Goal: Task Accomplishment & Management: Manage account settings

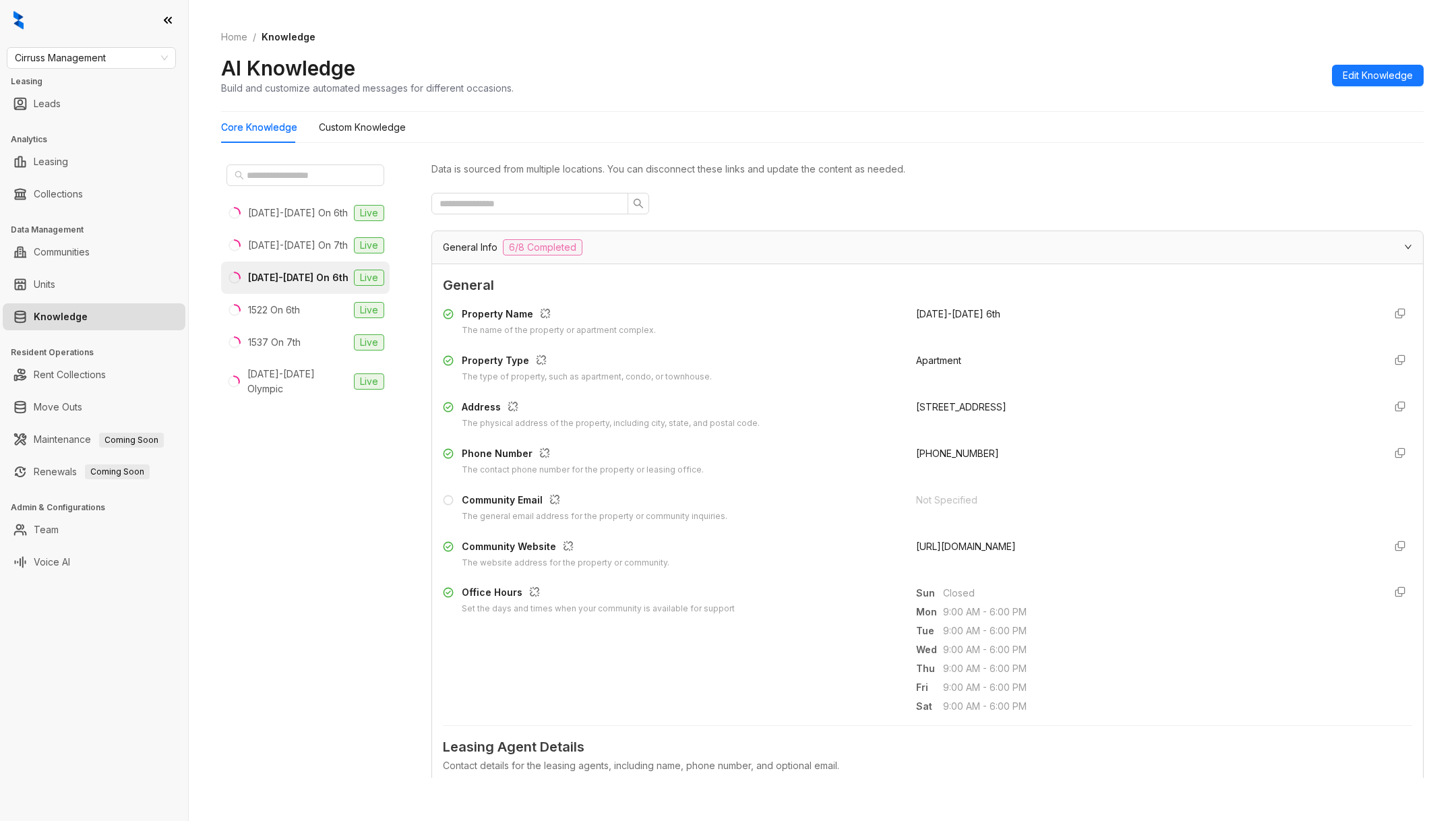
click at [99, 45] on div "Cirruss Management Leasing Leads Analytics Leasing Collections Data Management …" at bounding box center [94, 410] width 188 height 821
click at [99, 50] on span "Cirruss Management" at bounding box center [91, 58] width 153 height 20
type input "***"
click at [130, 126] on div "LDG Multifamily" at bounding box center [91, 128] width 147 height 15
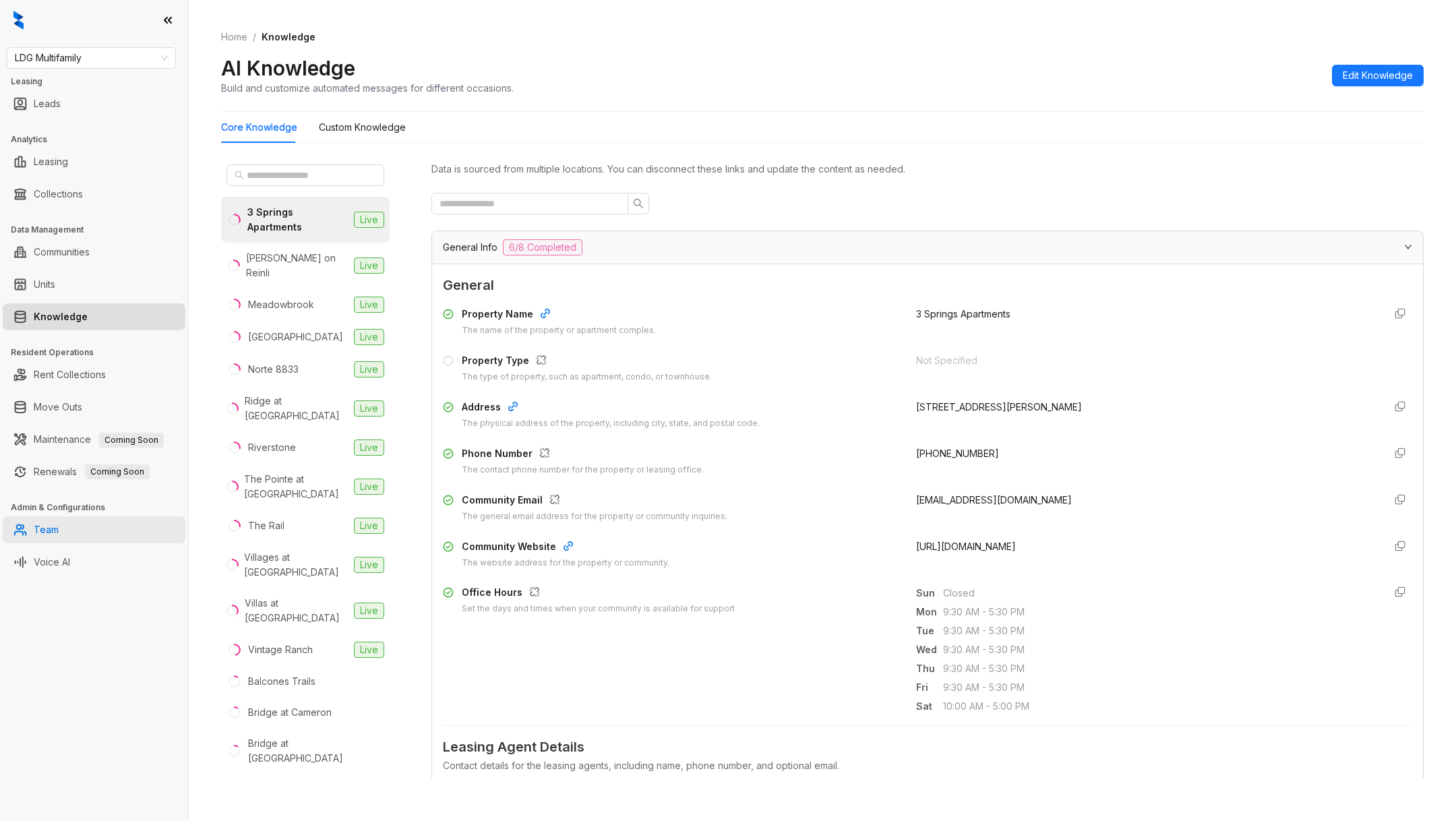
click at [48, 531] on link "Team" at bounding box center [46, 530] width 25 height 27
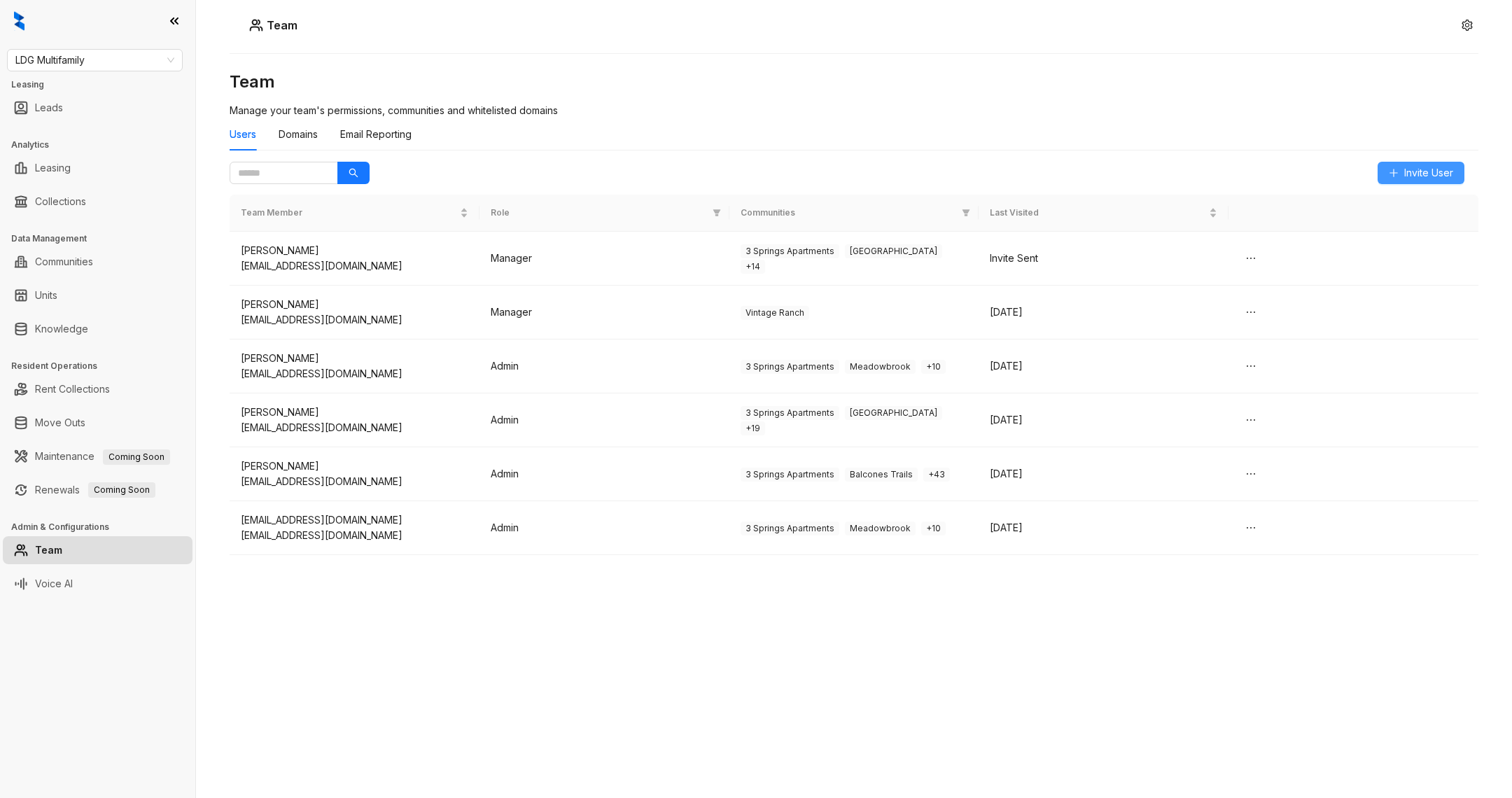
click at [1422, 178] on span "Invite User" at bounding box center [1429, 172] width 49 height 16
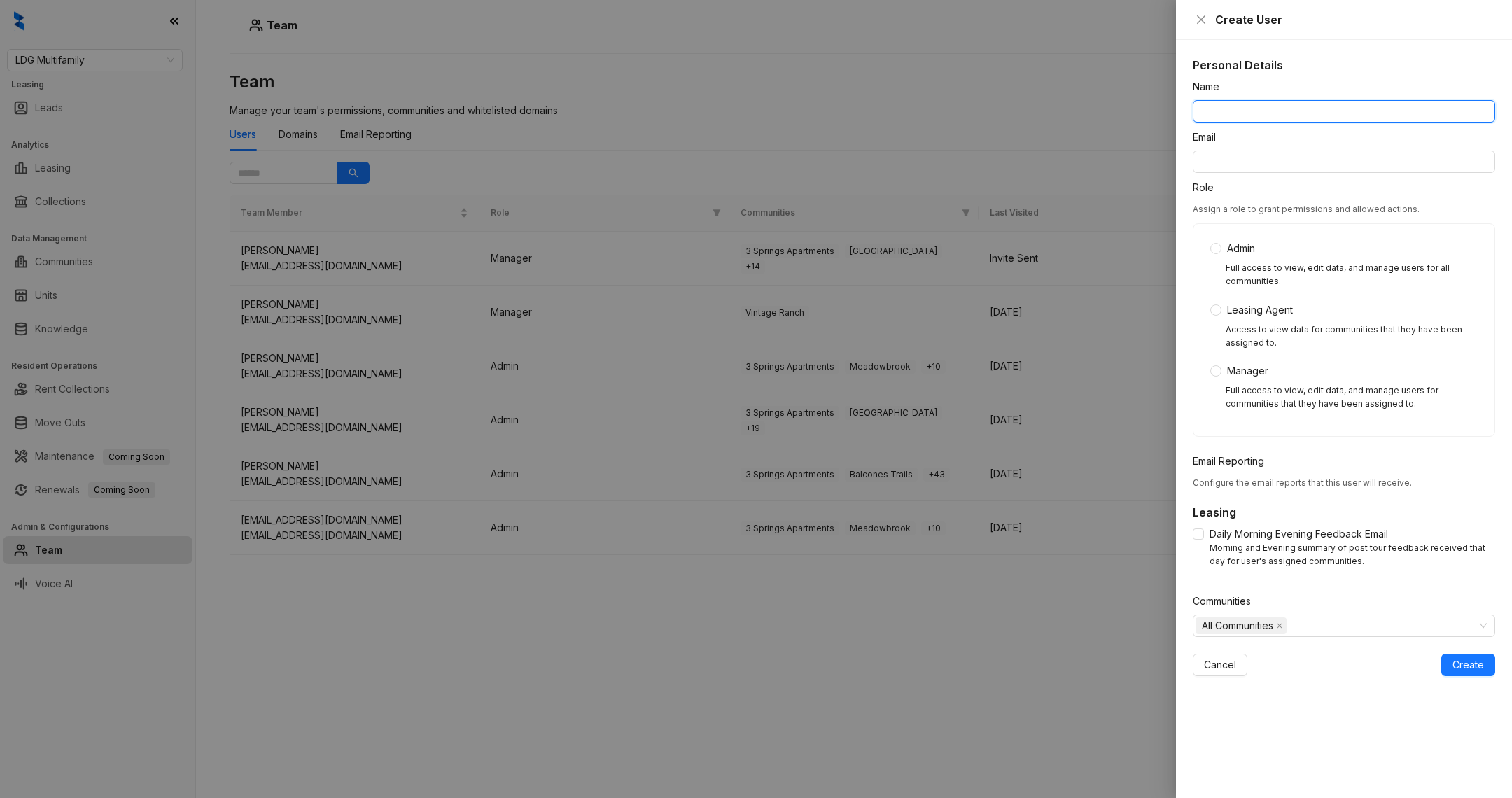
click at [1318, 111] on input "Name" at bounding box center [1344, 111] width 302 height 22
click at [1292, 113] on input "Name" at bounding box center [1344, 111] width 302 height 22
click at [1292, 112] on input "Name" at bounding box center [1344, 111] width 302 height 22
click at [1309, 69] on h5 "Personal Details" at bounding box center [1344, 65] width 302 height 17
click at [74, 23] on div at bounding box center [756, 399] width 1512 height 798
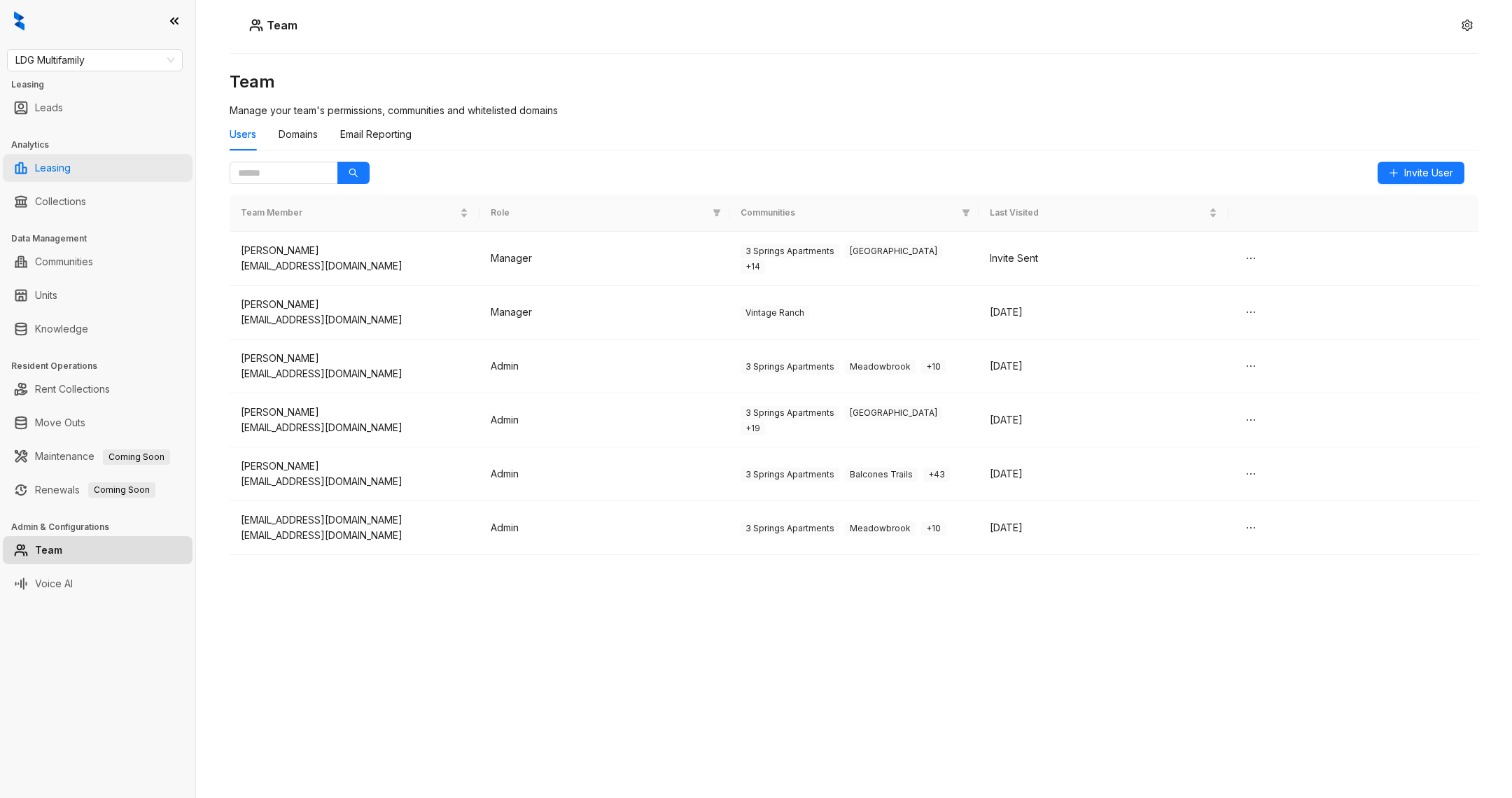
click at [57, 166] on link "Leasing" at bounding box center [53, 168] width 36 height 28
select select "******"
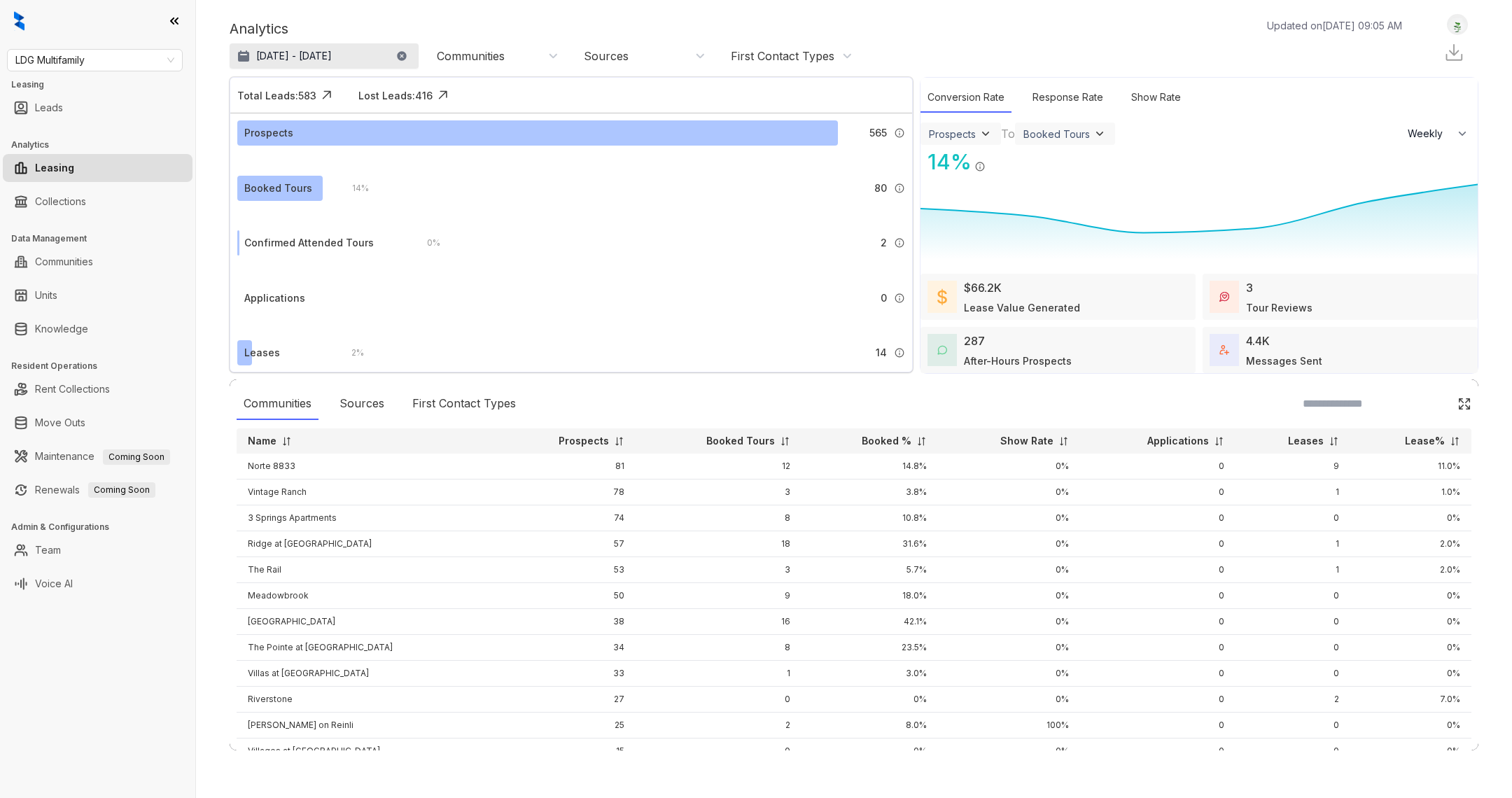
click at [304, 54] on p "[DATE] - [DATE]" at bounding box center [293, 56] width 75 height 14
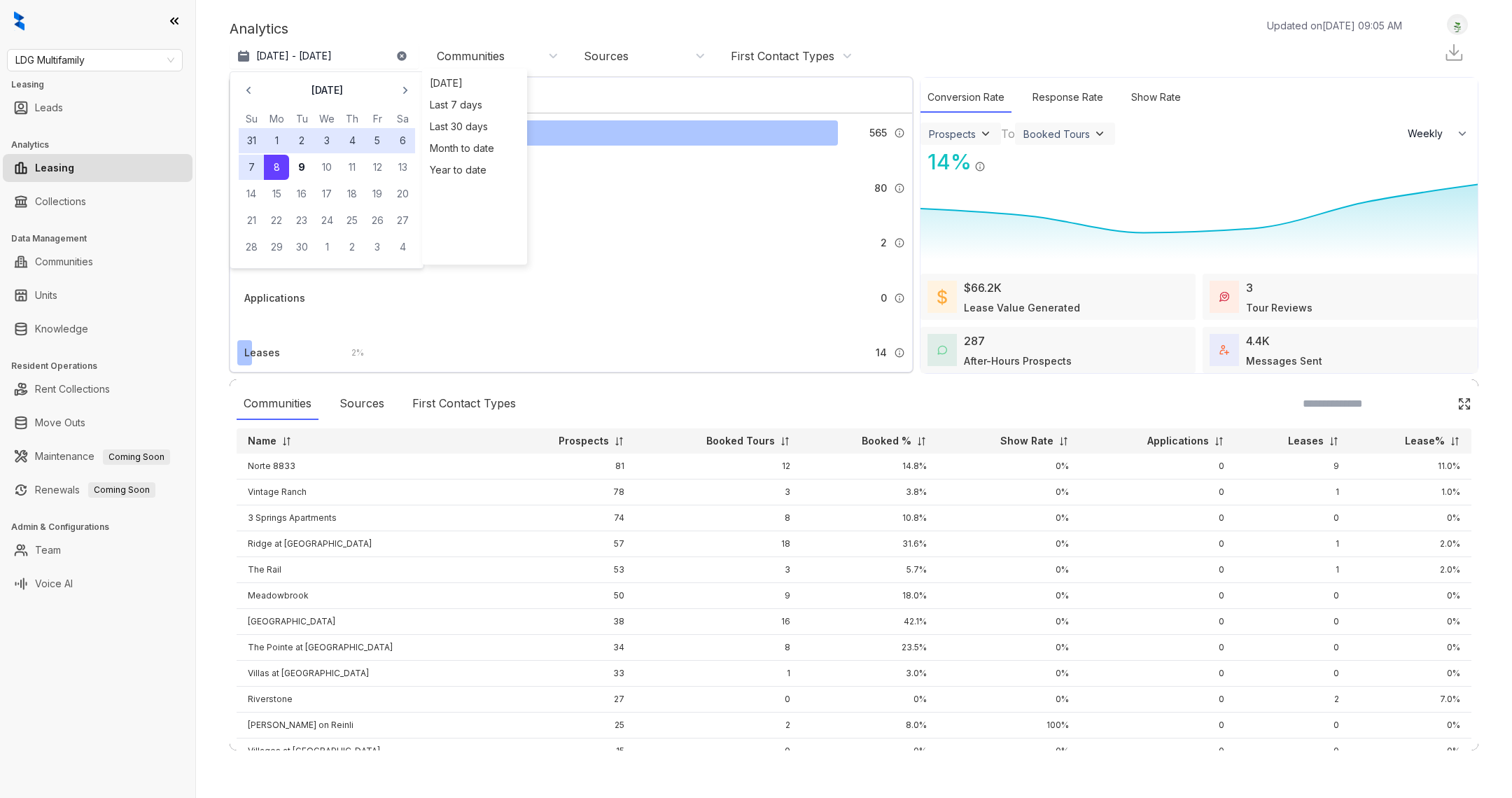
click at [468, 53] on div "Communities" at bounding box center [470, 56] width 68 height 16
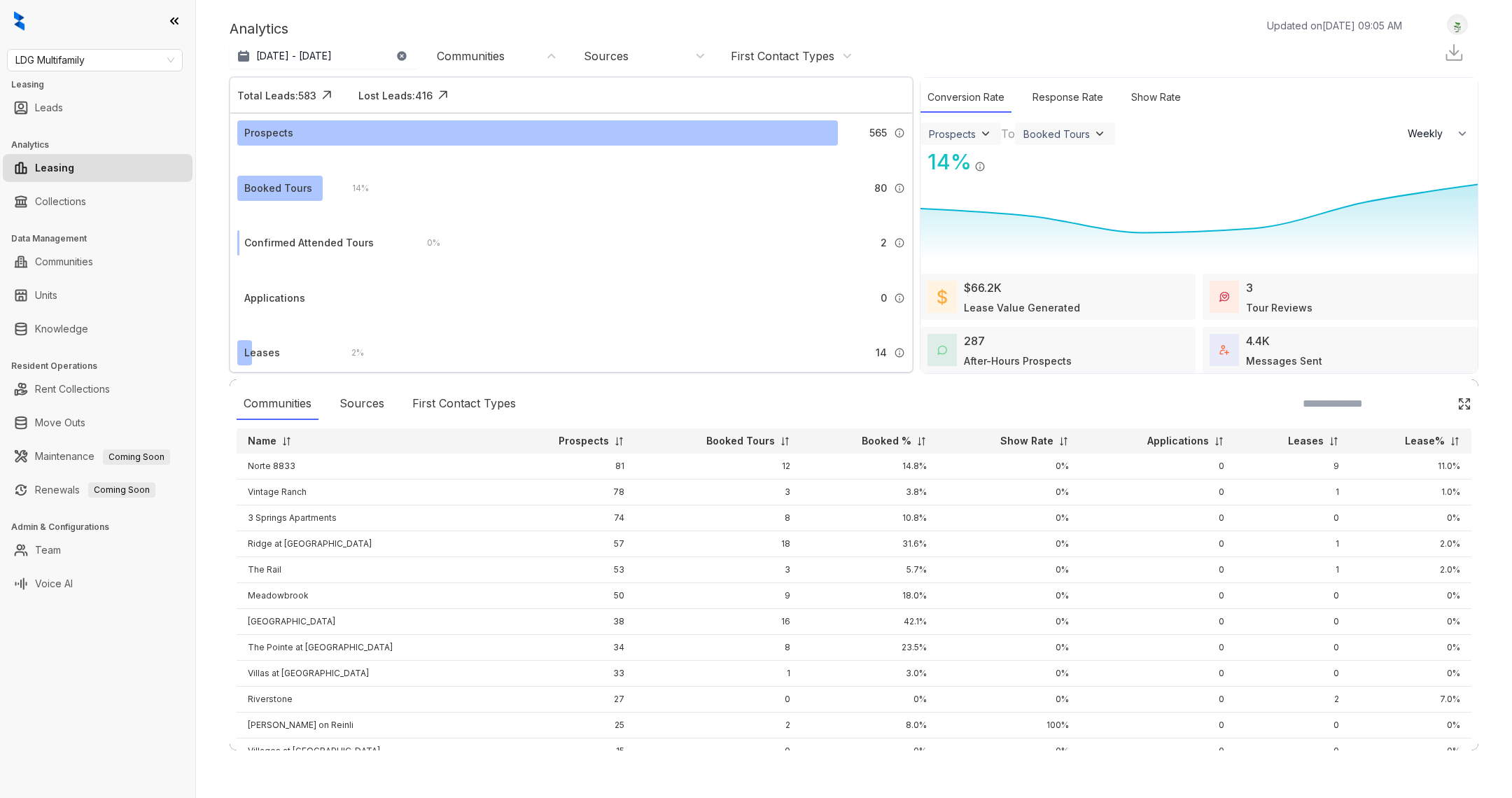
click at [467, 56] on div "Communities" at bounding box center [470, 56] width 68 height 16
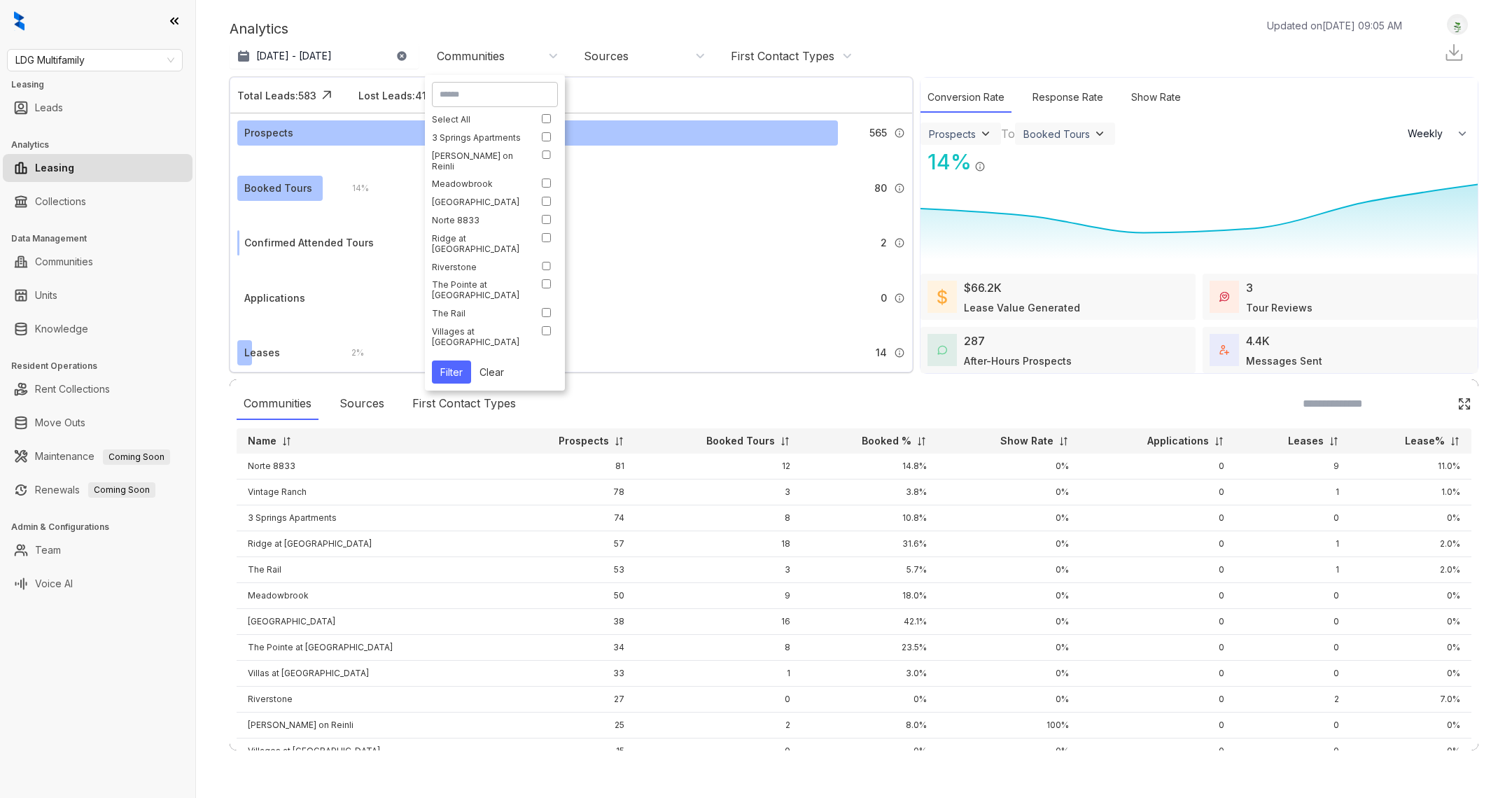
click at [638, 56] on div "Sources" at bounding box center [644, 56] width 122 height 16
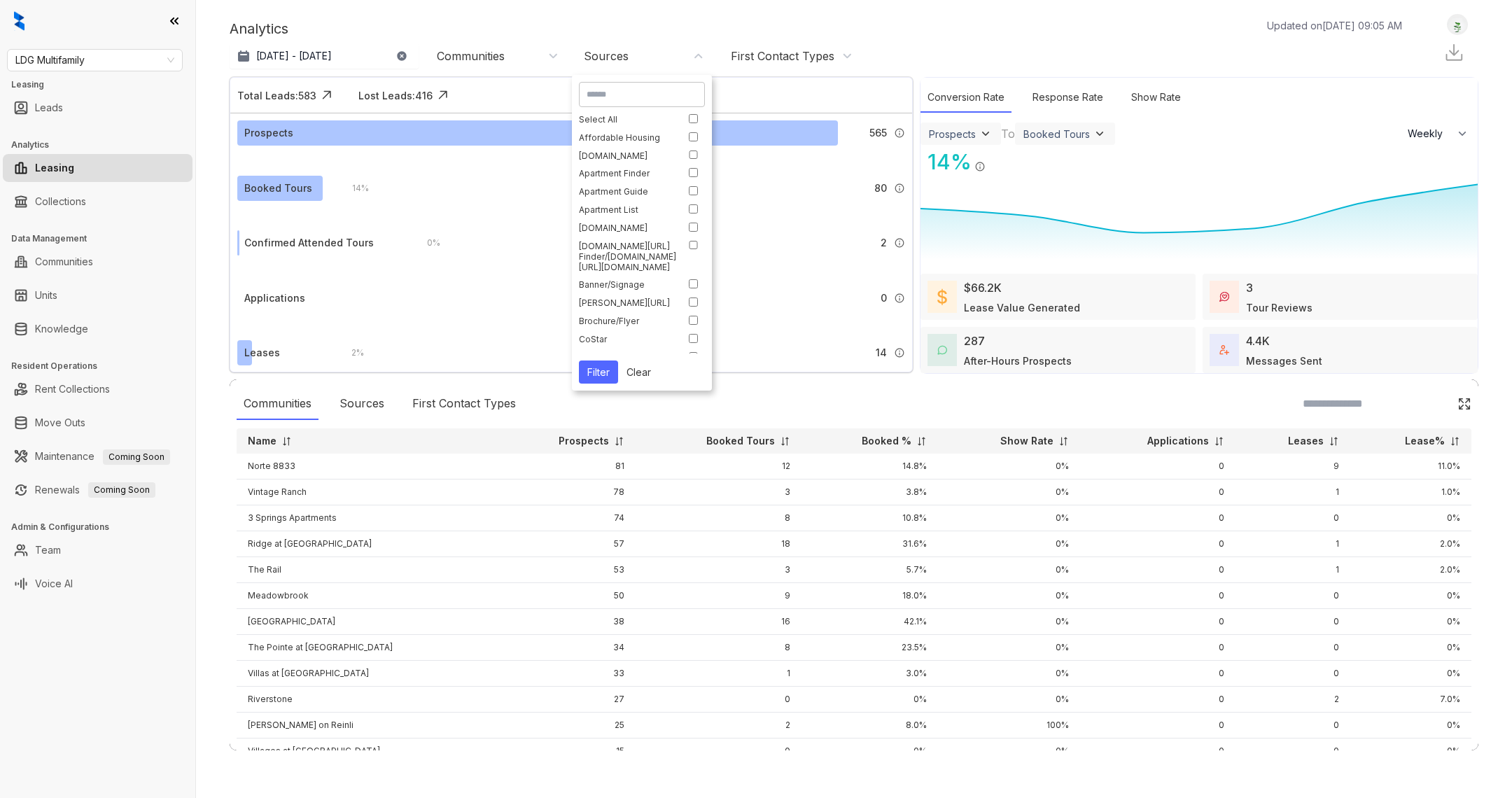
click at [683, 118] on div "Select All" at bounding box center [638, 119] width 119 height 10
click at [665, 51] on div "Sources : 42" at bounding box center [644, 56] width 122 height 16
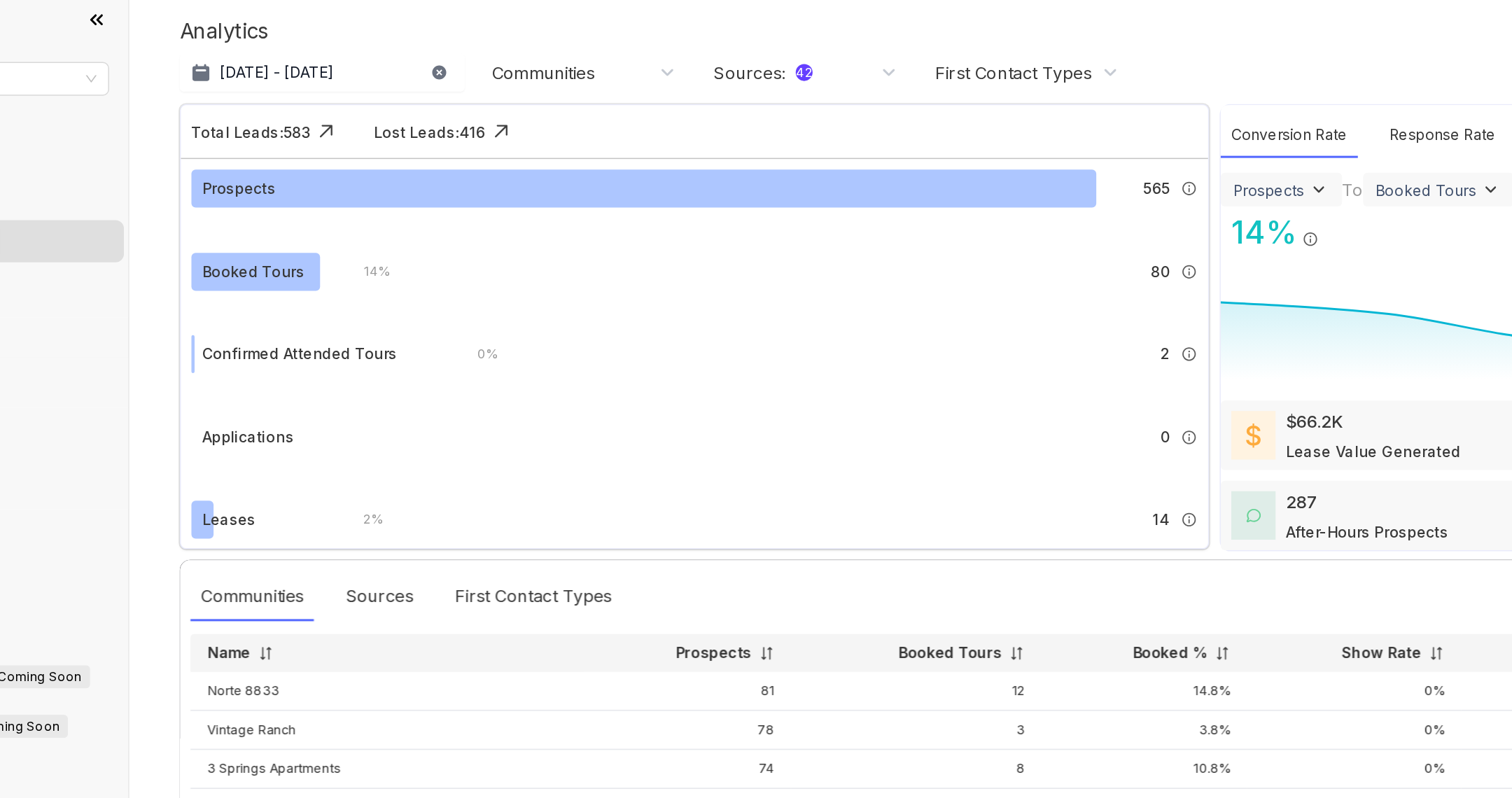
click at [635, 57] on div "Sources : 42" at bounding box center [617, 56] width 66 height 16
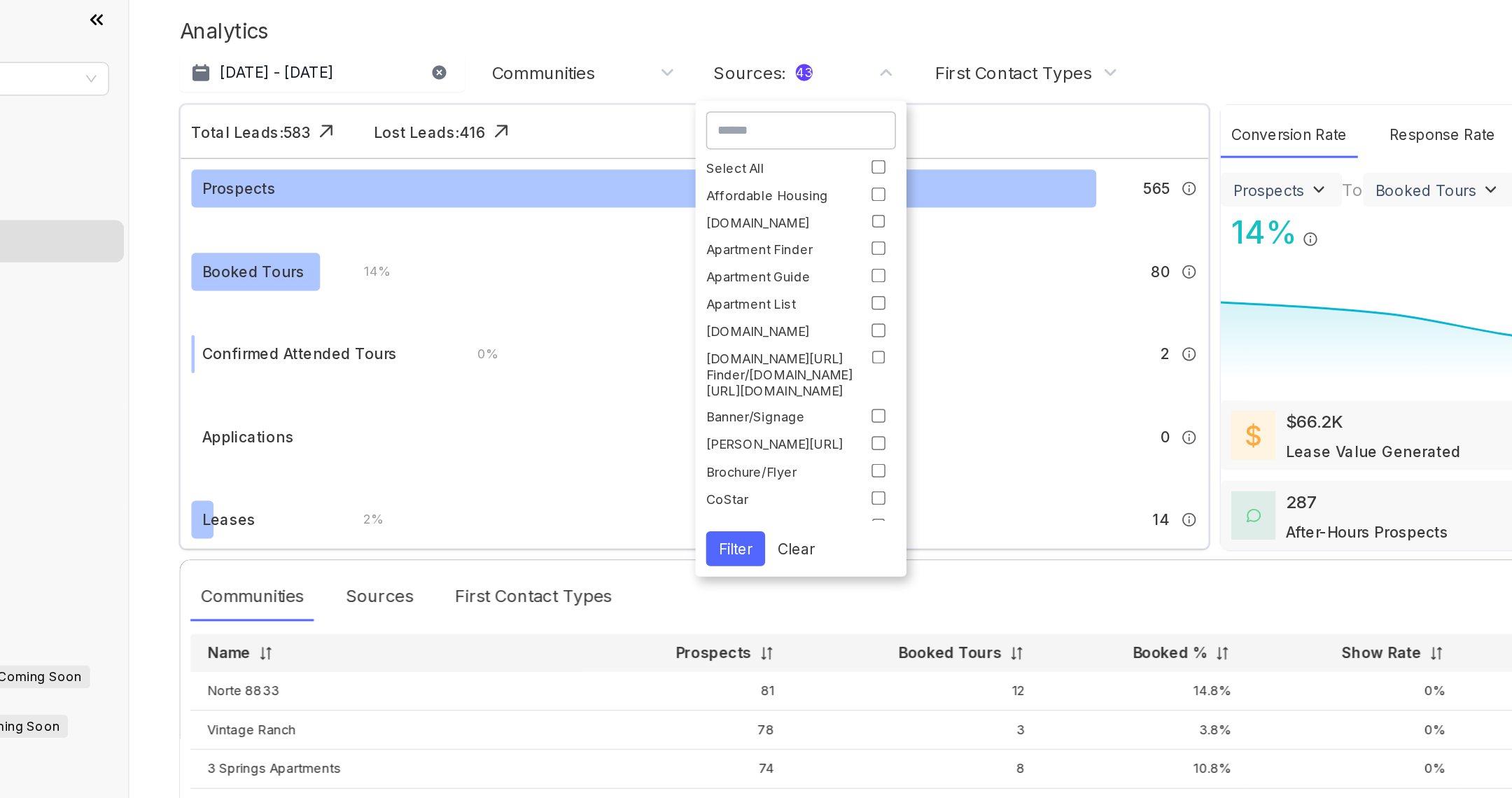
click at [657, 20] on div "Analytics Updated on [DATE] 09:08 AM" at bounding box center [823, 28] width 1186 height 21
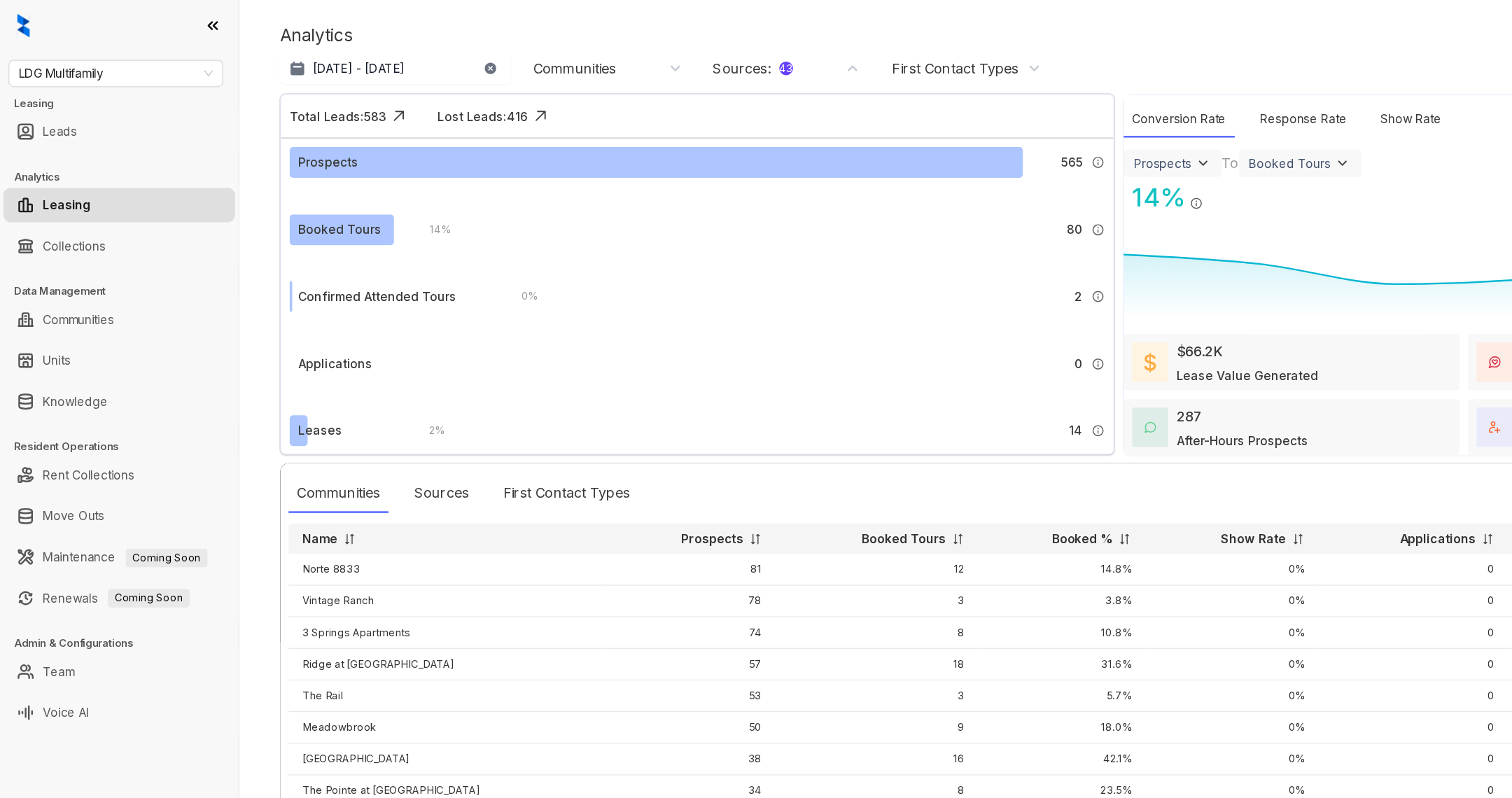
scroll to position [1, 0]
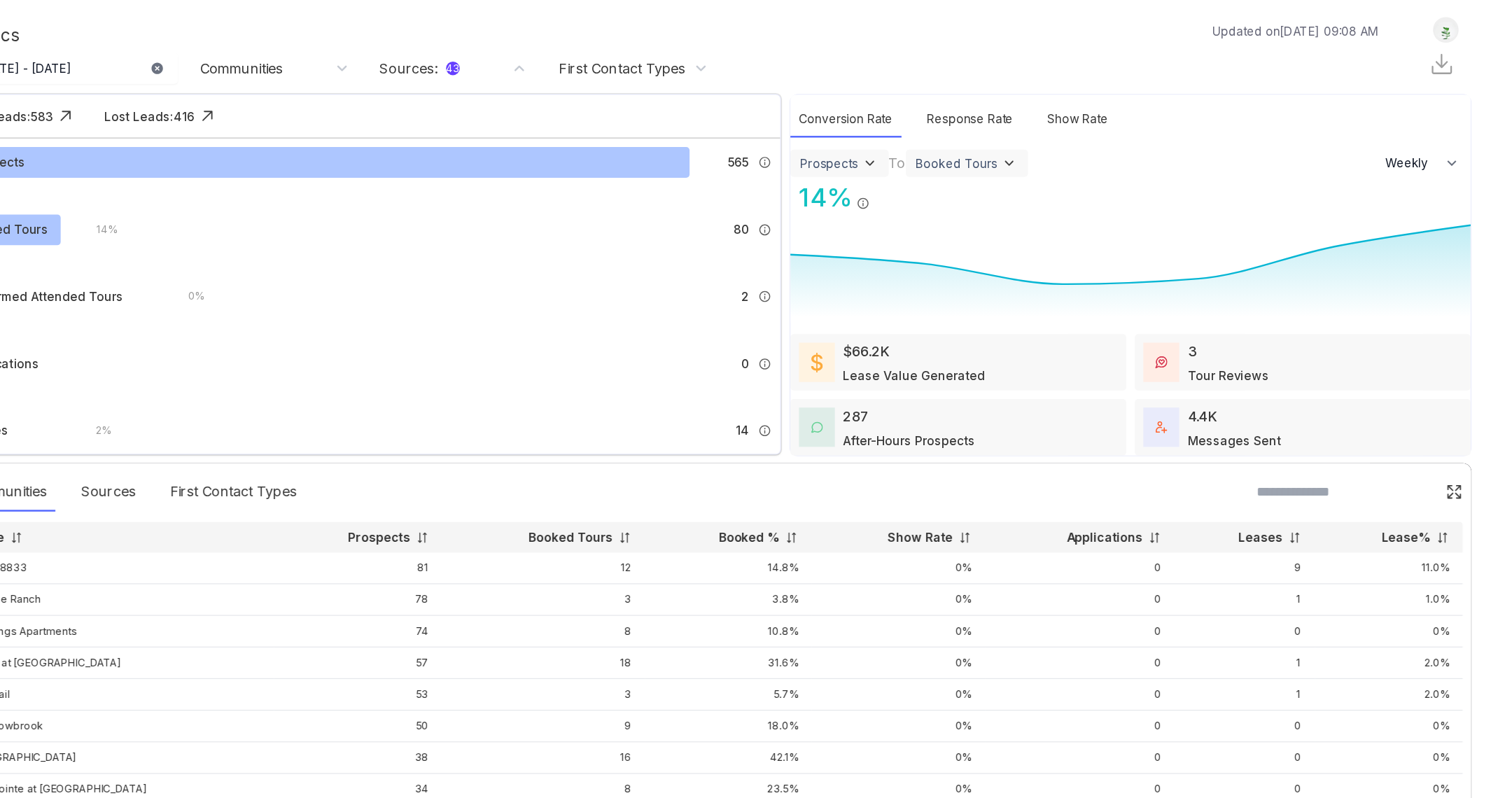
click at [959, 134] on div "Prospects" at bounding box center [952, 134] width 47 height 12
click at [969, 163] on div "Leads" at bounding box center [998, 163] width 147 height 22
click at [1033, 133] on div "Booked Tours" at bounding box center [1038, 134] width 66 height 12
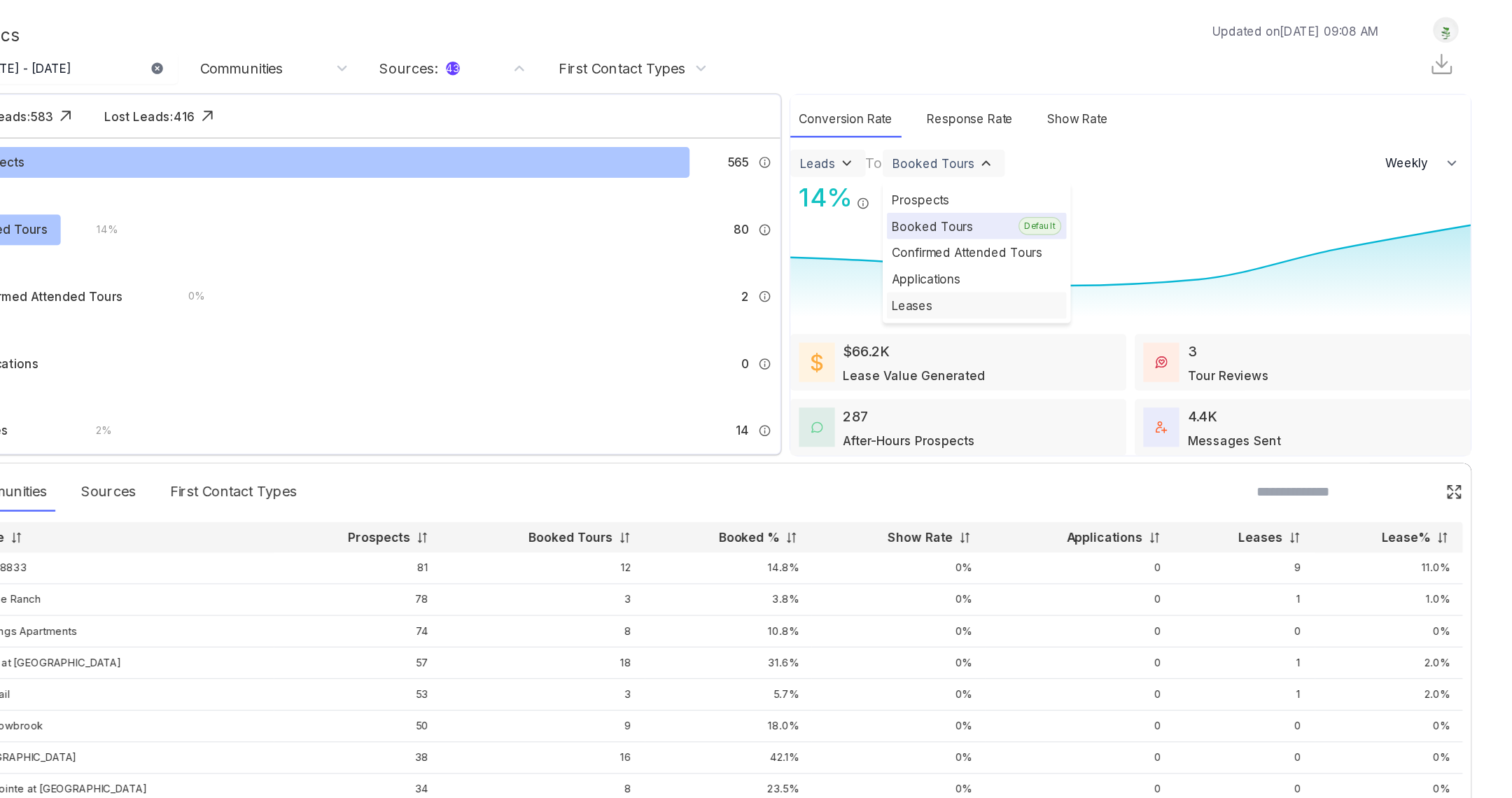
click at [1063, 246] on div "Leases" at bounding box center [1073, 250] width 147 height 22
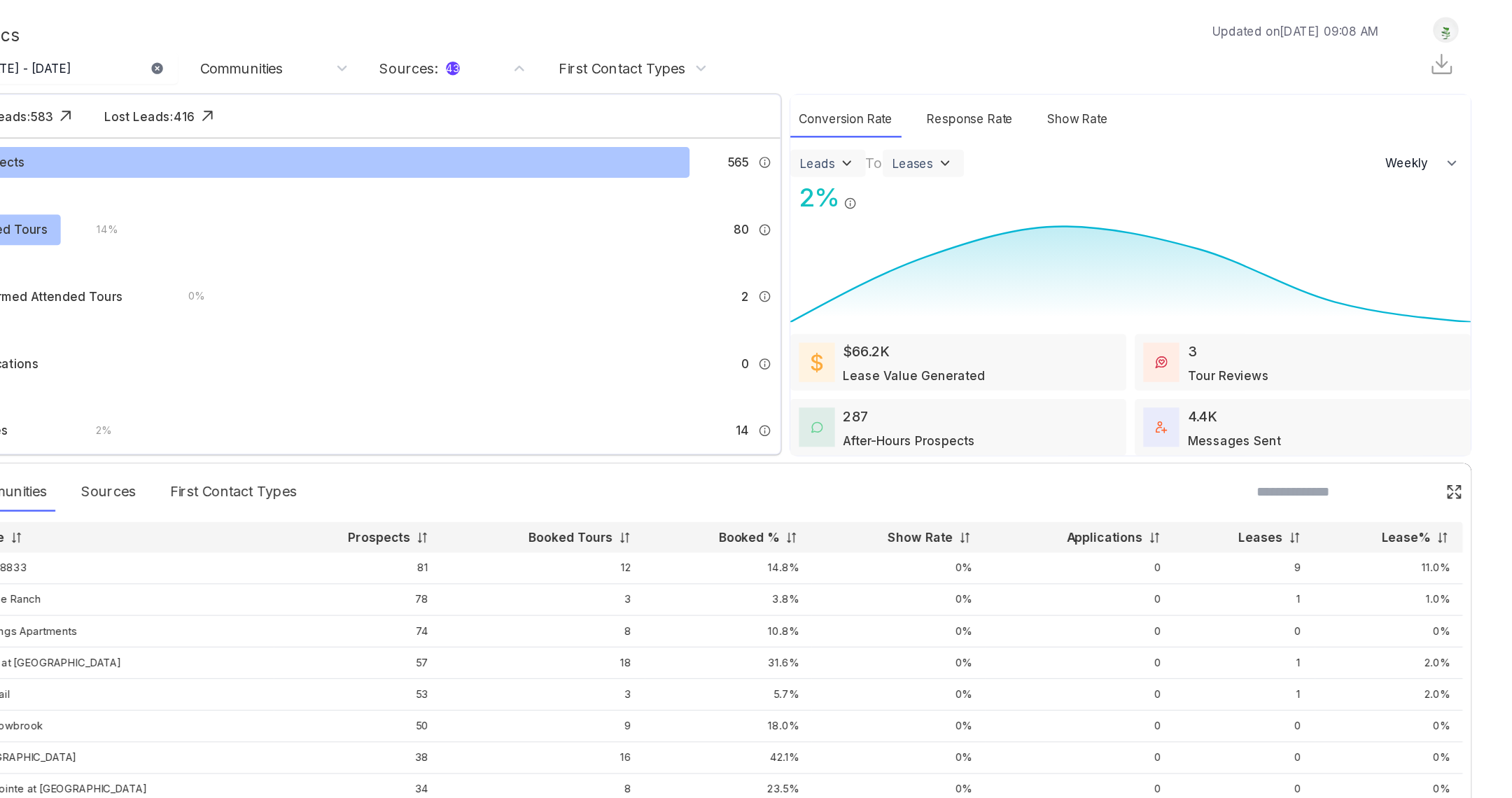
click at [962, 137] on img at bounding box center [967, 134] width 14 height 14
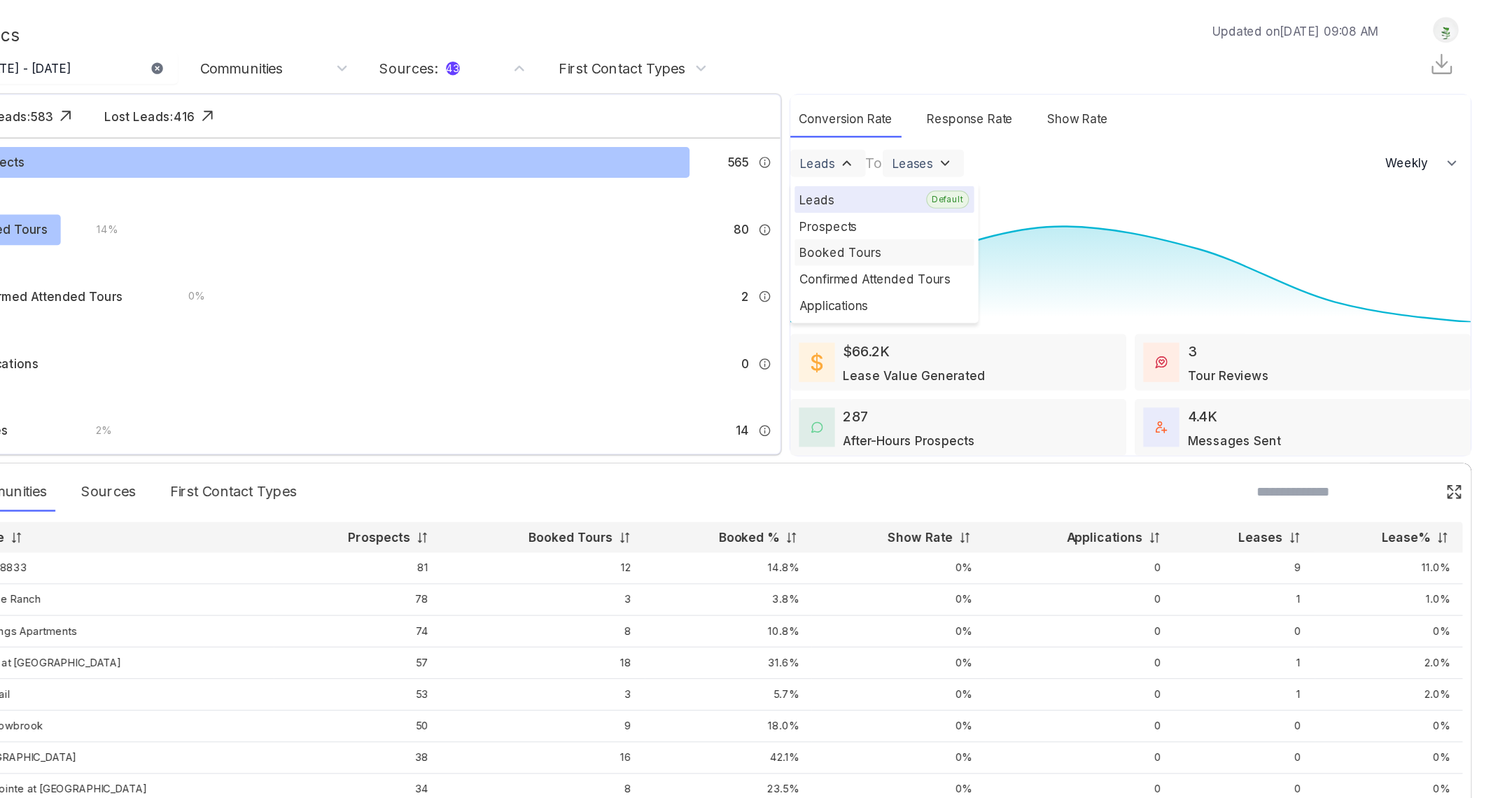
click at [979, 205] on div "Booked Tours" at bounding box center [998, 207] width 147 height 22
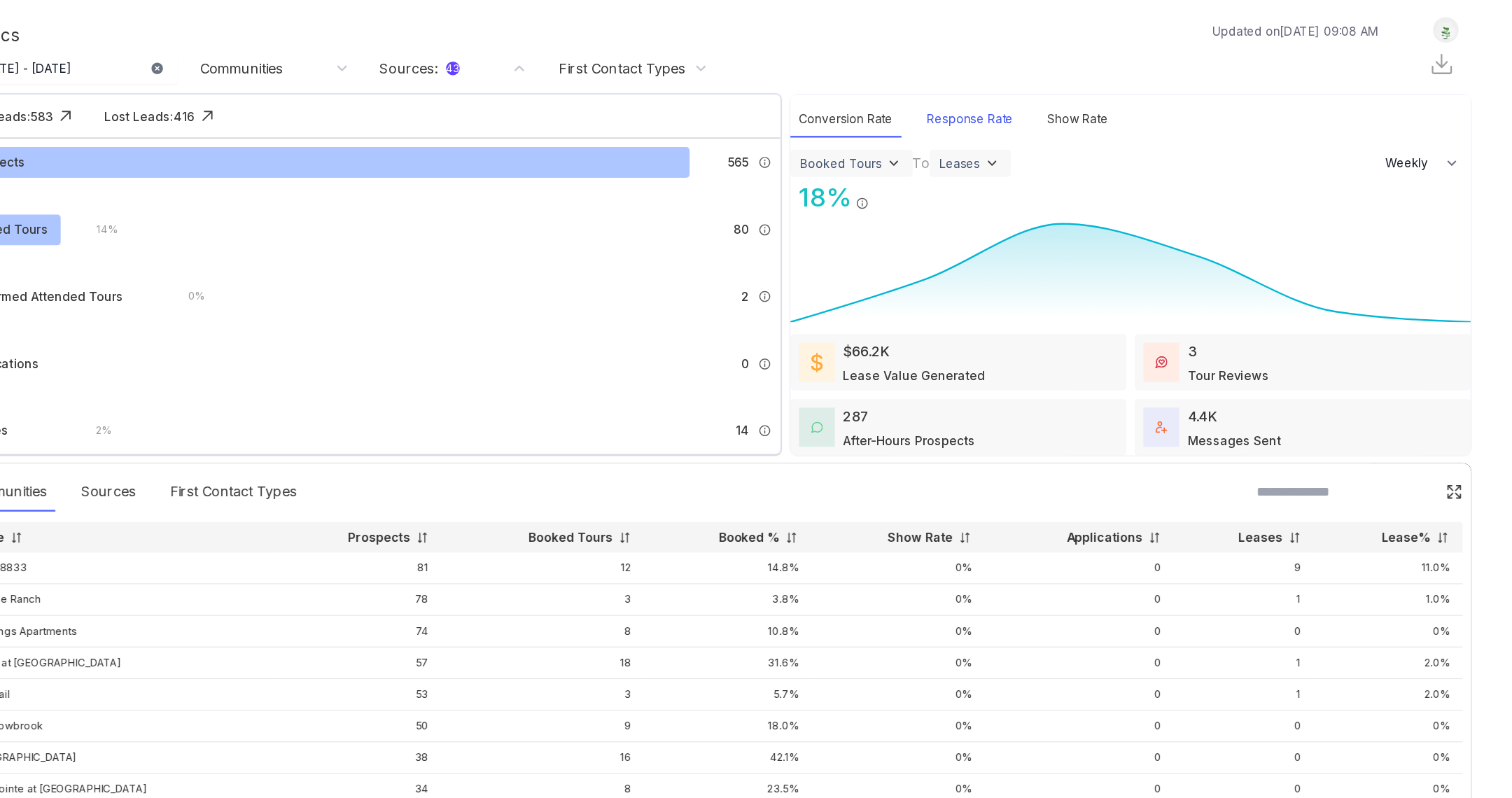
click at [1062, 110] on div "Response Rate" at bounding box center [1068, 98] width 84 height 30
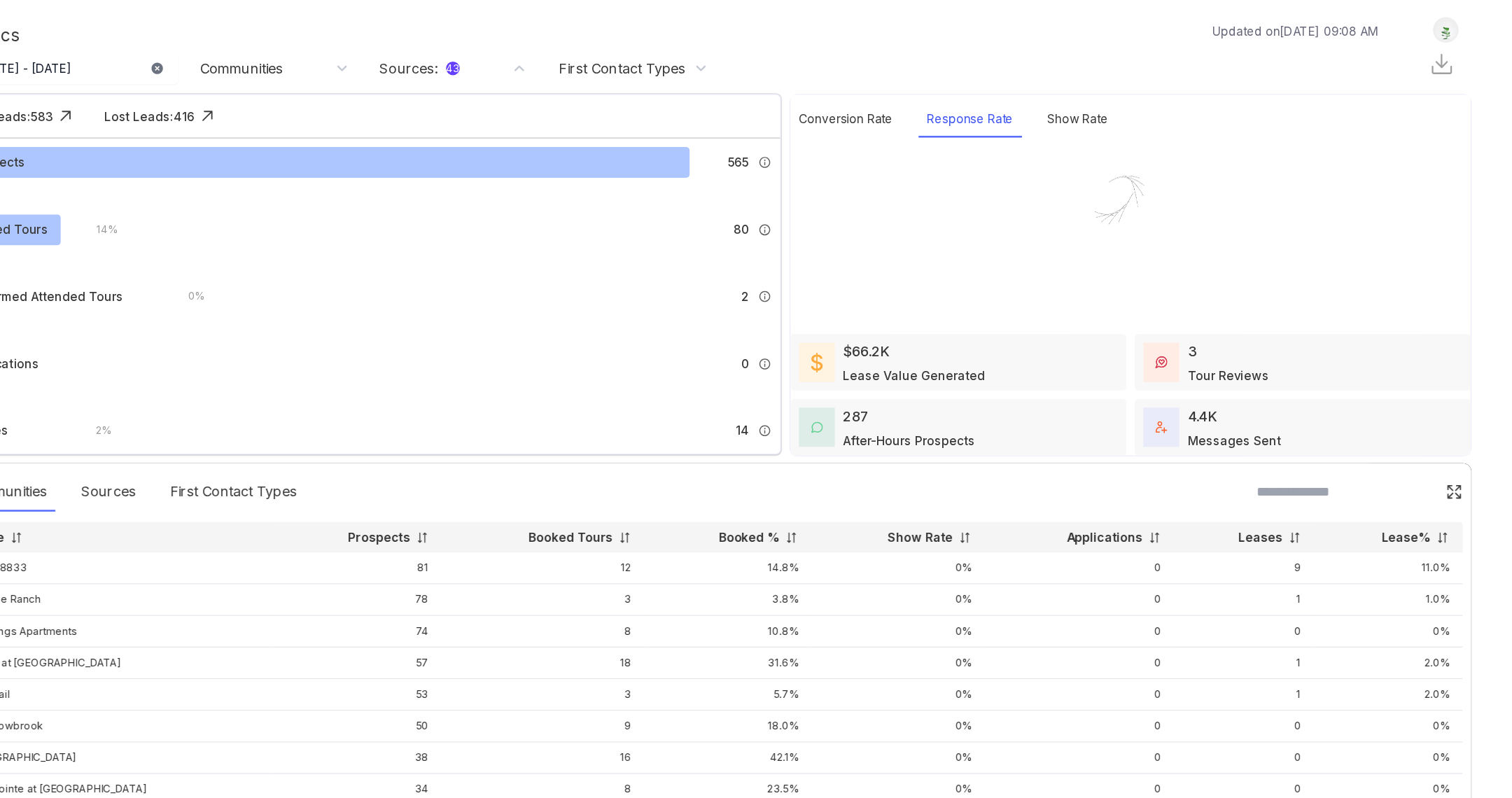
select select "******"
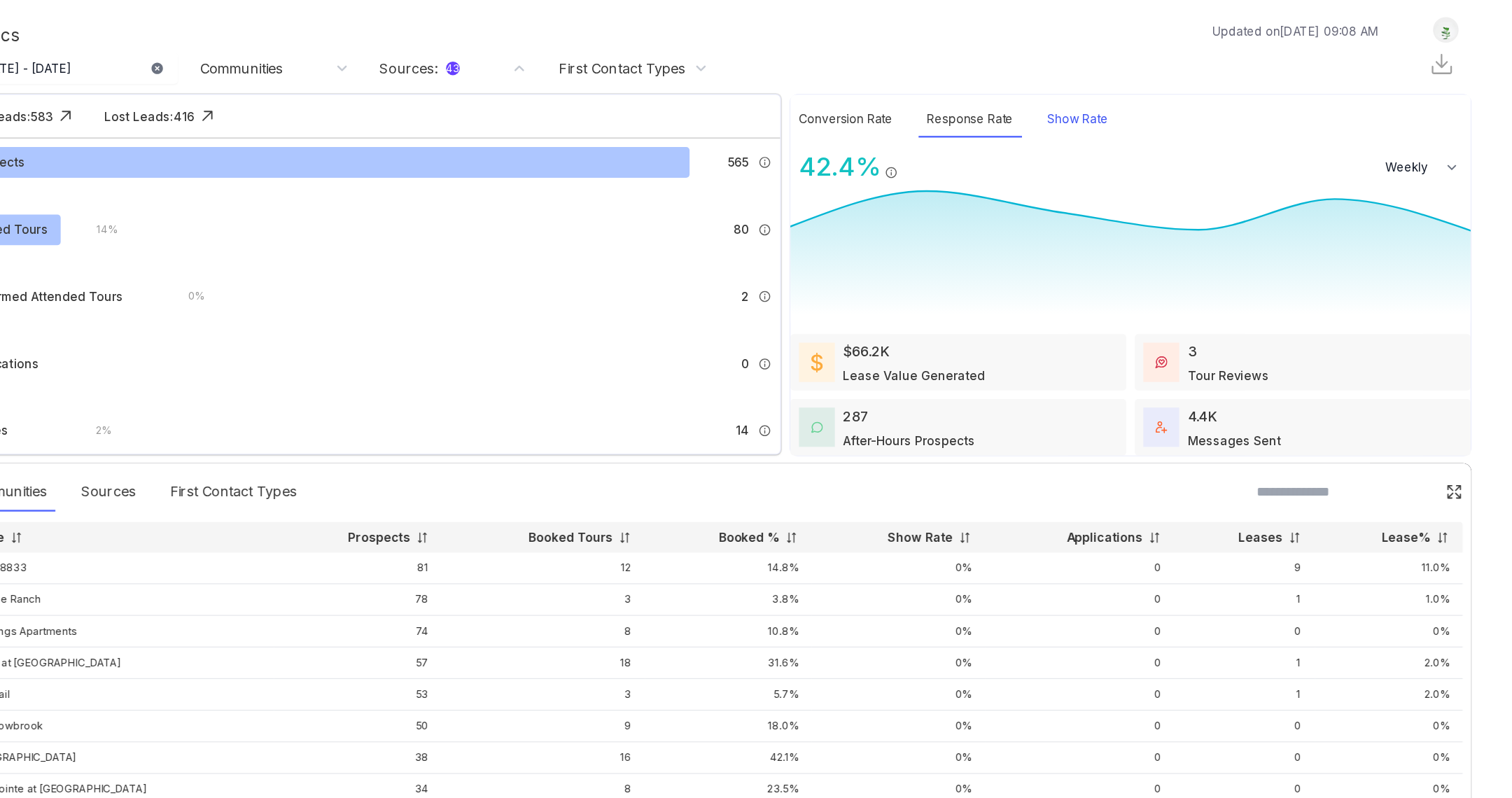
click at [1152, 90] on div "Show Rate" at bounding box center [1156, 98] width 63 height 30
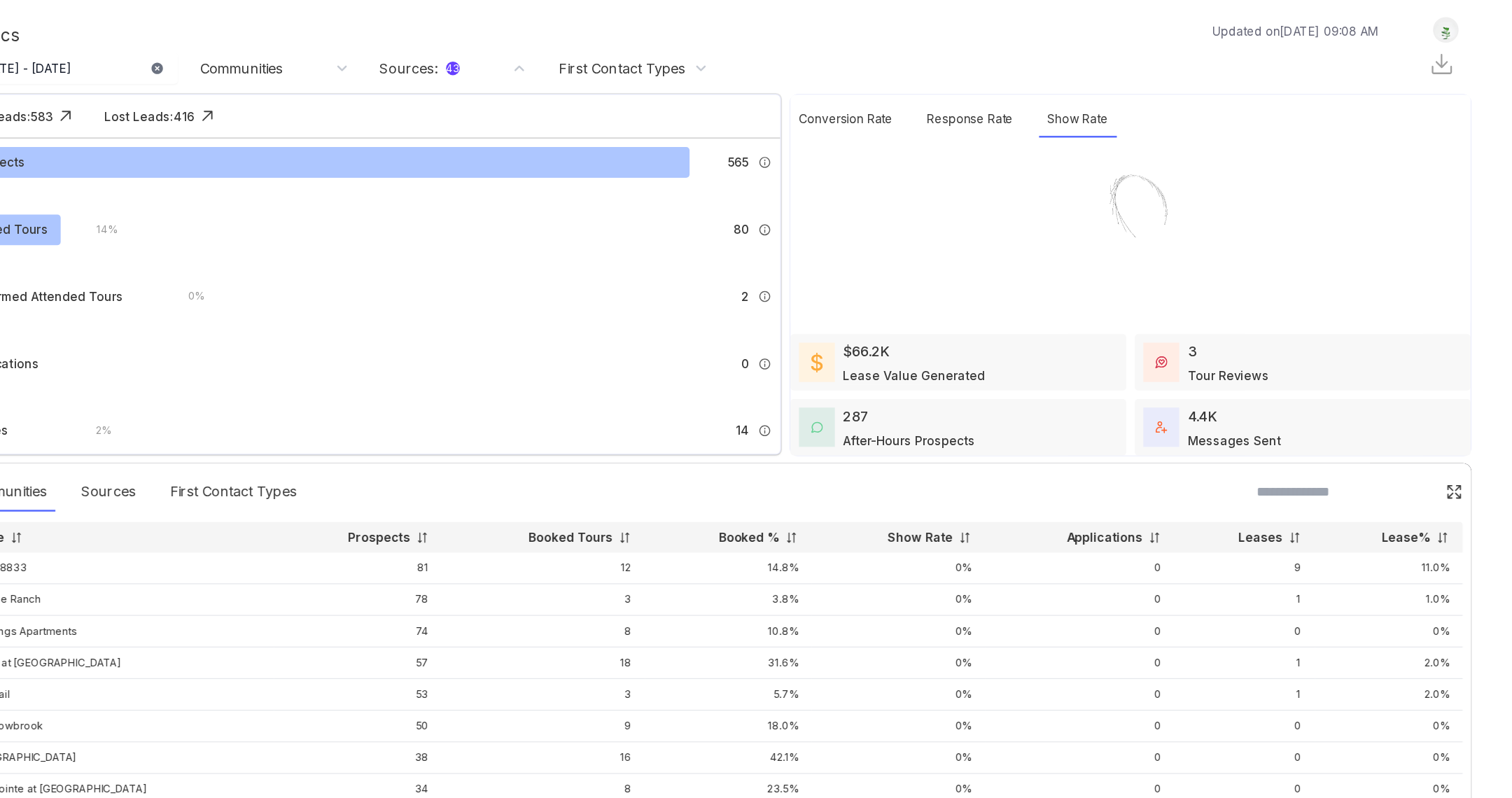
select select "******"
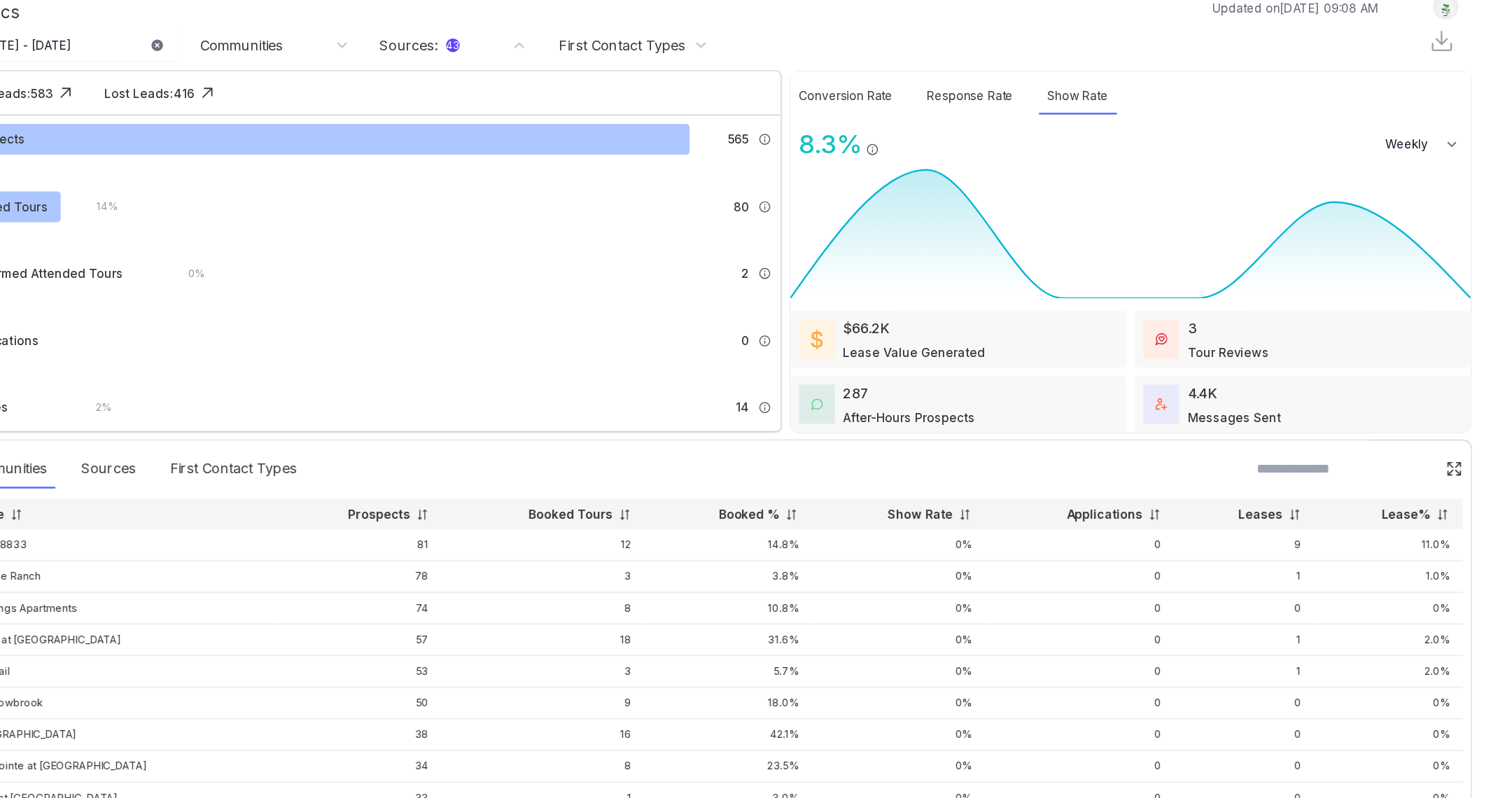
click at [1253, 355] on div "Messages Sent" at bounding box center [1284, 361] width 76 height 15
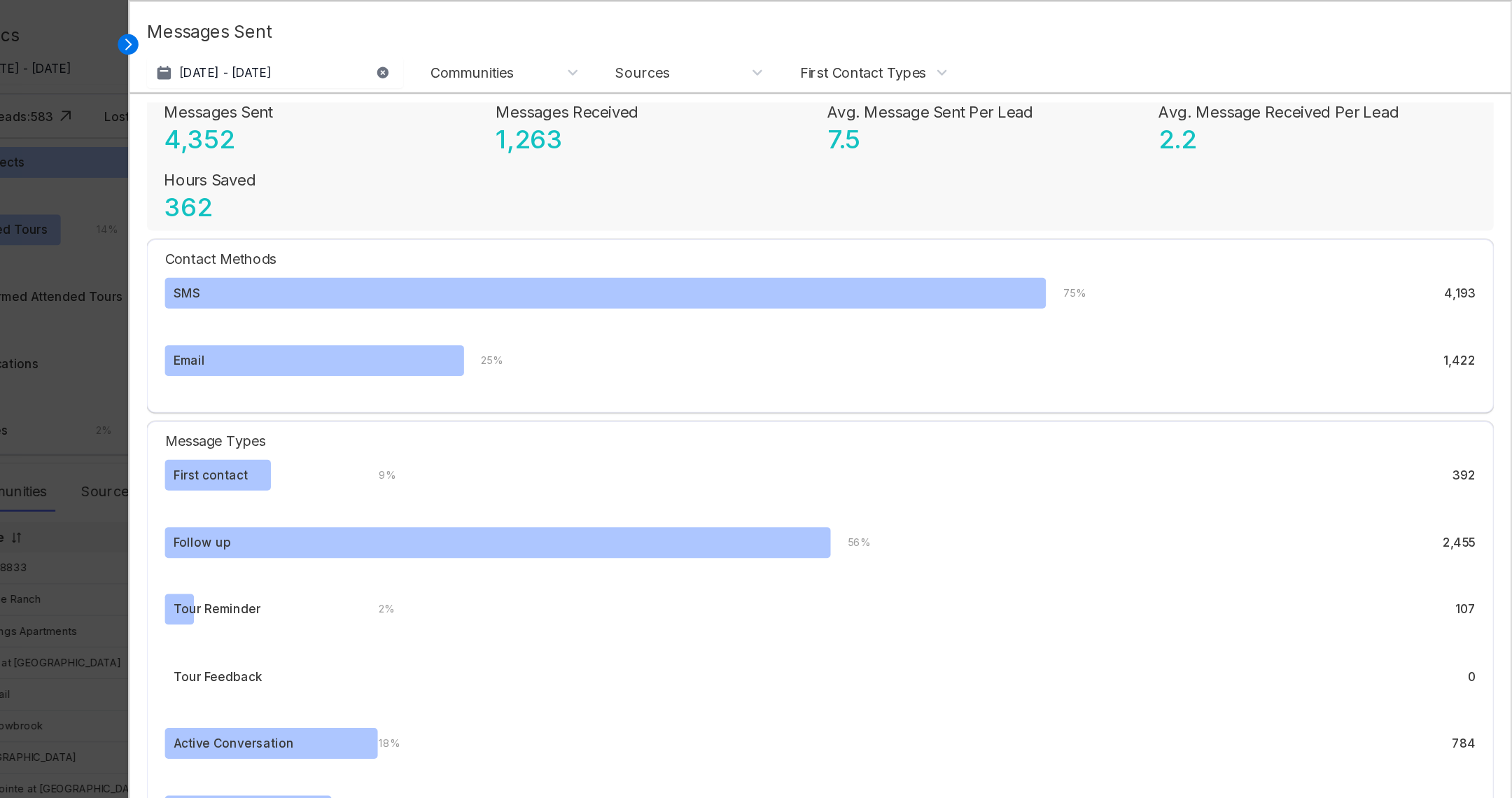
scroll to position [7, 0]
click at [385, 40] on icon at bounding box center [378, 36] width 14 height 14
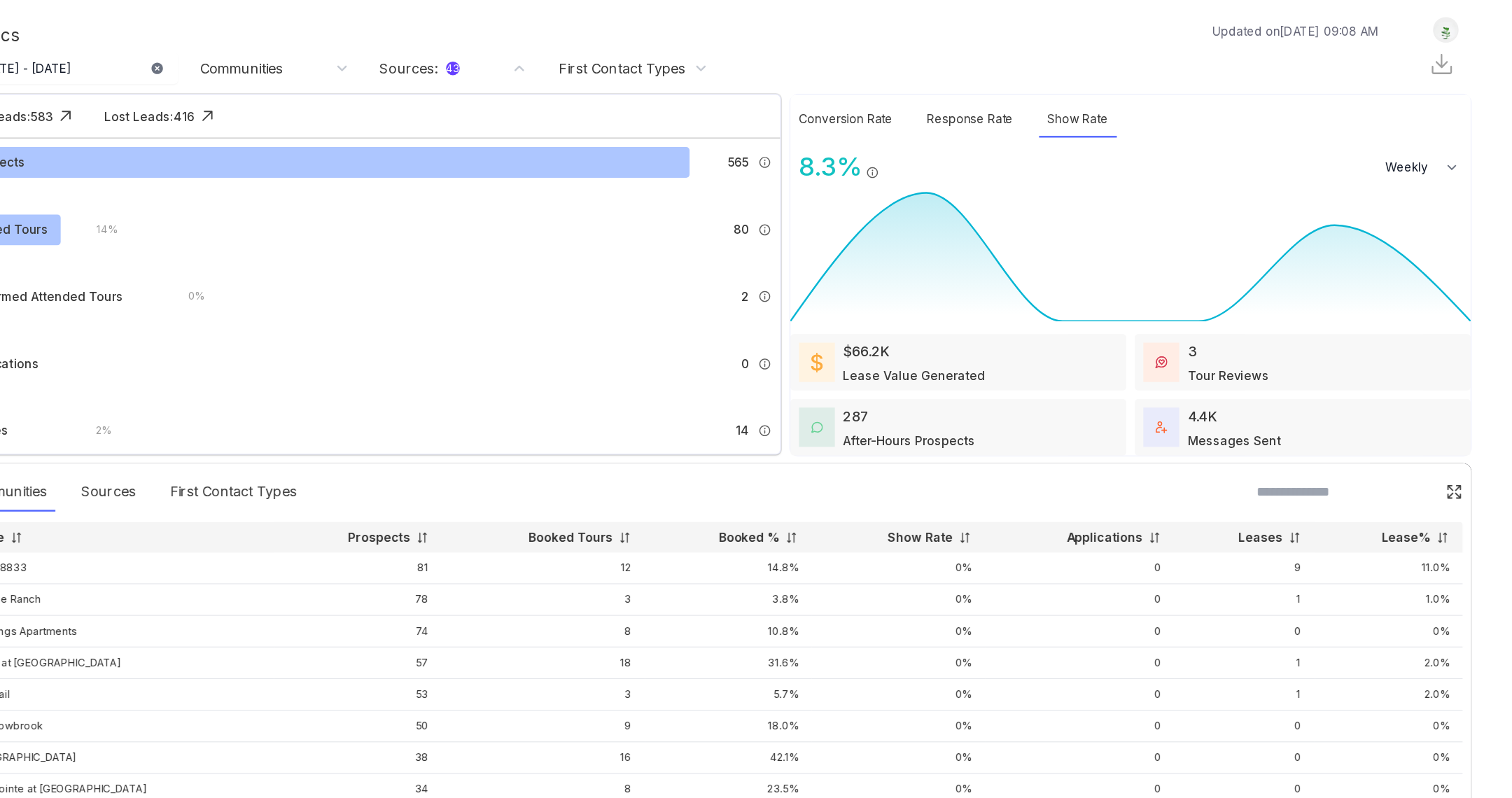
click at [1057, 349] on div "287 After-Hours Prospects" at bounding box center [1018, 350] width 108 height 36
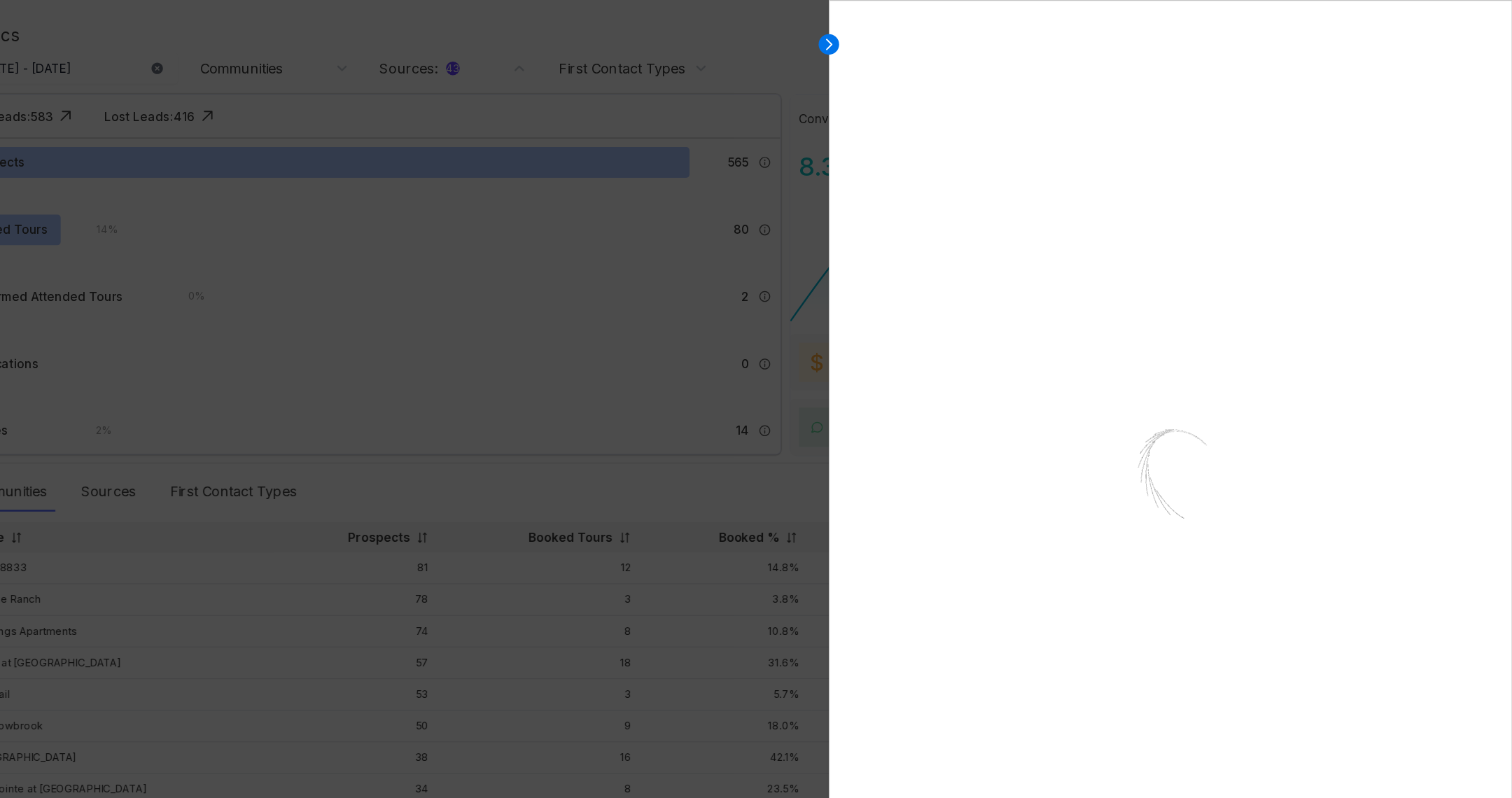
select select "******"
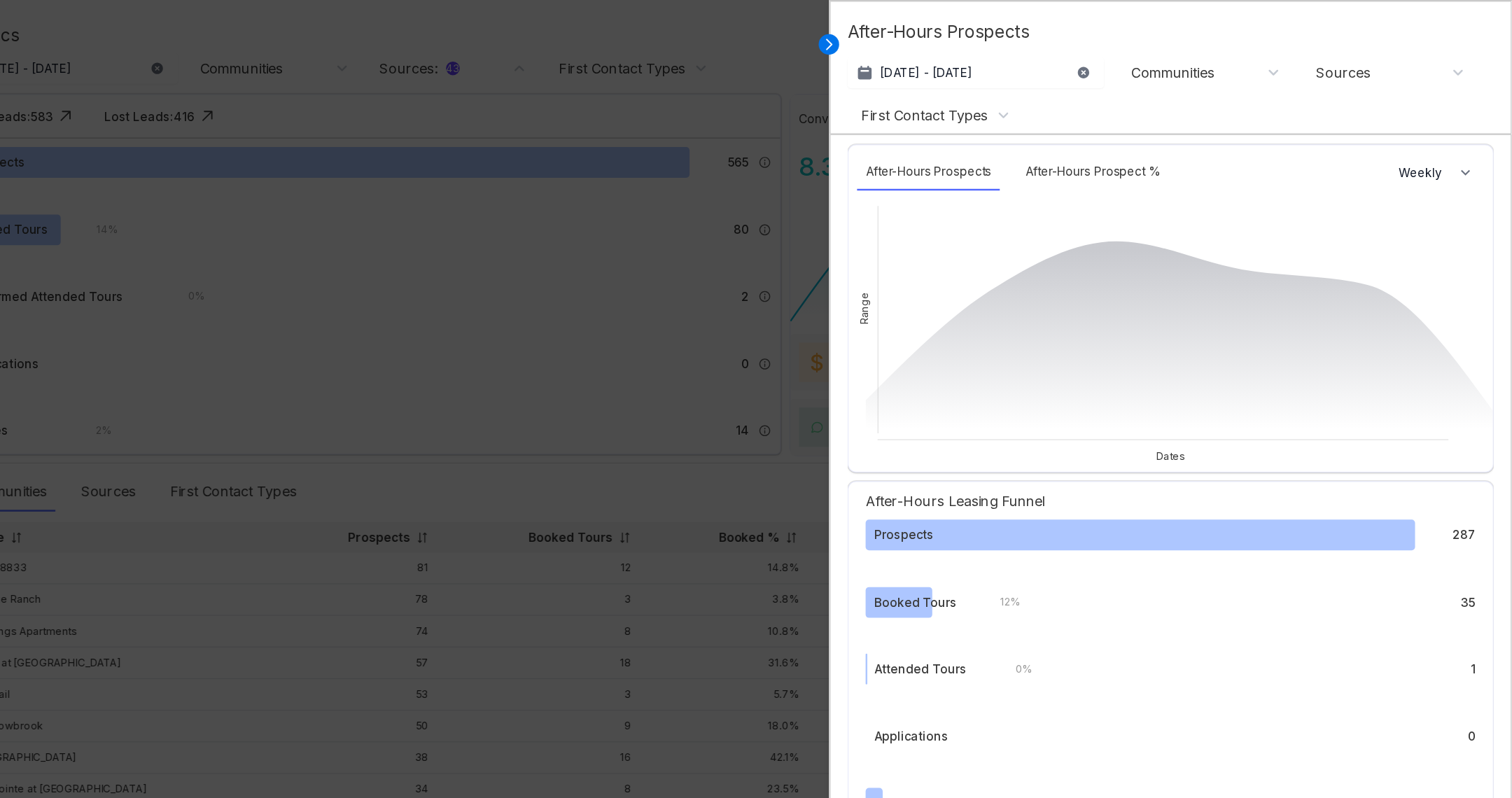
scroll to position [0, 0]
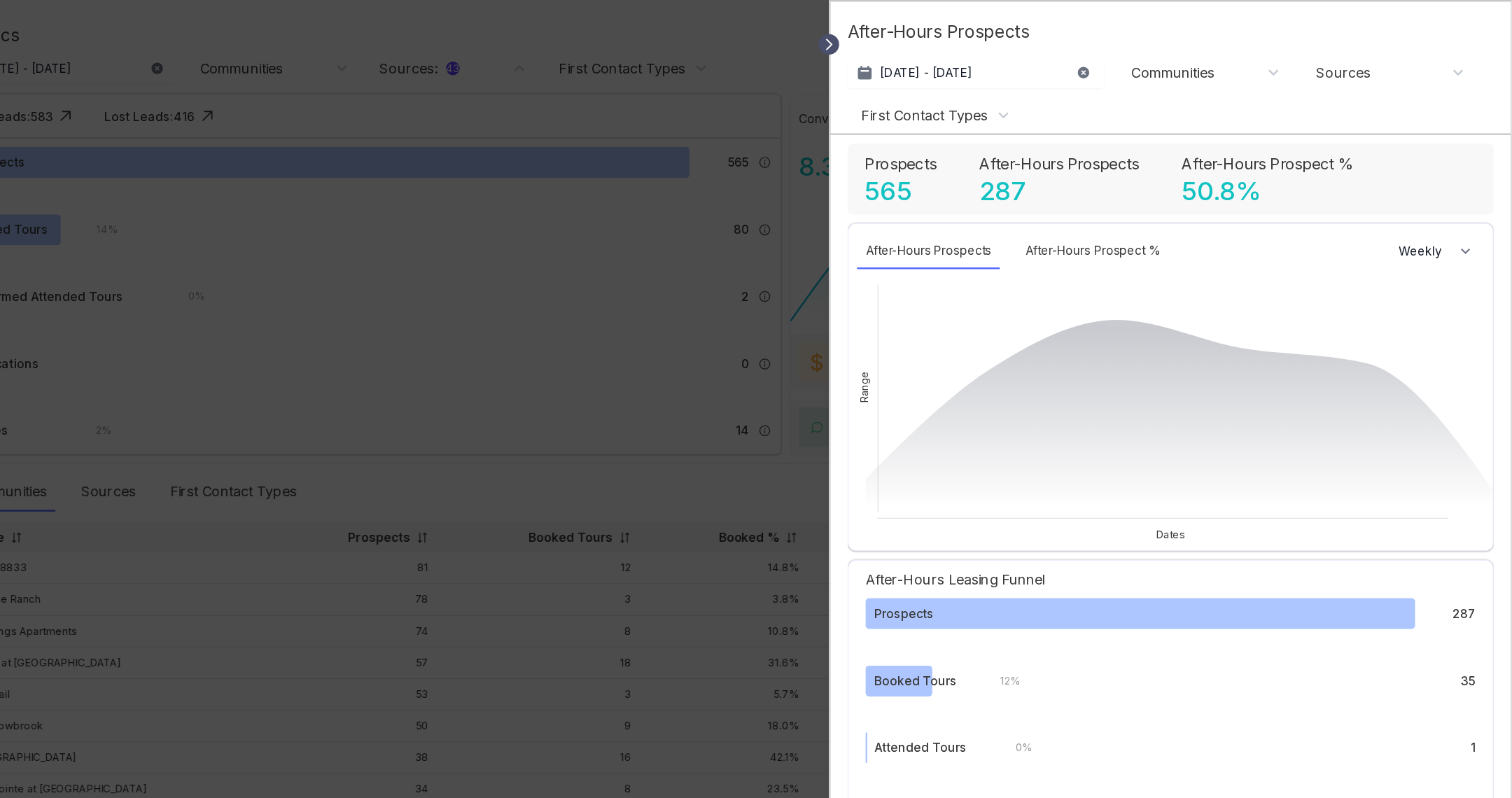
click at [954, 38] on icon at bounding box center [952, 36] width 14 height 14
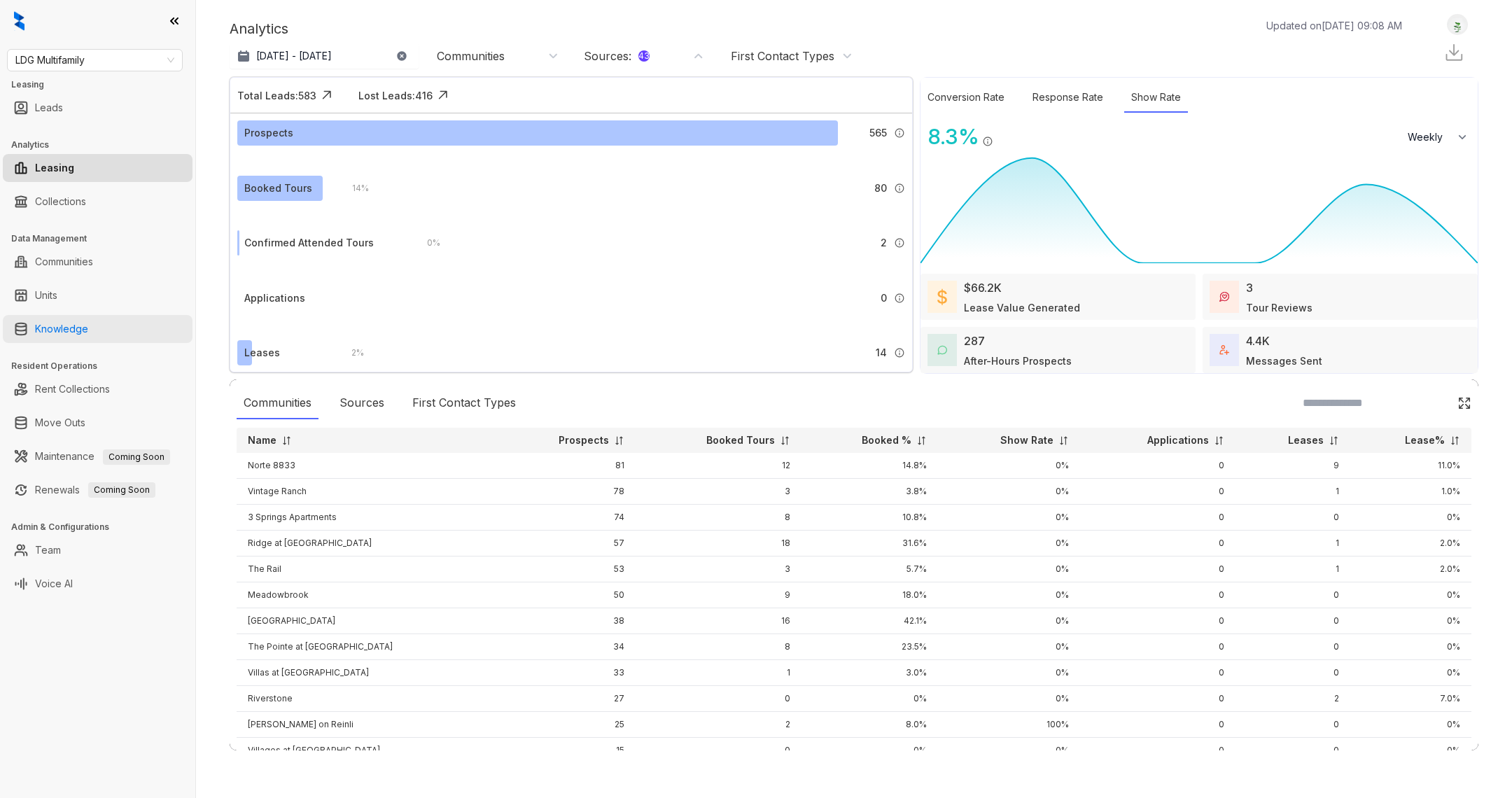
click at [68, 316] on link "Knowledge" at bounding box center [61, 329] width 53 height 28
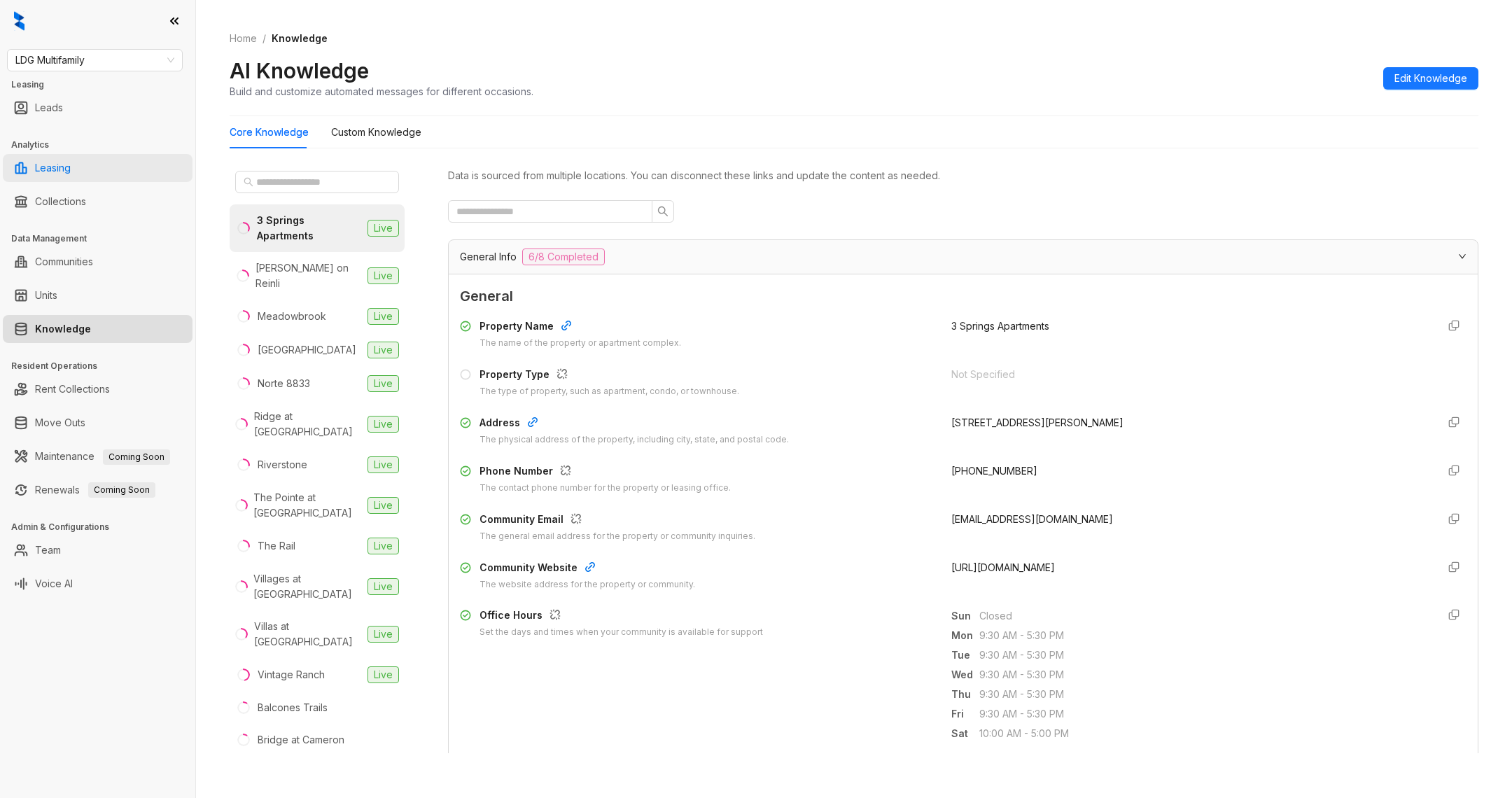
click at [71, 169] on link "Leasing" at bounding box center [53, 168] width 36 height 28
select select "******"
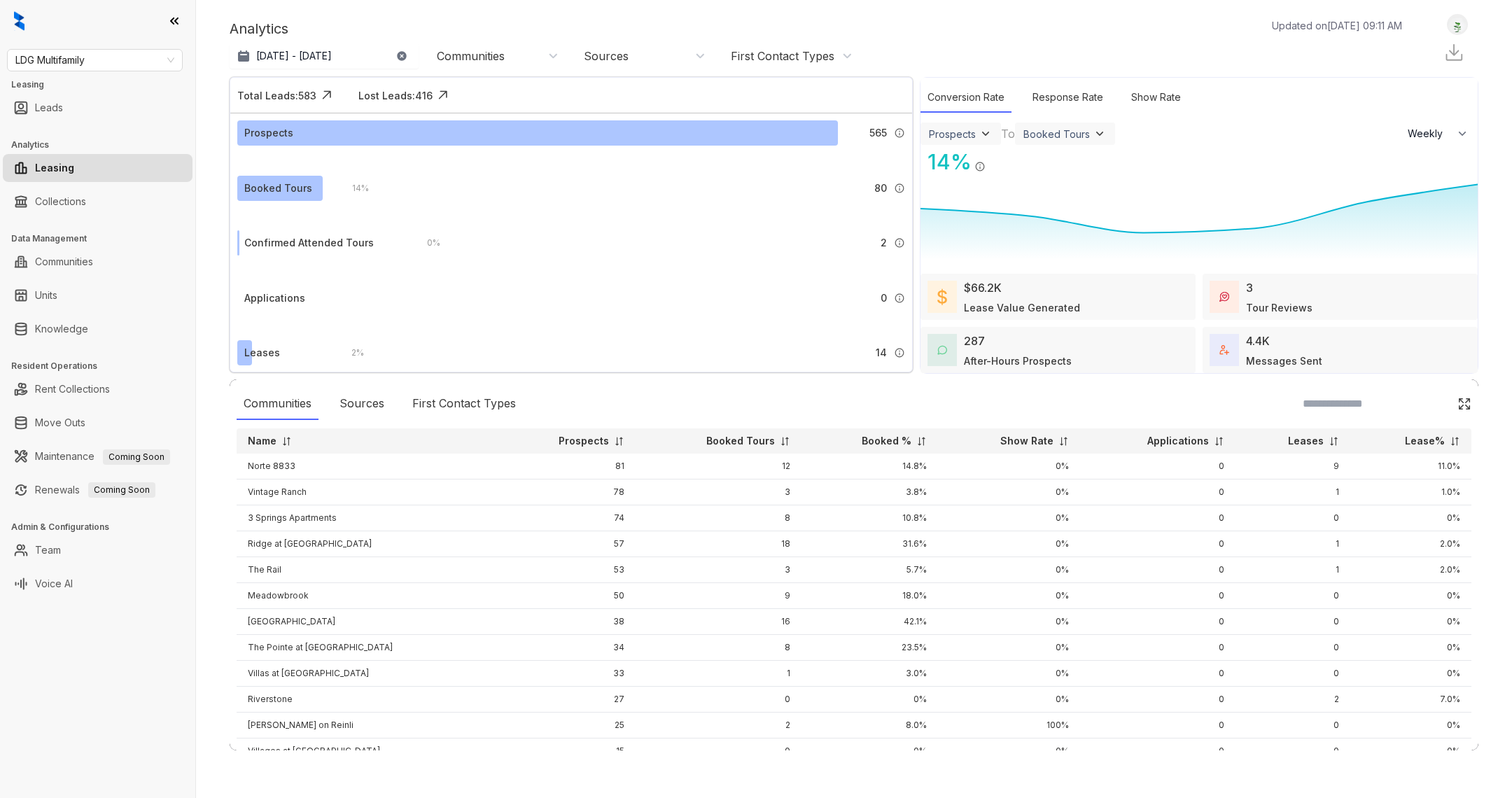
click at [248, 300] on div "Applications" at bounding box center [275, 298] width 61 height 16
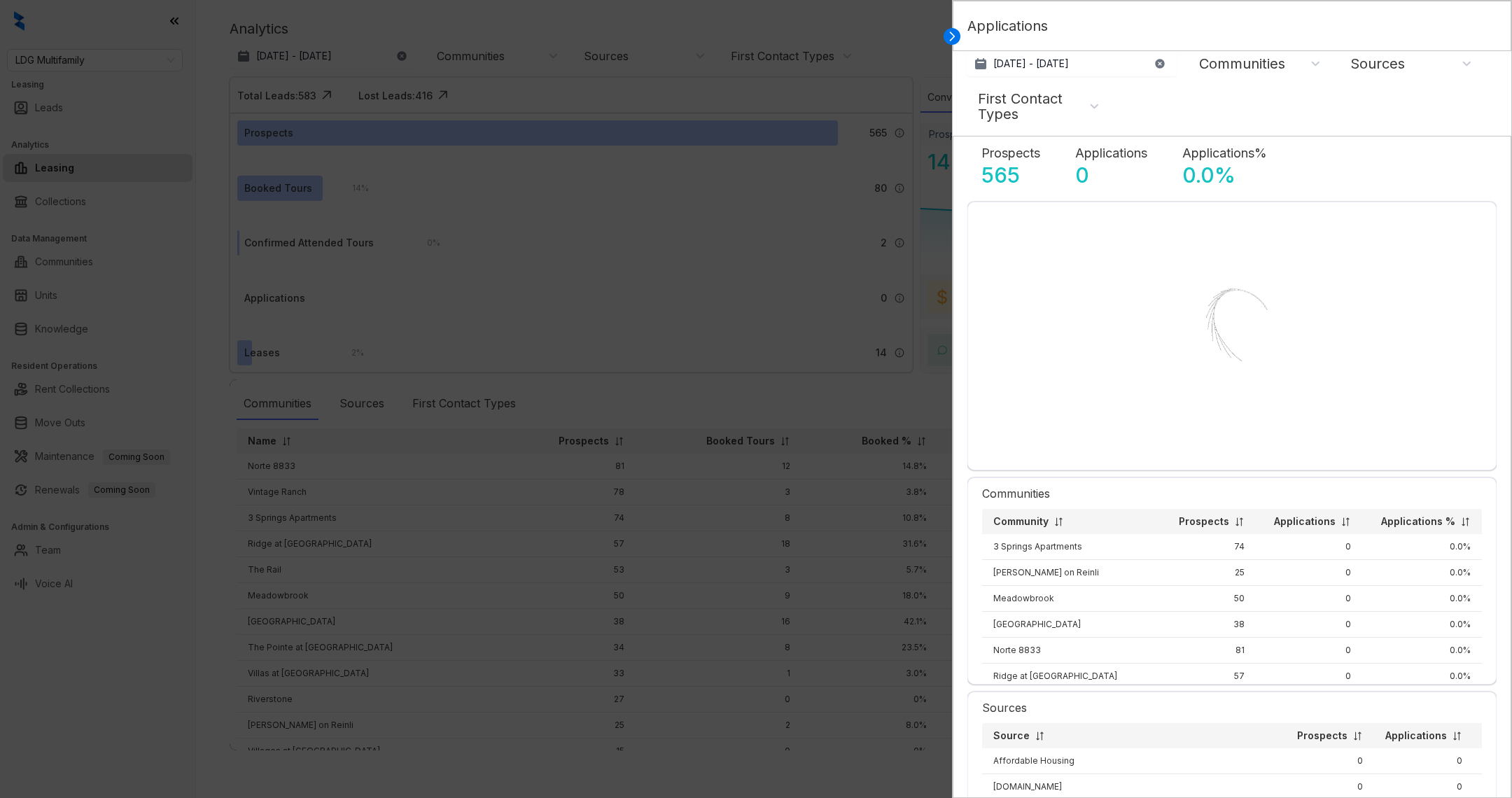
drag, startPoint x: 248, startPoint y: 300, endPoint x: 545, endPoint y: 300, distance: 297.0
click at [545, 300] on div at bounding box center [756, 399] width 1512 height 798
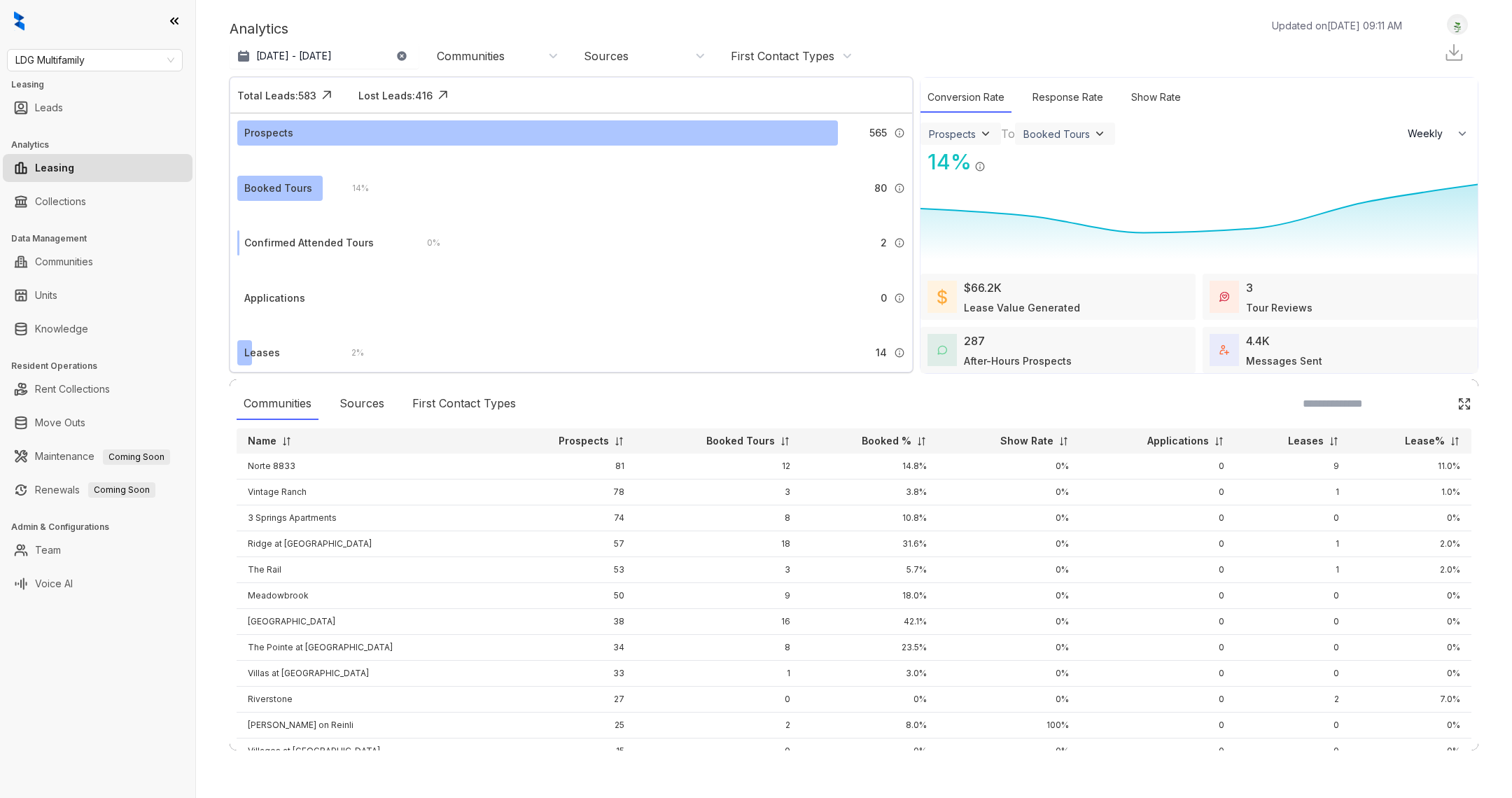
drag, startPoint x: 231, startPoint y: 299, endPoint x: 906, endPoint y: 306, distance: 675.0
click at [906, 306] on div "Prospects 565 A prospect is any lead that is not labeled as ‘Not a Prospect’ or…" at bounding box center [570, 258] width 682 height 289
drag, startPoint x: 214, startPoint y: 363, endPoint x: 906, endPoint y: 355, distance: 692.0
click at [907, 355] on div "Analytics Updated on [DATE] 09:11 AM Aug 9, 2025 - [DATE] [DATE] Last 7 days La…" at bounding box center [854, 399] width 1316 height 798
click at [54, 305] on link "Units" at bounding box center [46, 296] width 22 height 28
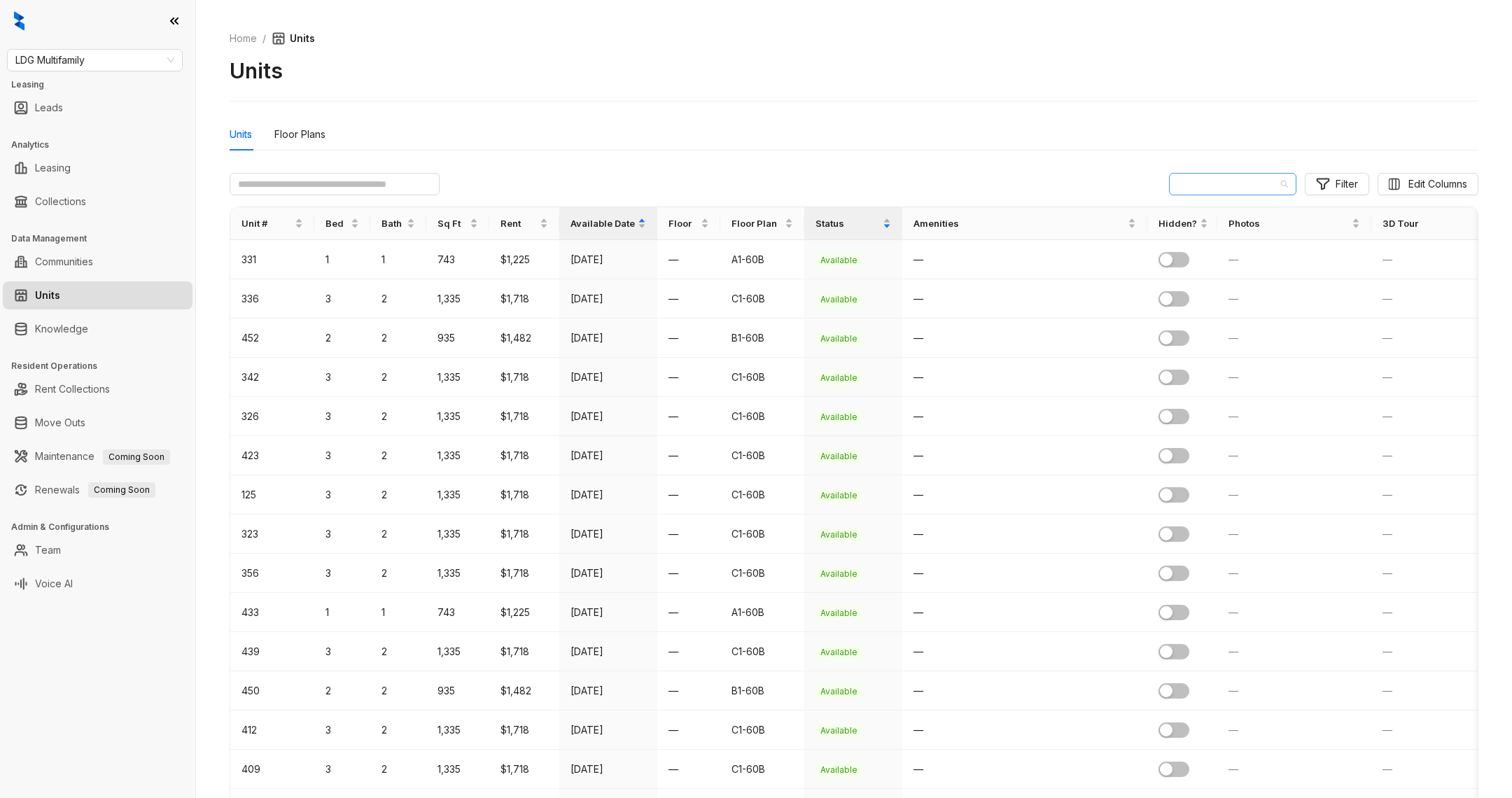
click at [1213, 179] on span "3 Springs Apartments" at bounding box center [1233, 184] width 111 height 21
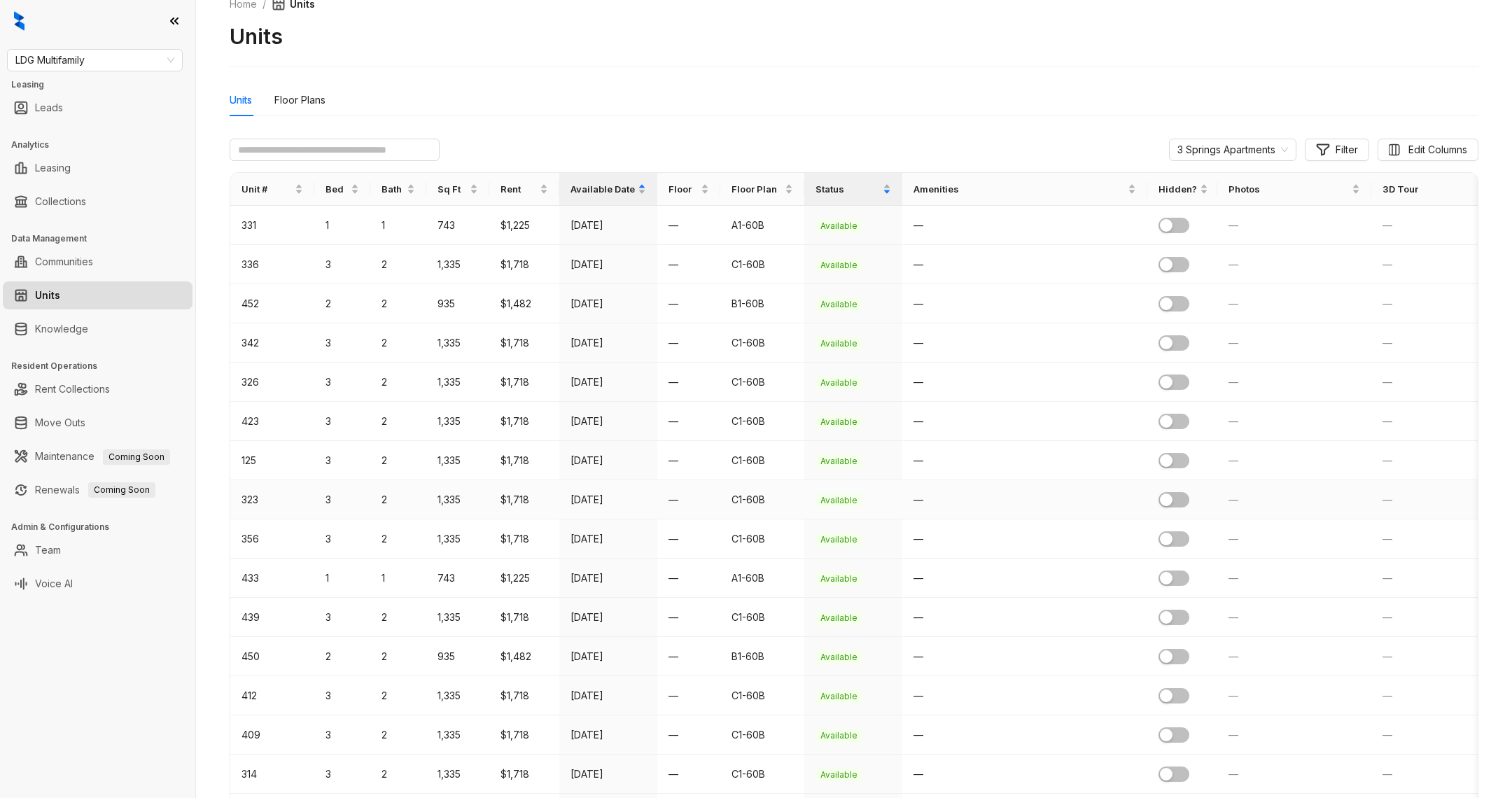
click at [237, 495] on td "323" at bounding box center [272, 499] width 84 height 40
drag, startPoint x: 237, startPoint y: 494, endPoint x: 687, endPoint y: 455, distance: 451.7
click at [340, 495] on td "3" at bounding box center [342, 499] width 56 height 40
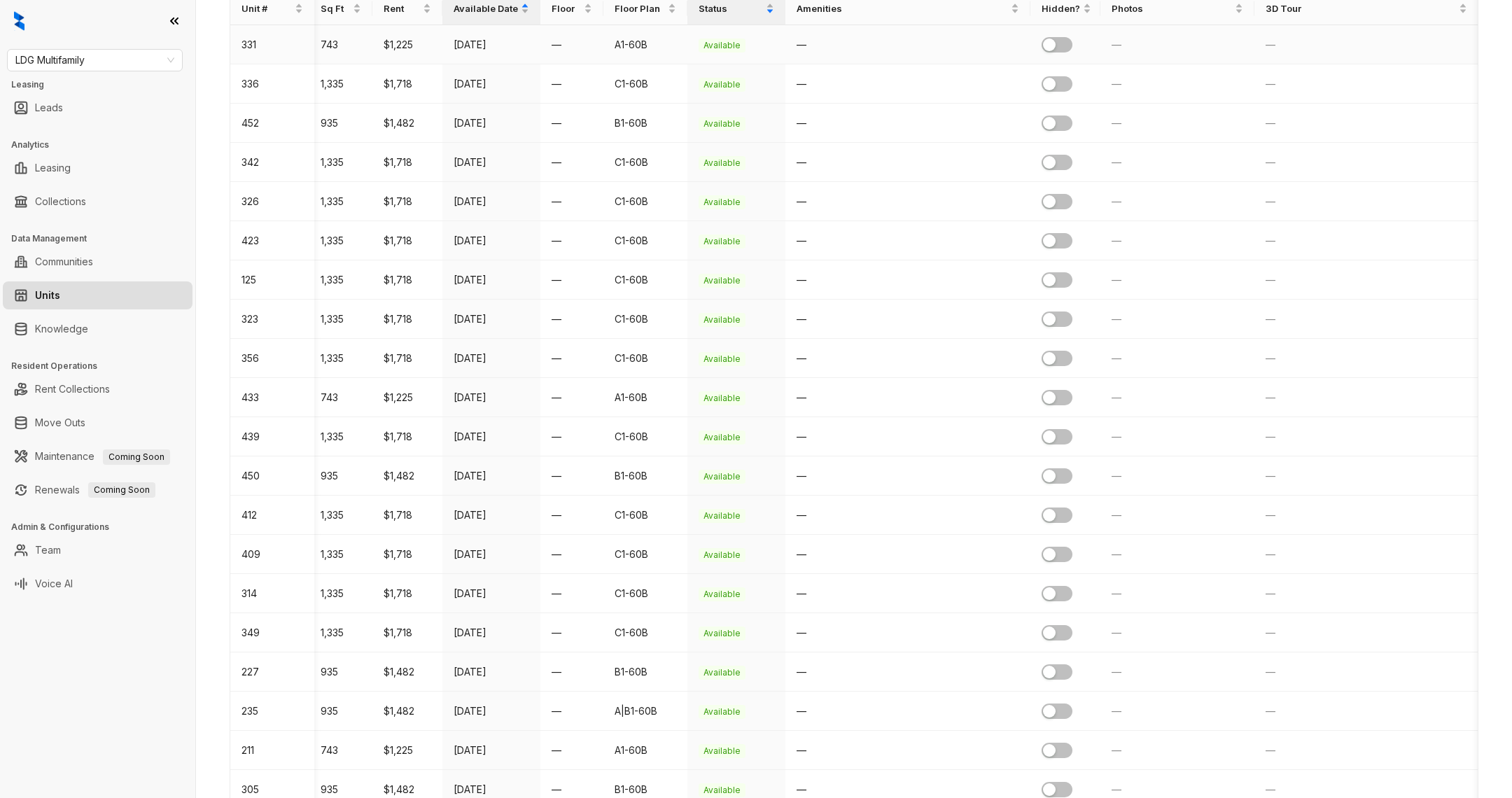
scroll to position [0, 0]
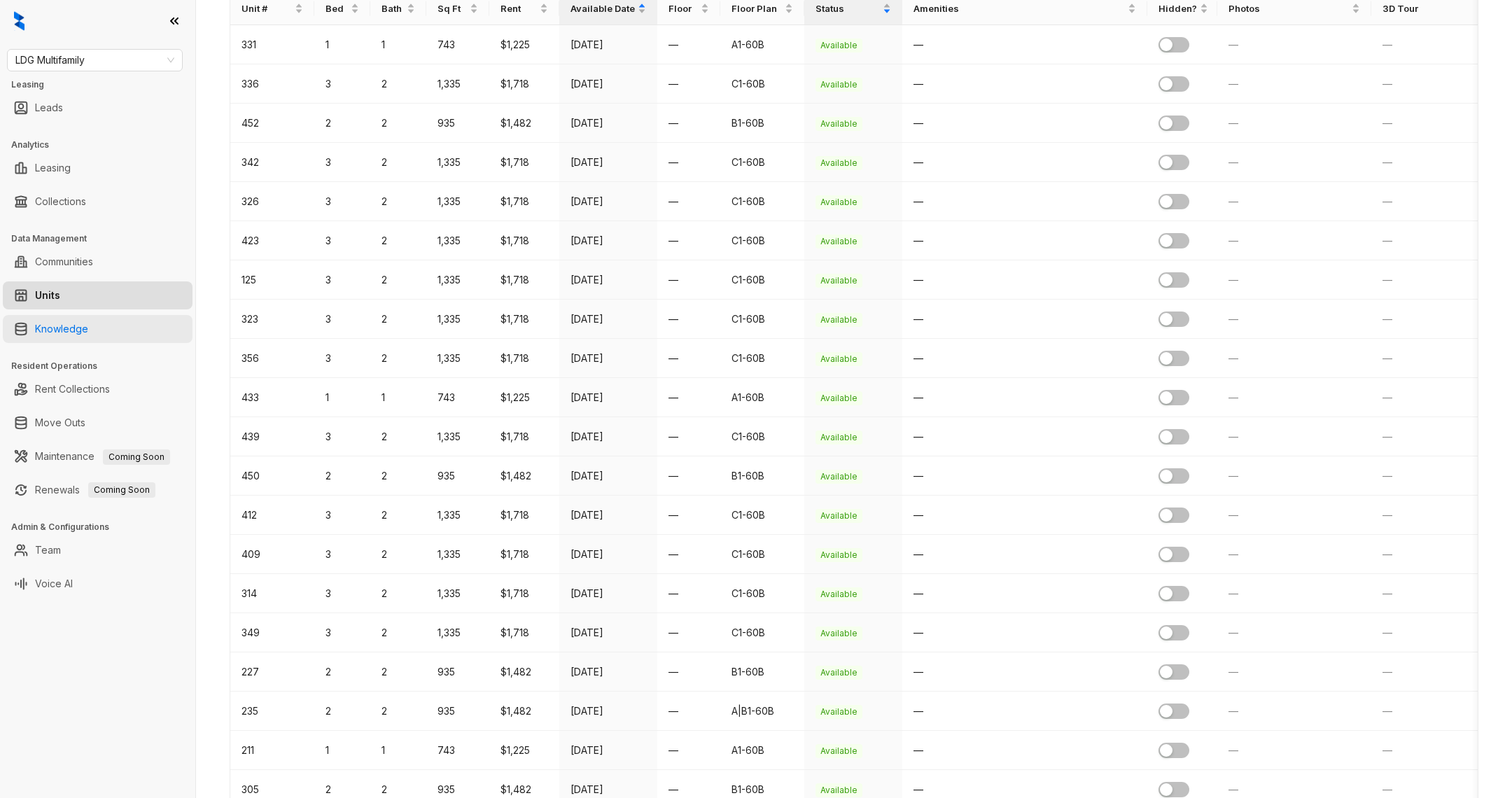
click at [88, 319] on link "Knowledge" at bounding box center [61, 329] width 53 height 28
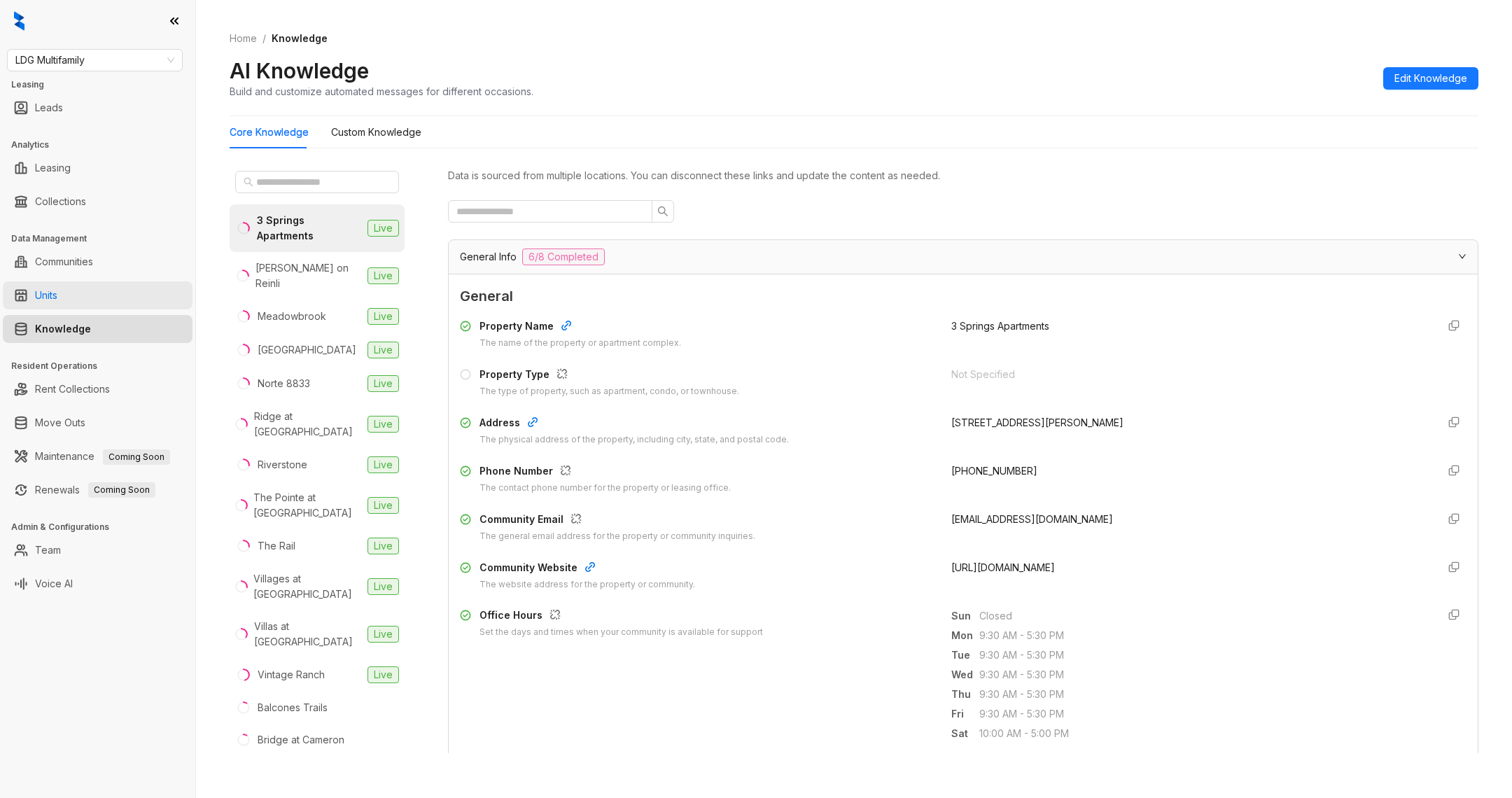
click at [57, 303] on link "Units" at bounding box center [46, 296] width 22 height 28
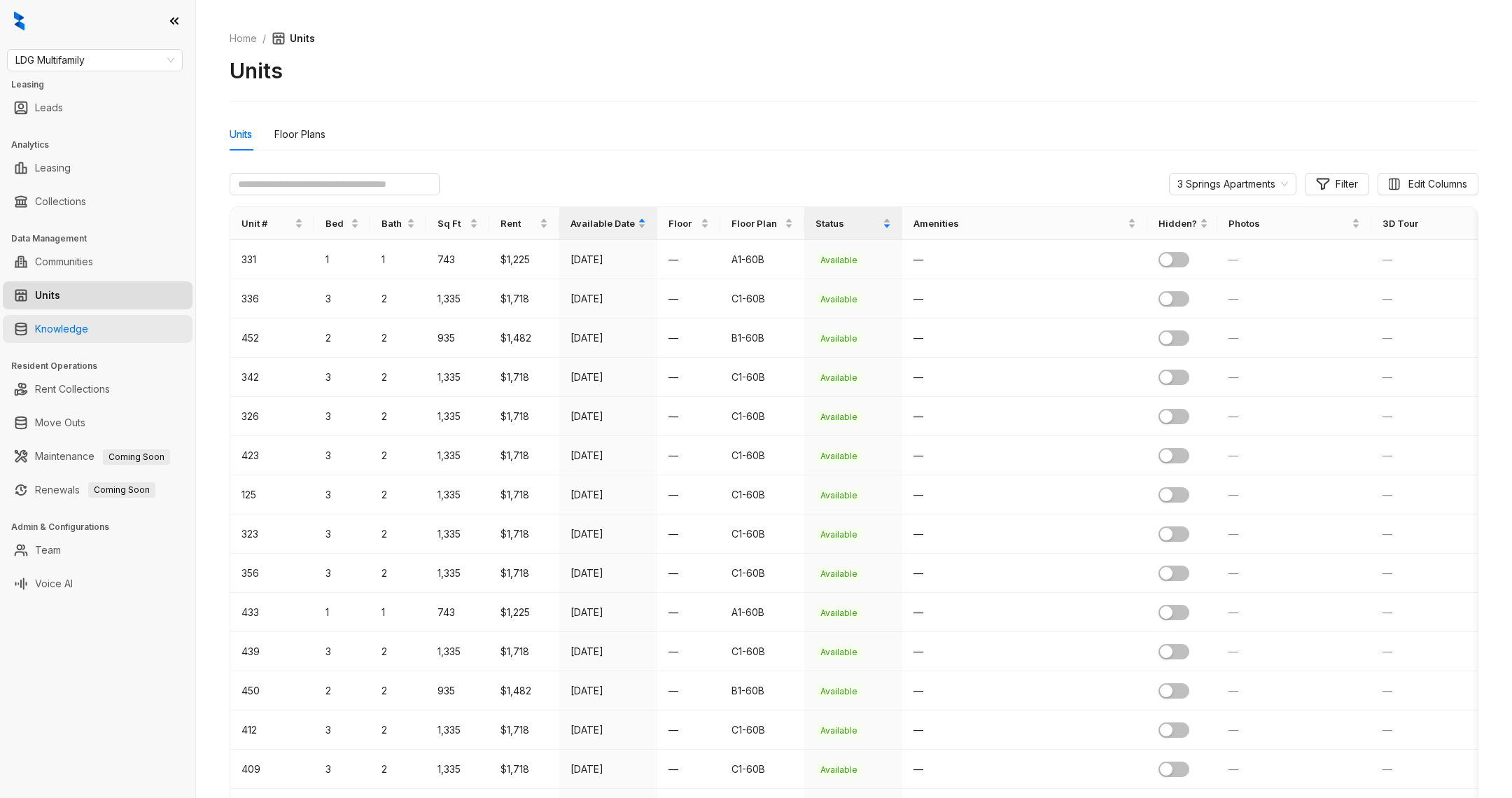
click at [88, 324] on link "Knowledge" at bounding box center [61, 329] width 53 height 28
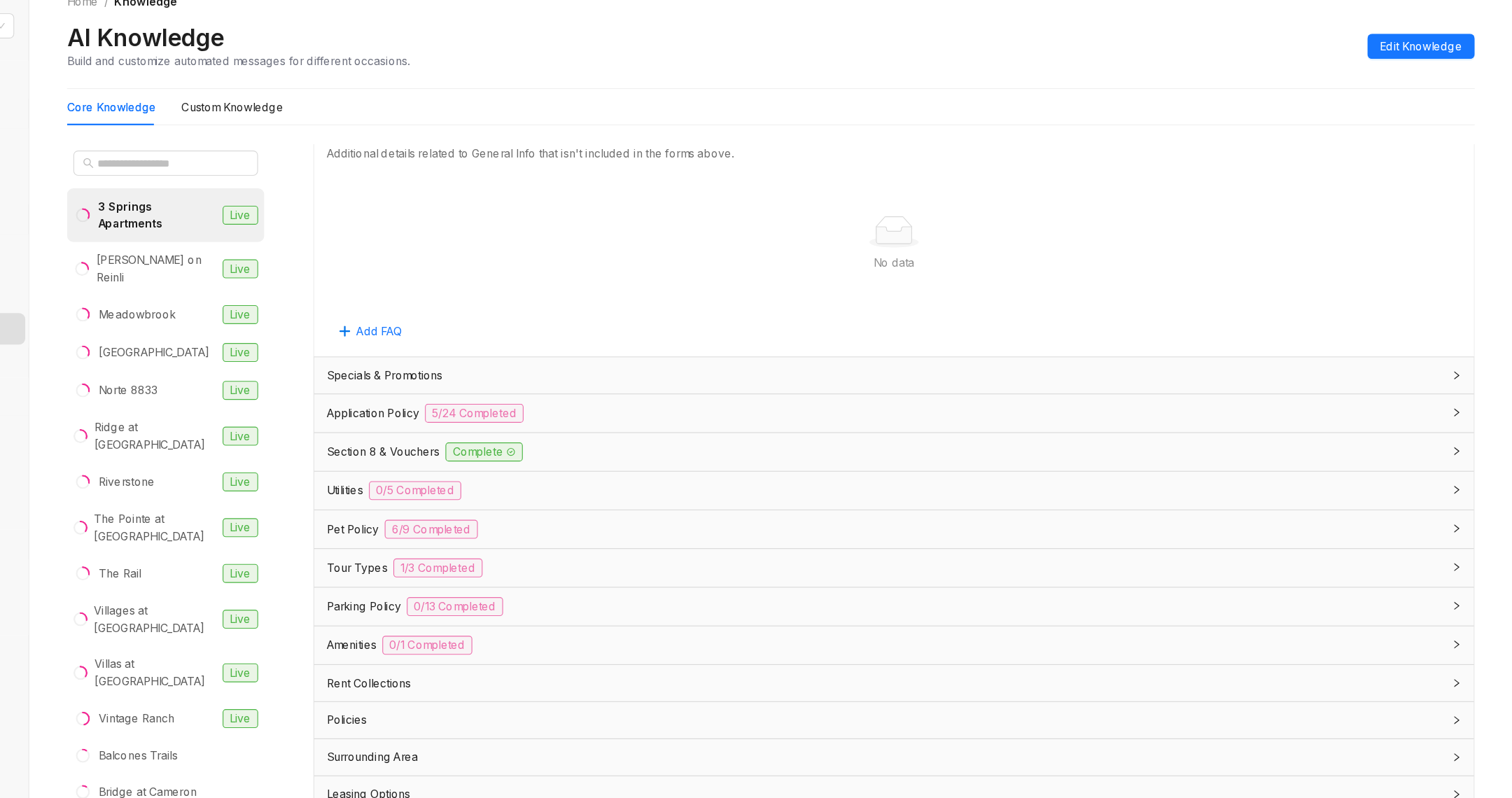
scroll to position [44, 0]
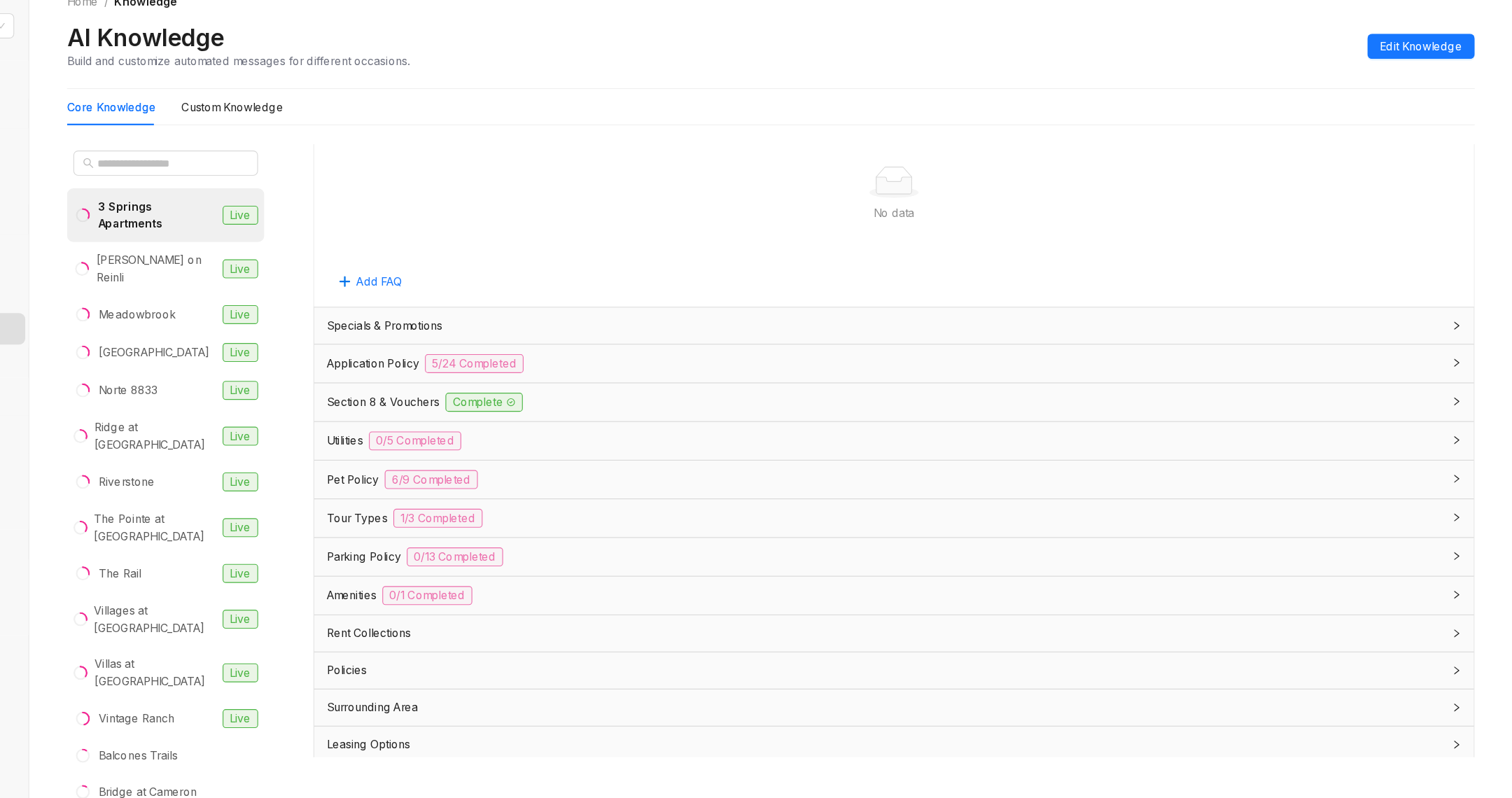
drag, startPoint x: 597, startPoint y: 594, endPoint x: 591, endPoint y: 539, distance: 55.3
click at [597, 591] on div "Rent Collections" at bounding box center [955, 599] width 990 height 16
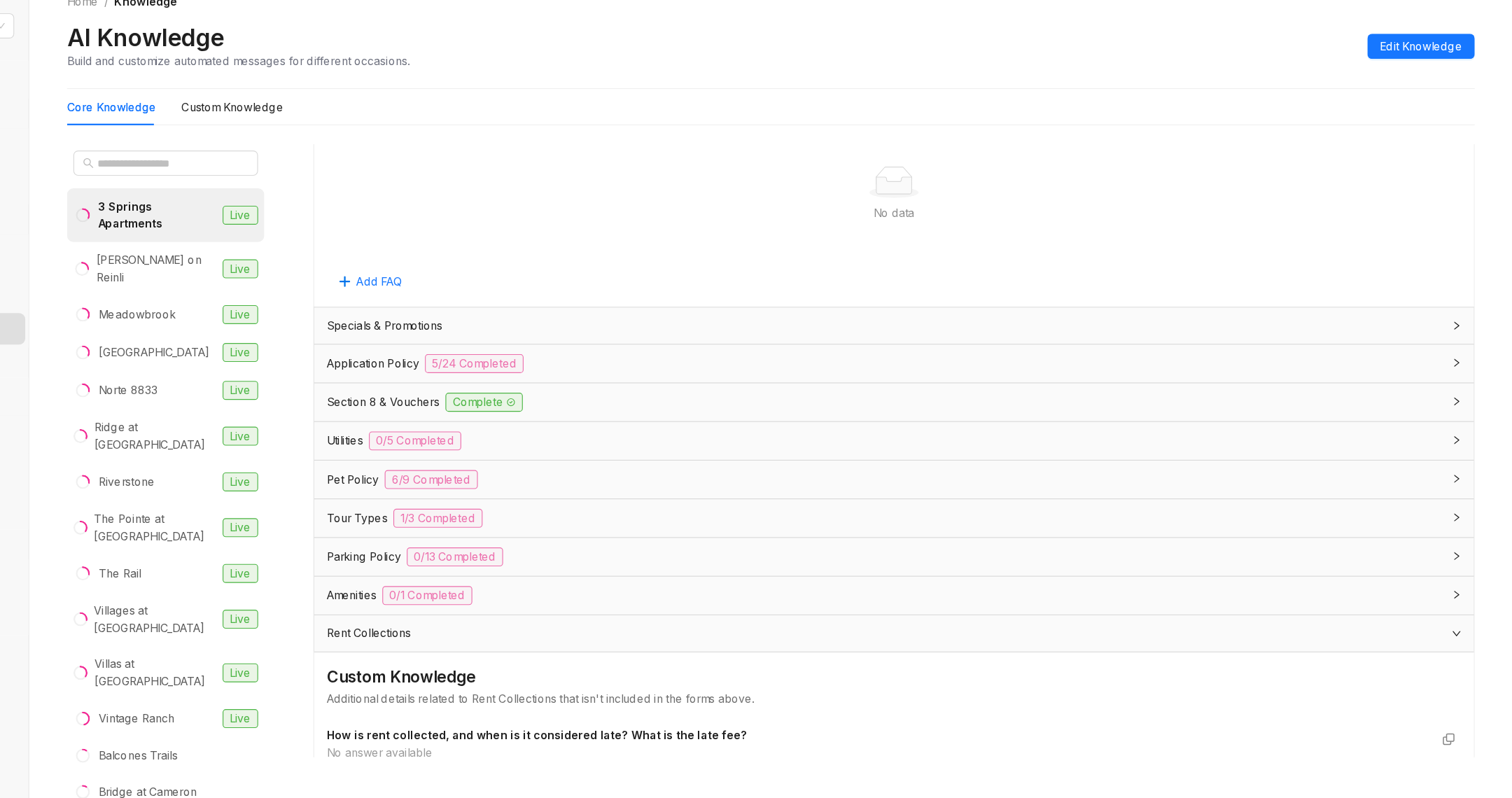
click at [482, 455] on span "Pet Policy" at bounding box center [483, 462] width 46 height 16
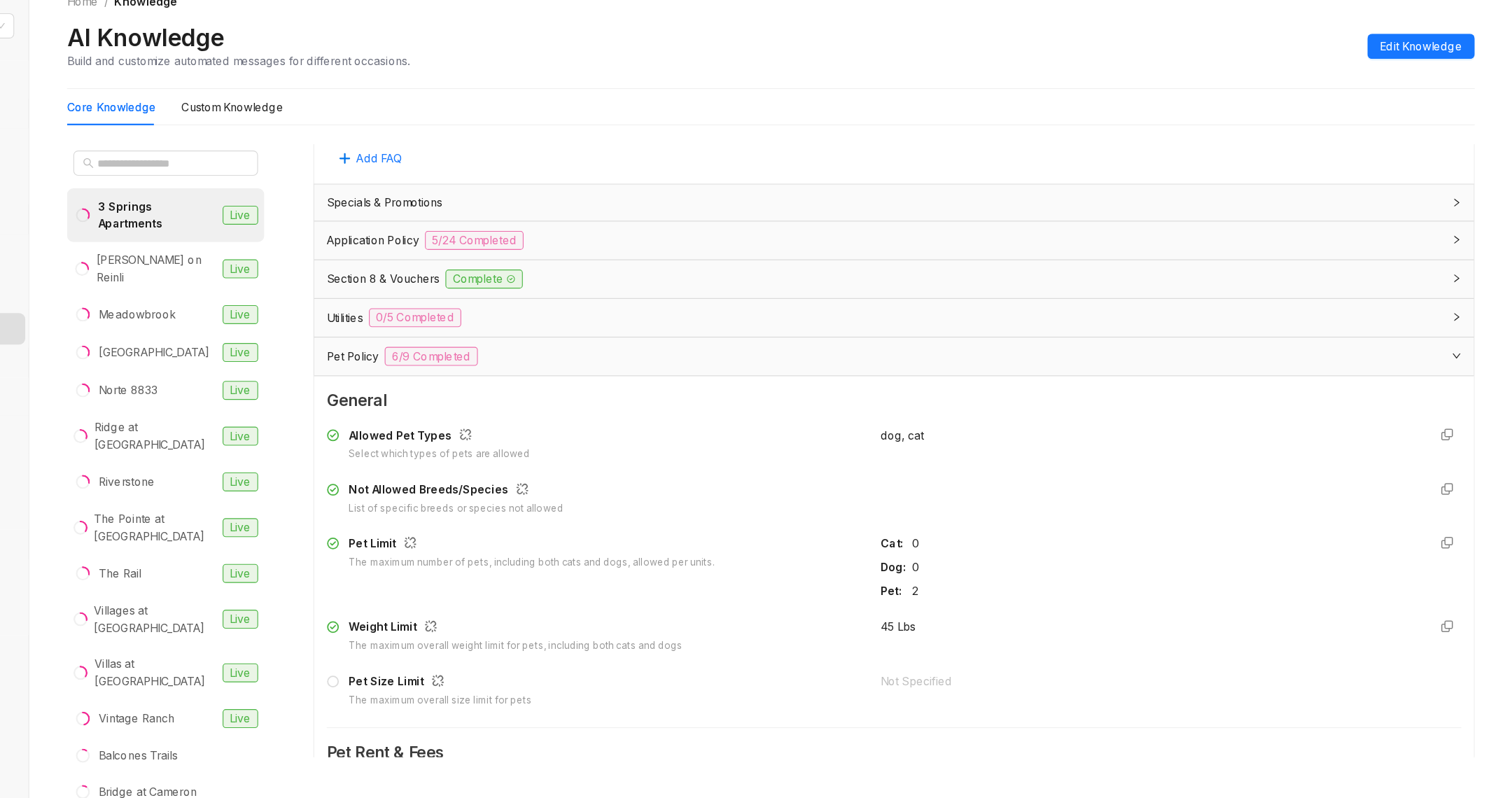
scroll to position [834, 0]
drag, startPoint x: 1030, startPoint y: 567, endPoint x: 945, endPoint y: 556, distance: 85.7
click at [945, 556] on div "Allowed Pet Types Select which types of pets are allowed dog, cat Not Allowed B…" at bounding box center [963, 537] width 1007 height 261
click at [950, 572] on div "Allowed Pet Types Select which types of pets are allowed dog, cat Not Allowed B…" at bounding box center [963, 537] width 1007 height 261
click at [950, 573] on div "Allowed Pet Types Select which types of pets are allowed dog, cat Not Allowed B…" at bounding box center [963, 537] width 1007 height 261
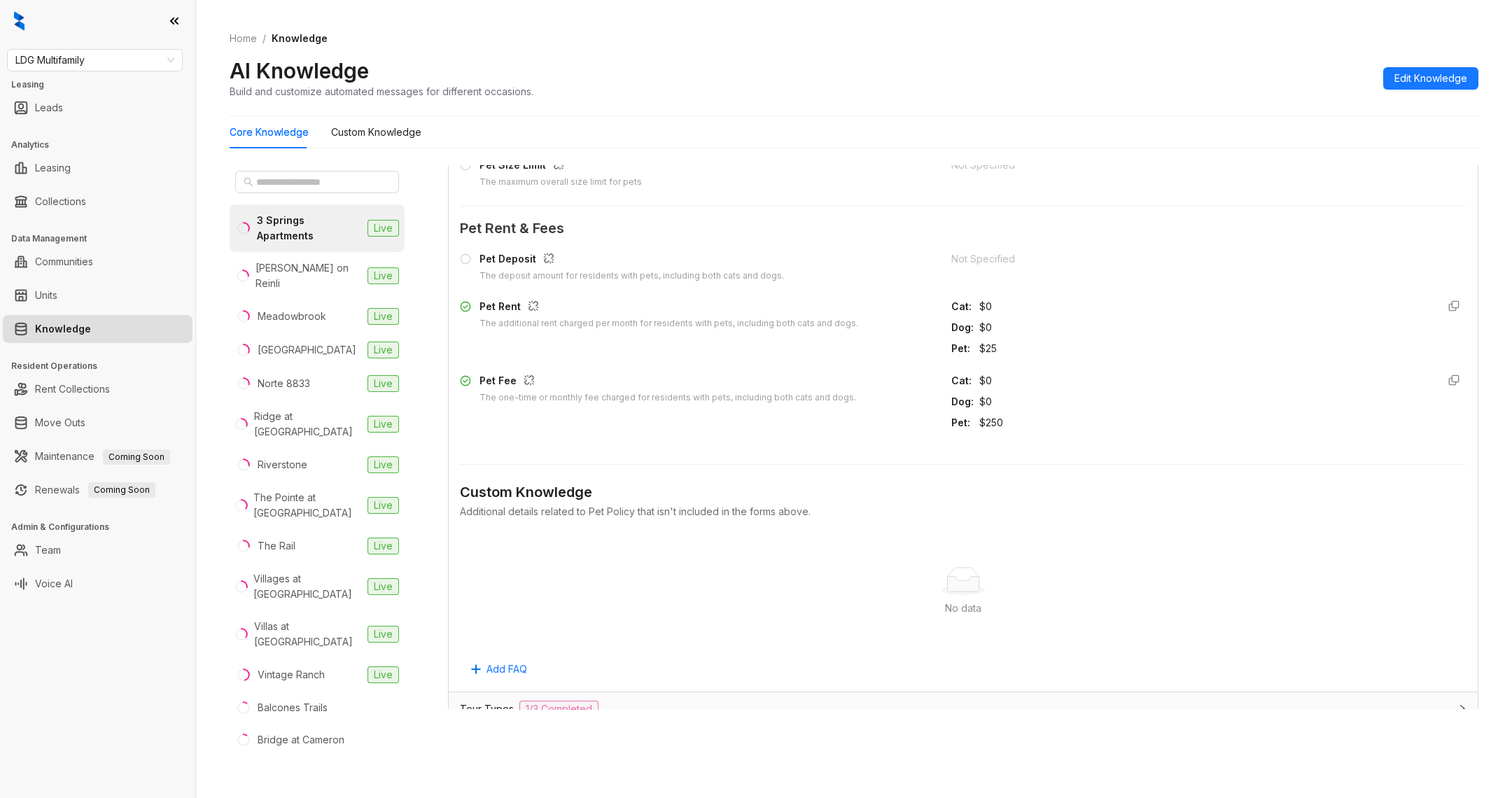
scroll to position [1324, 0]
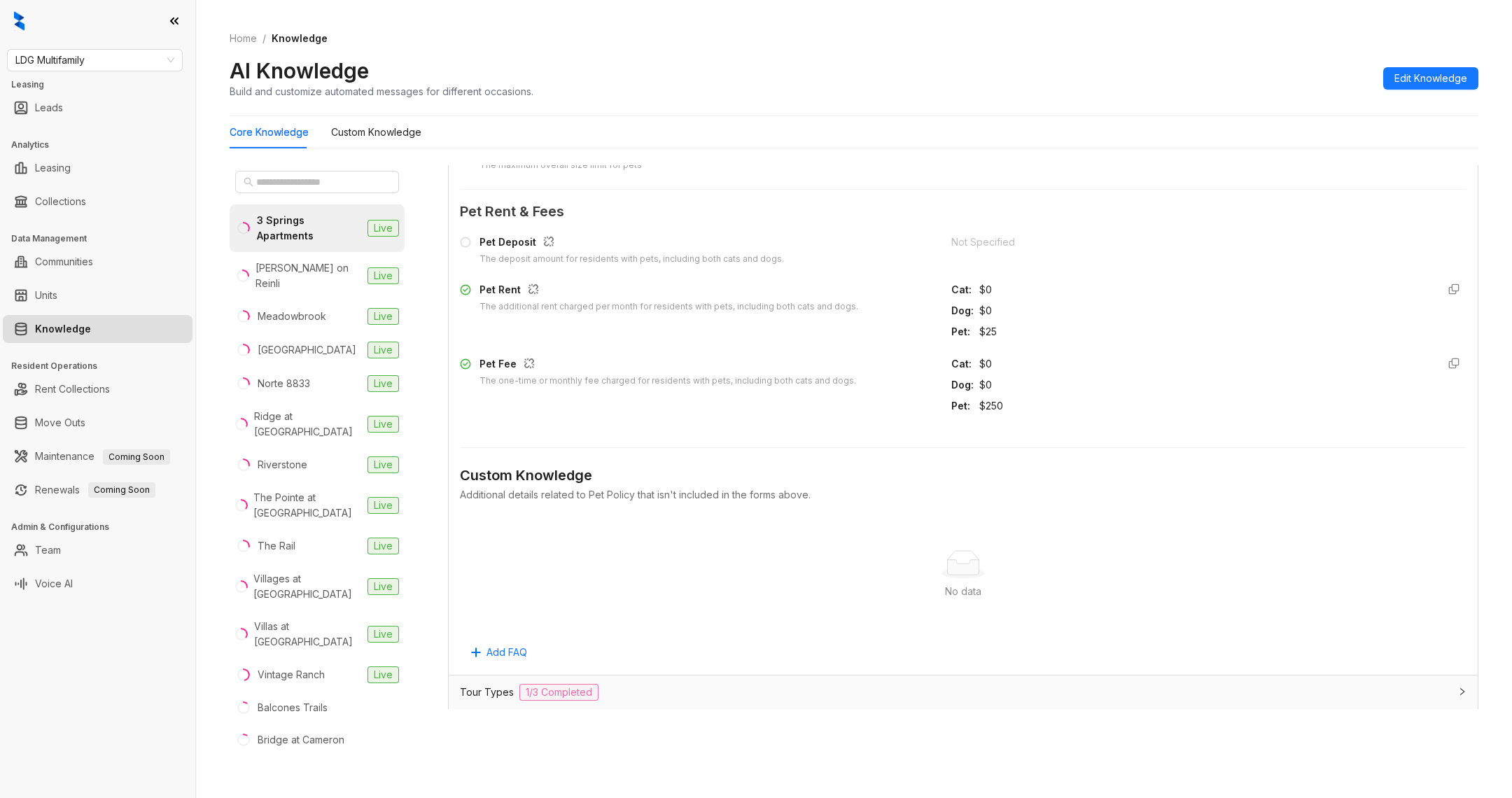
click at [980, 330] on div "$25" at bounding box center [1203, 331] width 447 height 16
click at [980, 331] on div "$25" at bounding box center [1203, 331] width 447 height 16
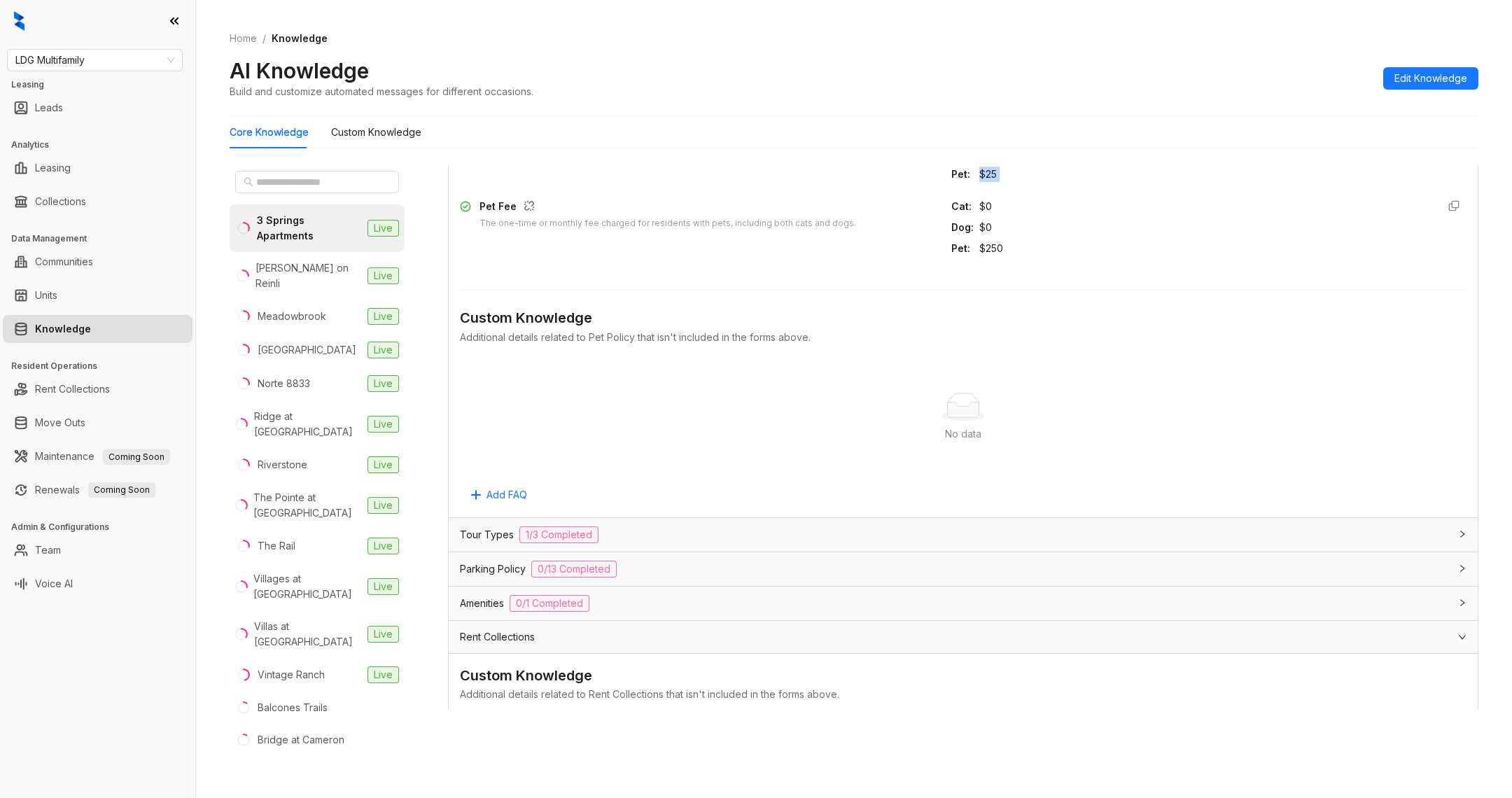
scroll to position [1511, 0]
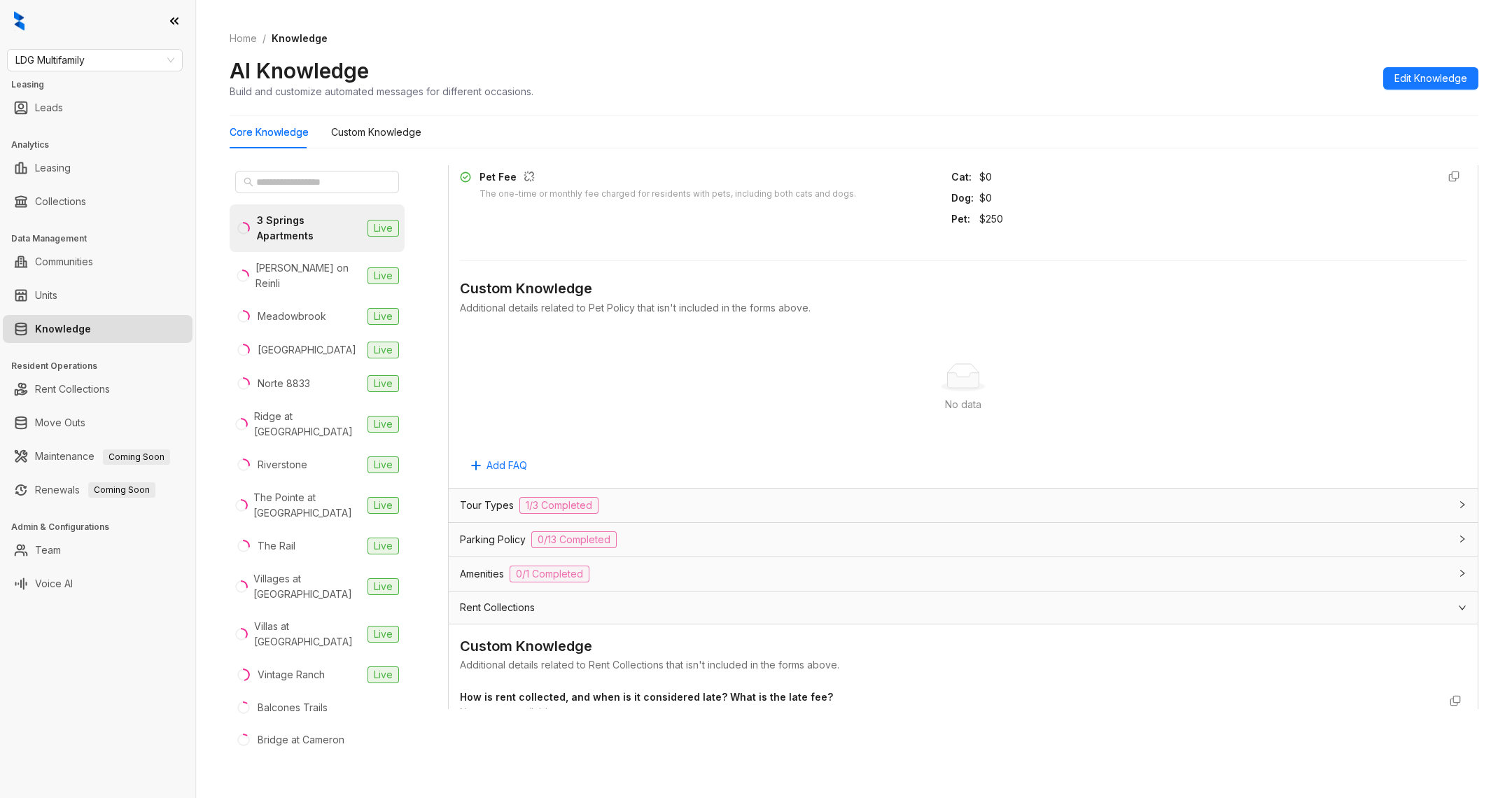
click at [544, 591] on div "Rent Collections" at bounding box center [963, 607] width 1029 height 32
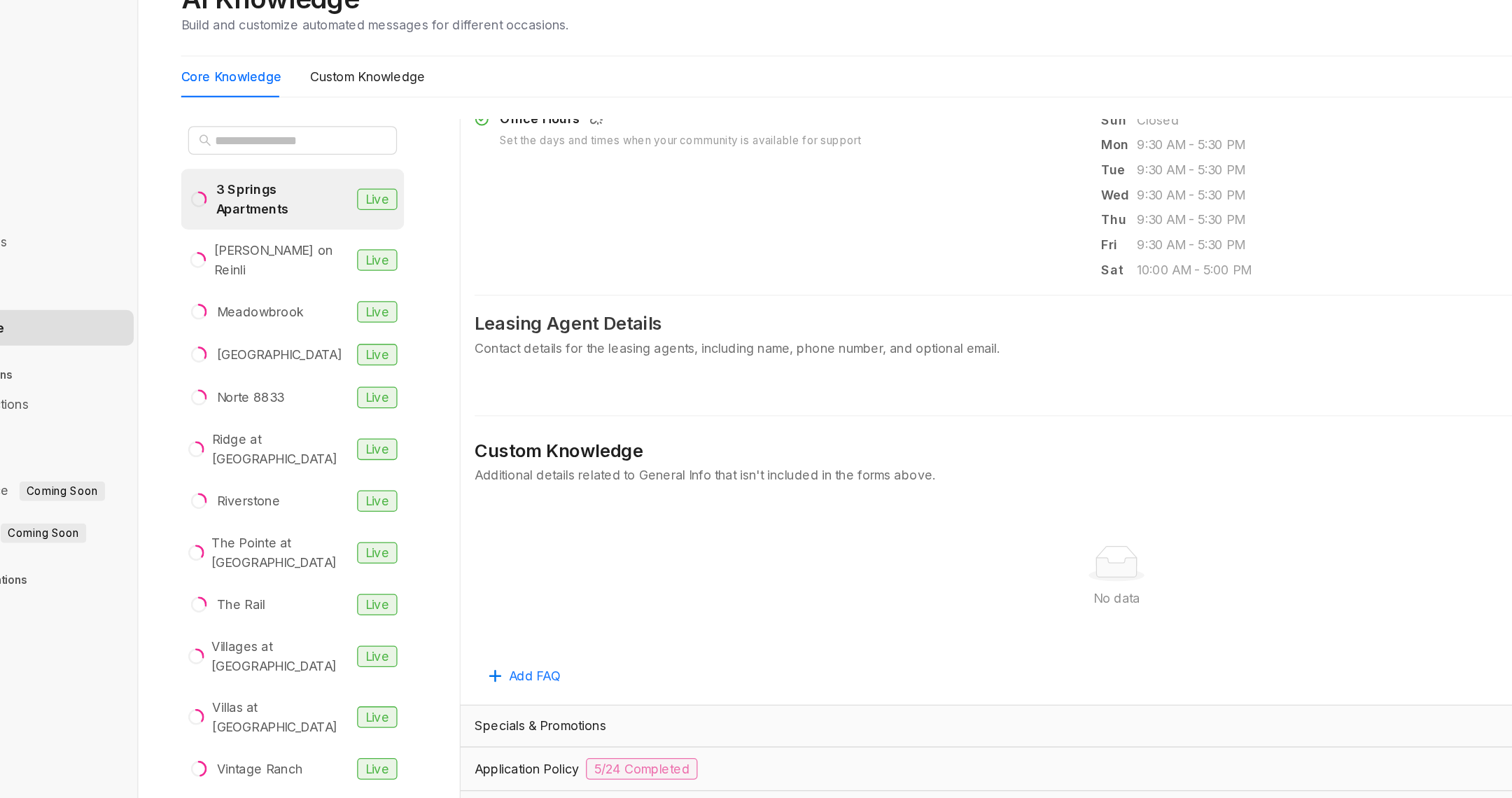
scroll to position [519, 0]
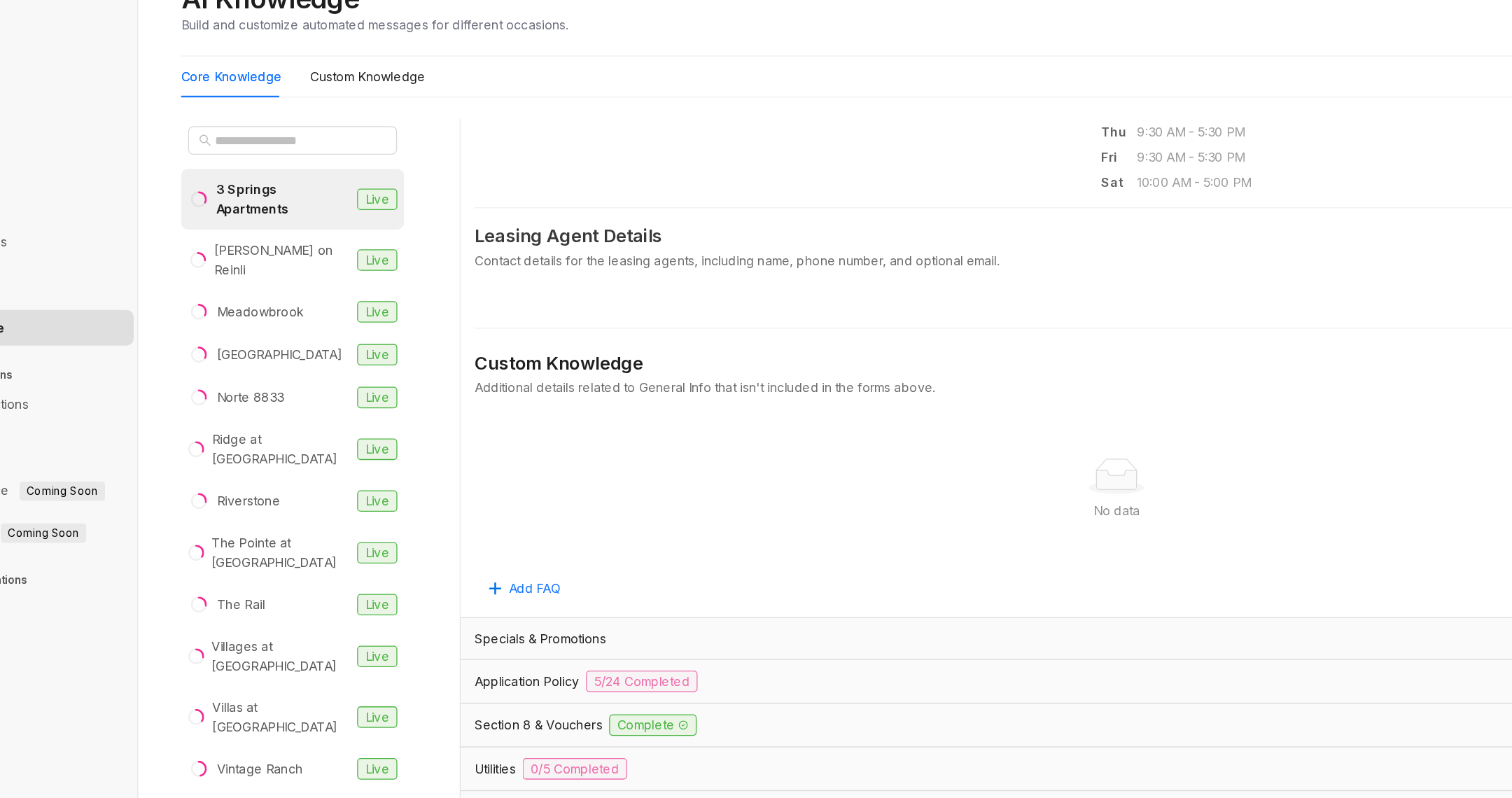
click at [568, 545] on div "General Property Name The name of the property or apartment complex. 3 Springs …" at bounding box center [963, 156] width 1029 height 800
click at [538, 567] on span "Specials & Promotions" at bounding box center [511, 573] width 103 height 16
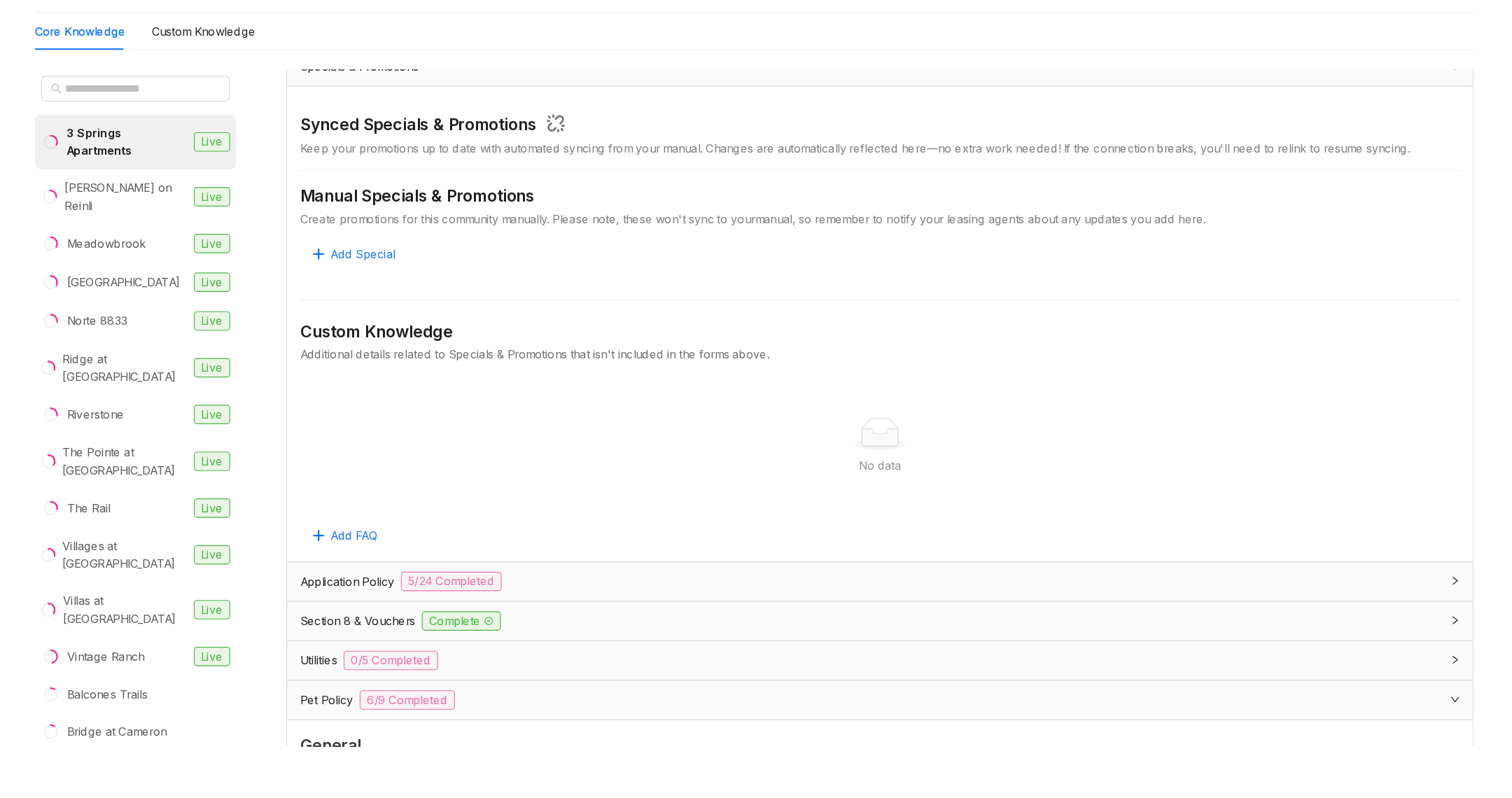
scroll to position [922, 0]
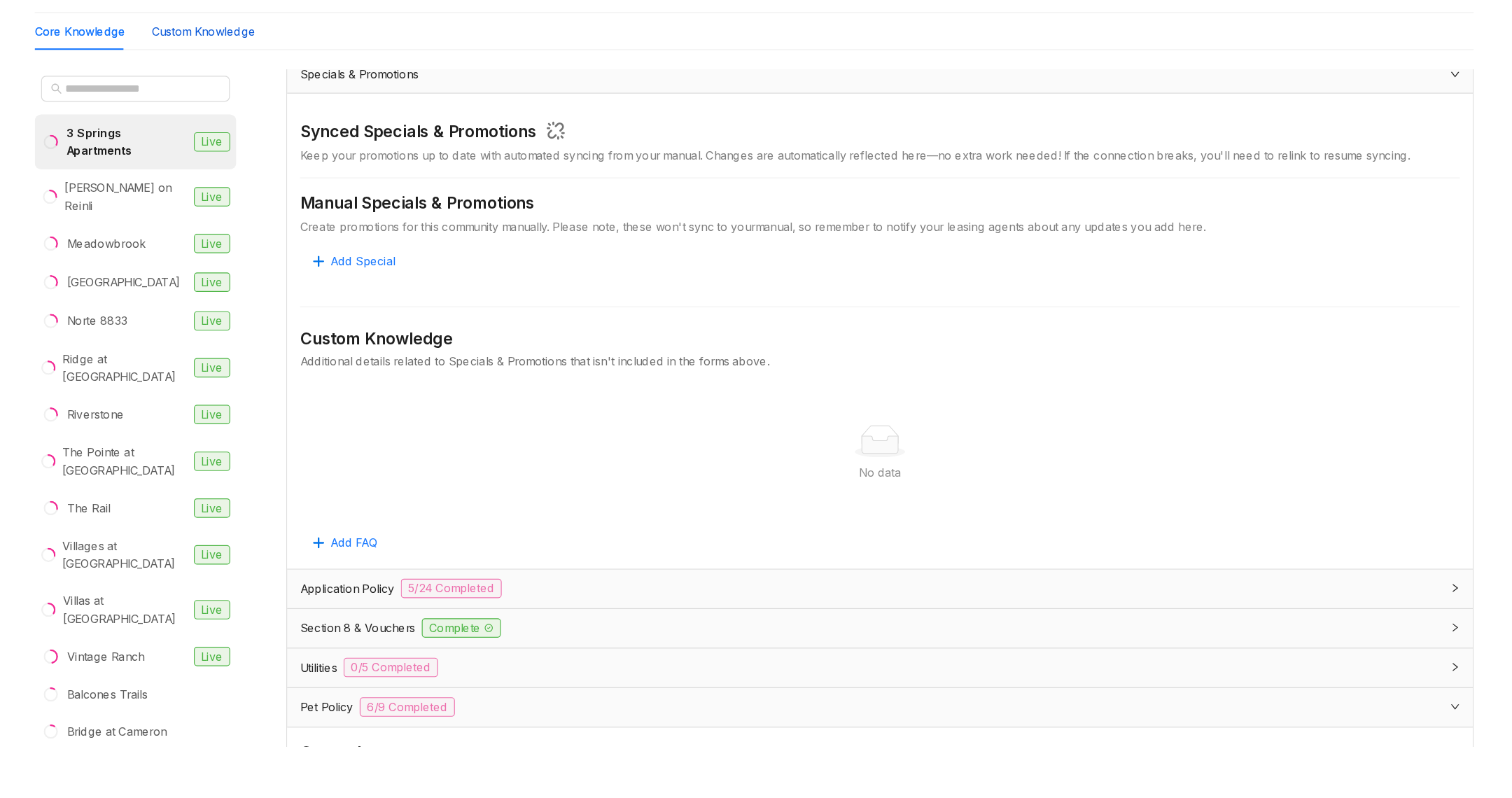
click at [373, 138] on Knowledge "Custom Knowledge" at bounding box center [376, 132] width 90 height 16
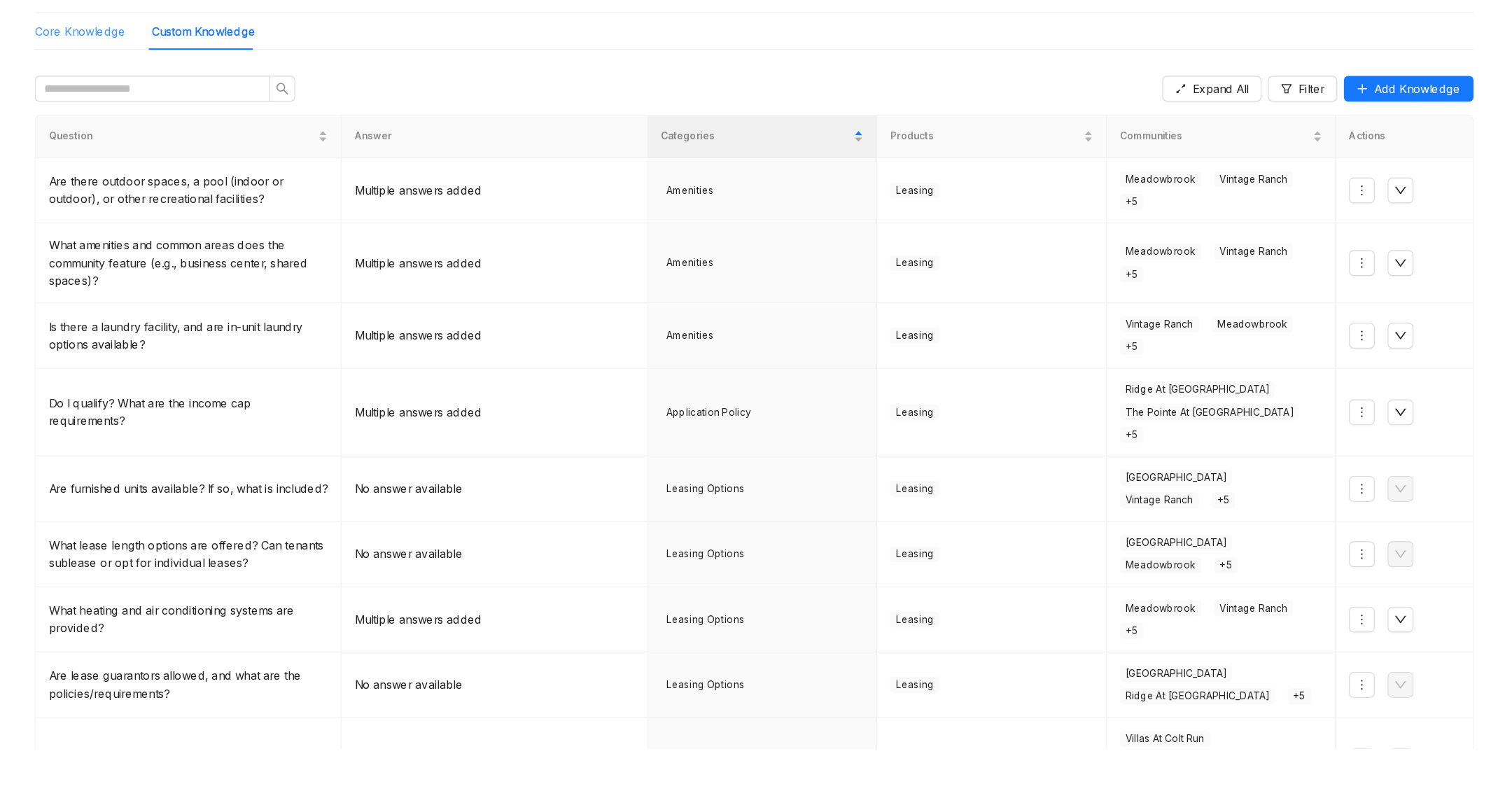
click at [283, 140] on div "Core Knowledge" at bounding box center [270, 132] width 79 height 32
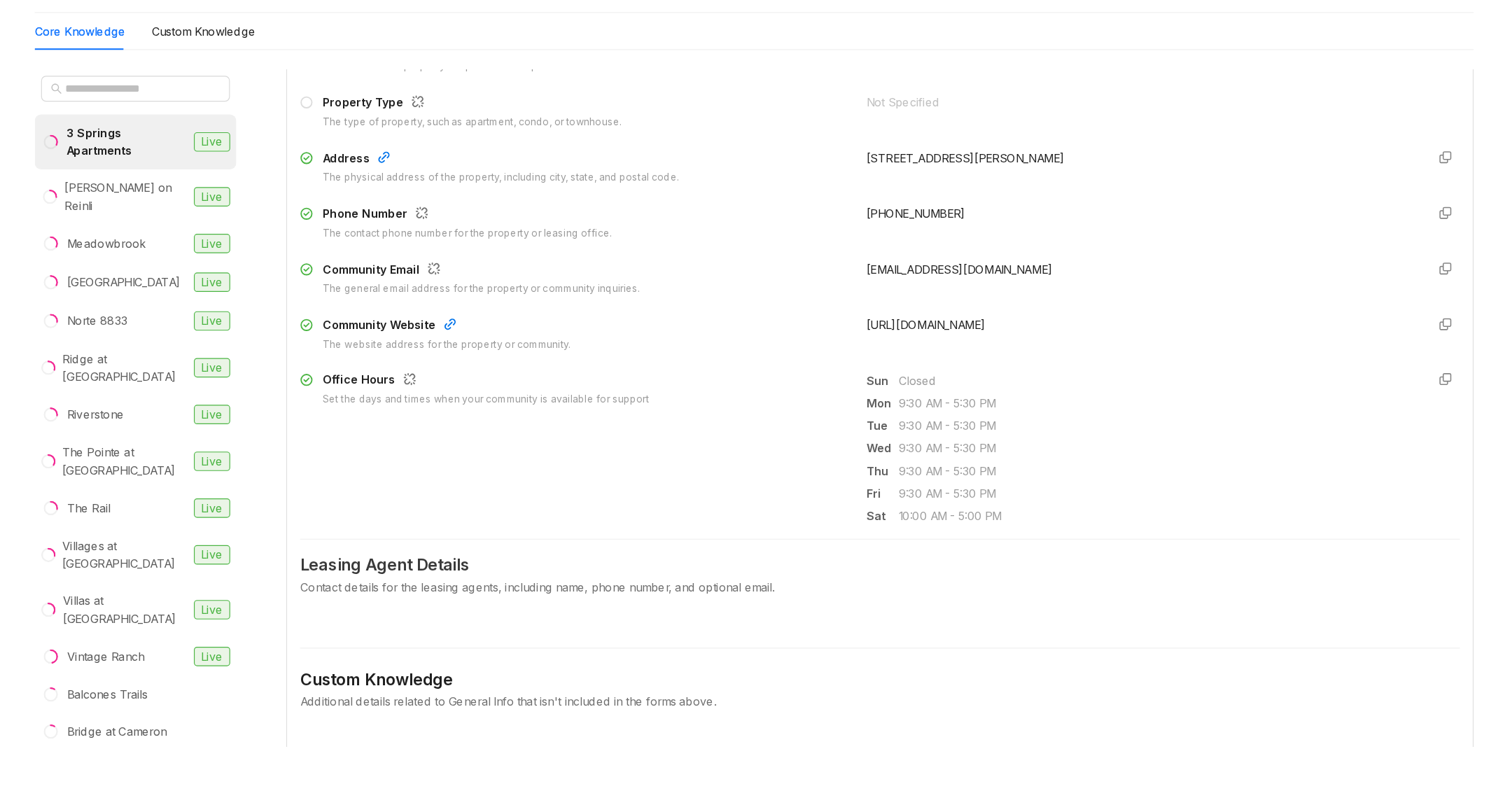
scroll to position [721, 0]
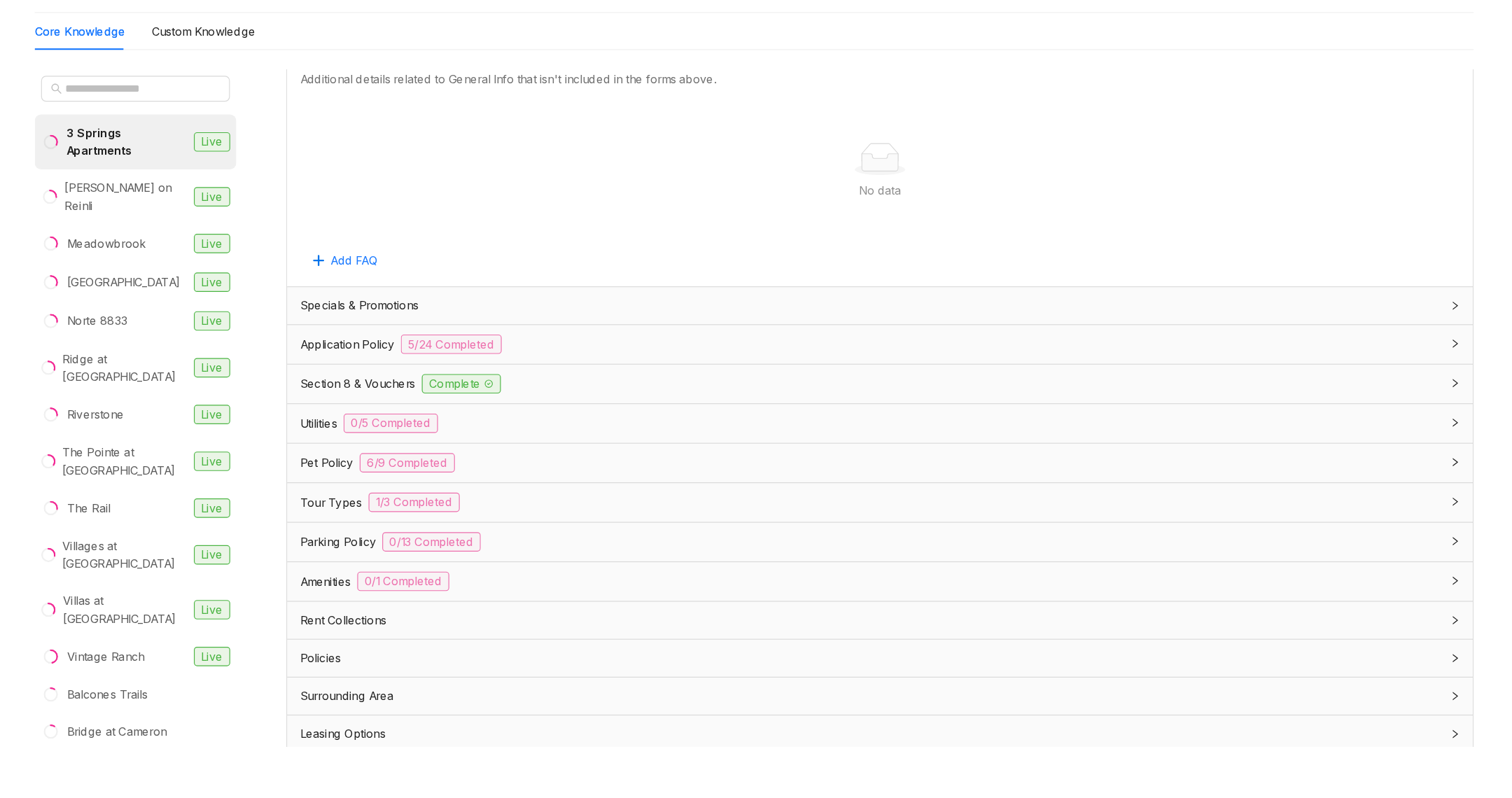
click at [489, 593] on div "Amenities 0/1 Completed" at bounding box center [963, 609] width 1029 height 34
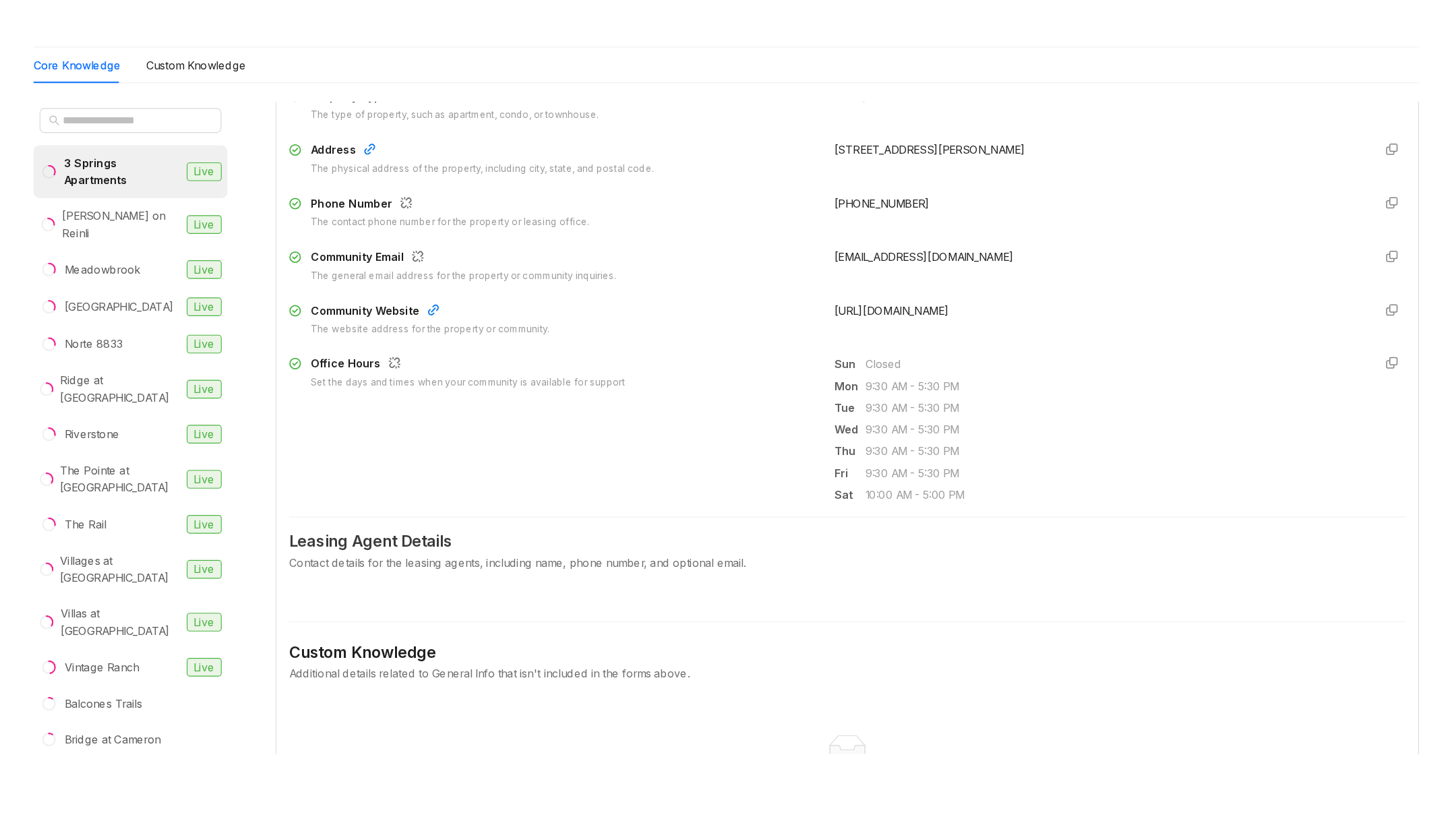
scroll to position [0, 0]
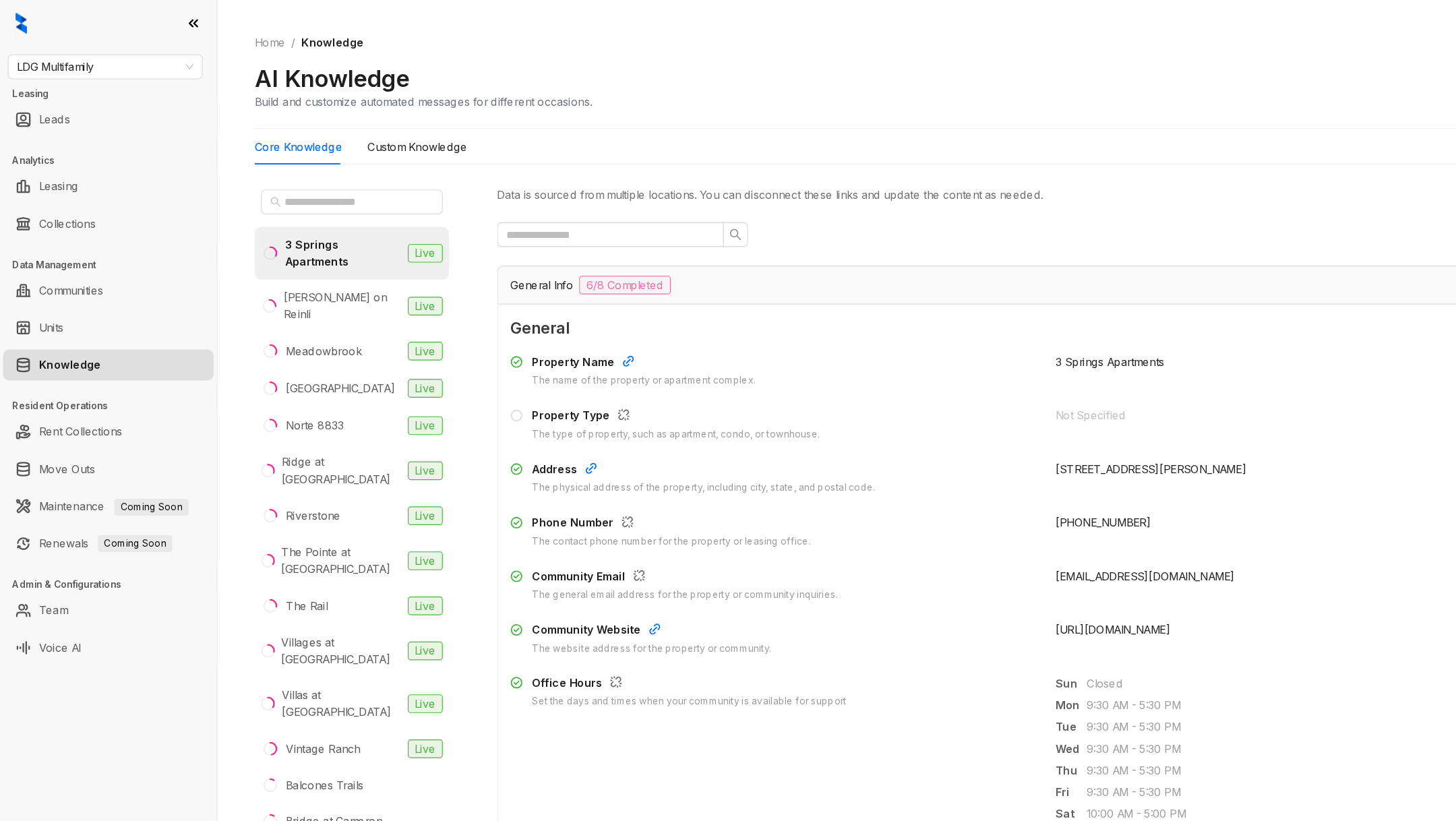
click at [101, 510] on h3 "Admin & Configurations" at bounding box center [99, 508] width 178 height 12
click at [59, 530] on link "Team" at bounding box center [46, 530] width 25 height 27
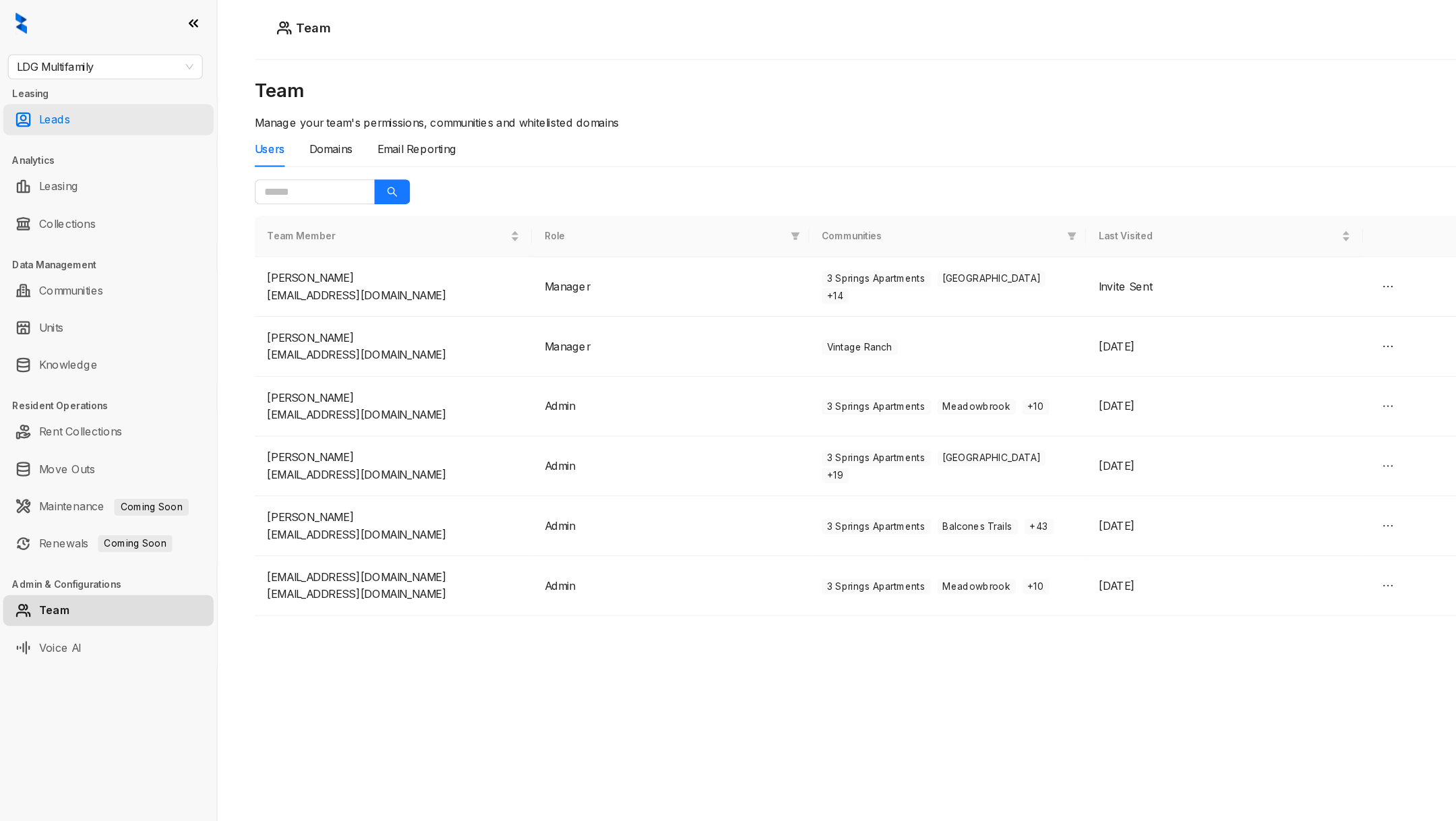
click at [52, 98] on link "Leads" at bounding box center [47, 104] width 27 height 27
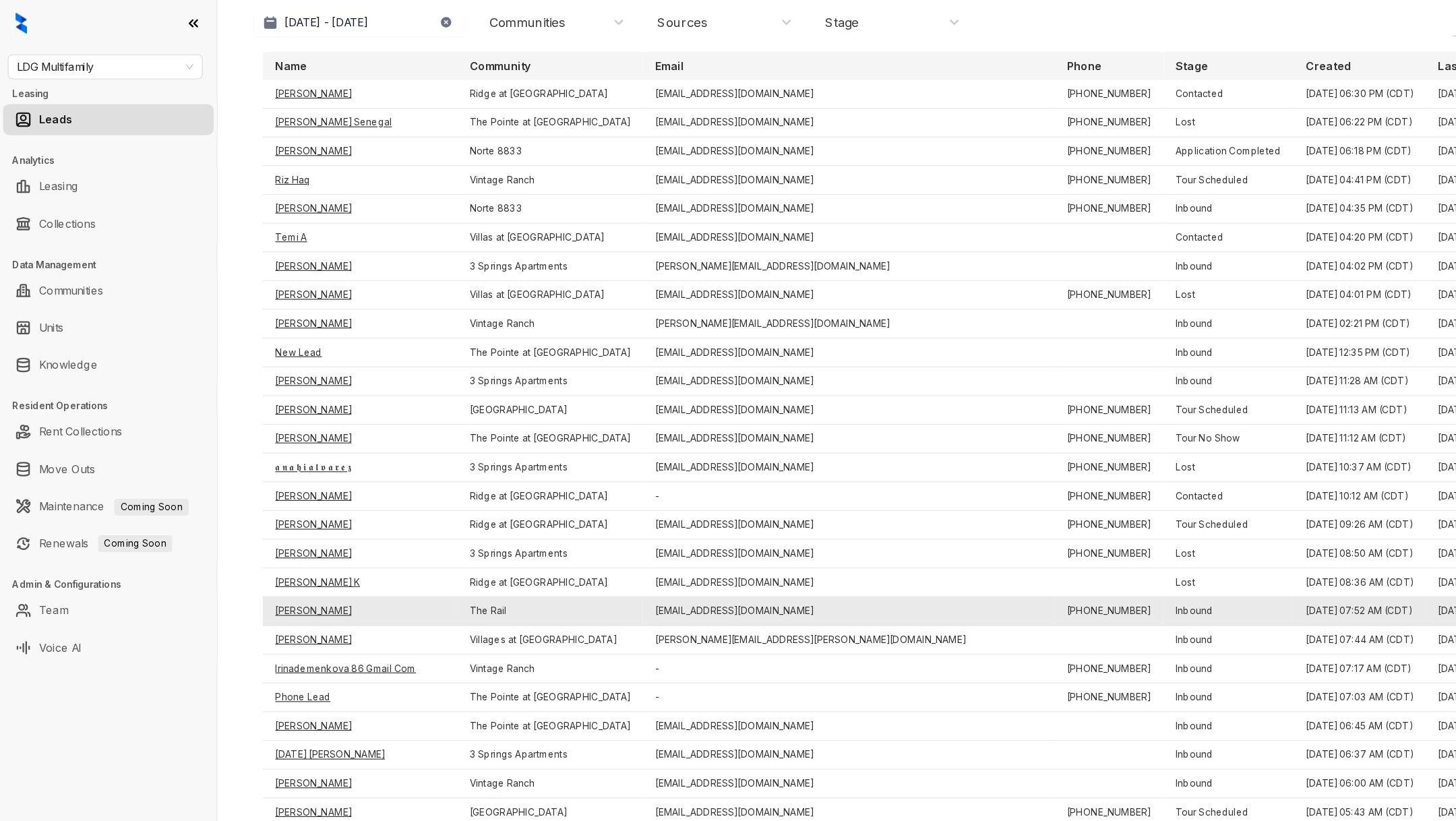
scroll to position [77, 0]
click at [277, 527] on td "[PERSON_NAME]" at bounding box center [312, 527] width 168 height 25
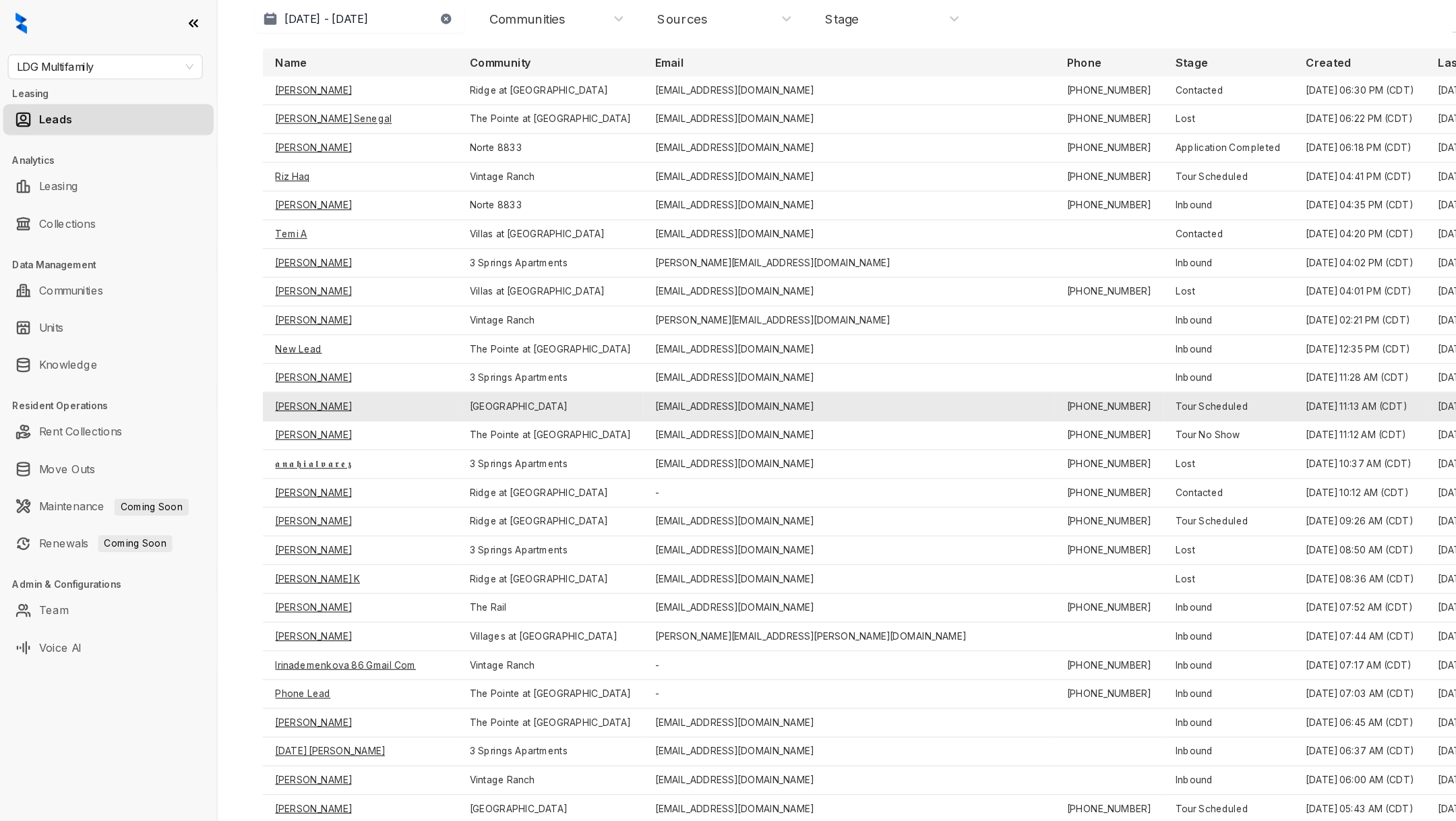
scroll to position [0, 0]
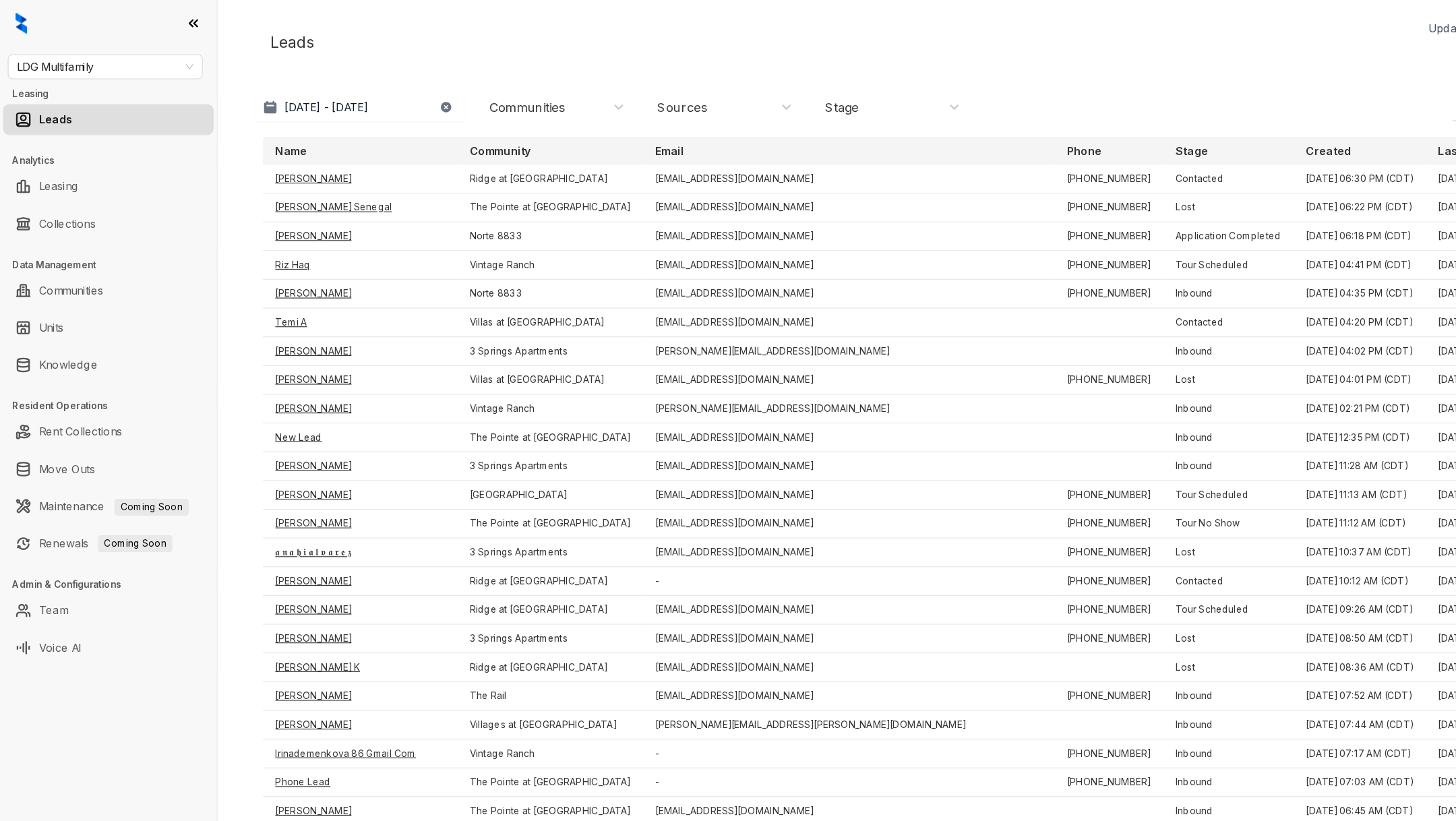
click at [96, 42] on div "LDG Multifamily Leasing Leads Analytics Leasing Collections Data Management Com…" at bounding box center [94, 410] width 188 height 821
click at [95, 45] on div "LDG Multifamily Leasing Leads Analytics Leasing Collections Data Management Com…" at bounding box center [94, 410] width 188 height 821
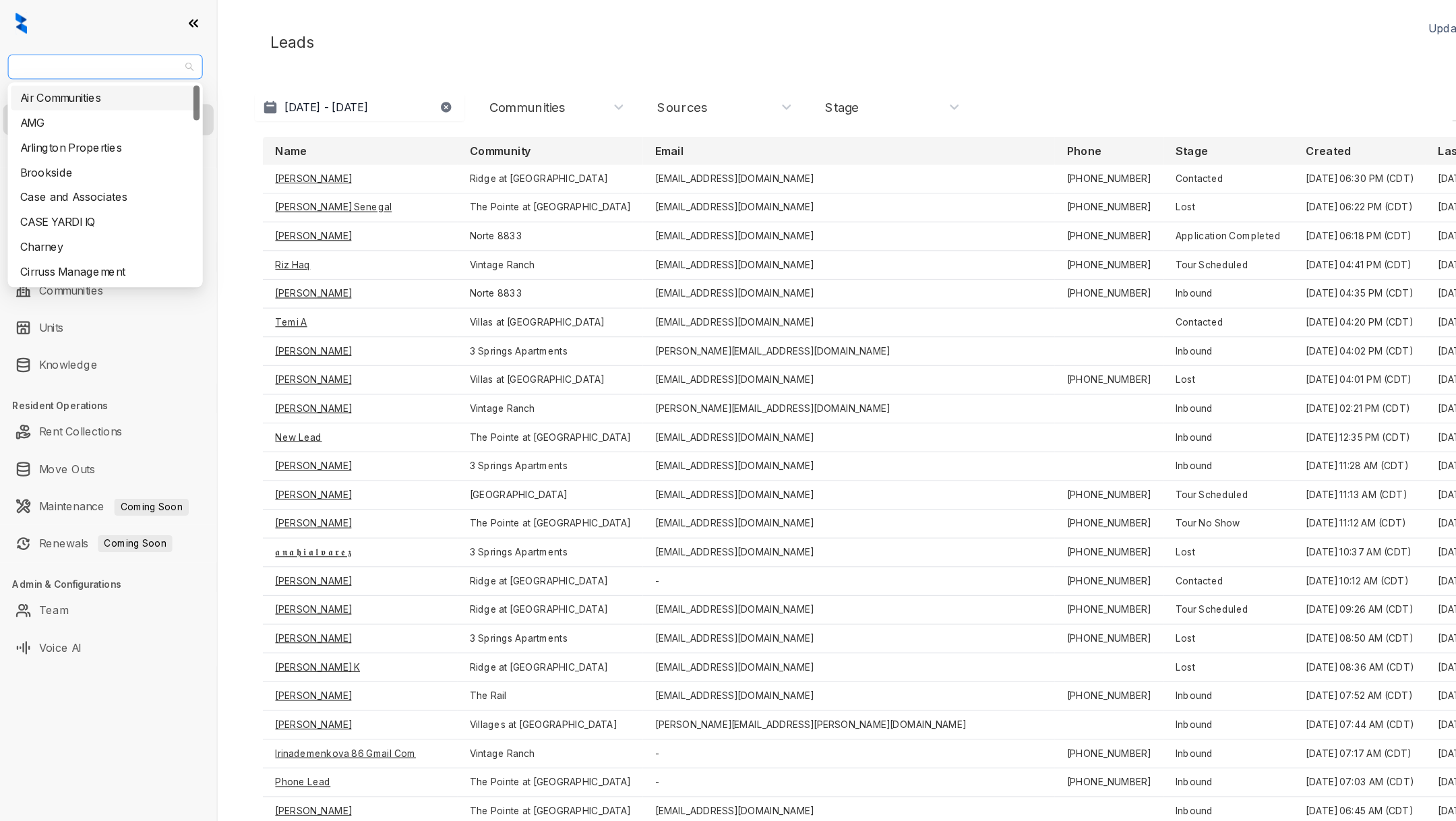
click at [104, 50] on span "LDG Multifamily" at bounding box center [91, 58] width 153 height 20
type input "***"
click at [122, 89] on div "Magnolia Capital" at bounding box center [91, 85] width 147 height 15
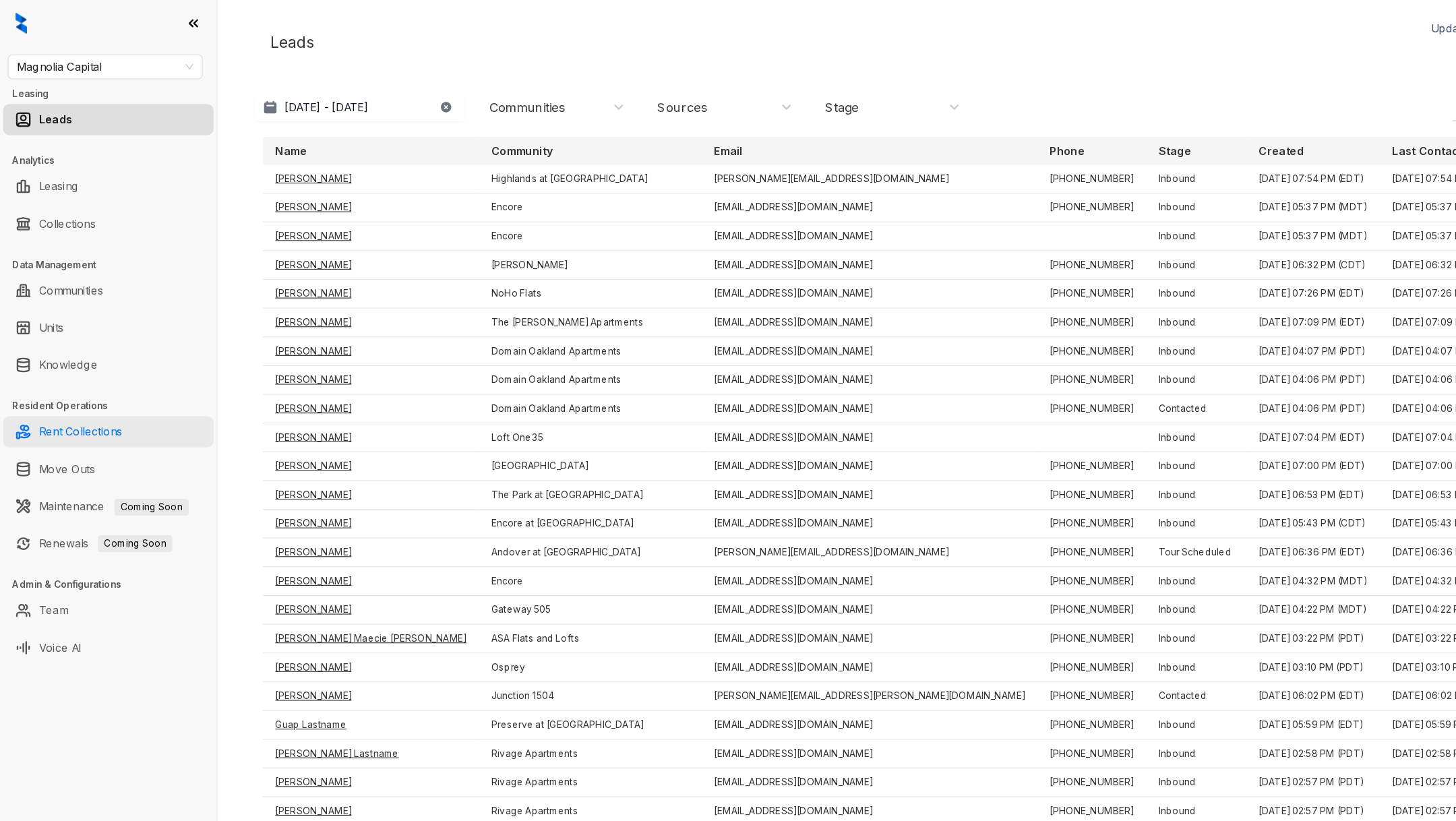
click at [64, 366] on link "Rent Collections" at bounding box center [70, 375] width 72 height 27
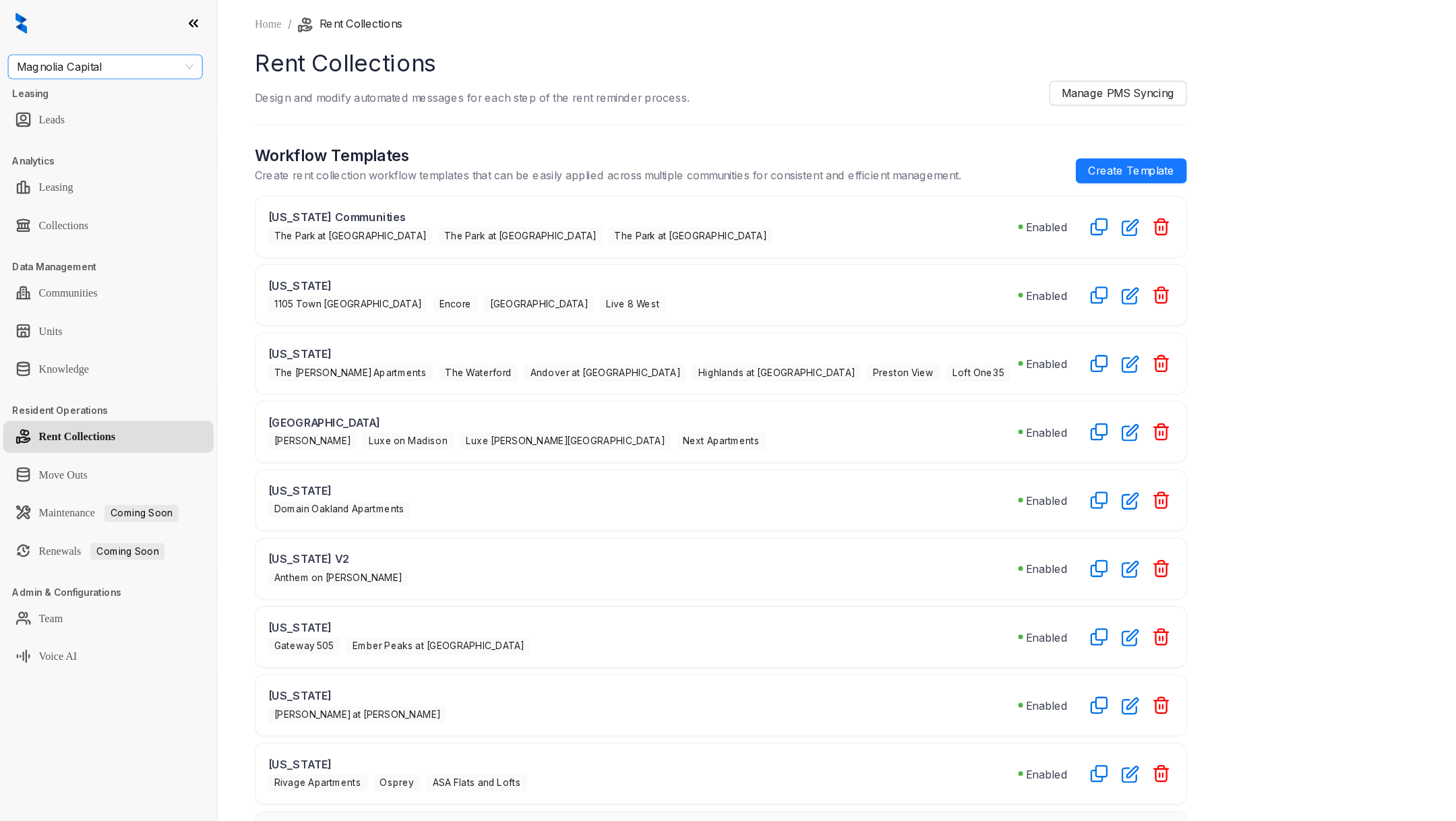
click at [84, 58] on span "Magnolia Capital" at bounding box center [91, 58] width 153 height 20
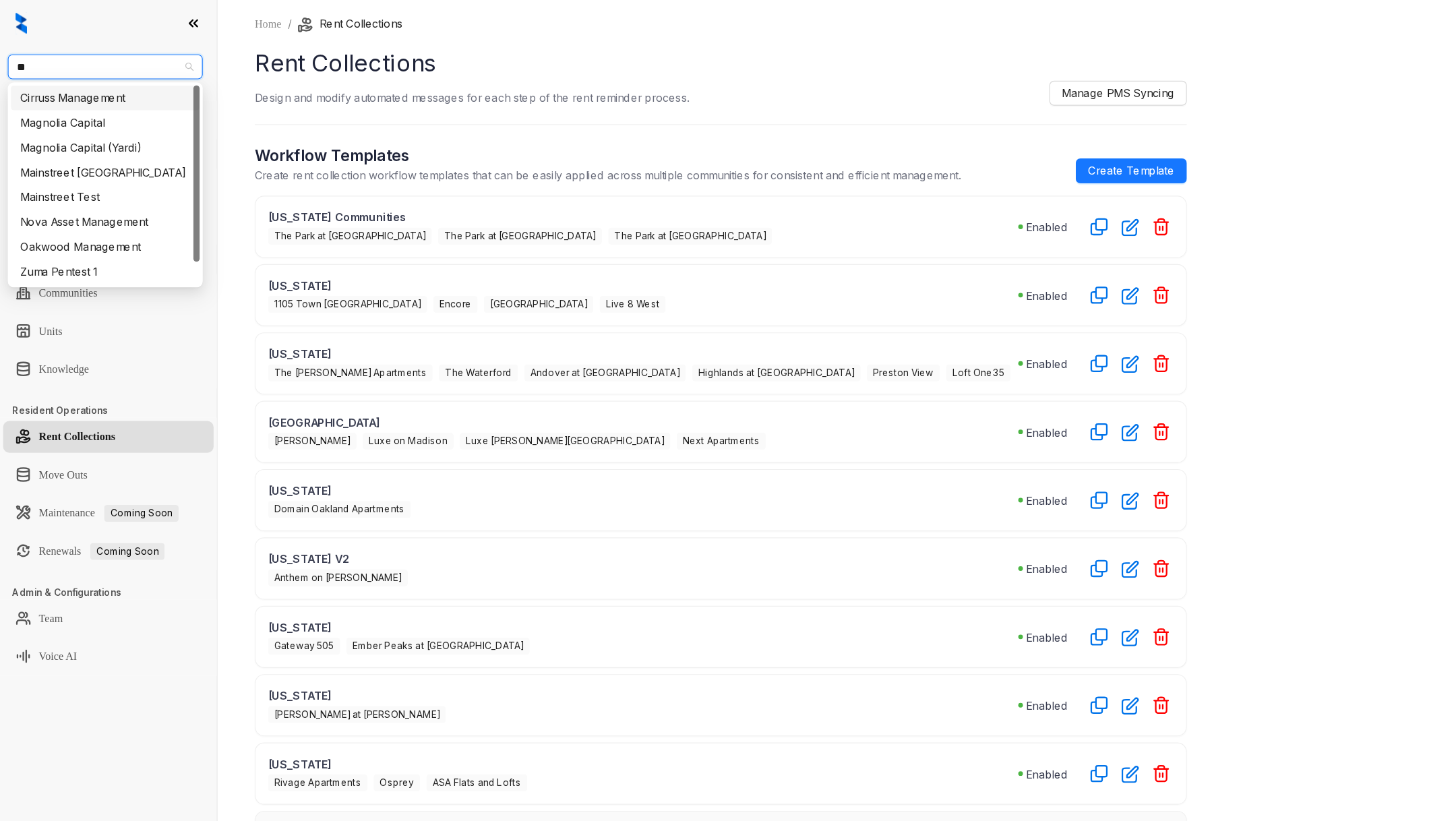
type input "***"
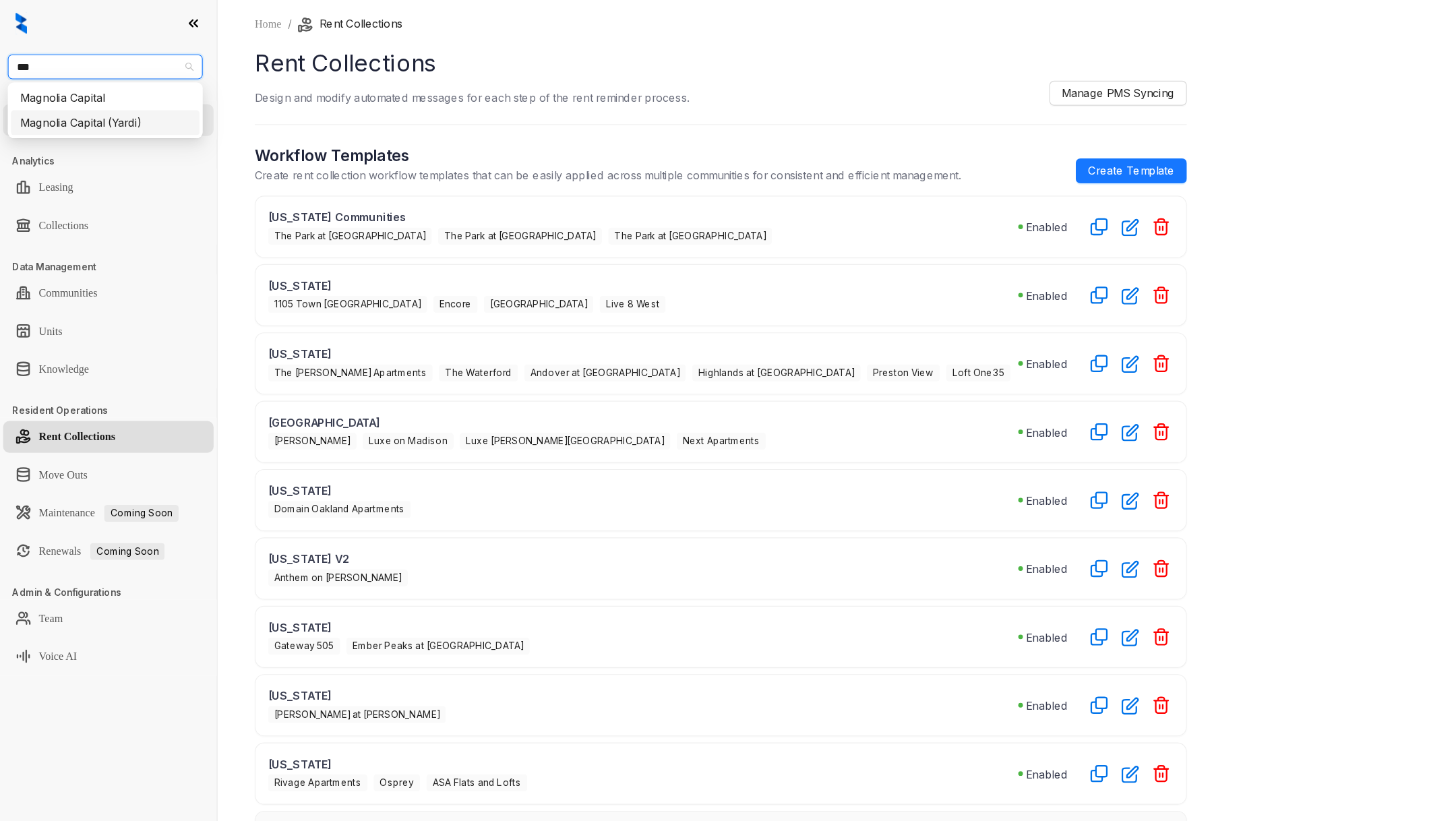
click at [81, 101] on div "Magnolia Capital (Yardi)" at bounding box center [91, 106] width 147 height 15
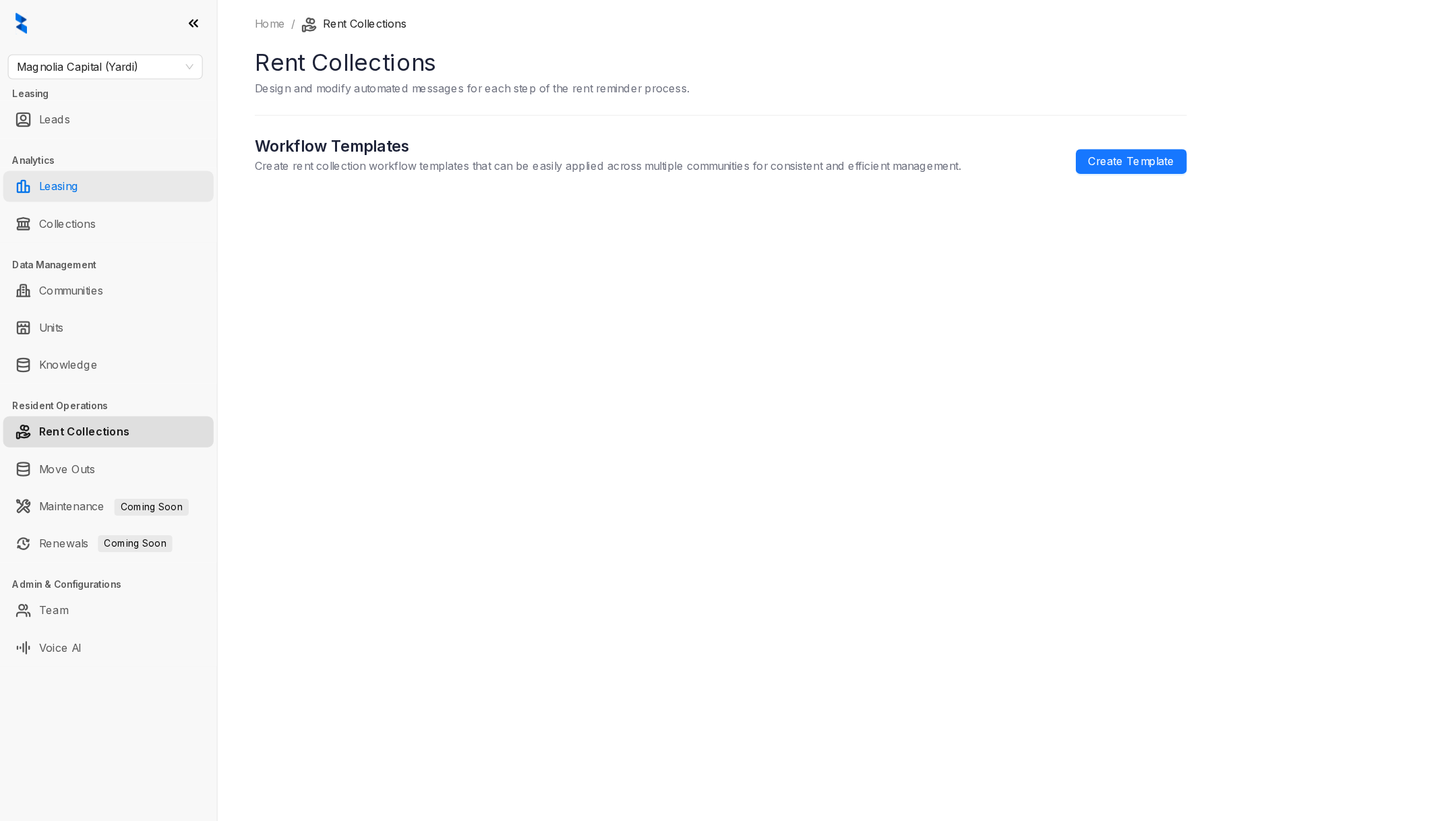
click at [50, 164] on link "Leasing" at bounding box center [51, 162] width 35 height 27
select select "******"
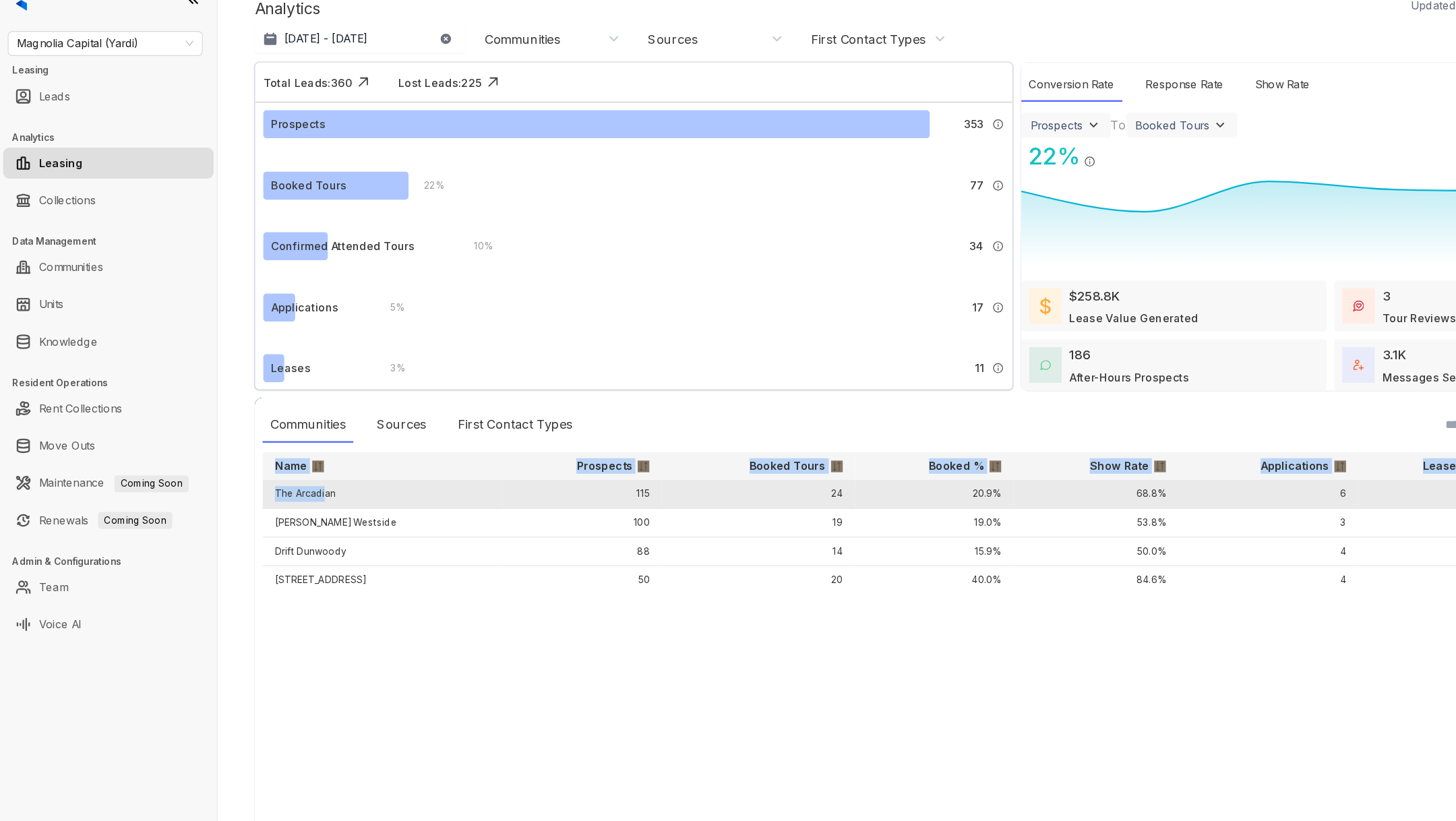
drag, startPoint x: 442, startPoint y: 538, endPoint x: 279, endPoint y: 446, distance: 187.2
click at [279, 446] on div "Communities Sources First Contact Types Name Prospects Booked Tours Booked % Sh…" at bounding box center [823, 570] width 1203 height 410
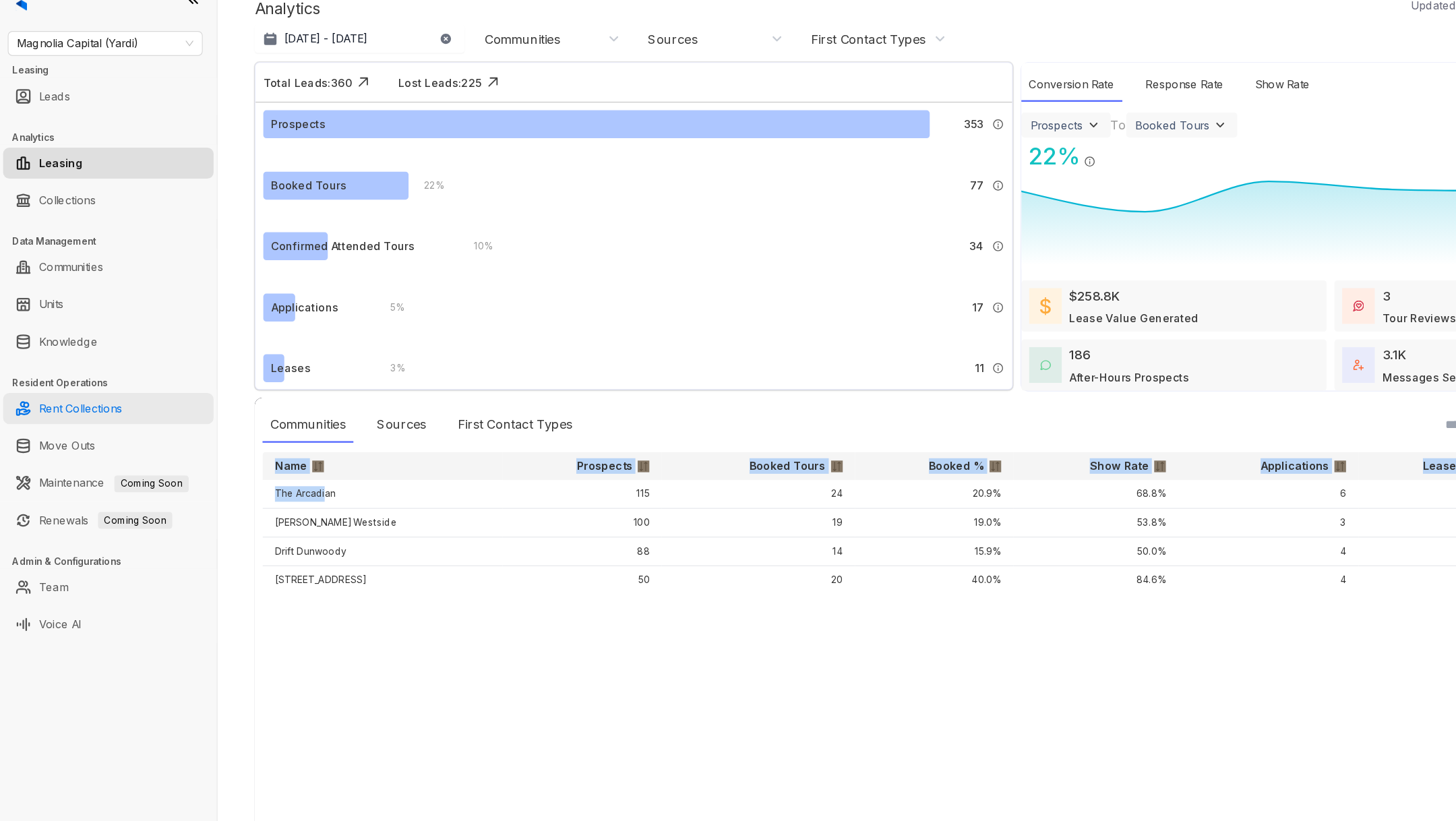
click at [106, 378] on link "Rent Collections" at bounding box center [70, 375] width 72 height 27
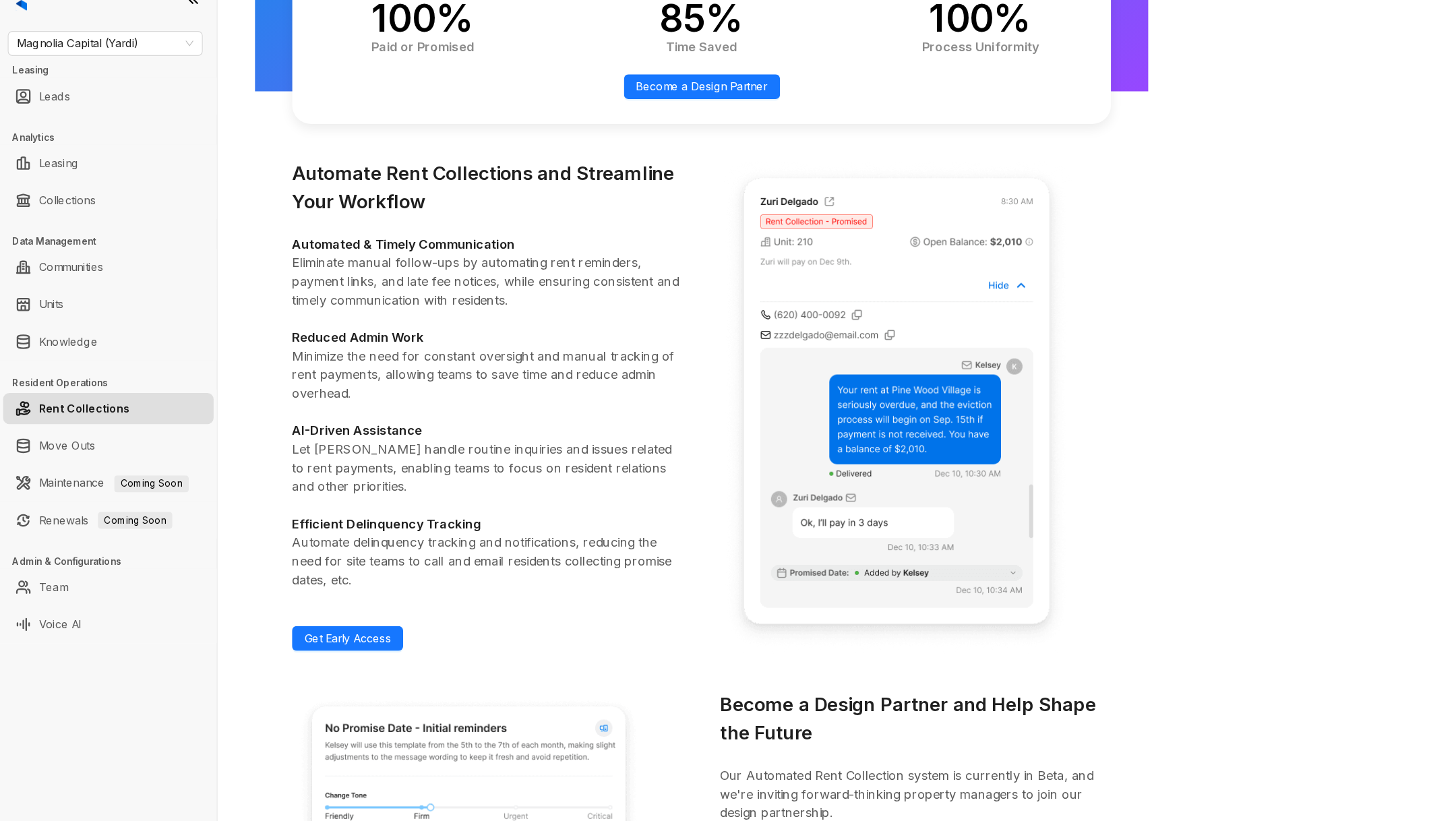
scroll to position [79, 0]
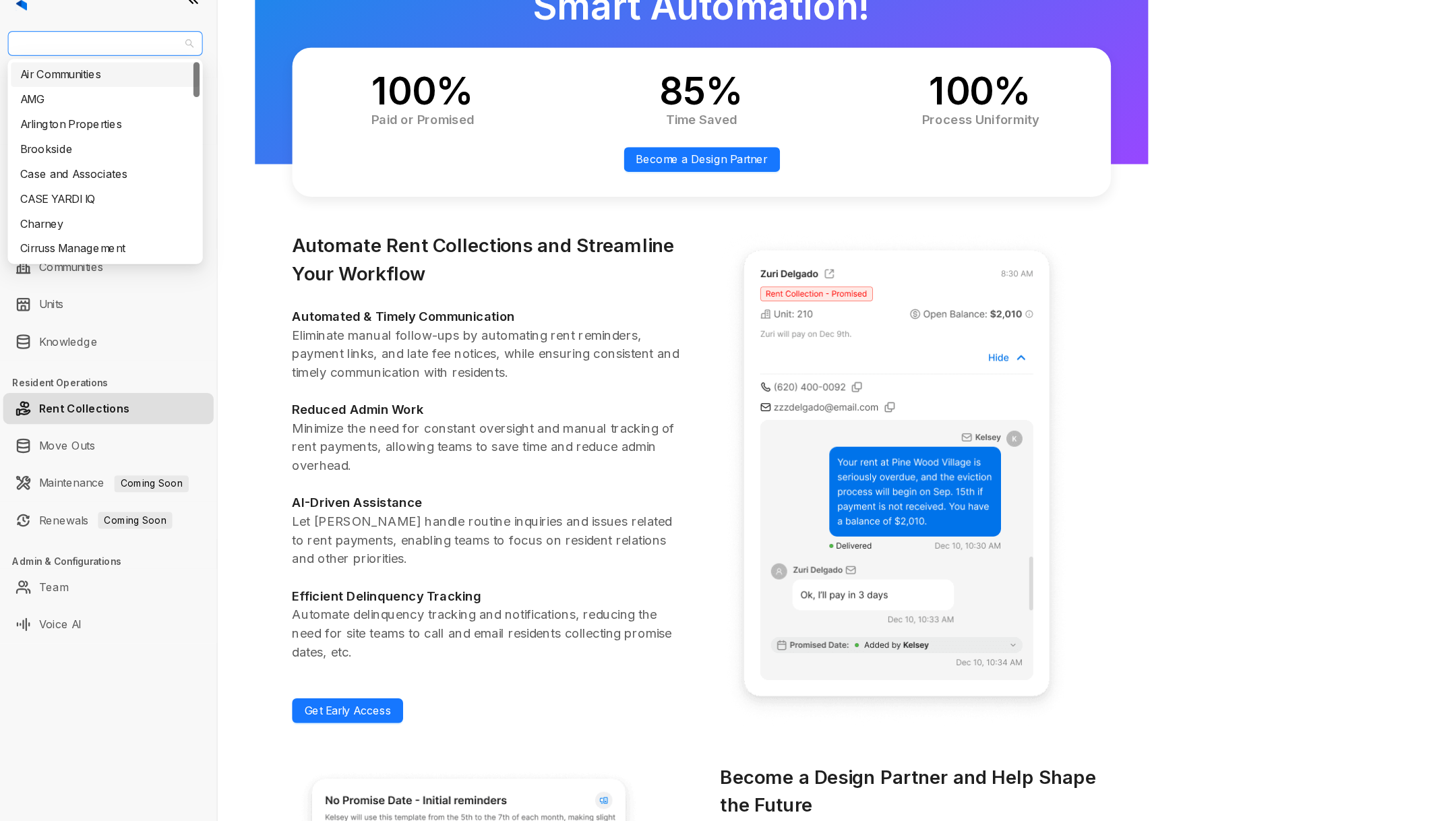
click at [135, 60] on span "Magnolia Capital (Yardi)" at bounding box center [91, 58] width 153 height 20
type input "****"
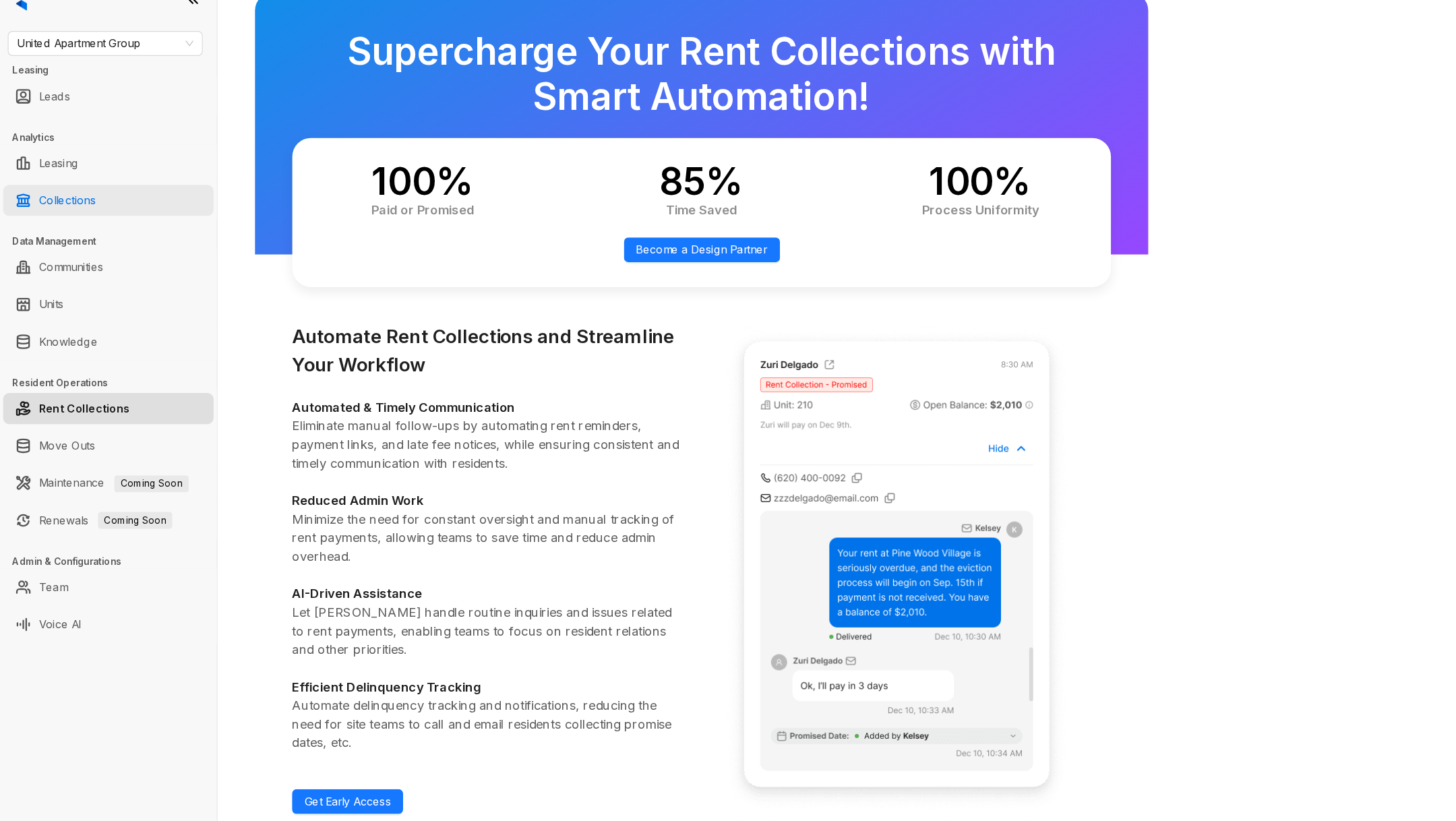
click at [83, 193] on link "Collections" at bounding box center [58, 194] width 49 height 27
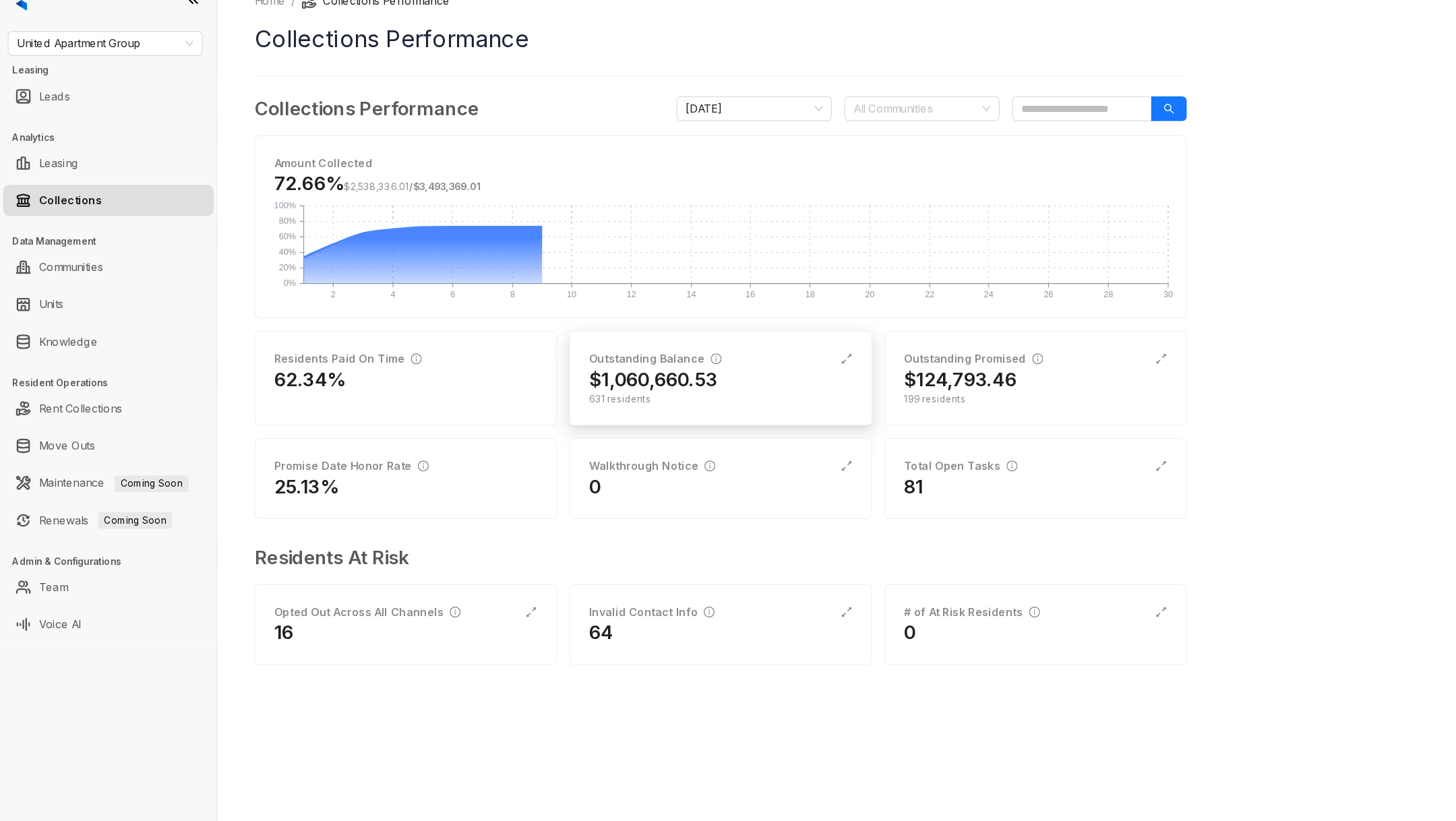
click at [596, 352] on h2 "$1,060,660.53" at bounding box center [567, 350] width 111 height 22
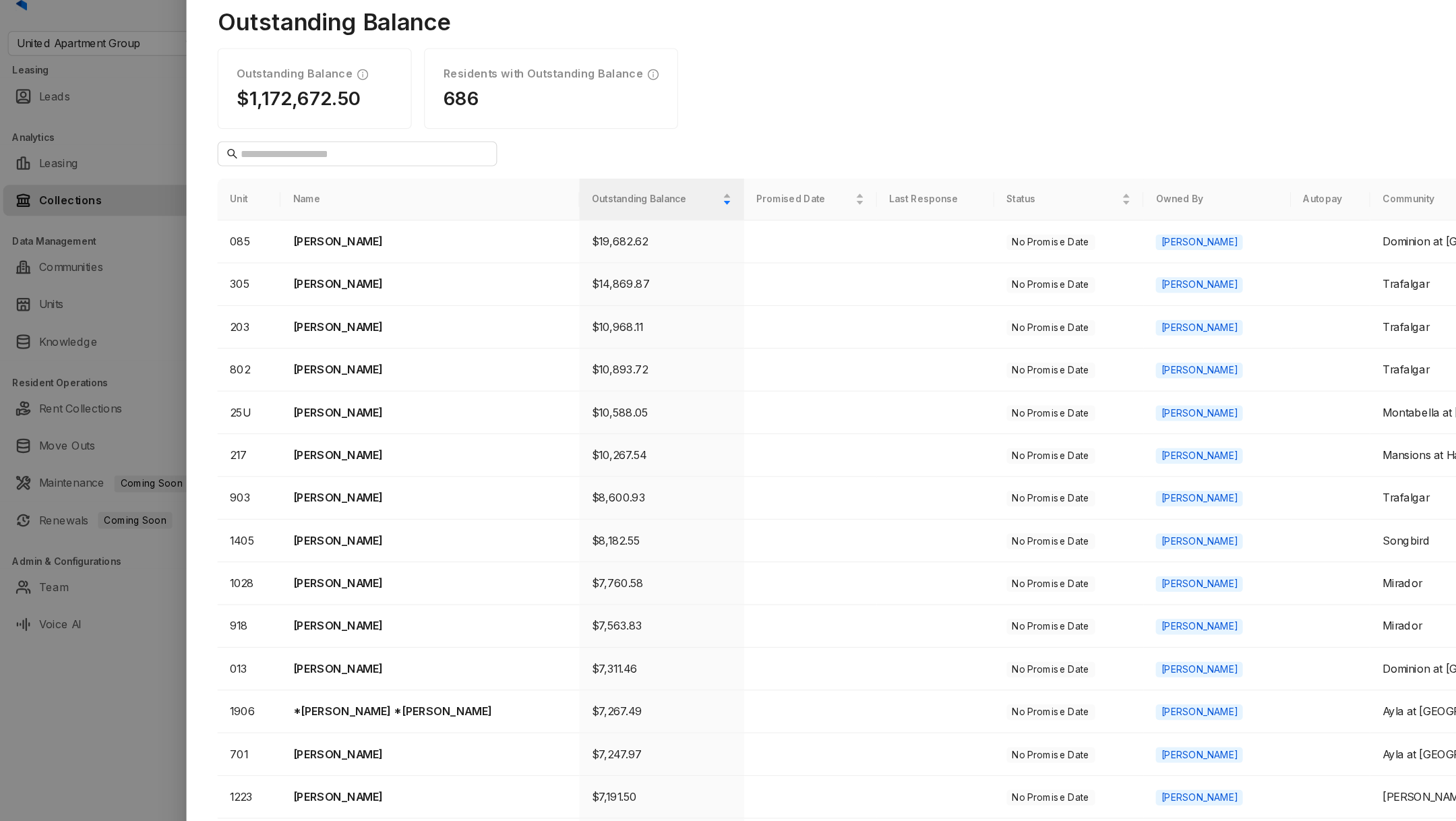
click at [86, 561] on div at bounding box center [728, 410] width 1456 height 821
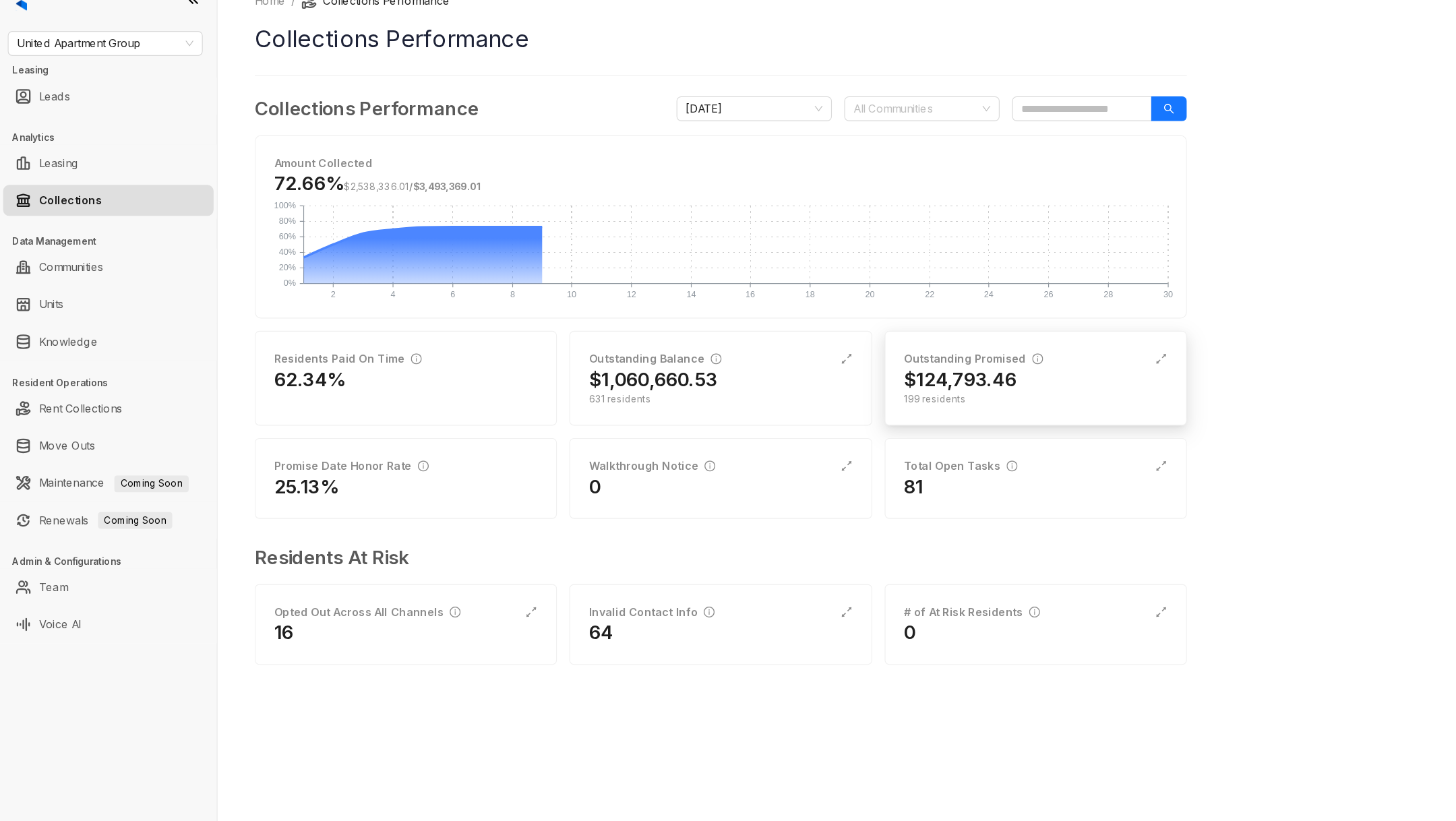
click at [812, 373] on div "Outstanding Promised $124,793.46 199 residents" at bounding box center [899, 349] width 262 height 82
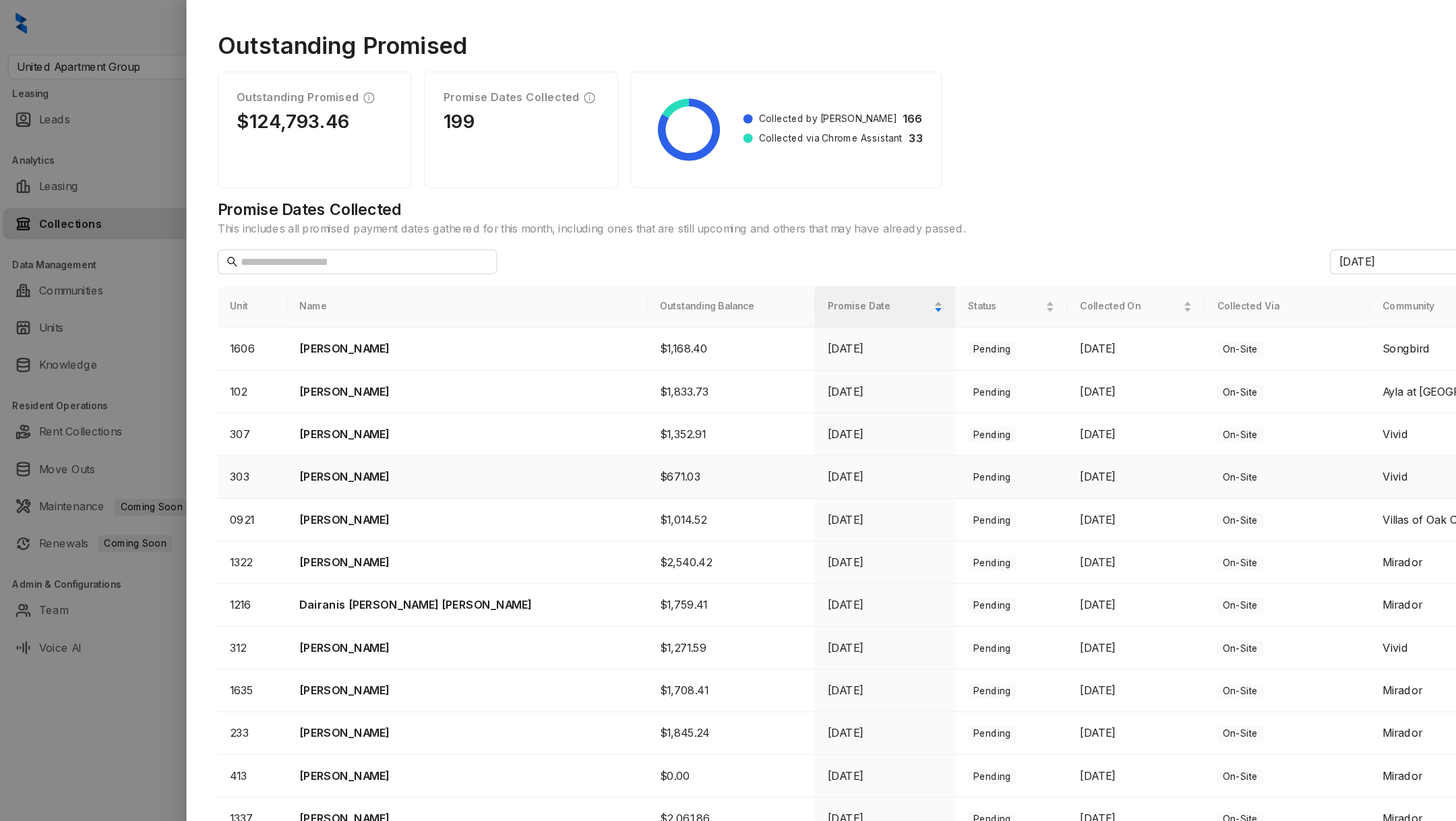
scroll to position [78, 0]
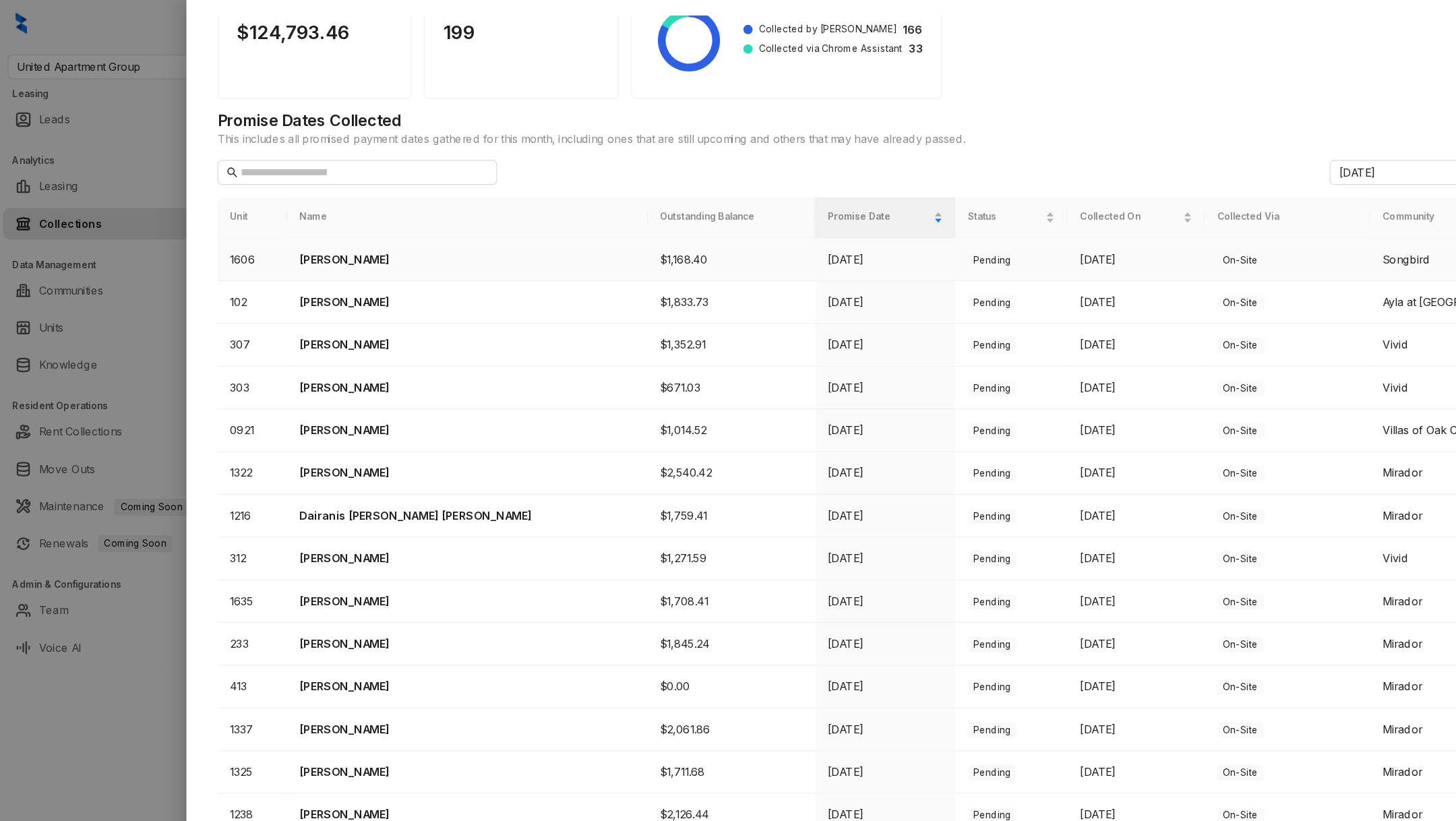
click at [315, 218] on p "Alexis Rosas" at bounding box center [406, 225] width 291 height 15
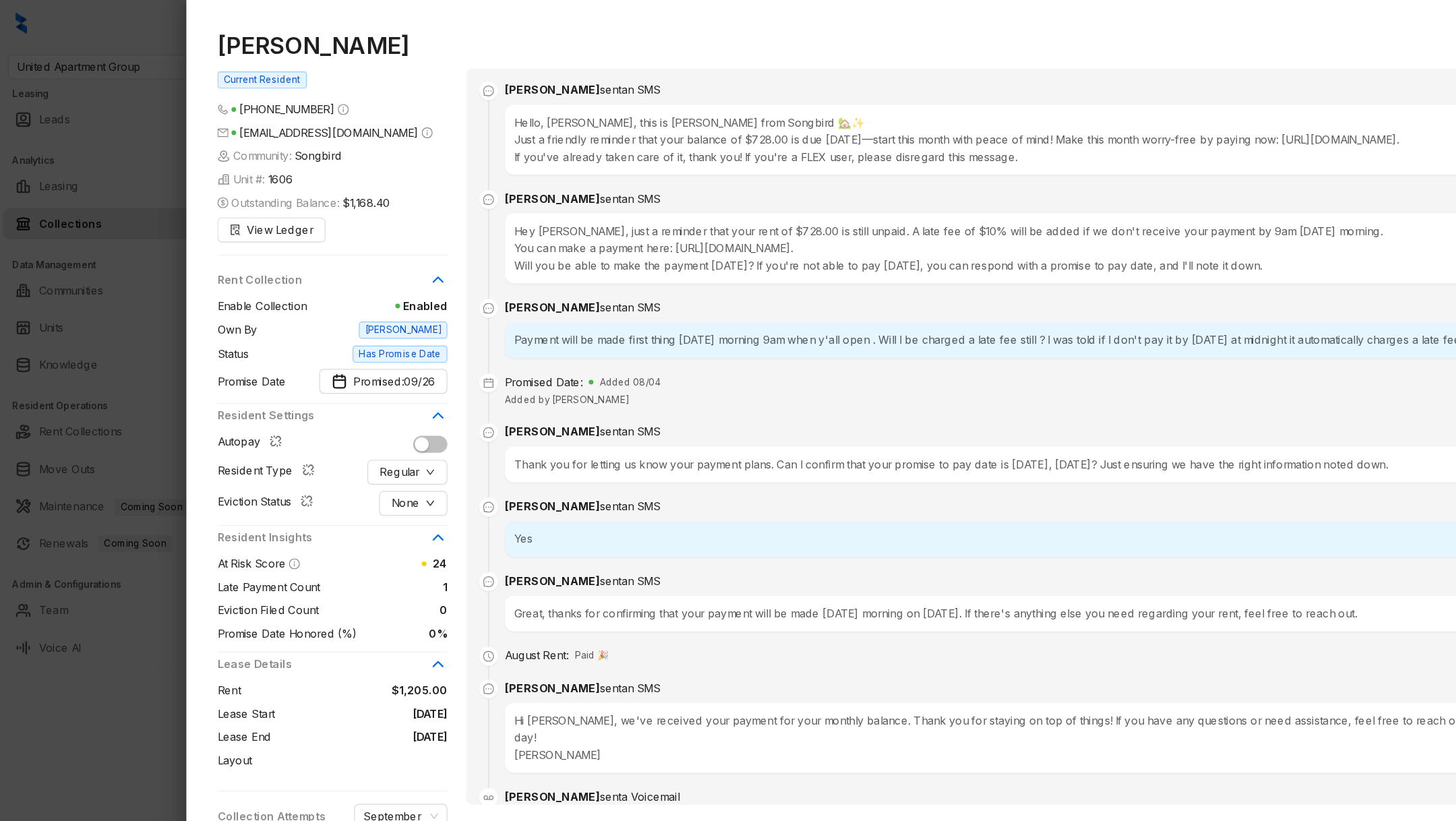
scroll to position [1769, 0]
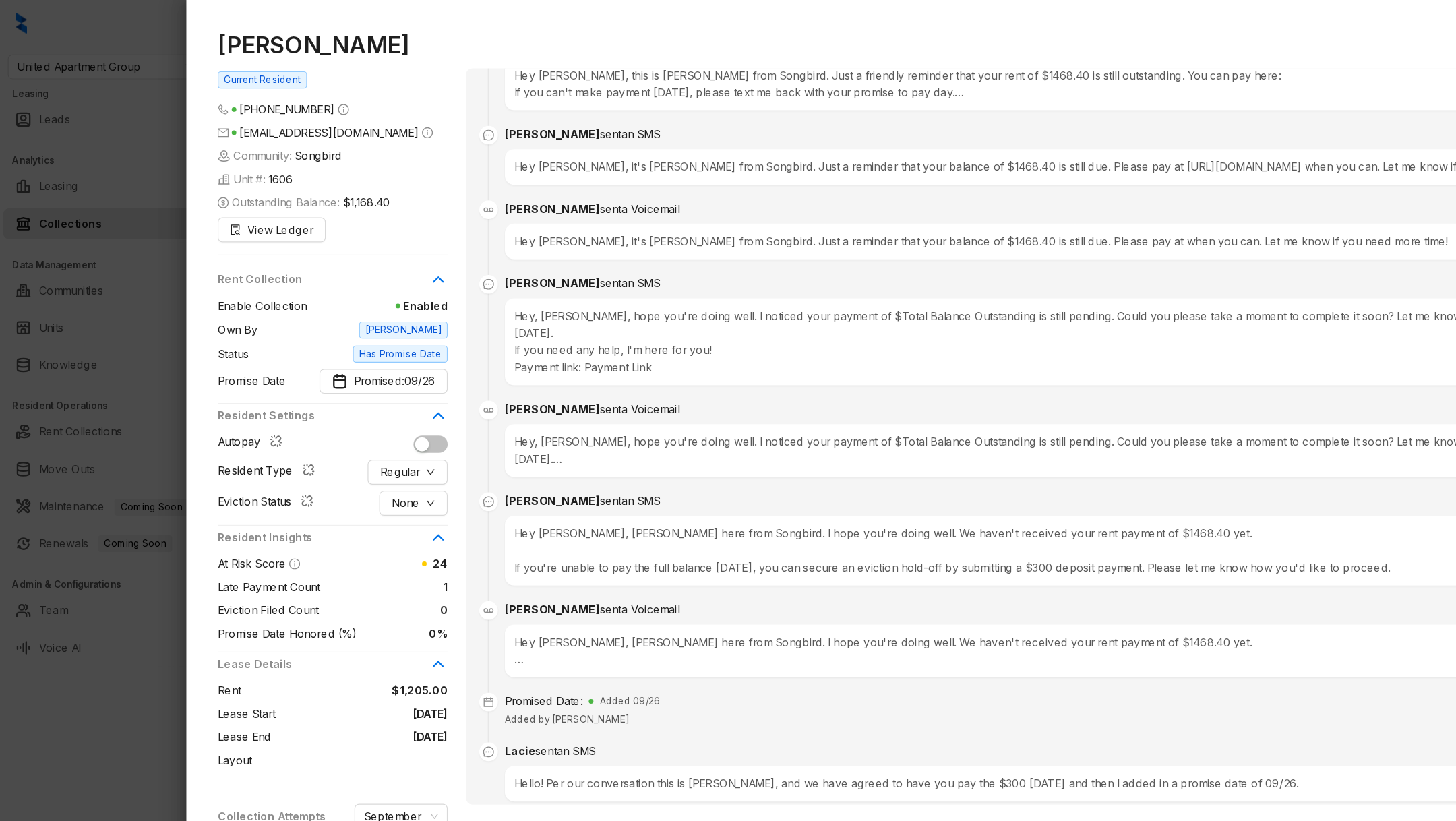
click at [523, 619] on span "Added by Lacie Martinez" at bounding box center [491, 624] width 107 height 10
drag, startPoint x: 505, startPoint y: 590, endPoint x: 471, endPoint y: 590, distance: 34.0
click at [478, 619] on span "Added by Lacie Martinez" at bounding box center [491, 624] width 107 height 10
click at [471, 619] on span "Added by Lacie Martinez" at bounding box center [491, 624] width 107 height 10
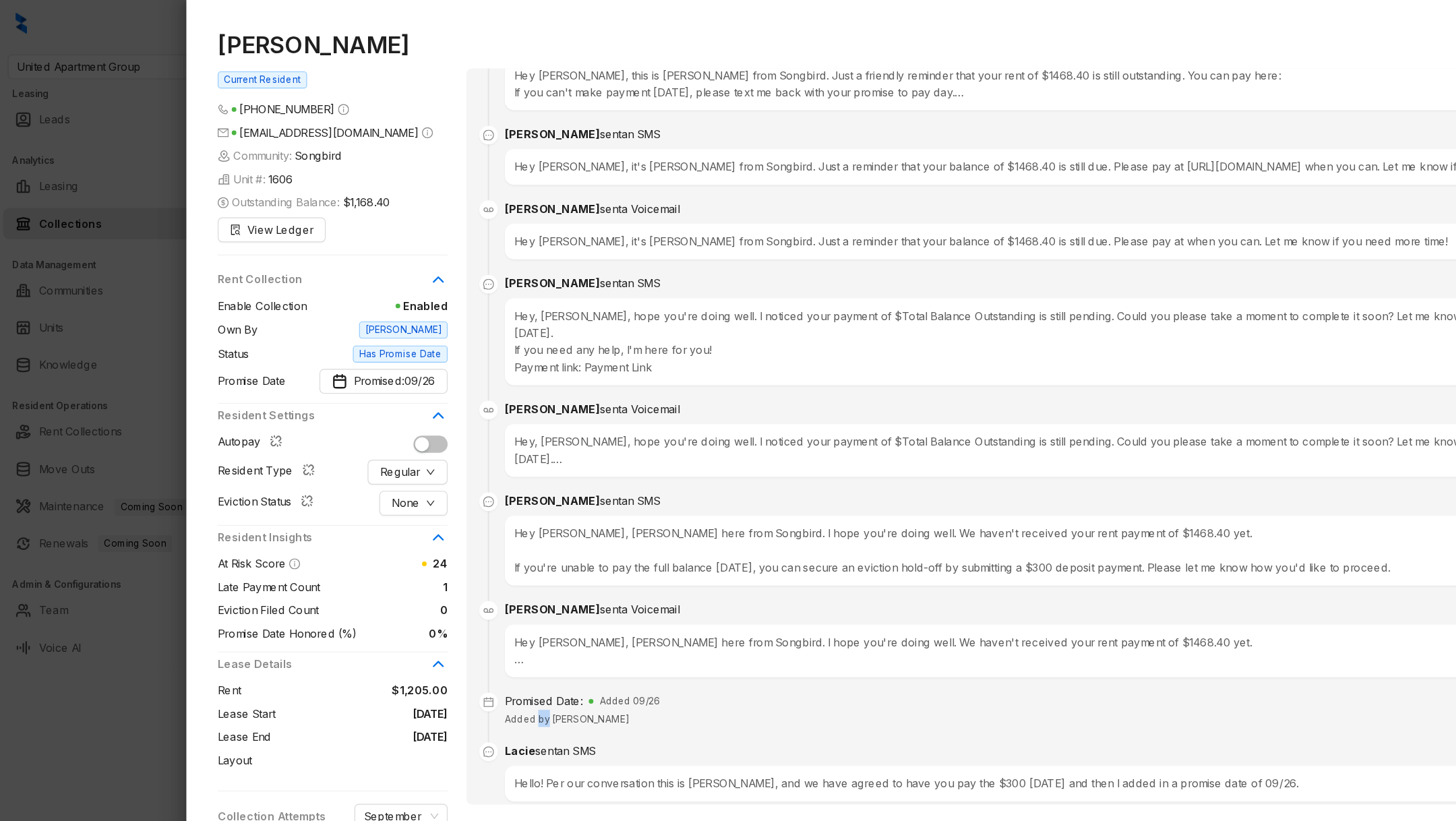
click at [471, 619] on span "Added by Lacie Martinez" at bounding box center [491, 624] width 107 height 10
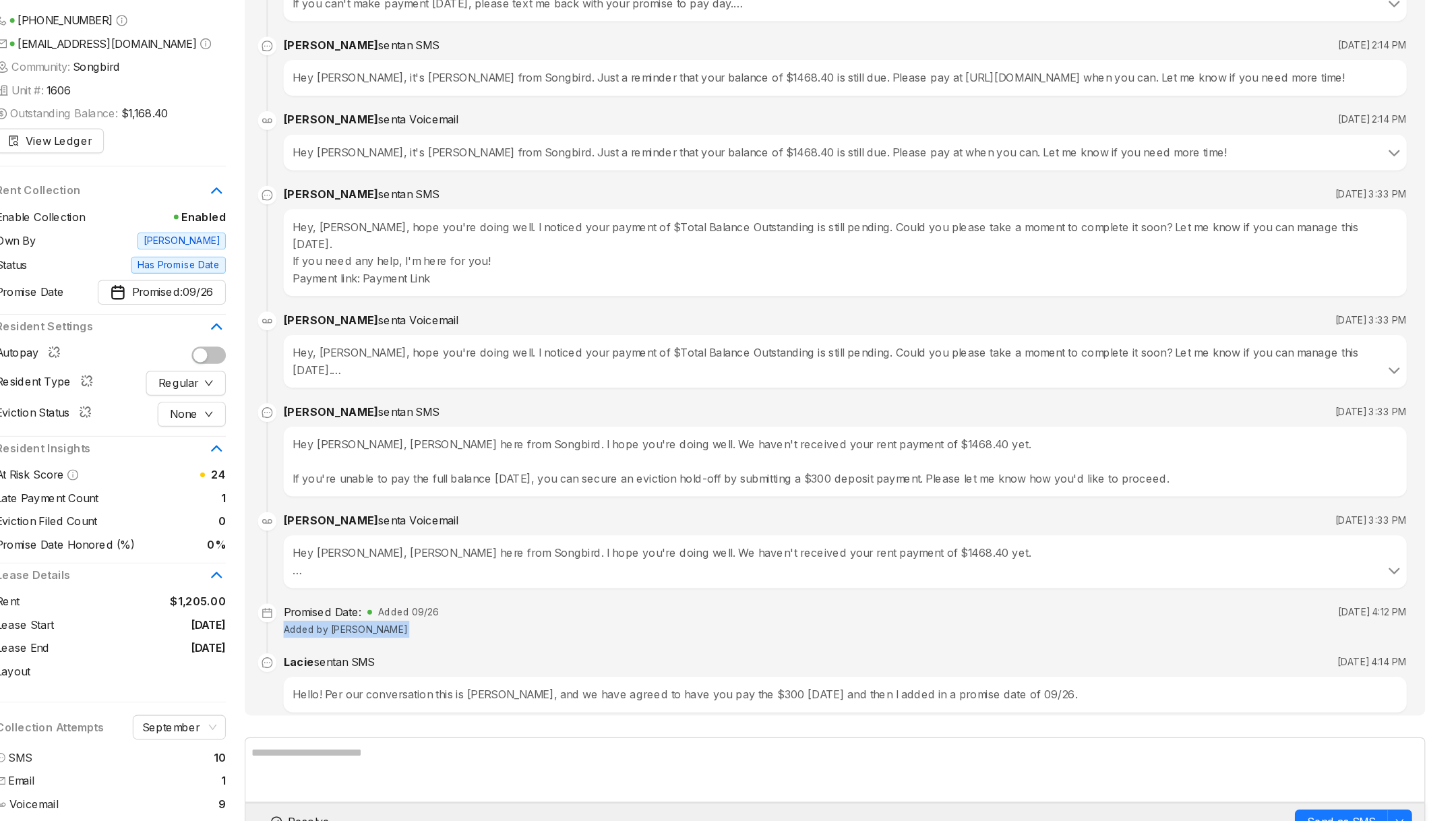
scroll to position [0, 0]
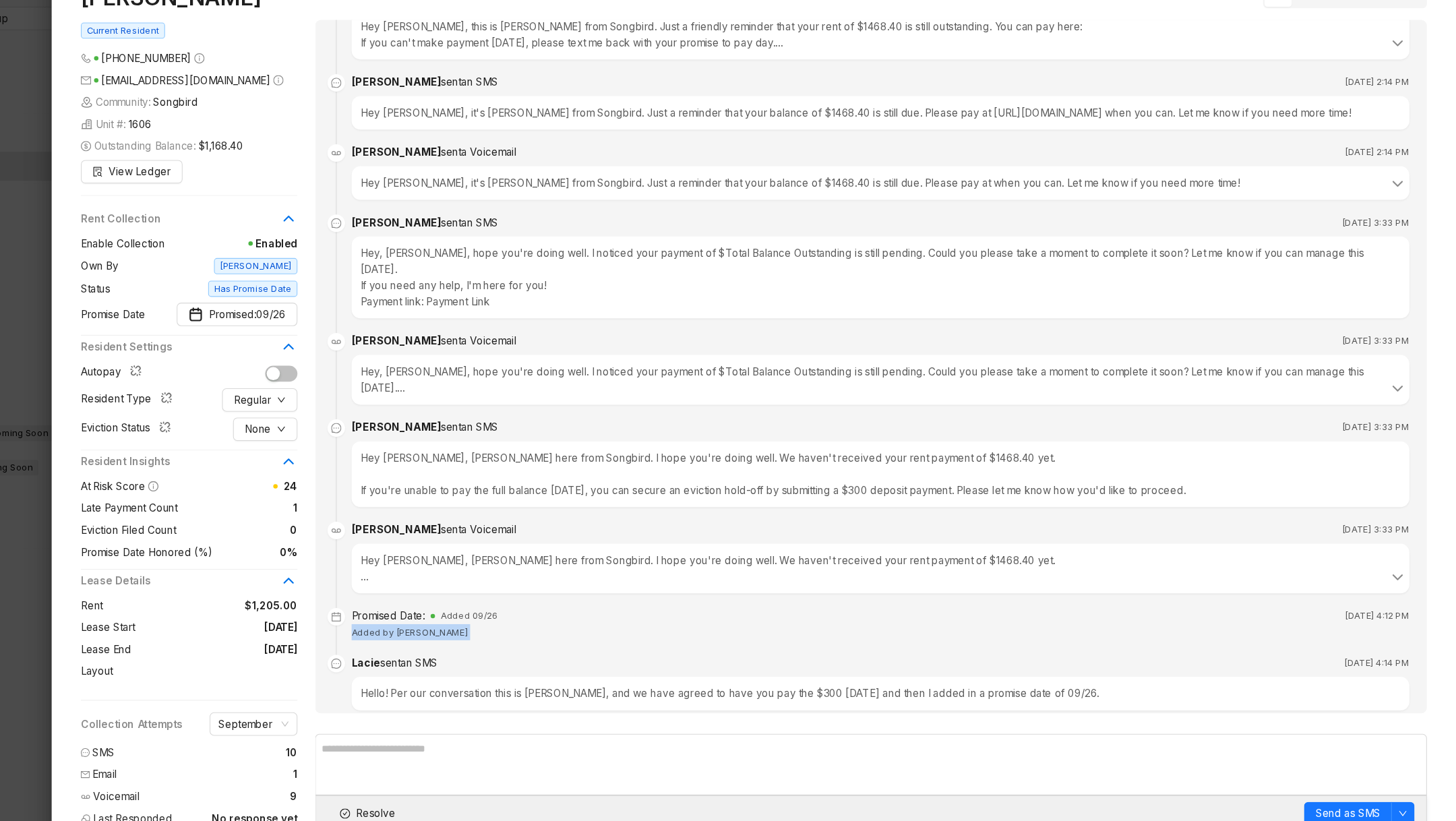
click at [656, 601] on div "Promised Date: Added 09/26 Sep 8, 2025 at 4:12 PM Added by Lacie Martinez" at bounding box center [925, 615] width 975 height 29
click at [513, 665] on div "Hello! Per our conversation this is Lacie, and we have agreed to have you pay t…" at bounding box center [925, 680] width 975 height 31
click at [513, 665] on div "Hello! Per our conversation this is Lacie, and we have agreed to have you pay t…" at bounding box center [925, 680] width 975 height 31
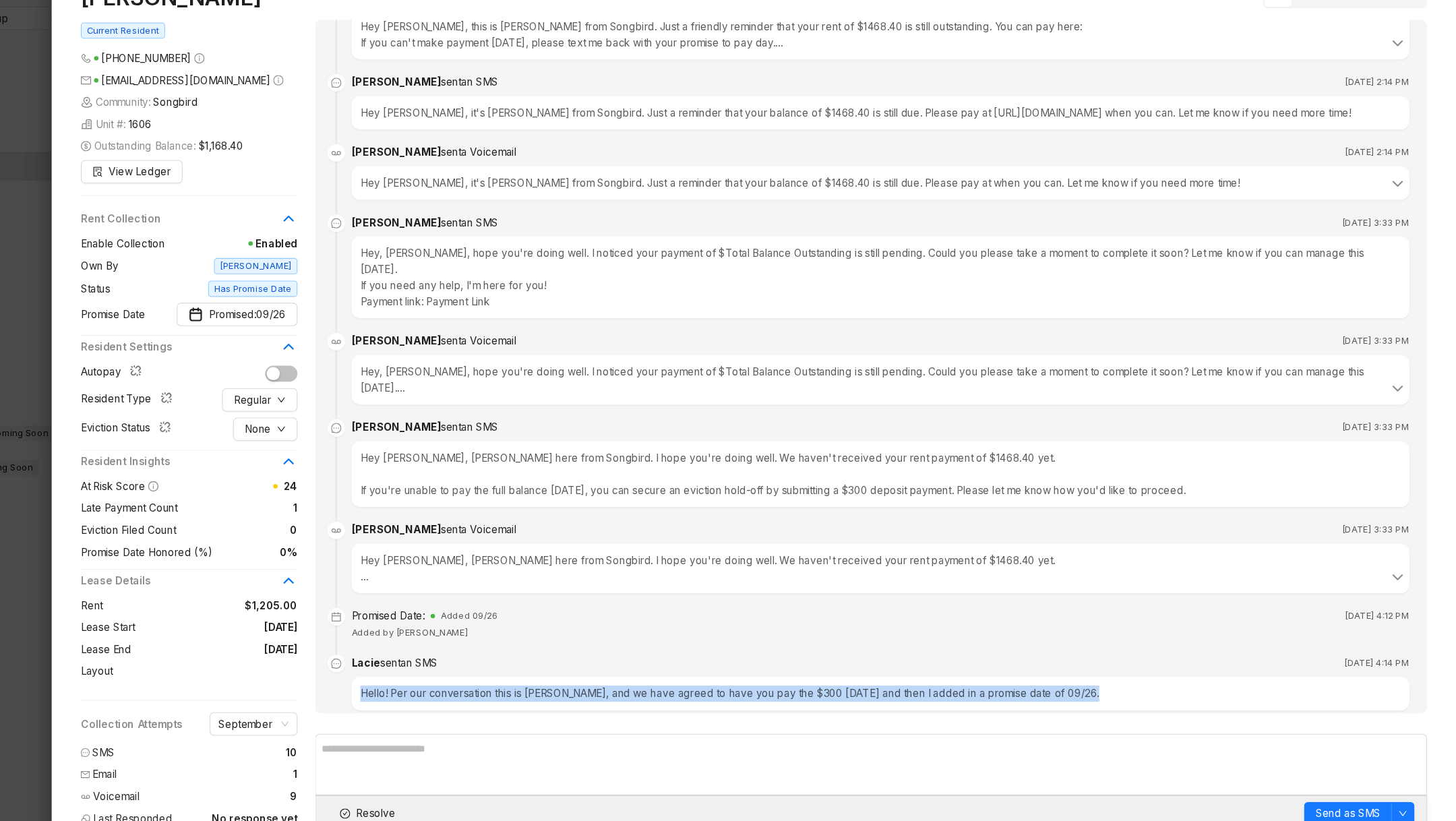
click at [513, 665] on div "Hello! Per our conversation this is Lacie, and we have agreed to have you pay t…" at bounding box center [925, 680] width 975 height 31
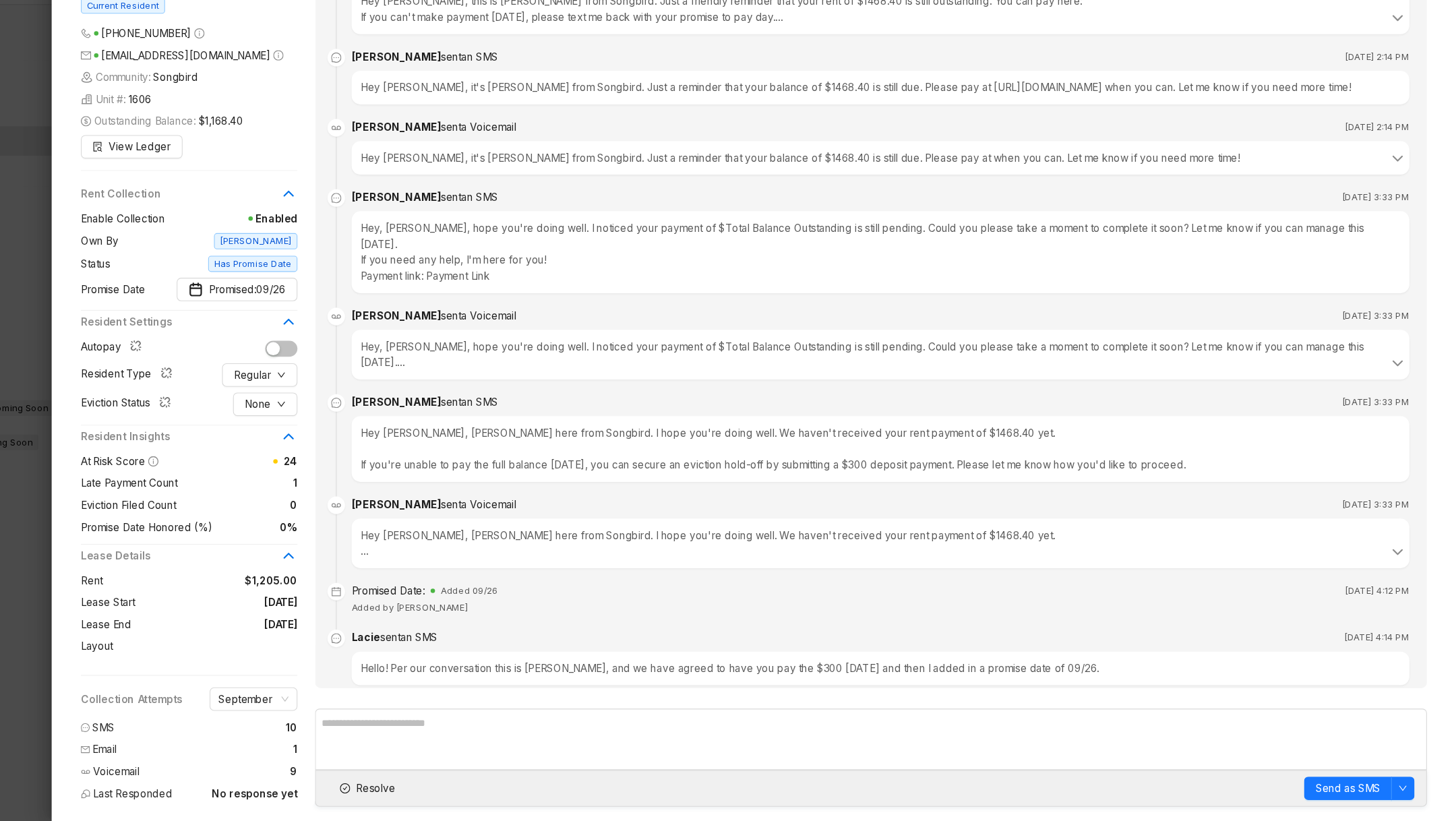
click at [482, 607] on li "Promised Date: Added 09/26 Sep 8, 2025 at 4:12 PM Added by Lacie Martinez" at bounding box center [917, 628] width 992 height 43
click at [442, 665] on div "Hello! Per our conversation this is Lacie, and we have agreed to have you pay t…" at bounding box center [925, 680] width 975 height 31
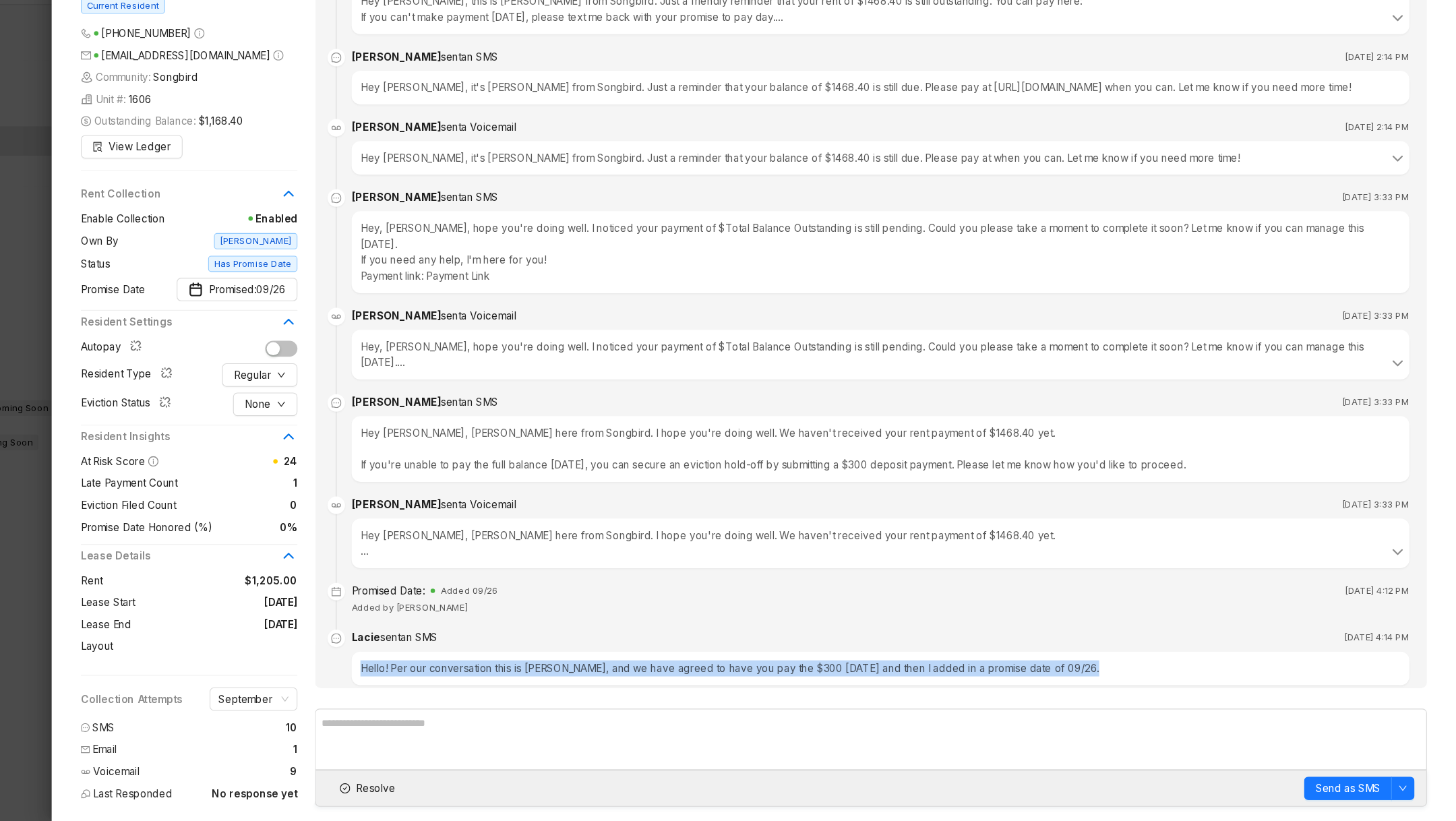
click at [442, 665] on div "Hello! Per our conversation this is Lacie, and we have agreed to have you pay t…" at bounding box center [925, 680] width 975 height 31
click at [529, 550] on div "Hey Alexis, Kelsey here from Songbird. I hope you're doing well. We haven't rec…" at bounding box center [925, 564] width 958 height 29
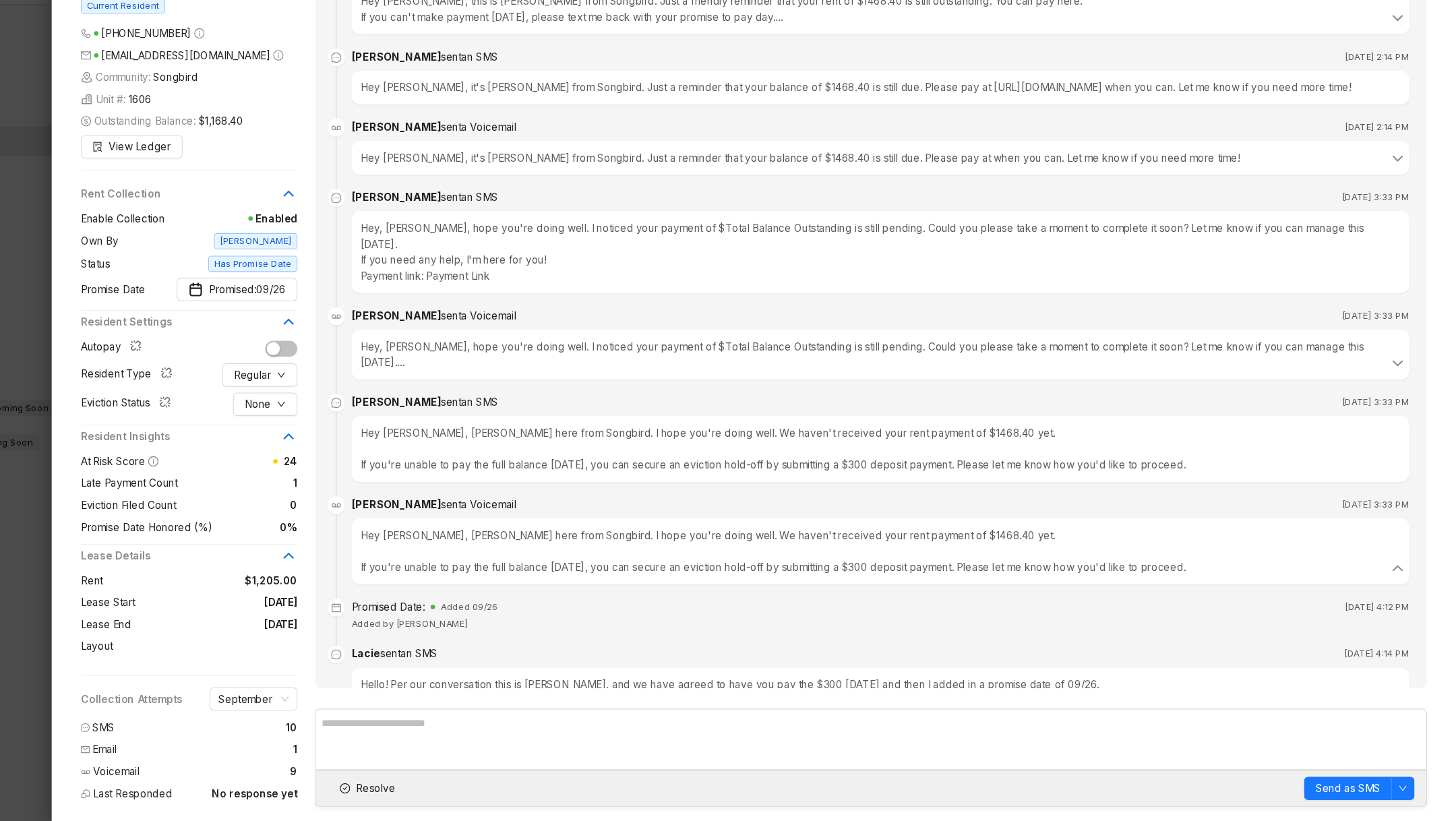
click at [122, 643] on div at bounding box center [728, 410] width 1456 height 821
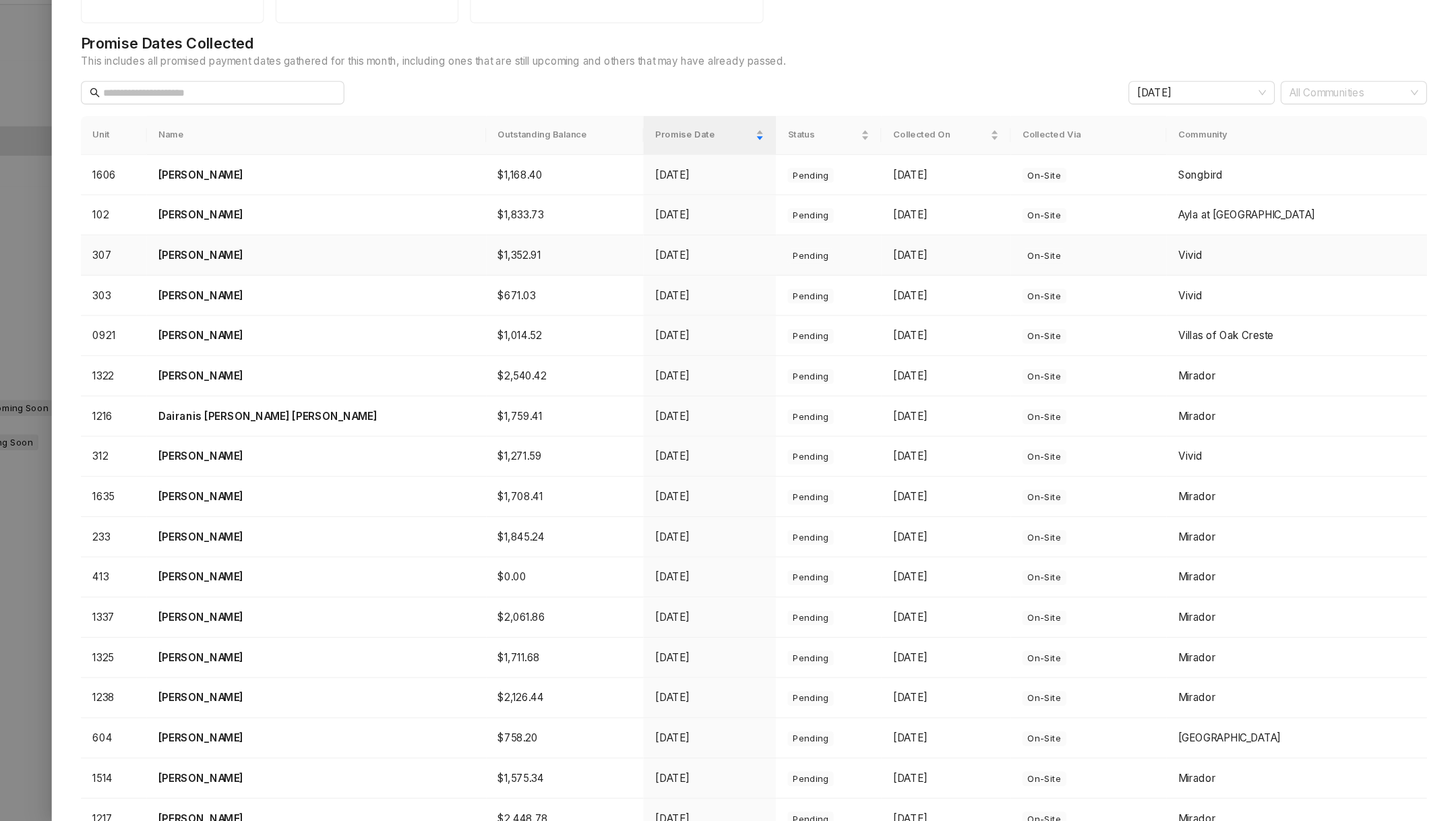
click at [327, 297] on p "Johnny Mendez" at bounding box center [406, 299] width 291 height 15
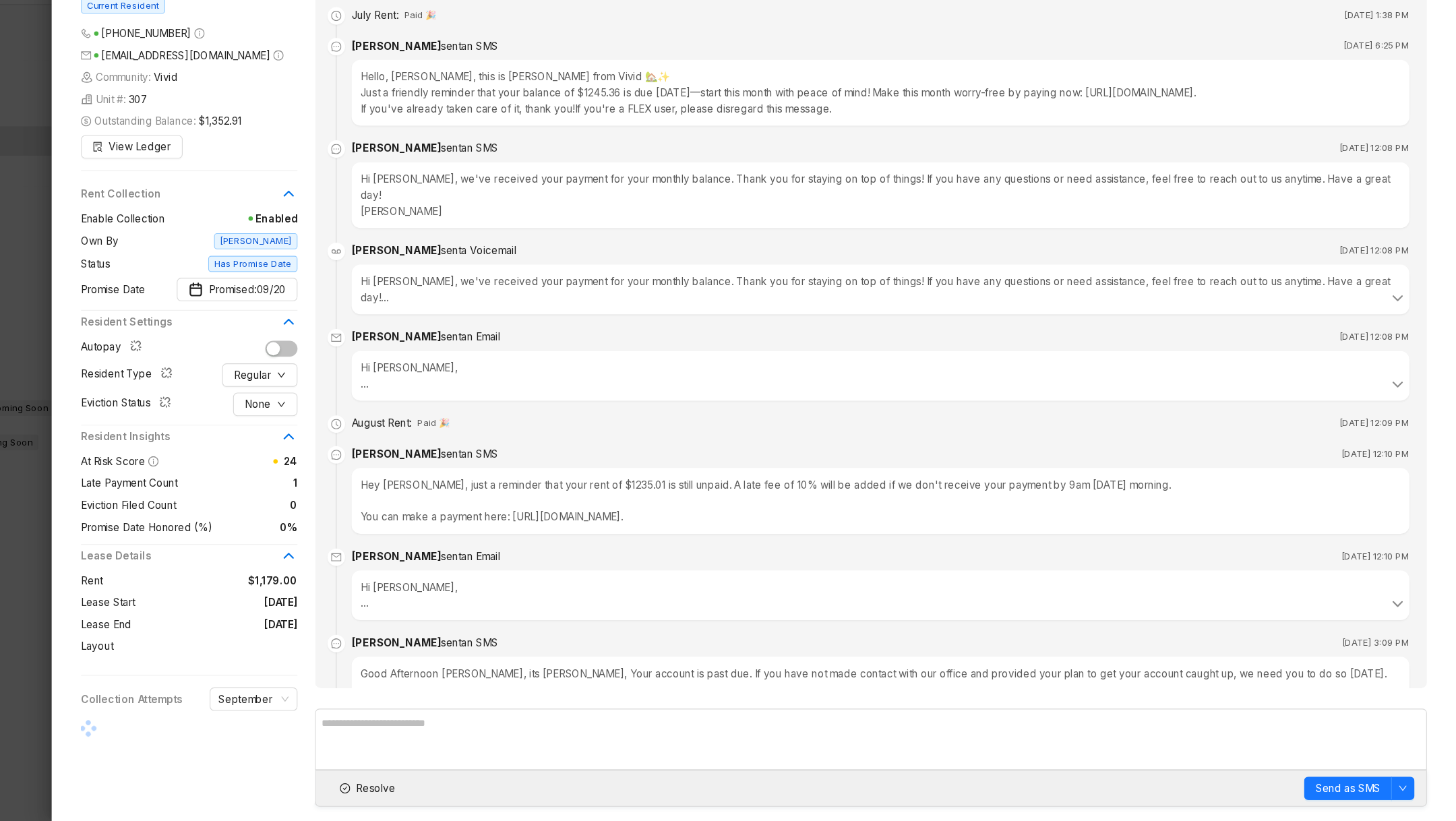
scroll to position [709, 0]
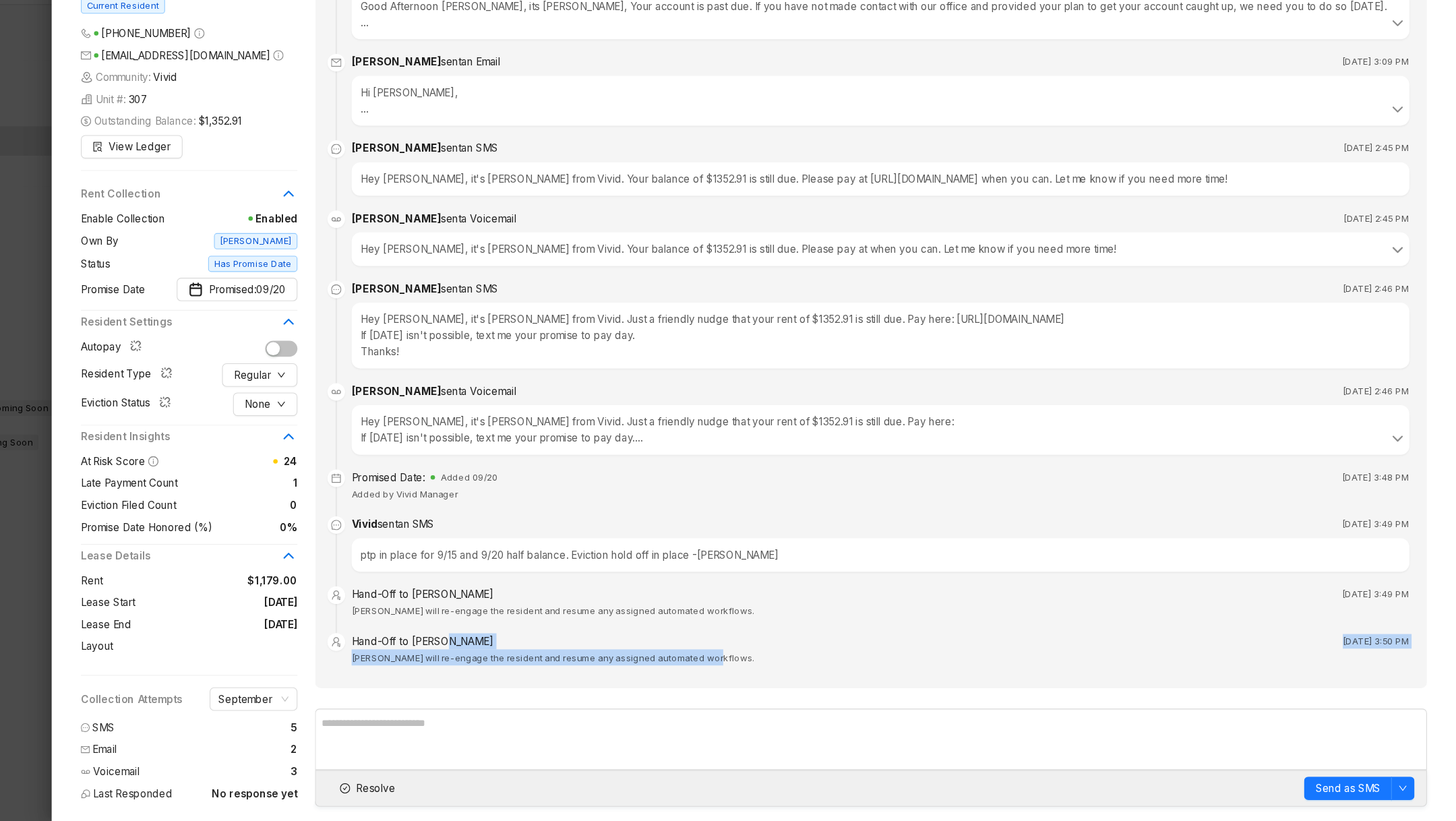
drag, startPoint x: 831, startPoint y: 653, endPoint x: 670, endPoint y: 641, distance: 161.4
click at [672, 648] on div "Hand-Off to Kelsey Sep 5, 2025 at 3:50 PM Kelsey will re-engage the resident an…" at bounding box center [925, 664] width 975 height 32
click at [670, 648] on div "Hand-Off to Kelsey Sep 5, 2025 at 3:50 PM" at bounding box center [925, 655] width 975 height 15
click at [635, 569] on div "ptp in place for 9/15 and 9/20 half balance. Eviction hold off in place -Patty" at bounding box center [925, 575] width 975 height 31
click at [634, 568] on div "ptp in place for 9/15 and 9/20 half balance. Eviction hold off in place -Patty" at bounding box center [925, 575] width 975 height 31
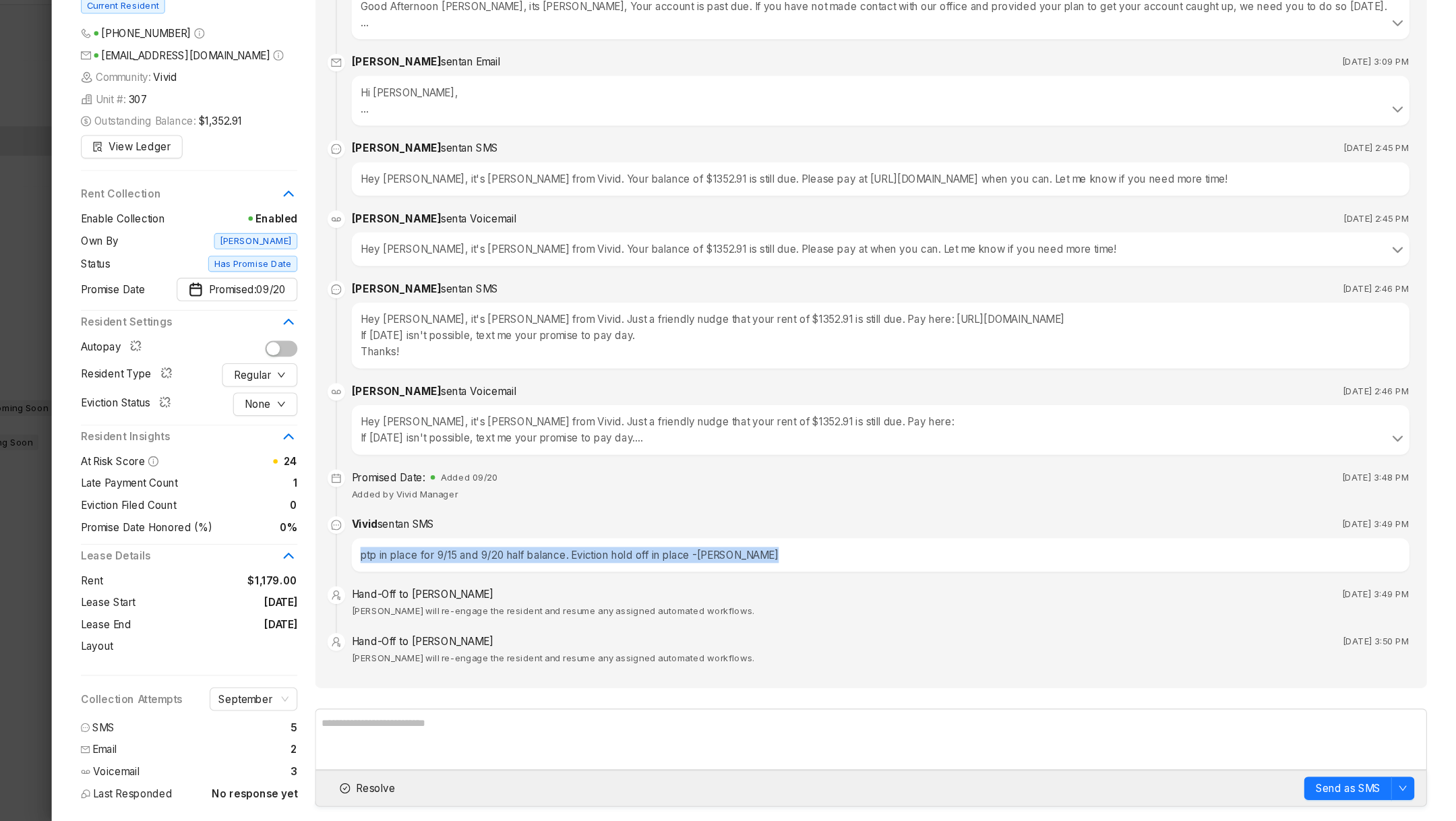
click at [634, 568] on div "ptp in place for 9/15 and 9/20 half balance. Eviction hold off in place -Patty" at bounding box center [925, 575] width 975 height 31
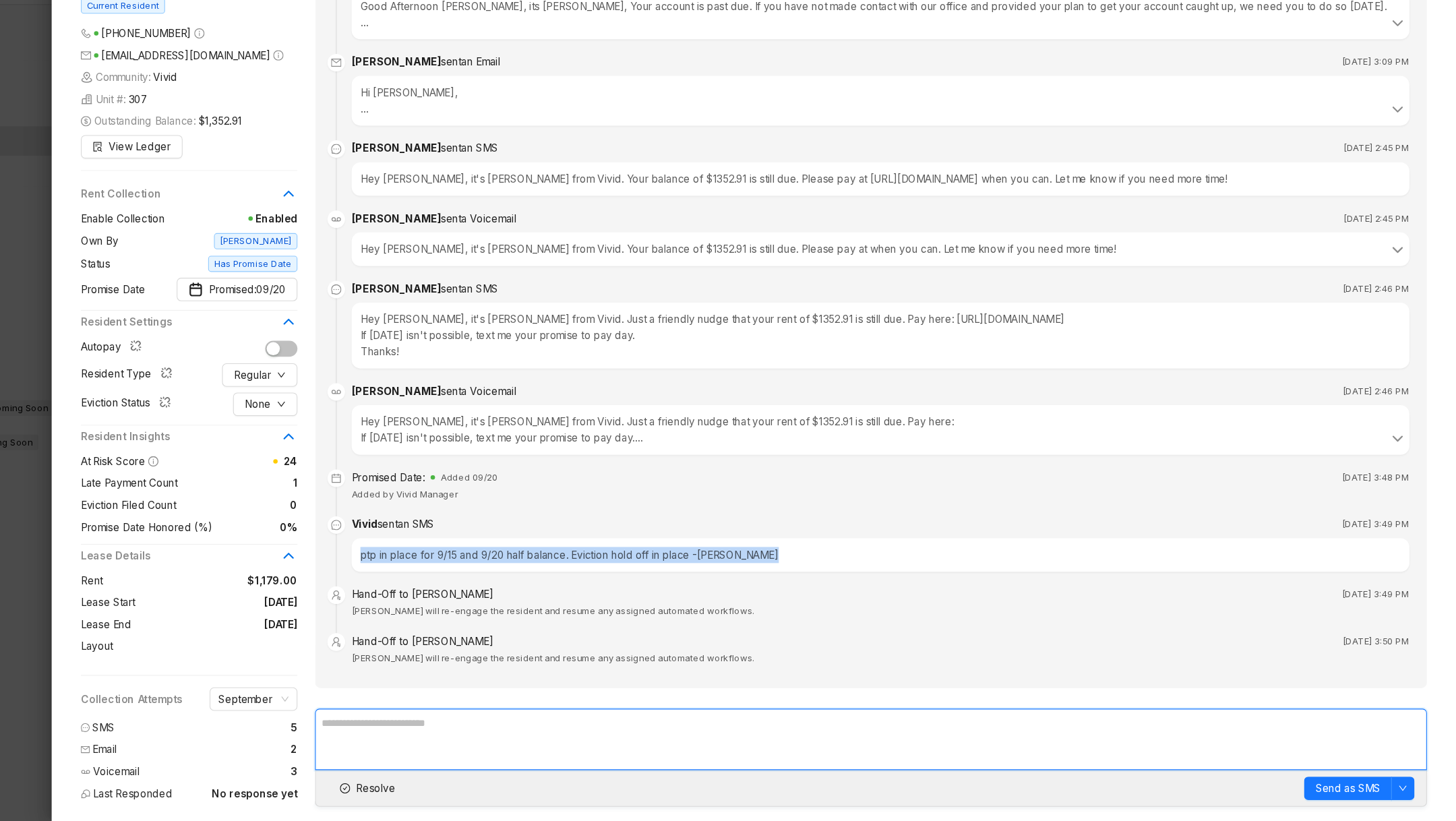
click at [838, 725] on textarea at bounding box center [917, 746] width 1025 height 57
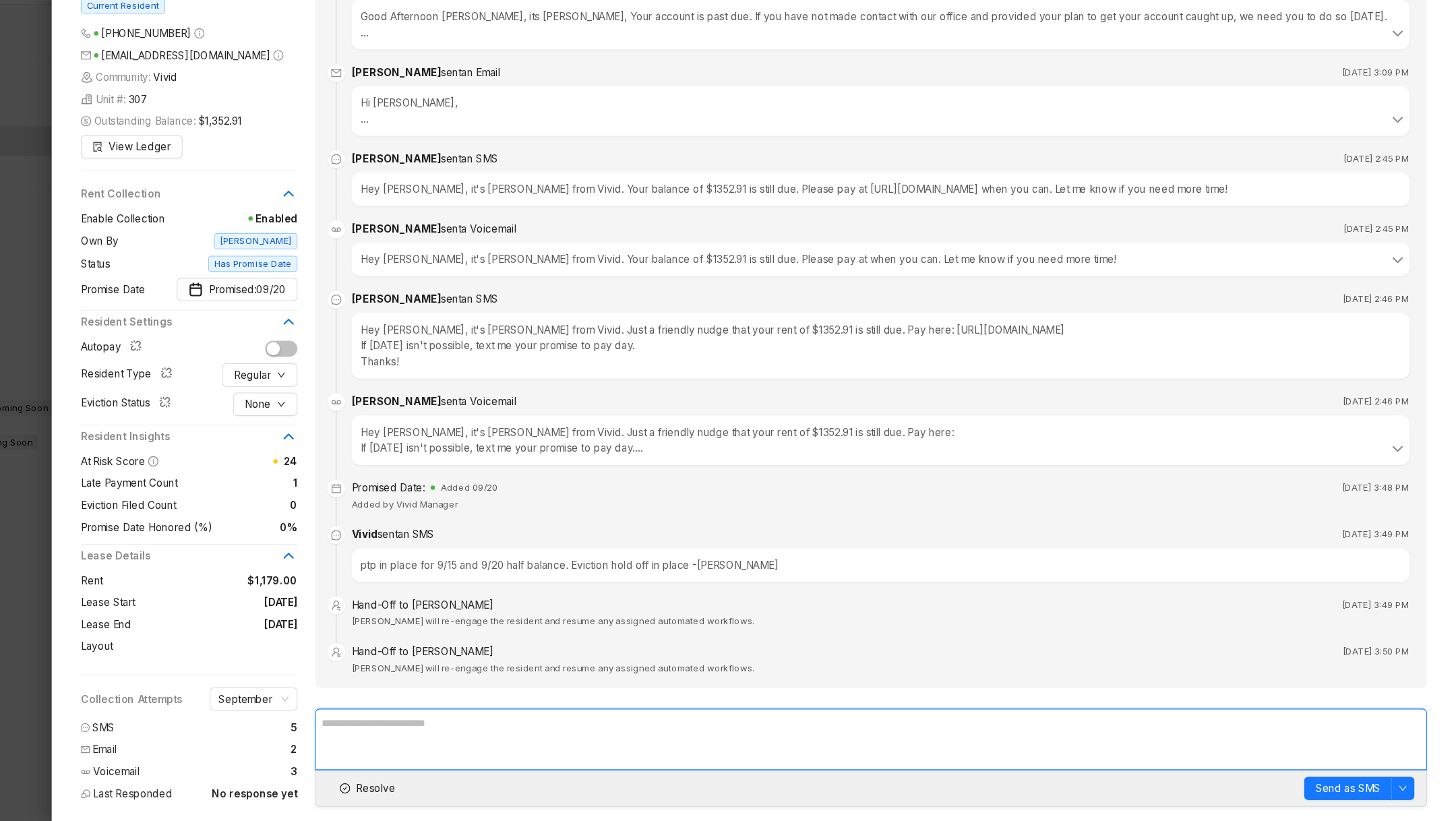
scroll to position [699, 0]
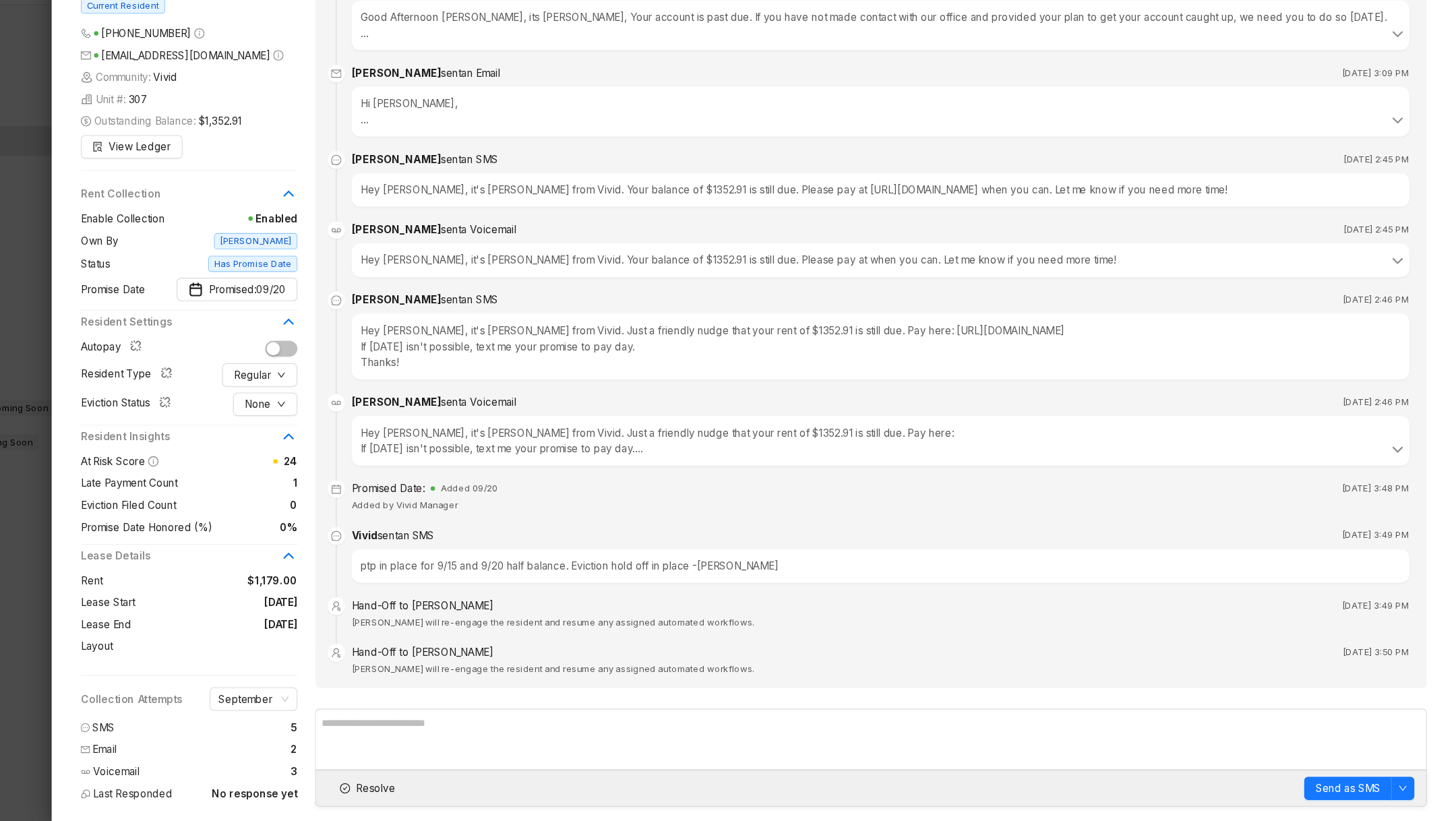
click at [155, 764] on div at bounding box center [728, 410] width 1456 height 821
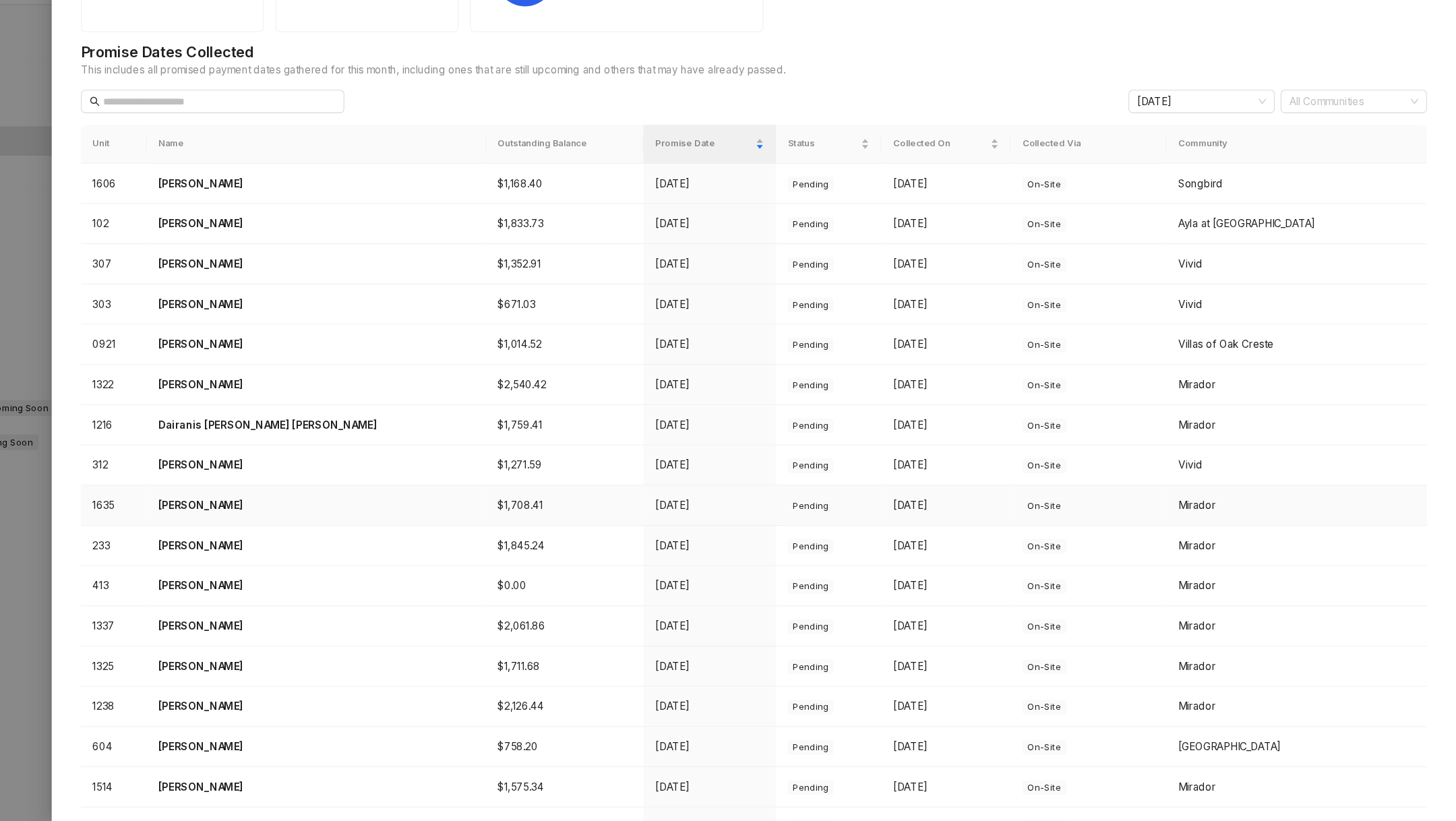
scroll to position [69, 0]
click at [708, 422] on td "Sep 19" at bounding box center [769, 420] width 122 height 37
click at [295, 433] on td "Julio Cervantes" at bounding box center [406, 420] width 313 height 37
click at [304, 403] on td "Julio Cervantes" at bounding box center [406, 420] width 313 height 37
click at [332, 421] on p "Julio Cervantes" at bounding box center [406, 419] width 291 height 15
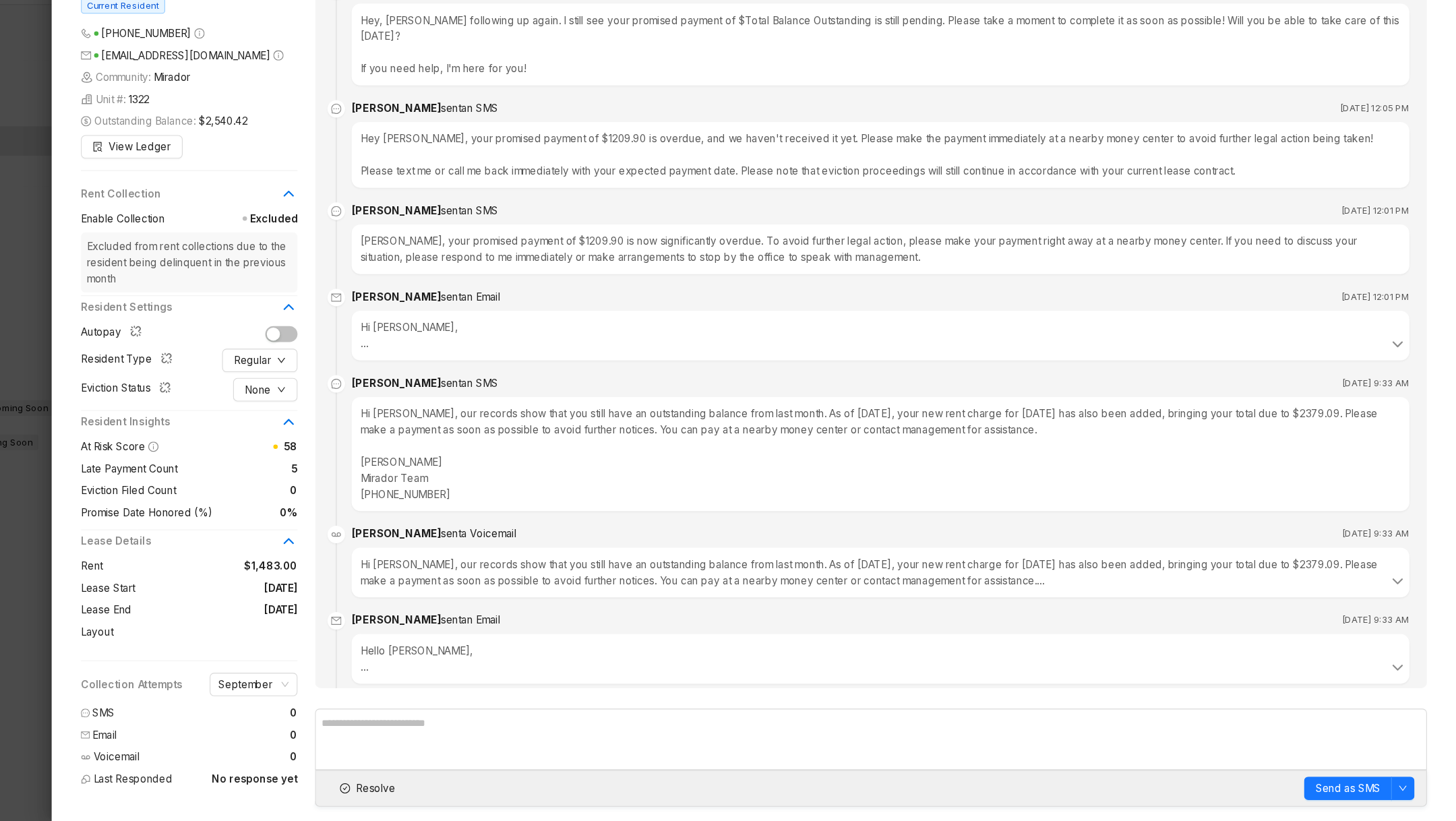
scroll to position [590, 0]
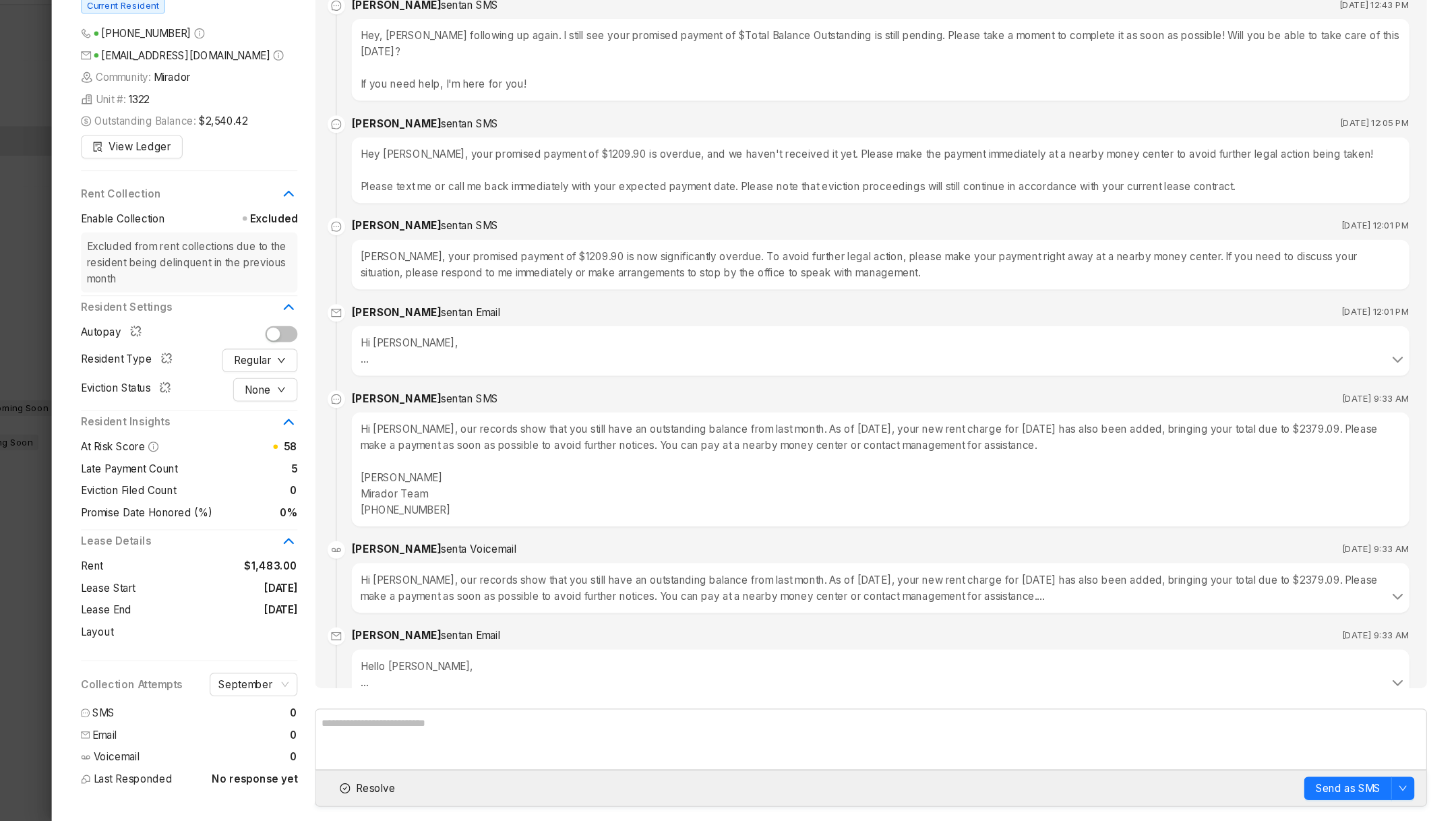
click at [114, 551] on div at bounding box center [728, 410] width 1456 height 821
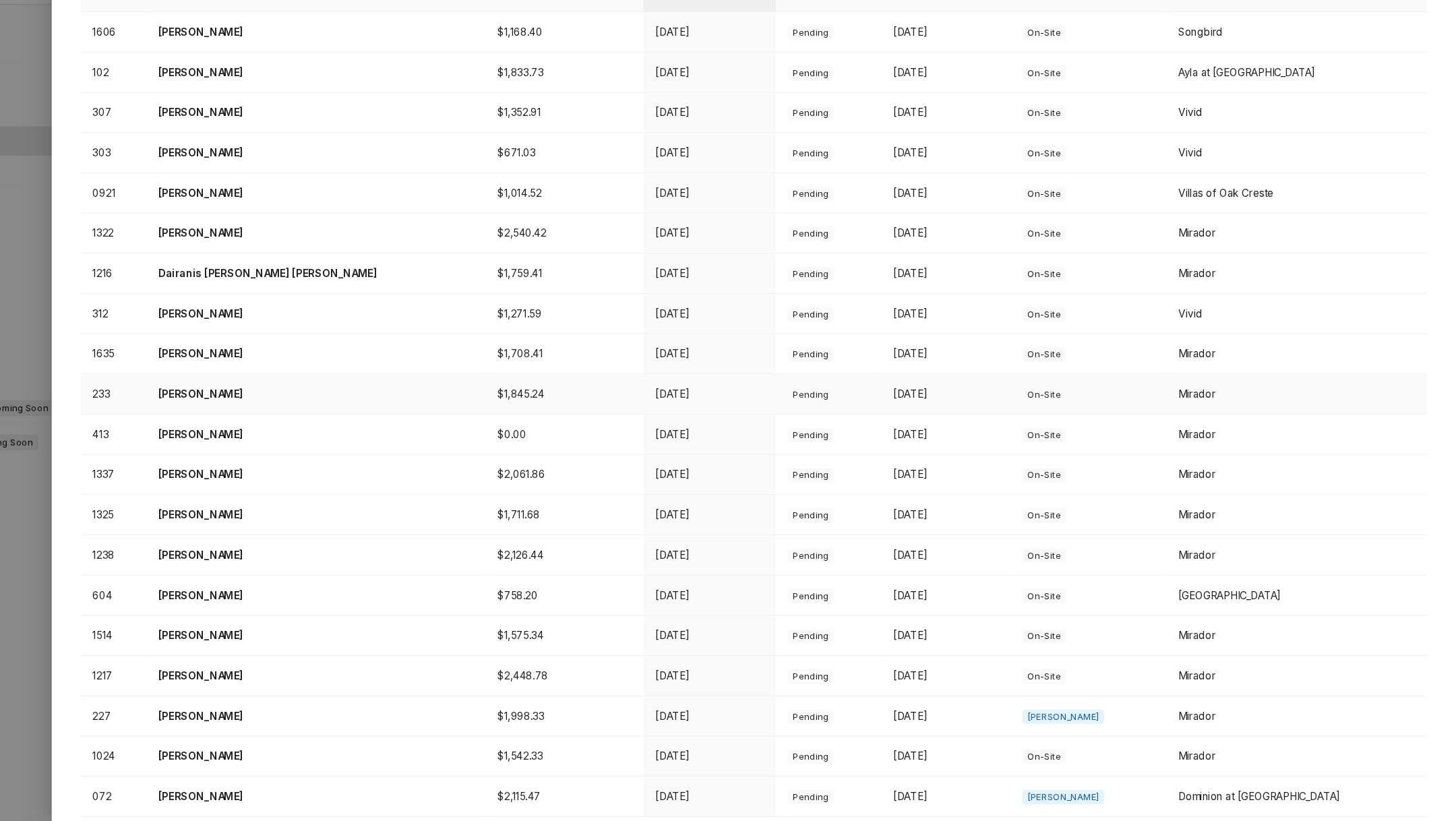
scroll to position [247, 0]
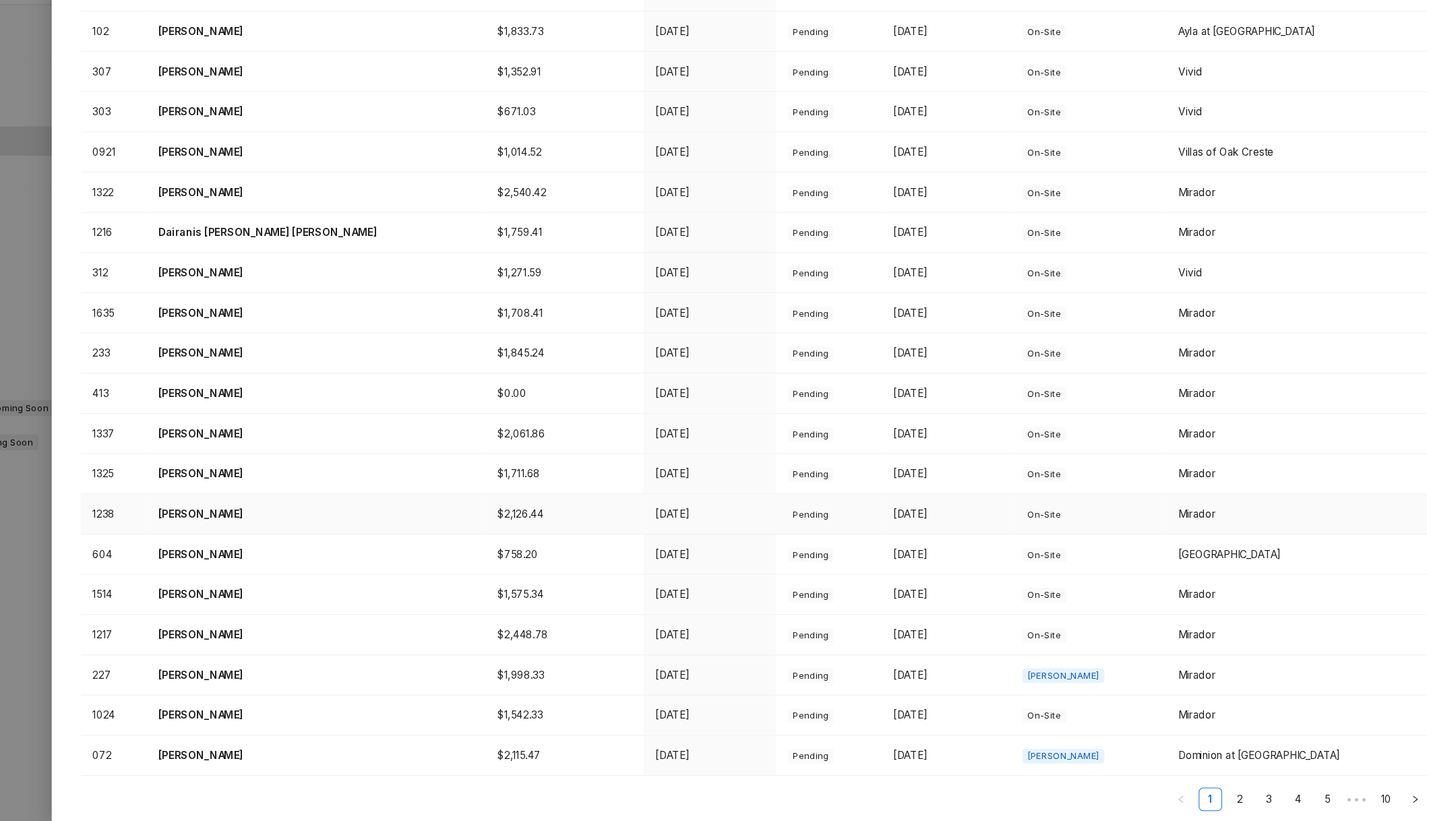
click at [329, 533] on p "Jessica Brown" at bounding box center [406, 538] width 291 height 15
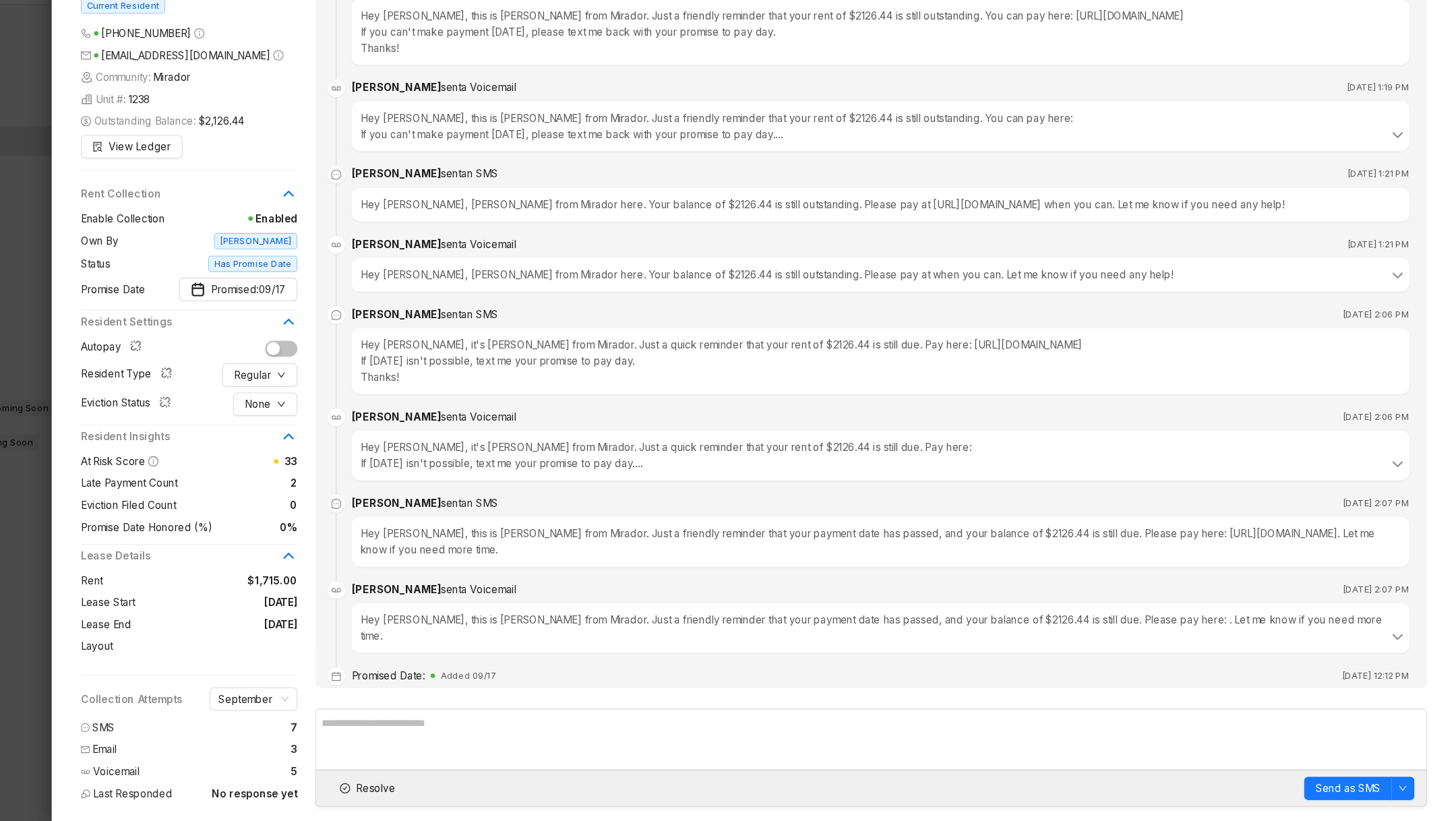
scroll to position [2252, 0]
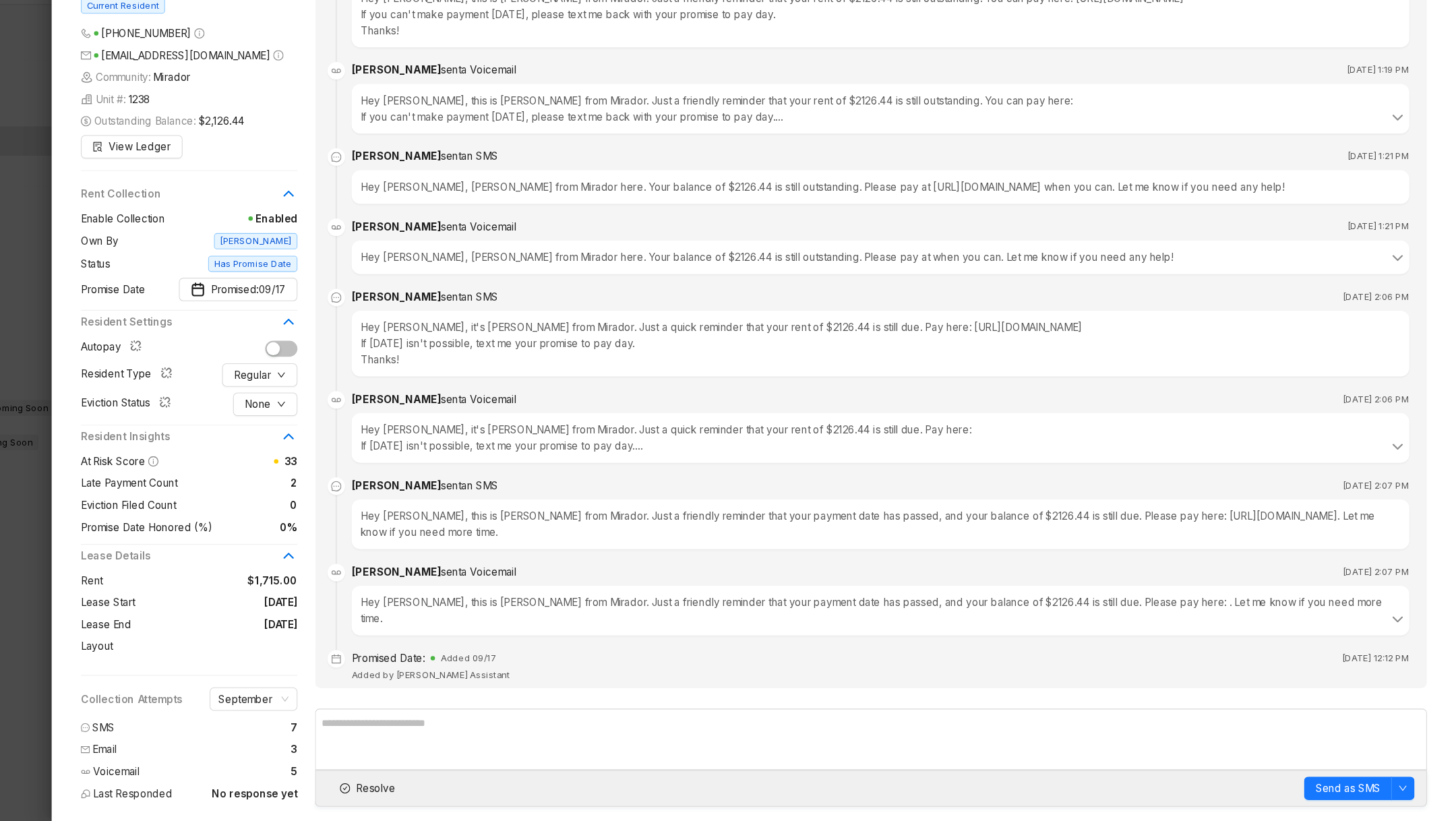
click at [565, 664] on div "Promised Date: Added 09/17 Sep 8, 2025 at 12:12 PM Added by Mirador Assistant" at bounding box center [925, 679] width 975 height 32
click at [562, 664] on div "Promised Date: Added 09/17 Sep 8, 2025 at 12:12 PM Added by Mirador Assistant" at bounding box center [925, 679] width 975 height 32
drag, startPoint x: 562, startPoint y: 648, endPoint x: 472, endPoint y: 641, distance: 90.3
click at [472, 664] on div "Promised Date: Added 09/17 Sep 8, 2025 at 12:12 PM Added by Mirador Assistant" at bounding box center [925, 679] width 975 height 32
click at [466, 664] on div "Promised Date:" at bounding box center [472, 671] width 68 height 15
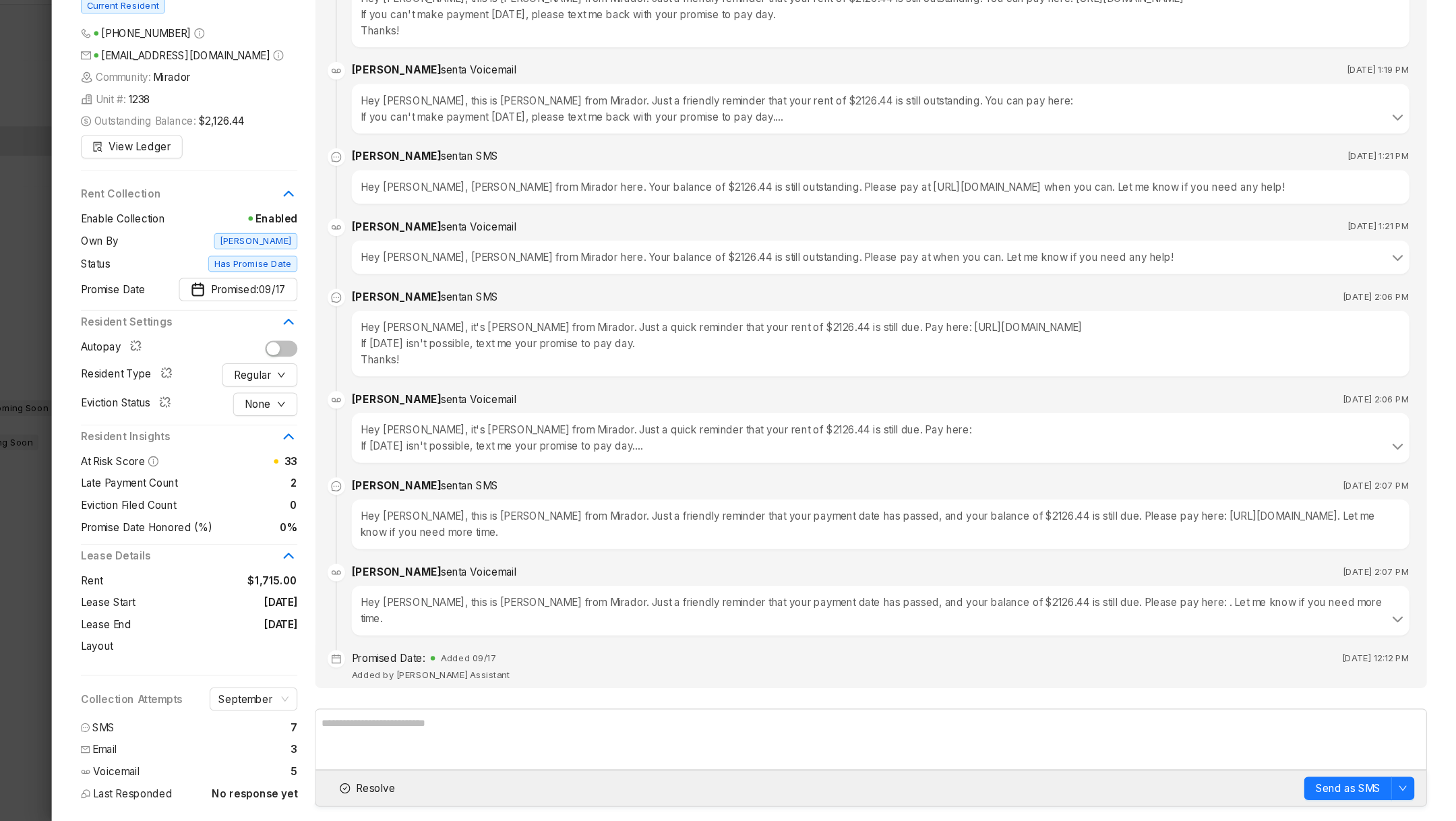
click at [134, 653] on div at bounding box center [728, 410] width 1456 height 821
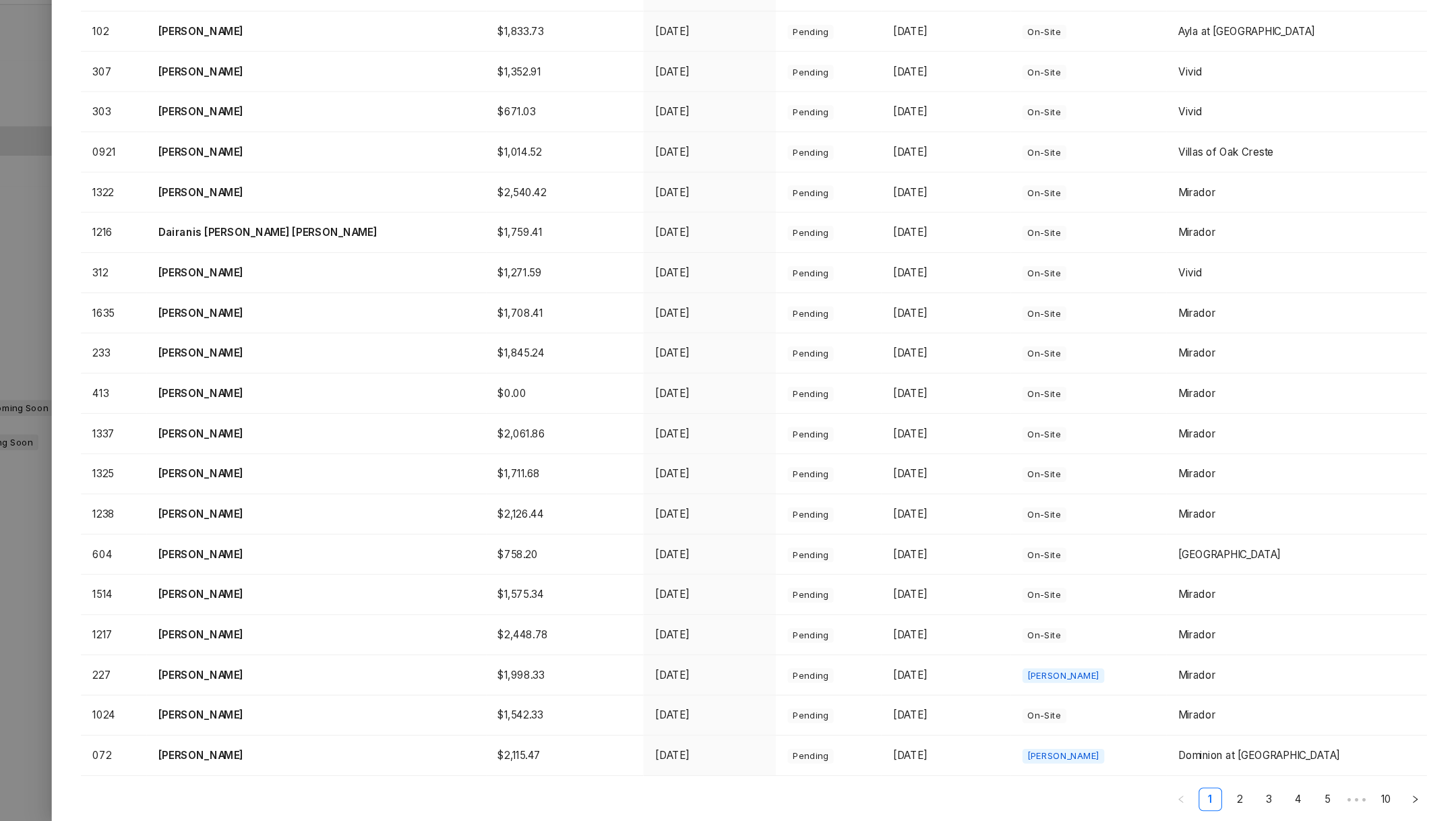
click at [126, 605] on div at bounding box center [728, 410] width 1456 height 821
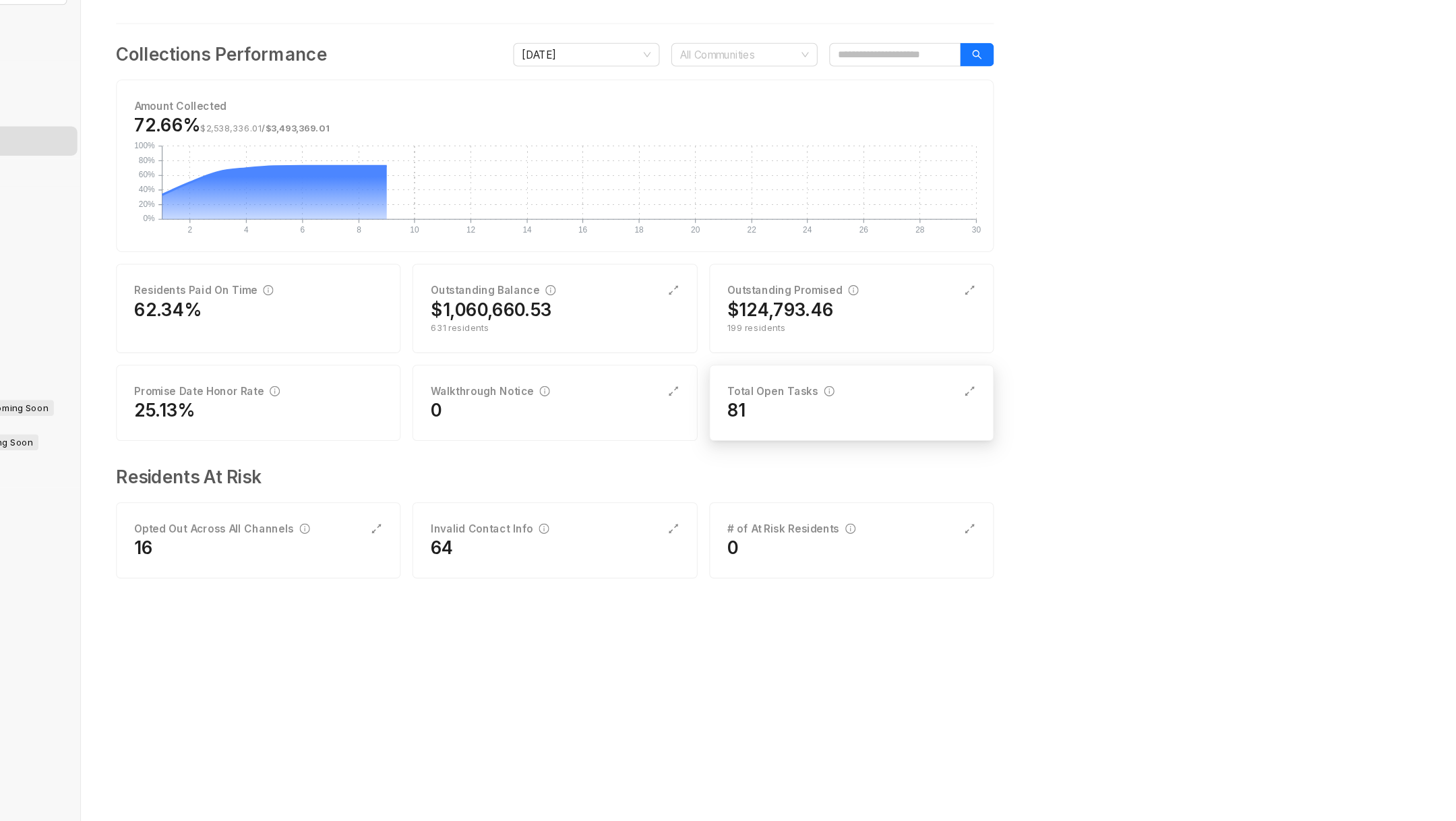
click at [886, 465] on div "Total Open Tasks 81" at bounding box center [899, 436] width 262 height 70
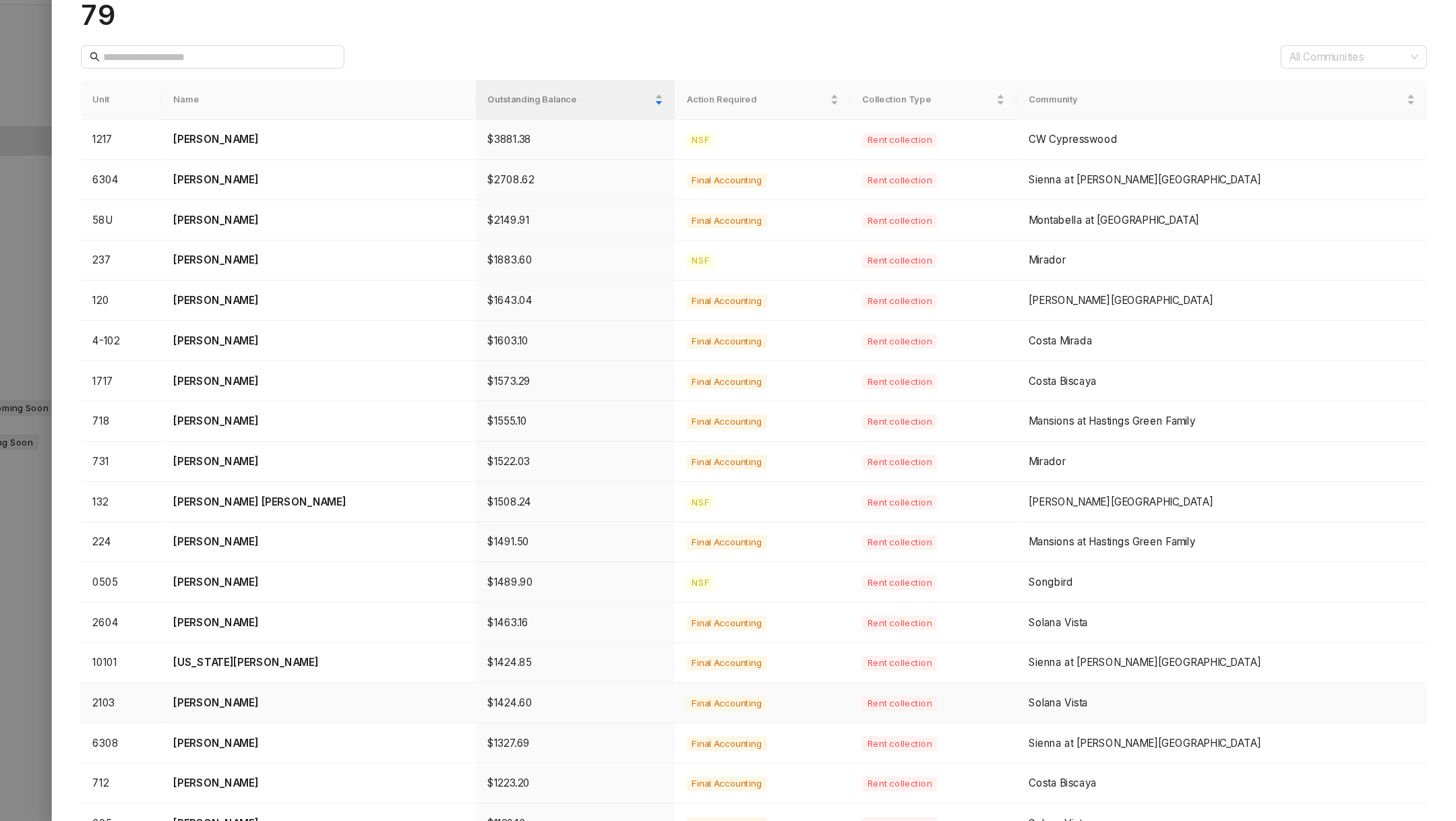
scroll to position [136, 0]
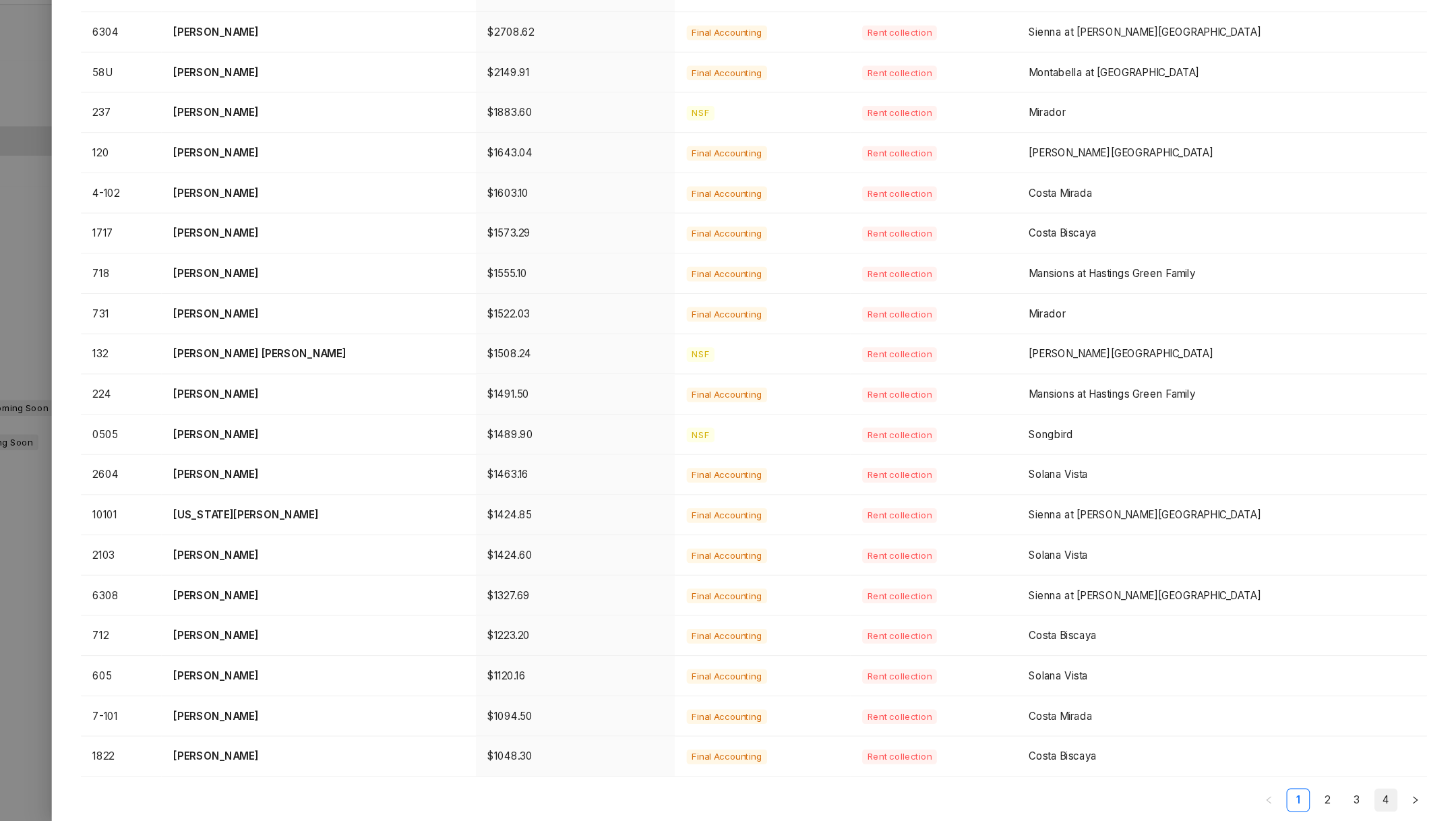
click at [1390, 793] on link "4" at bounding box center [1391, 802] width 20 height 20
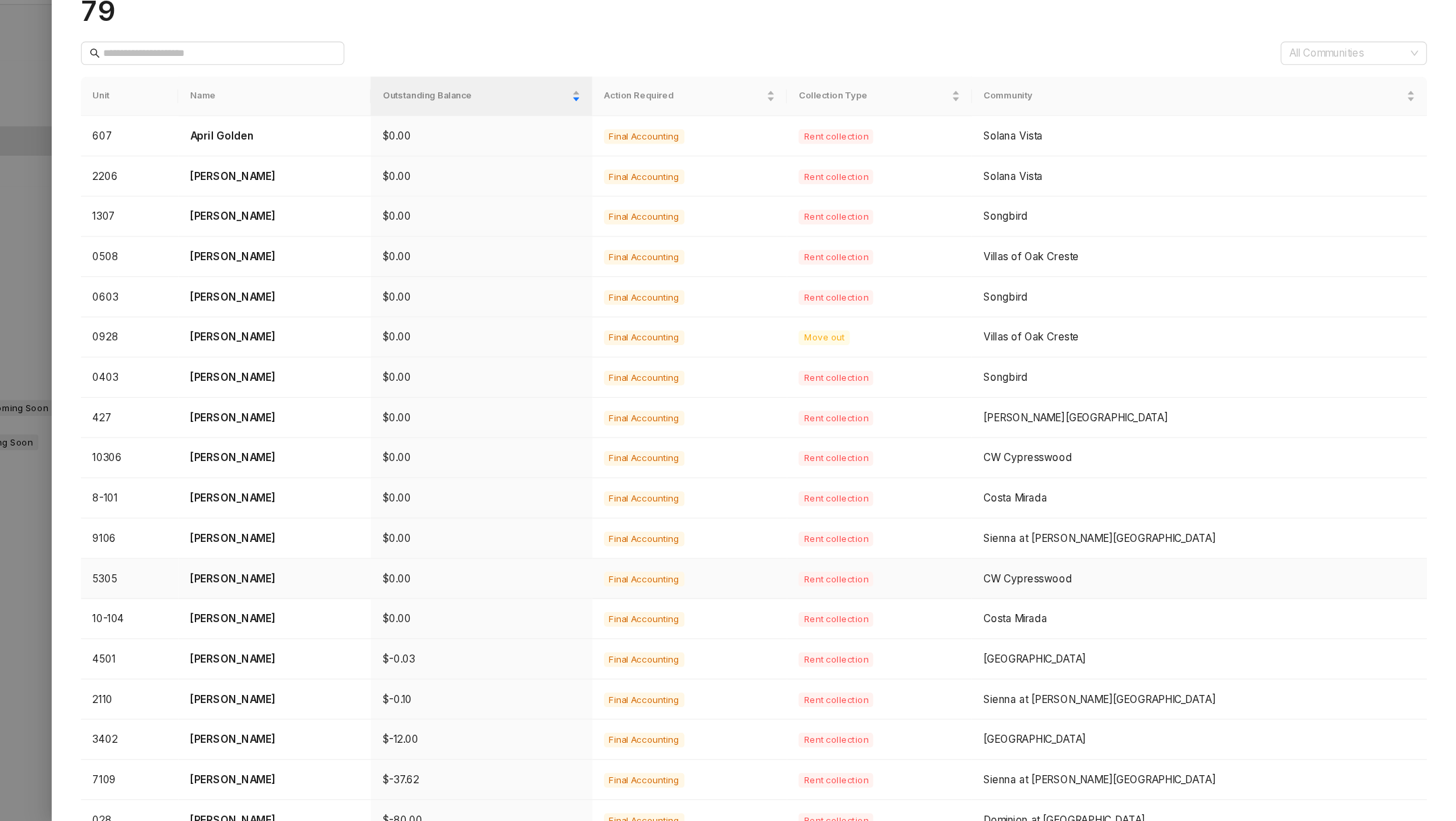
scroll to position [99, 0]
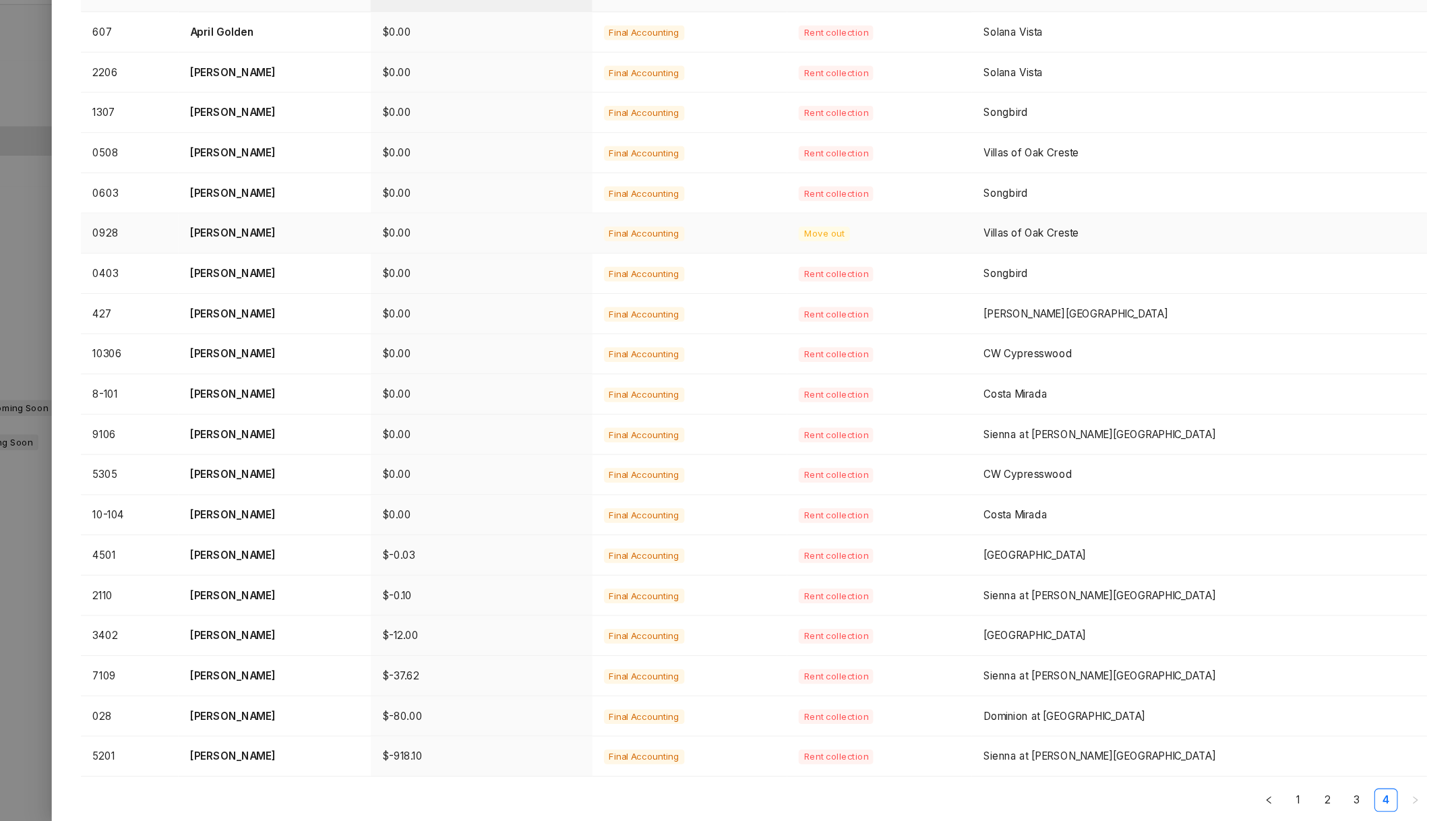
click at [327, 281] on p "Luis Morales" at bounding box center [367, 279] width 156 height 15
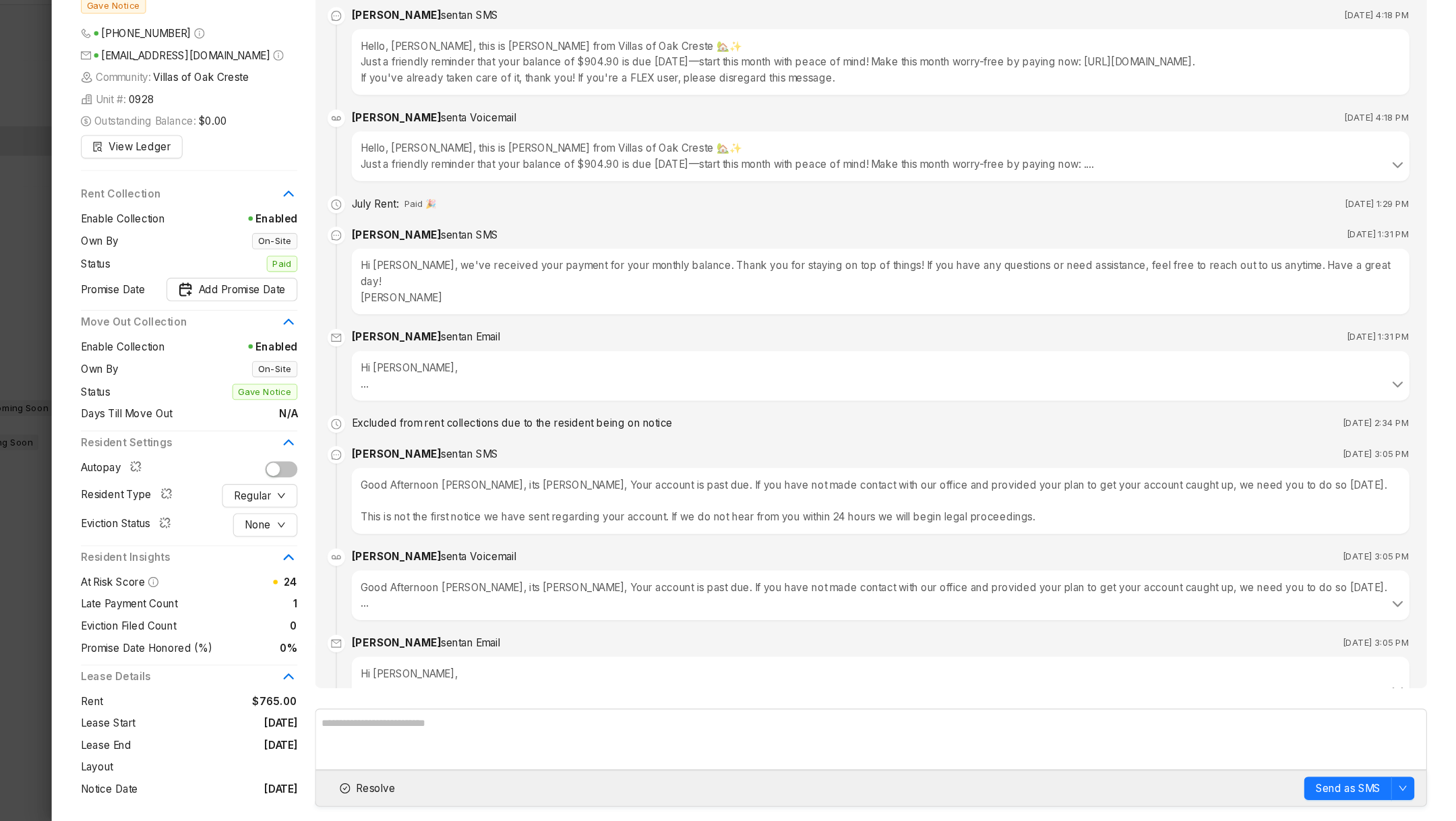
scroll to position [160, 0]
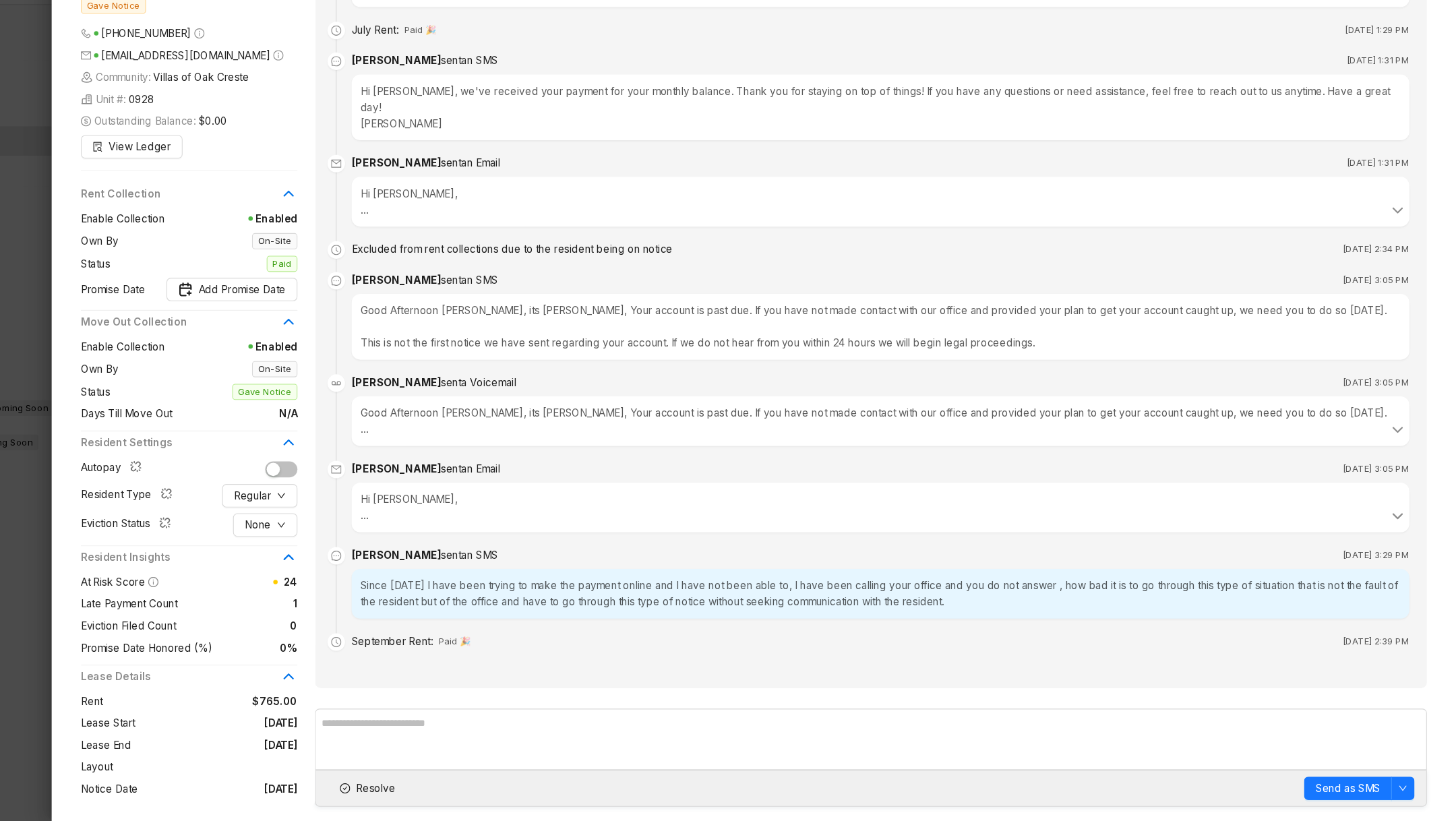
click at [641, 610] on div "Since yesterday I have been trying to make the payment online and I have not be…" at bounding box center [925, 612] width 975 height 46
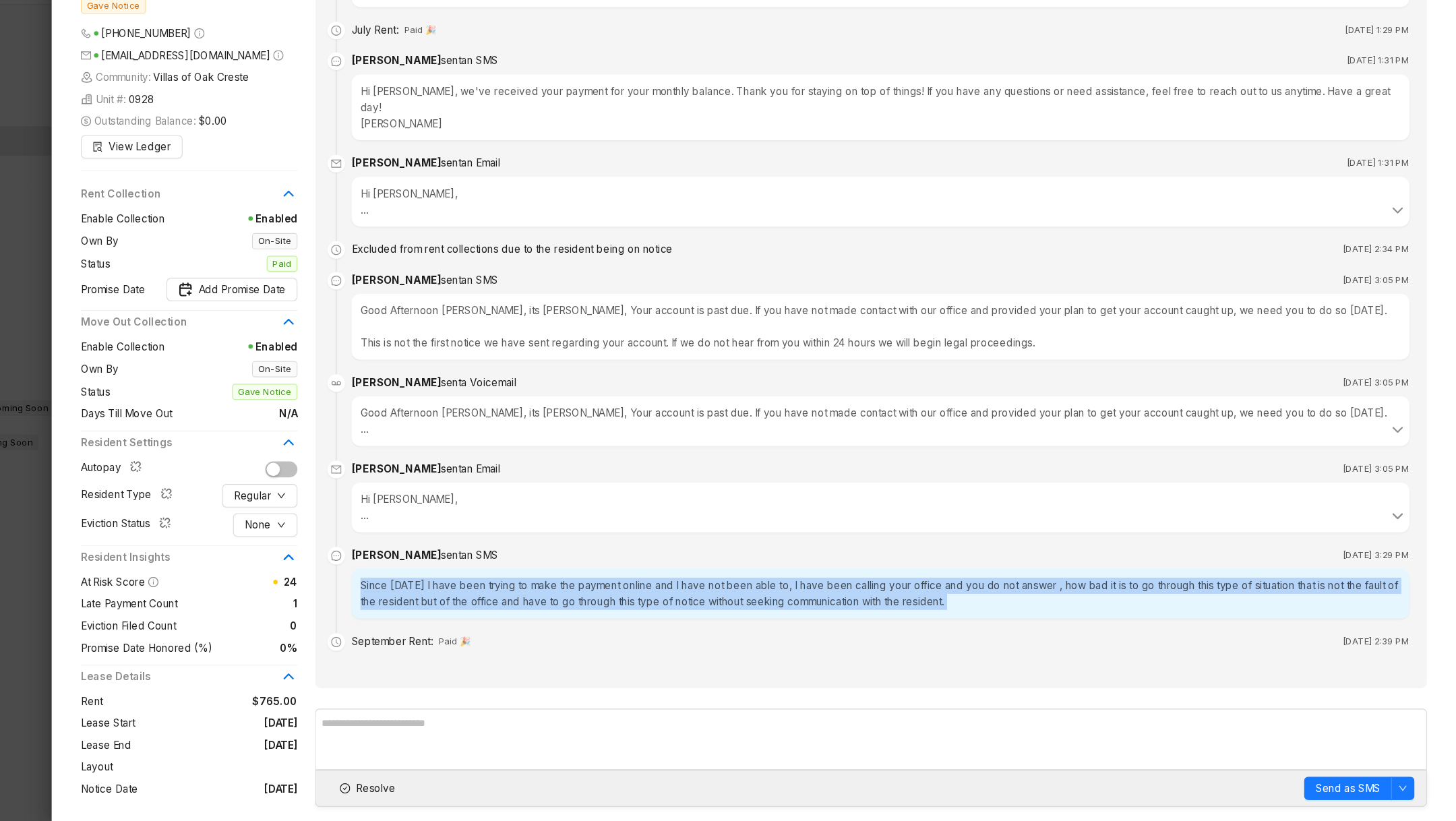
click at [641, 610] on div "Since yesterday I have been trying to make the payment online and I have not be…" at bounding box center [925, 612] width 975 height 46
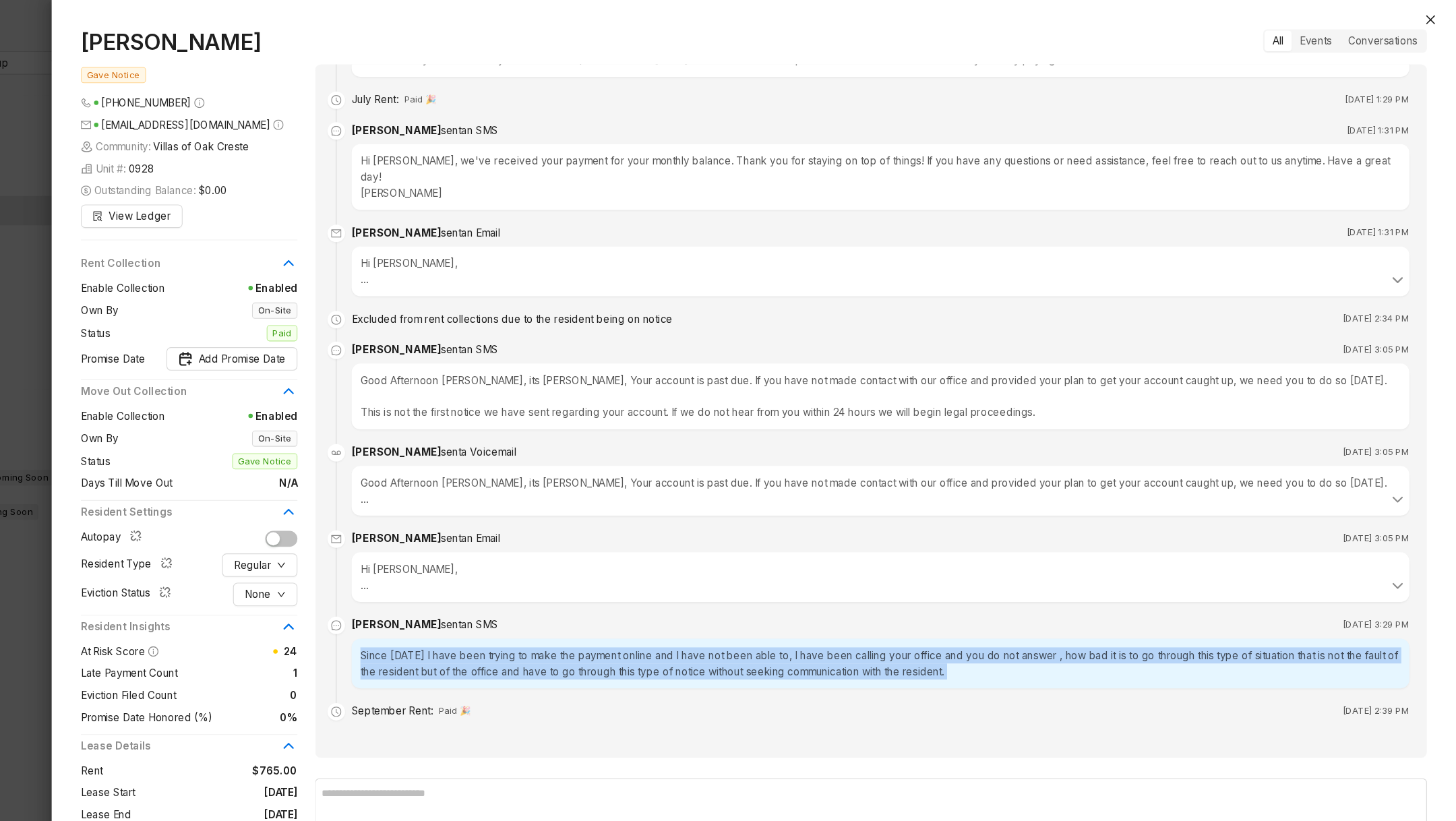
scroll to position [144, 0]
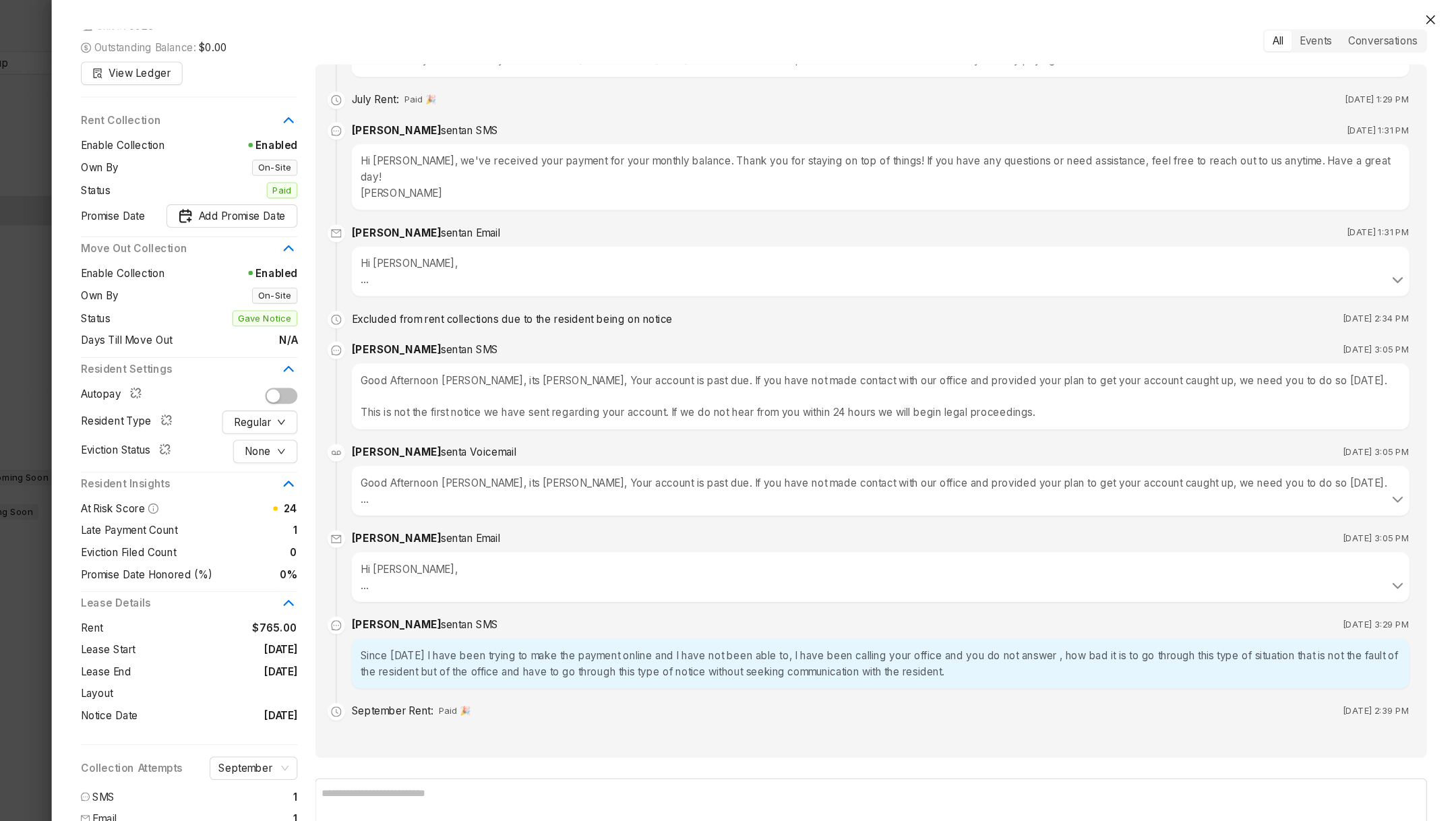
click at [147, 529] on div at bounding box center [728, 410] width 1456 height 821
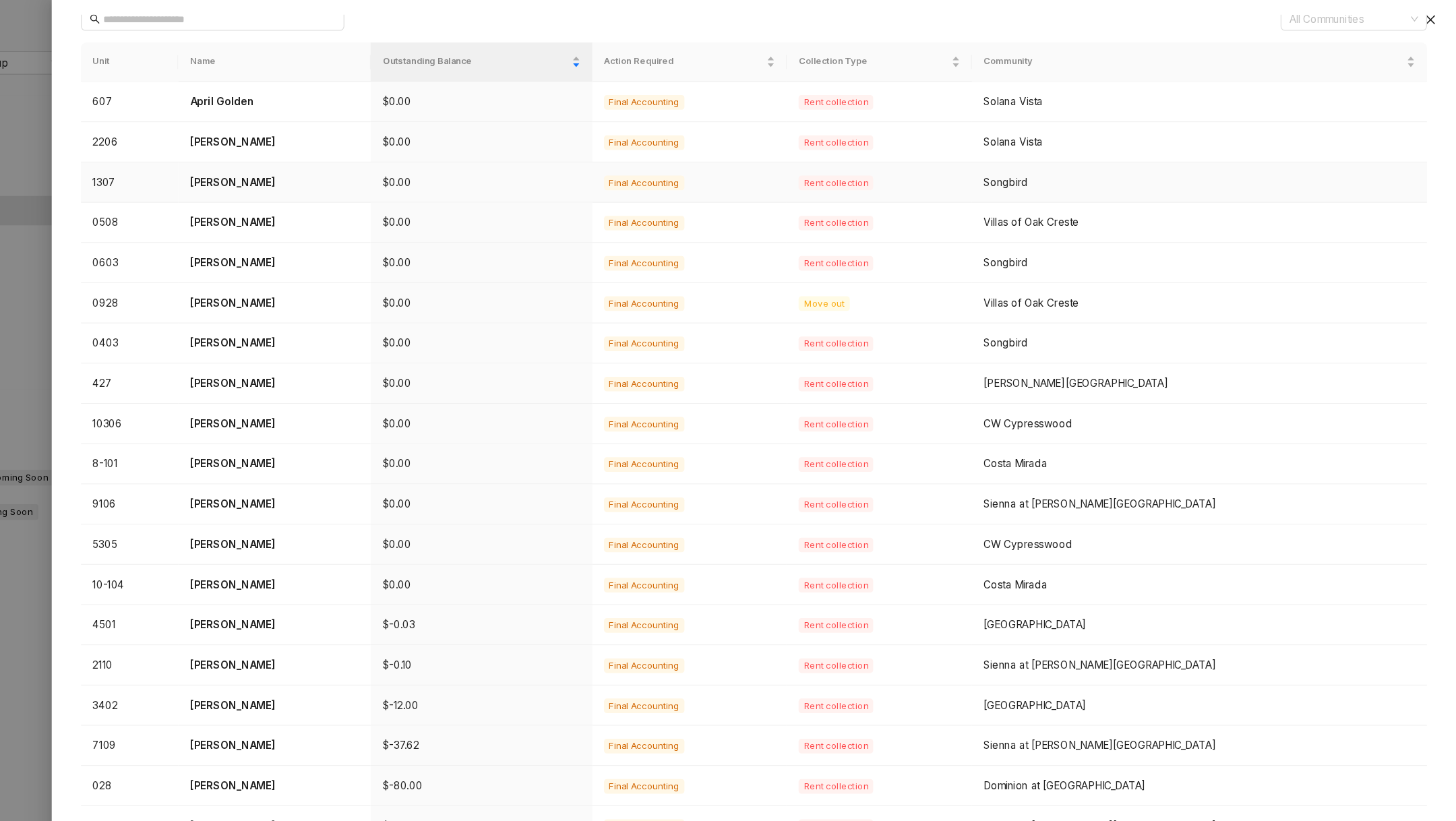
click at [339, 167] on p "Nataly Morin" at bounding box center [367, 168] width 156 height 15
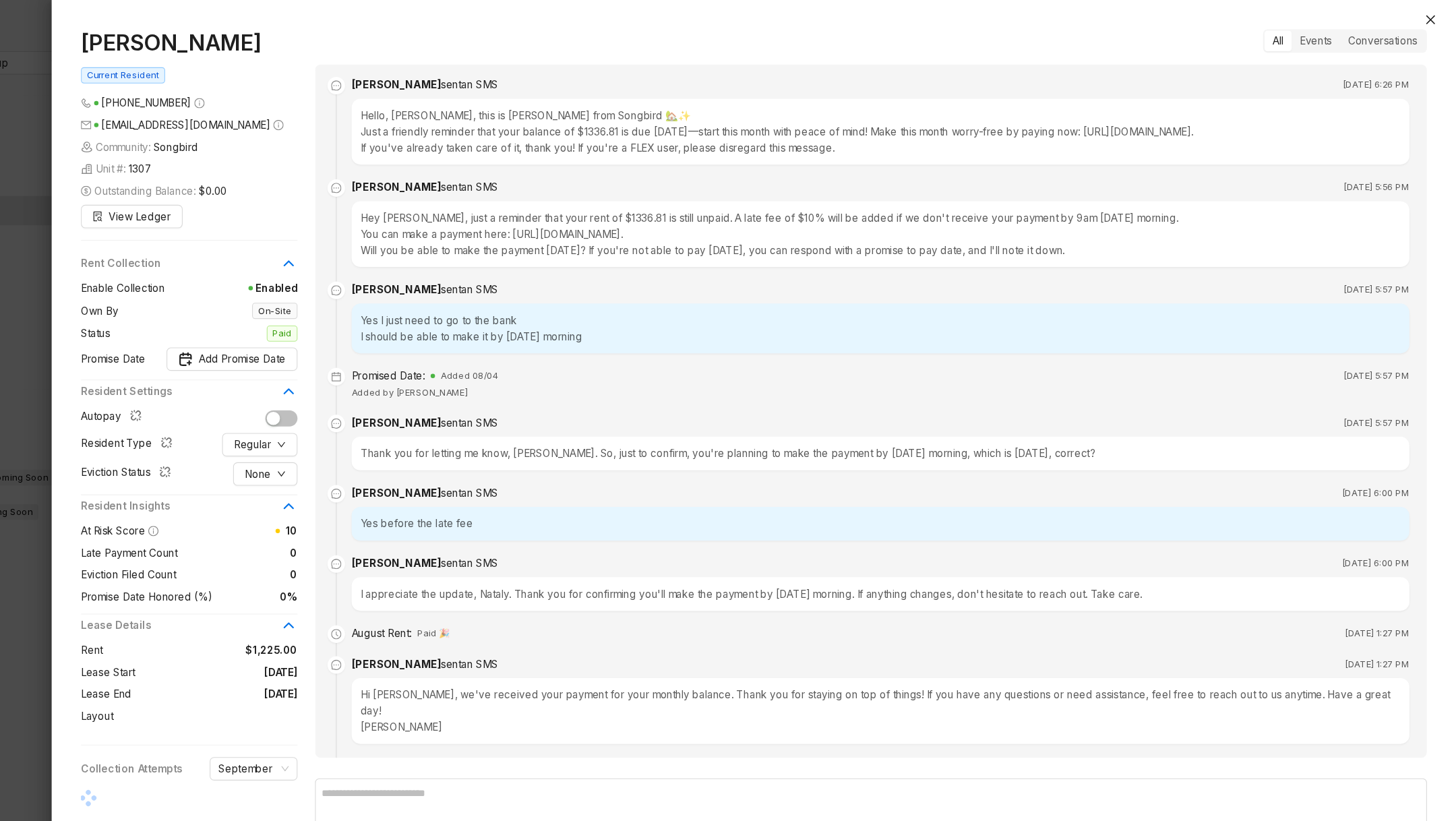
scroll to position [449, 0]
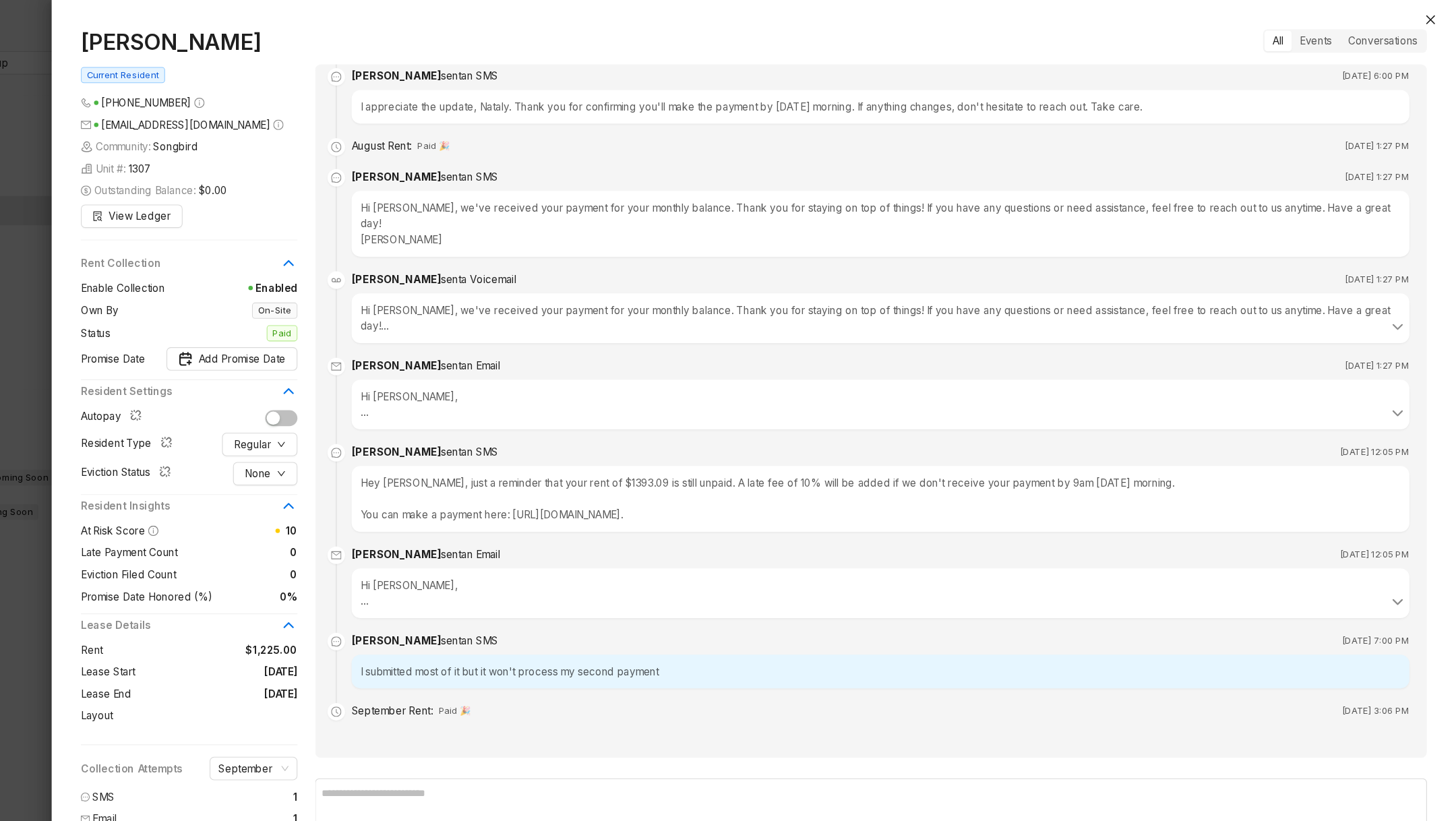
click at [140, 617] on div at bounding box center [728, 410] width 1456 height 821
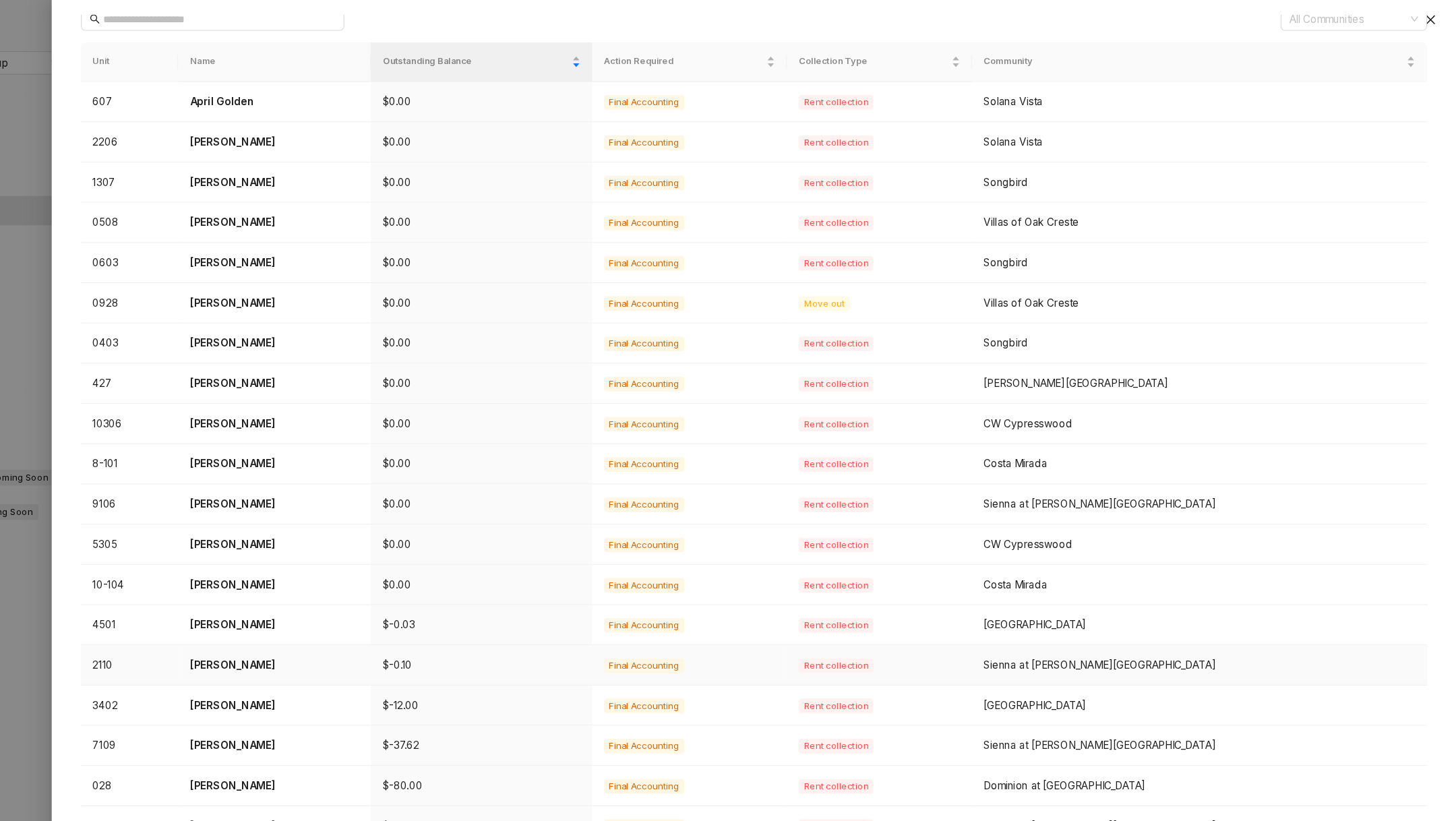
click at [360, 615] on p "Veronica Luna" at bounding box center [367, 613] width 156 height 15
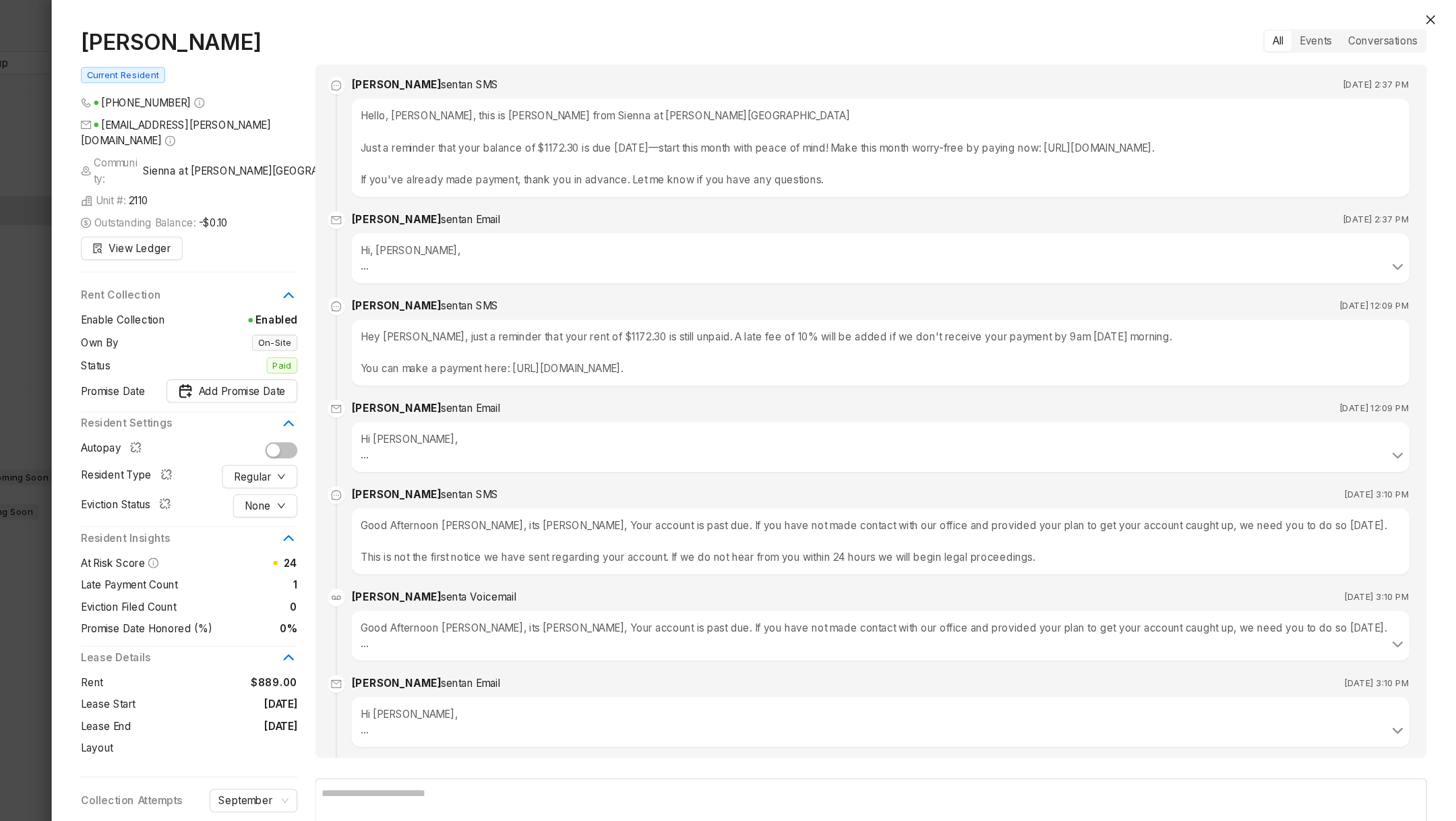
scroll to position [851, 0]
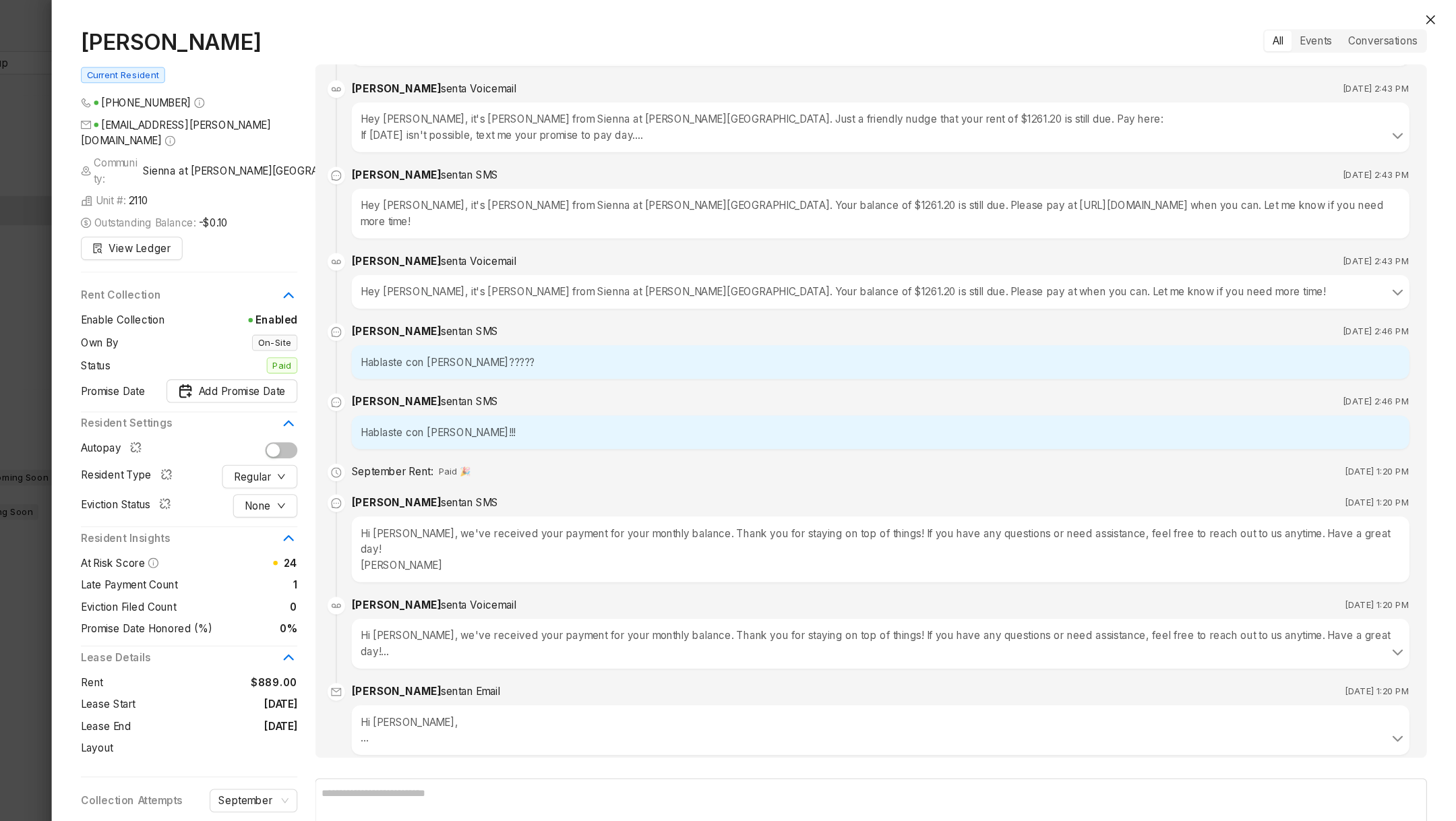
click at [546, 383] on div "Hablaste con Jennifer!!!" at bounding box center [925, 398] width 975 height 31
drag, startPoint x: 546, startPoint y: 380, endPoint x: 441, endPoint y: 380, distance: 105.0
click at [446, 383] on div "Hablaste con Jennifer!!!" at bounding box center [925, 398] width 975 height 31
click at [441, 383] on div "Hablaste con Jennifer!!!" at bounding box center [925, 398] width 975 height 31
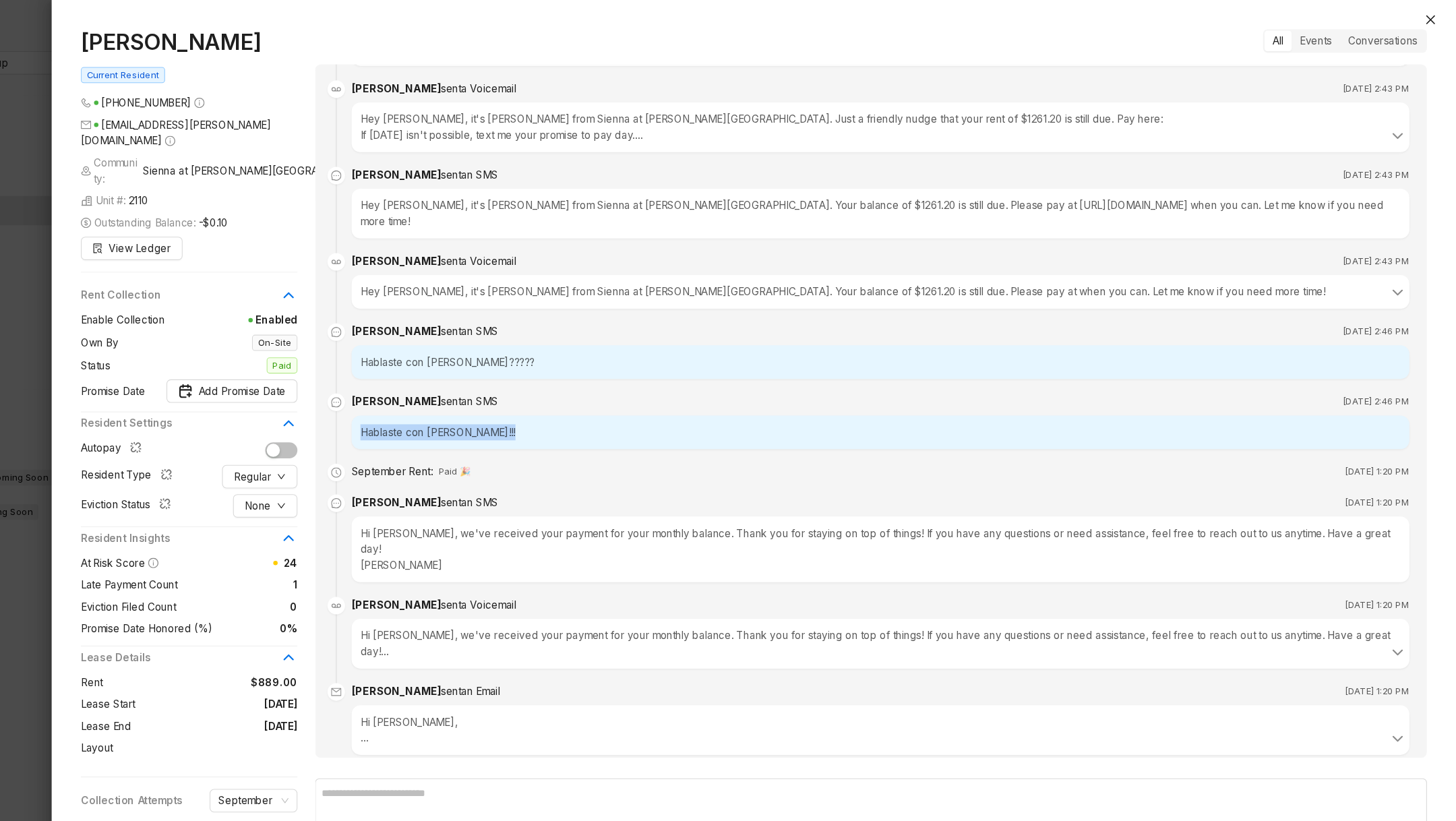
drag, startPoint x: 441, startPoint y: 380, endPoint x: 572, endPoint y: 381, distance: 131.0
click at [572, 383] on div "Hablaste con Jennifer!!!" at bounding box center [925, 398] width 975 height 31
click at [670, 318] on div "Hablaste con Jenifer?????" at bounding box center [925, 334] width 975 height 31
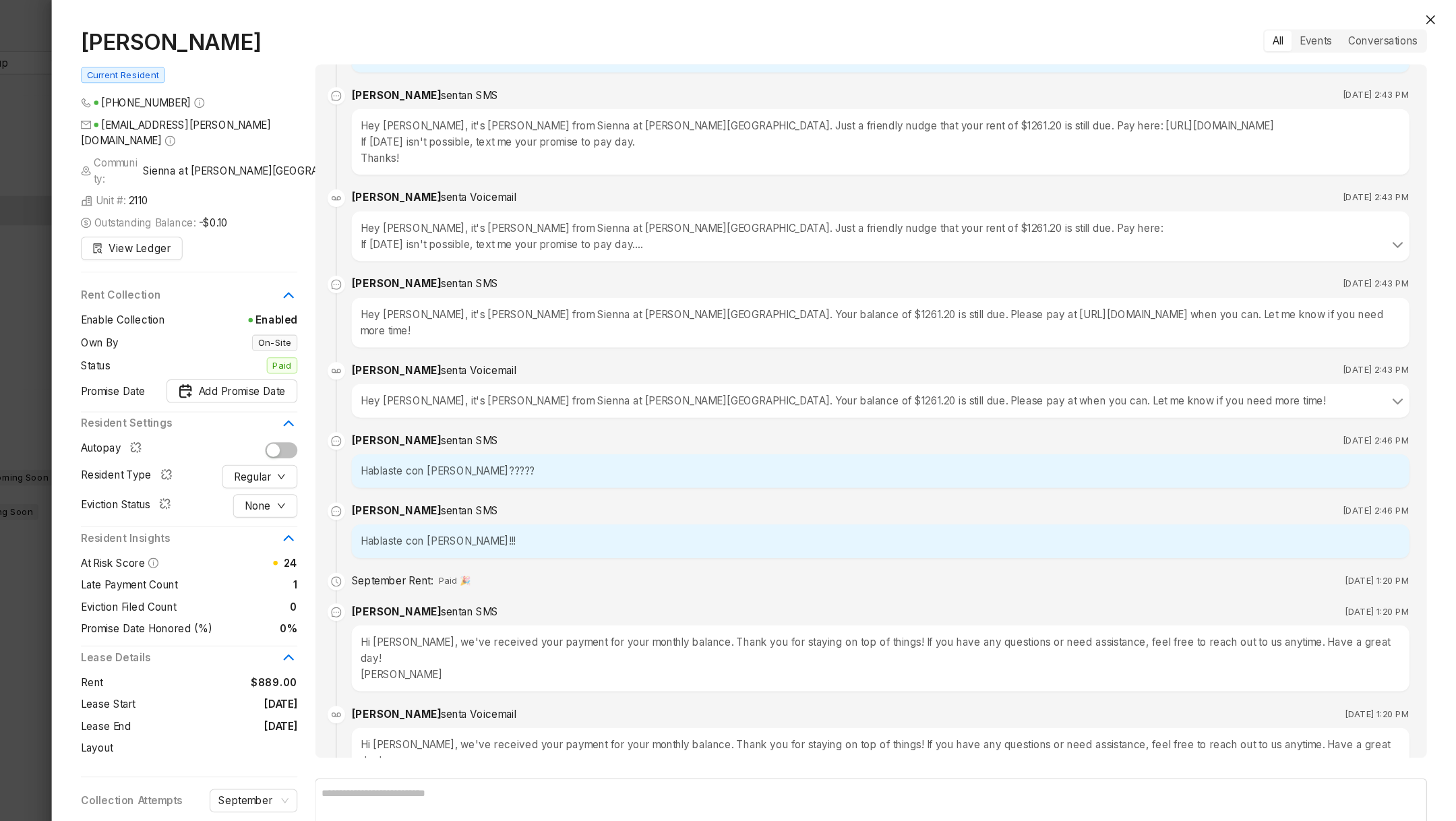
scroll to position [743, 0]
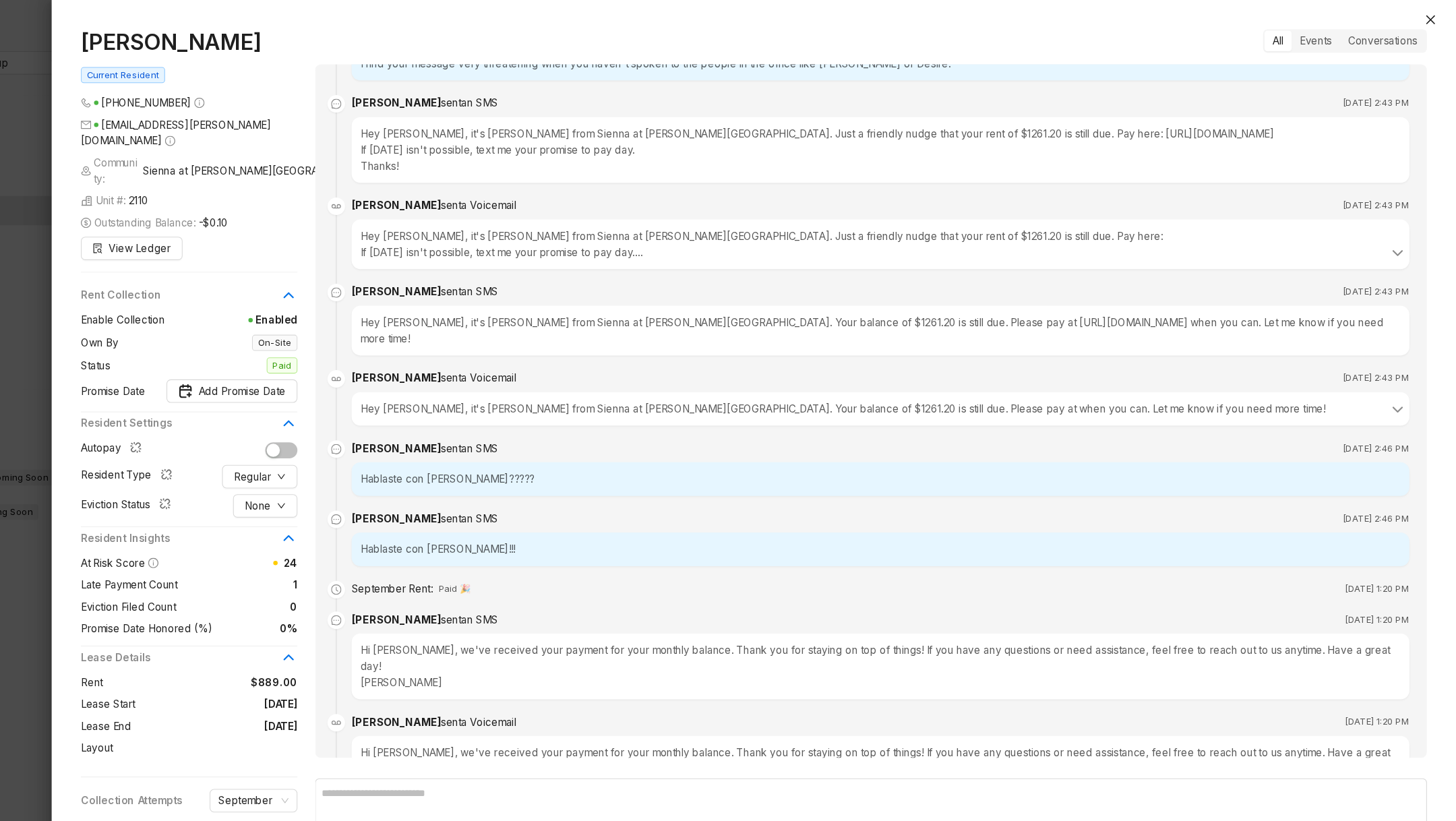
click at [135, 542] on div at bounding box center [728, 410] width 1456 height 821
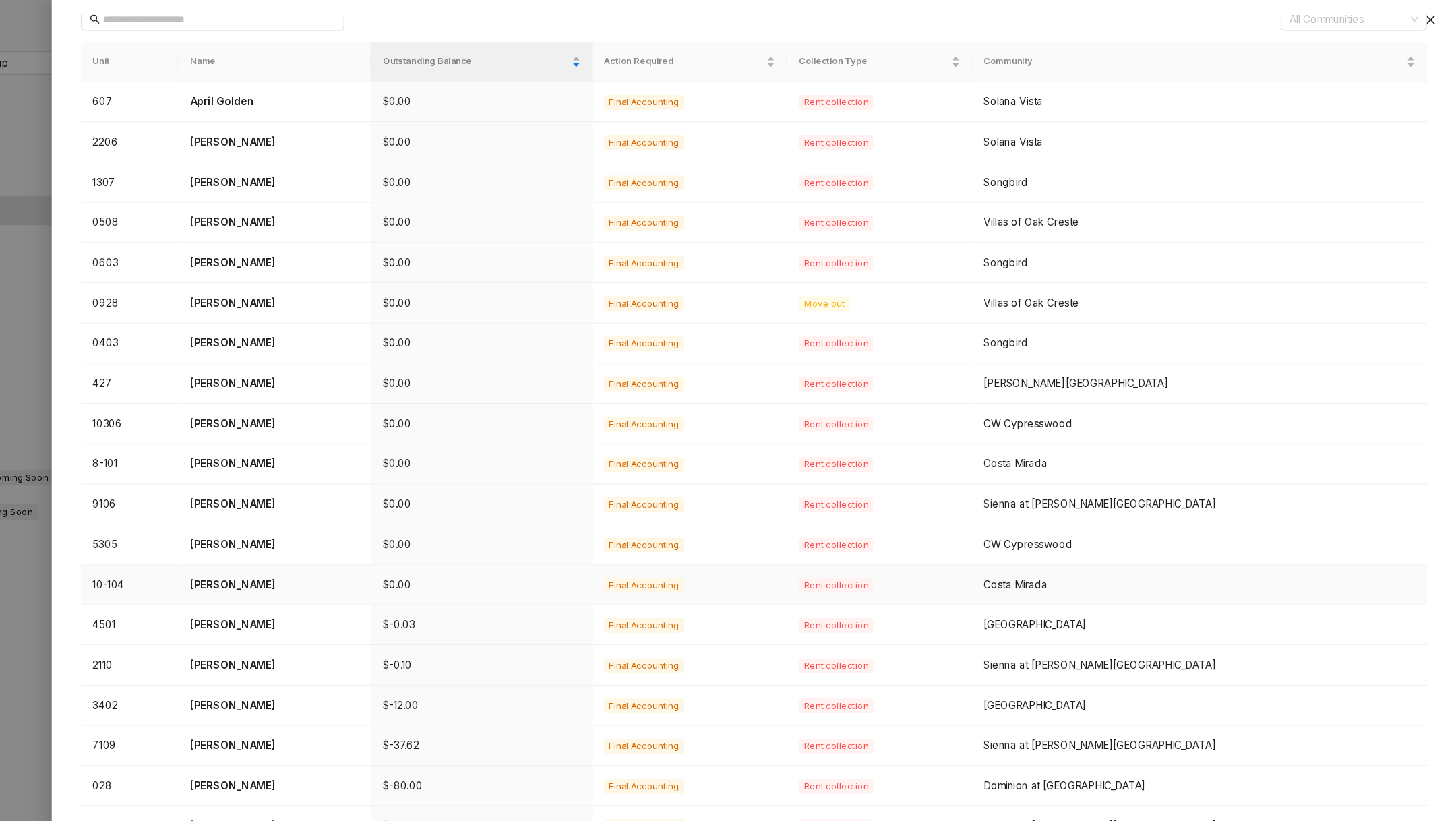
click at [336, 543] on td "Gabriella Garcia" at bounding box center [367, 539] width 178 height 37
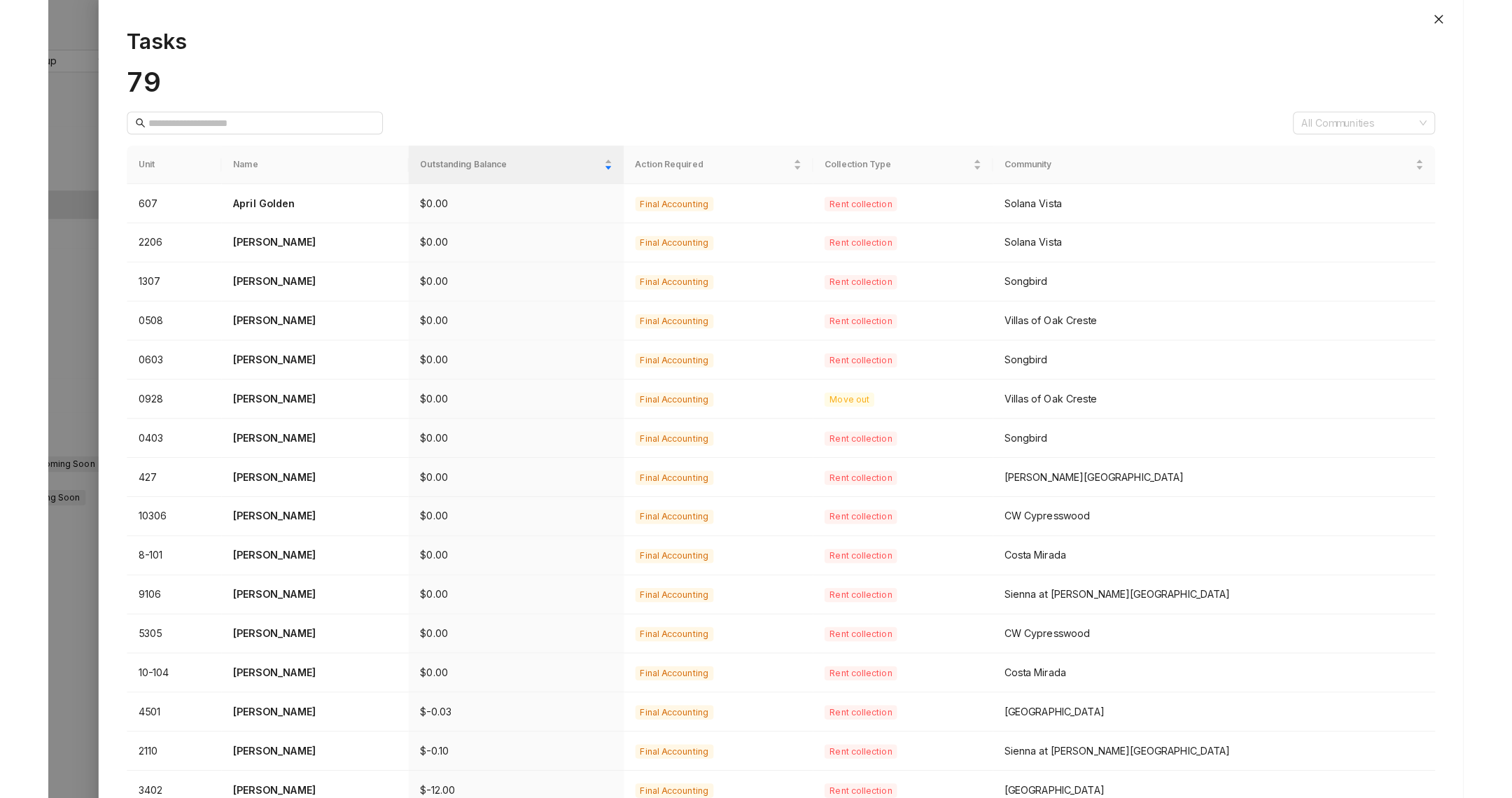
scroll to position [103, 0]
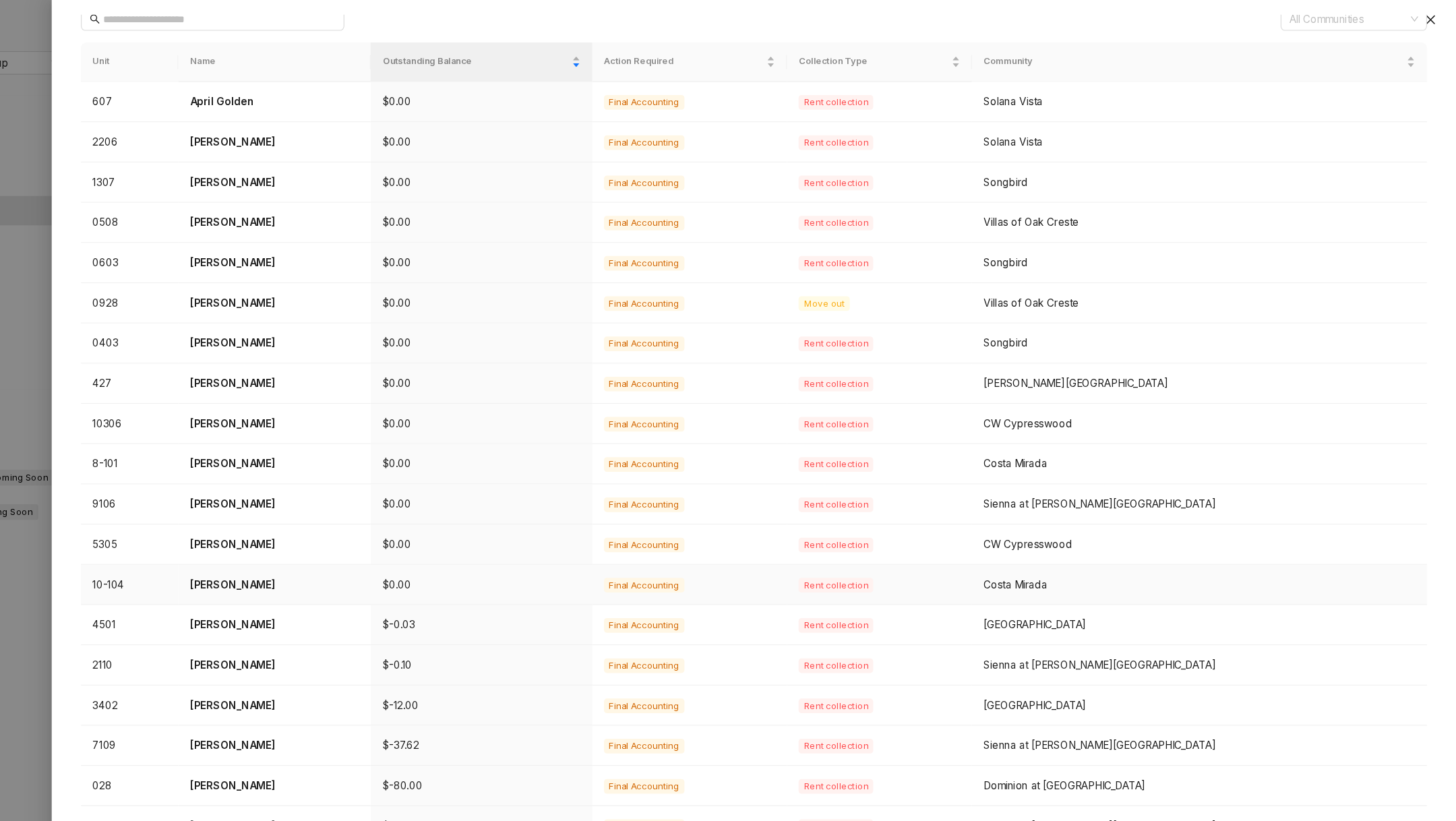
click at [307, 551] on td "Gabriella Garcia" at bounding box center [367, 539] width 178 height 37
click at [316, 569] on p "Lashonda Johson" at bounding box center [367, 575] width 156 height 15
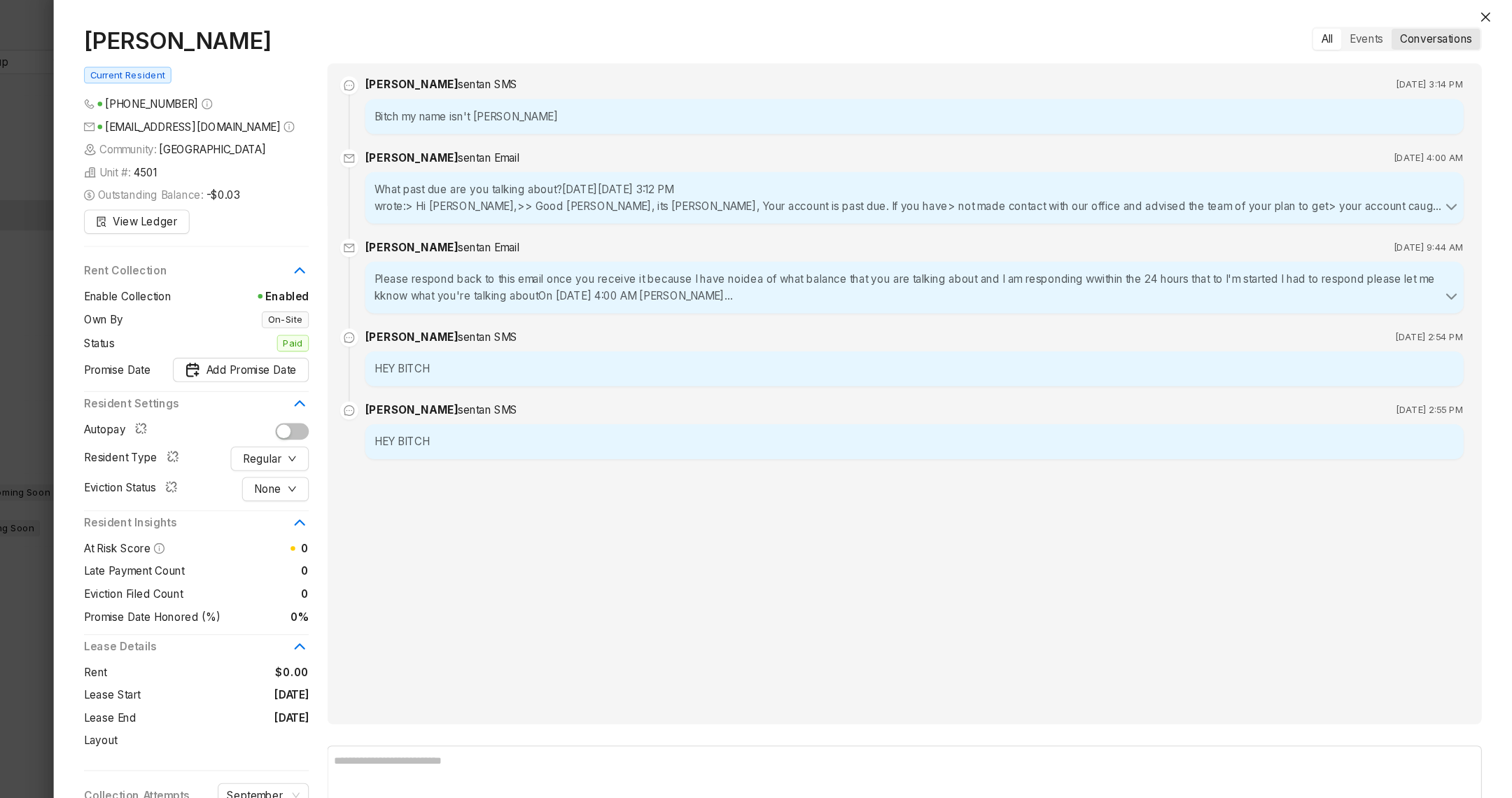
click at [1428, 31] on div "Conversations" at bounding box center [1442, 39] width 82 height 19
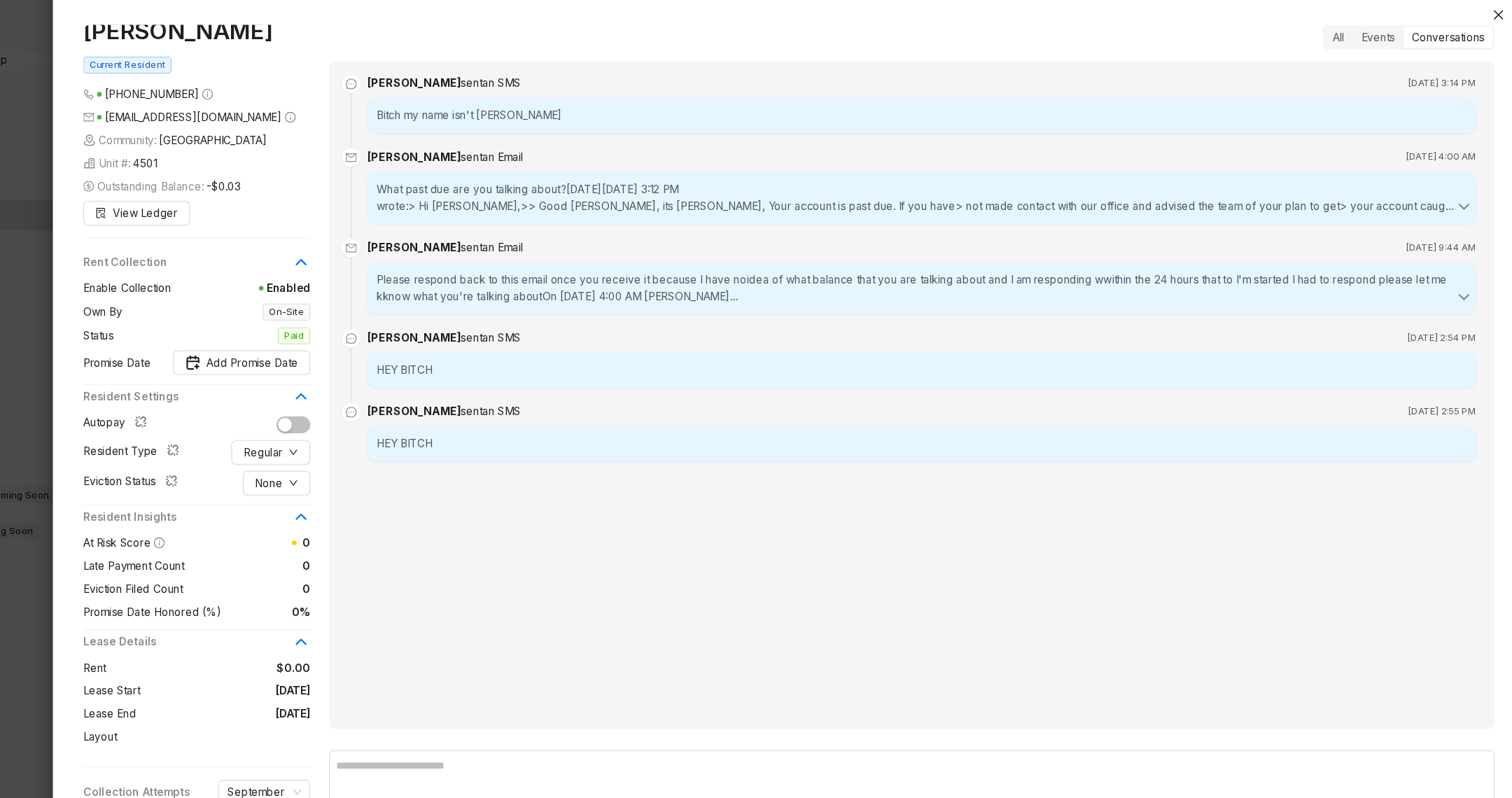
drag, startPoint x: 399, startPoint y: 656, endPoint x: 205, endPoint y: 635, distance: 195.1
click at [205, 635] on div "Rent $0.00 Lease Start 09/01/2024 Lease End 08/31/2025 Layout" at bounding box center [300, 646] width 208 height 78
click at [205, 635] on span "Lease Start" at bounding box center [222, 635] width 52 height 16
drag, startPoint x: 205, startPoint y: 635, endPoint x: 375, endPoint y: 647, distance: 170.4
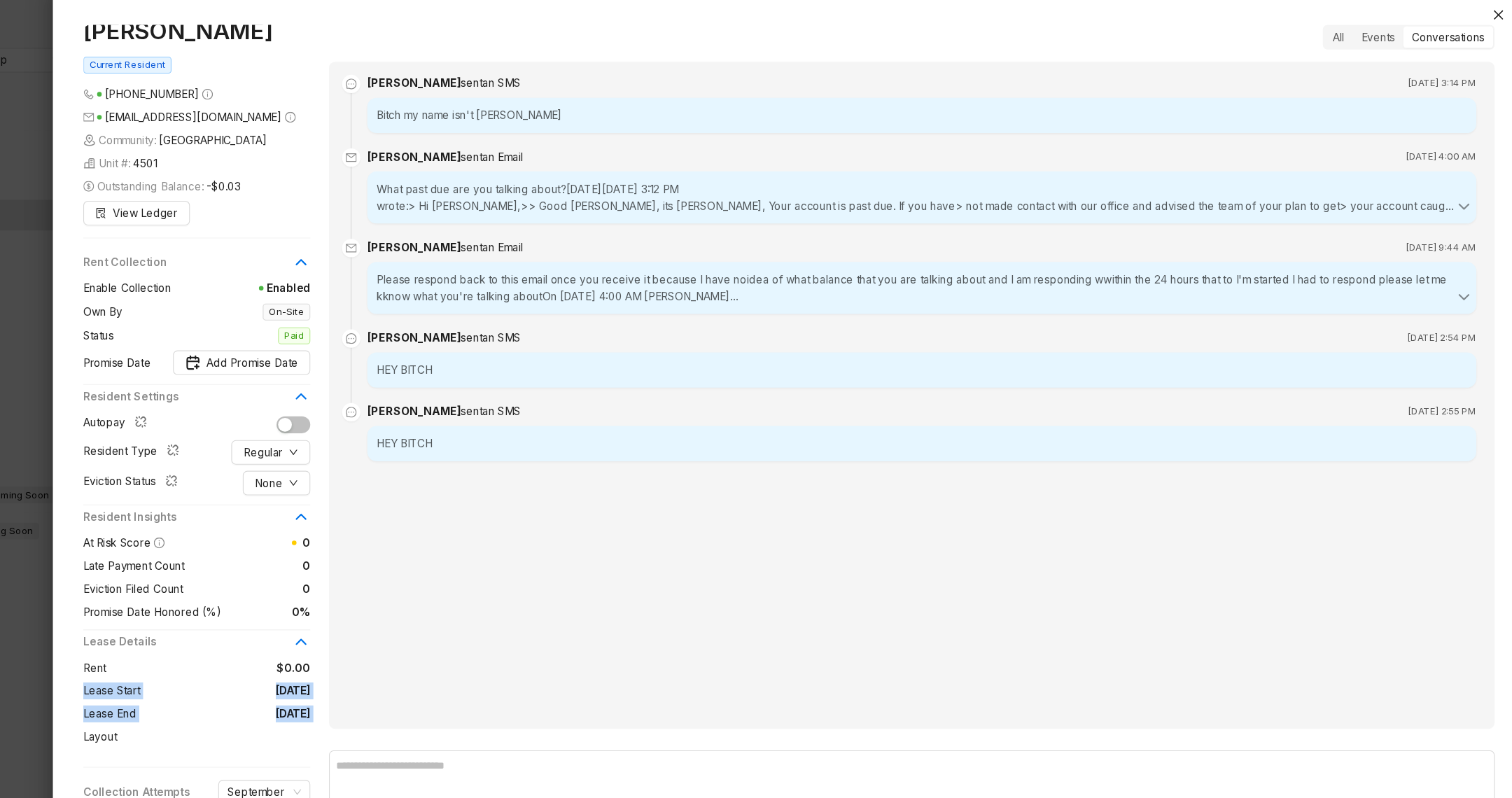
click at [375, 648] on div "Rent $0.00 Lease Start 09/01/2024 Lease End 08/31/2025 Layout" at bounding box center [300, 646] width 208 height 78
click at [375, 649] on span "08/31/2025" at bounding box center [323, 656] width 159 height 16
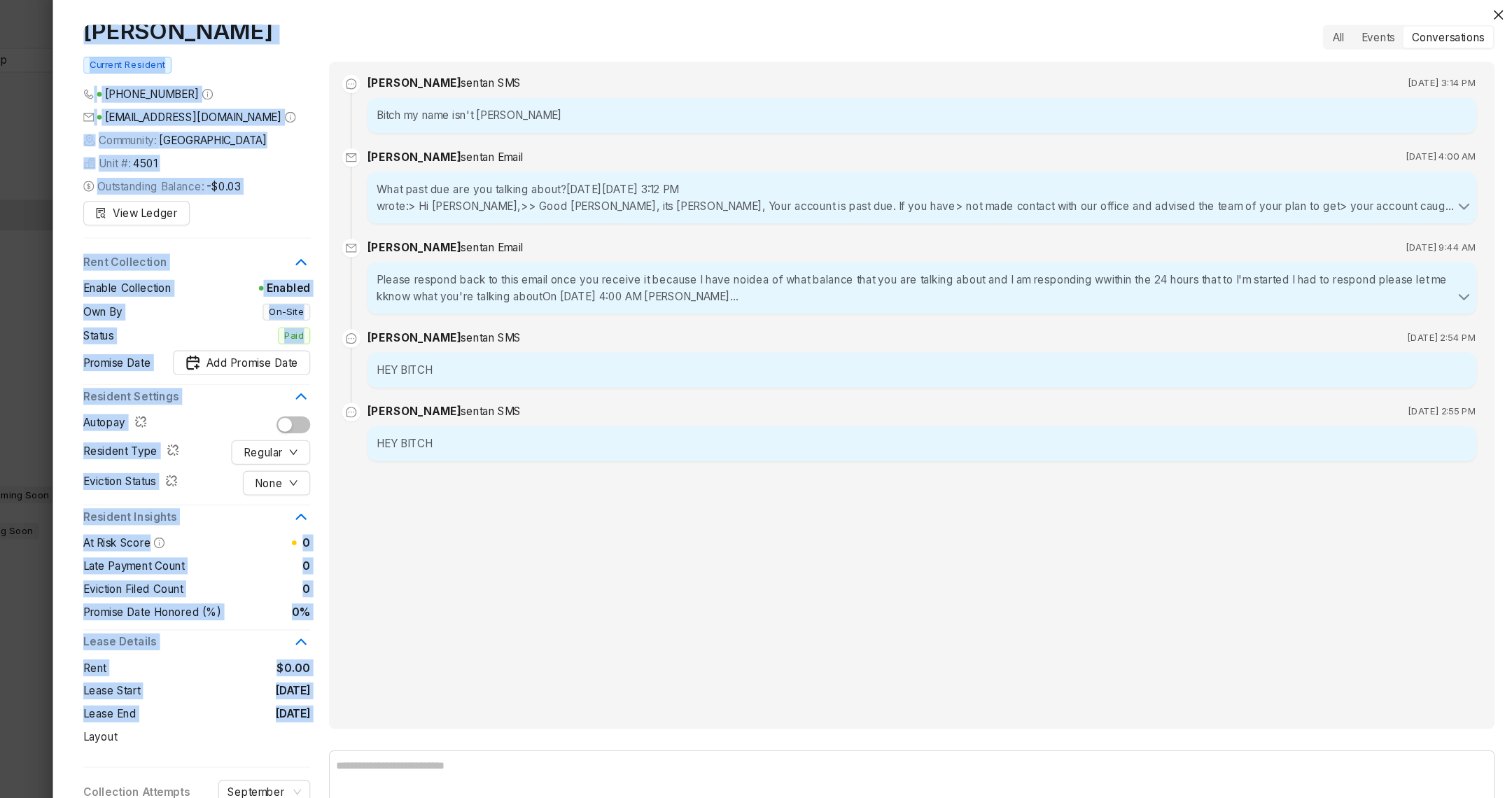
drag, startPoint x: 375, startPoint y: 647, endPoint x: 165, endPoint y: 647, distance: 210.0
click at [165, 647] on div "Lashonda Johson Current Resident (806) 549 0301 ljohnson032370@gmail.com Commun…" at bounding box center [756, 399] width 1512 height 798
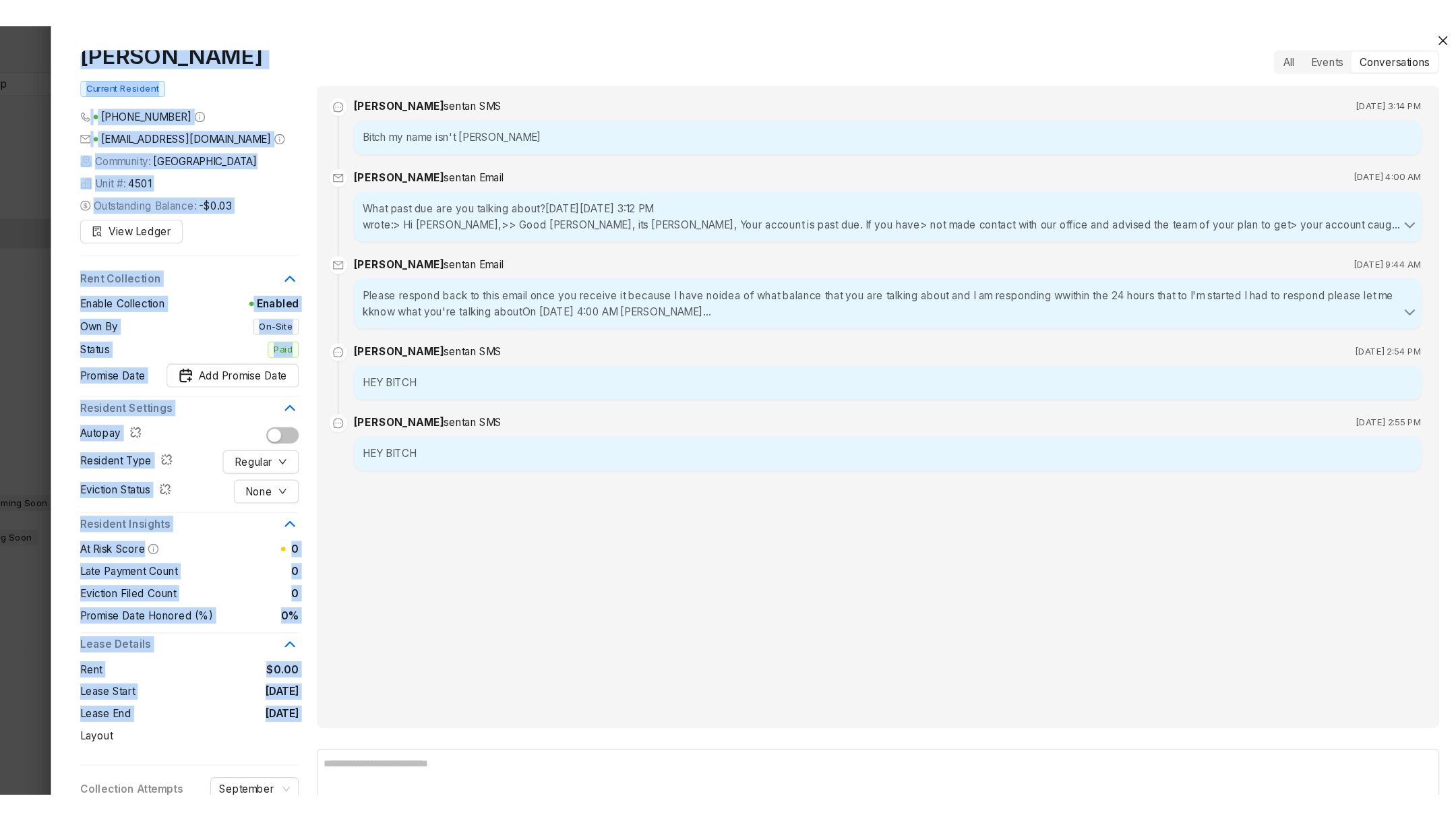
scroll to position [0, 0]
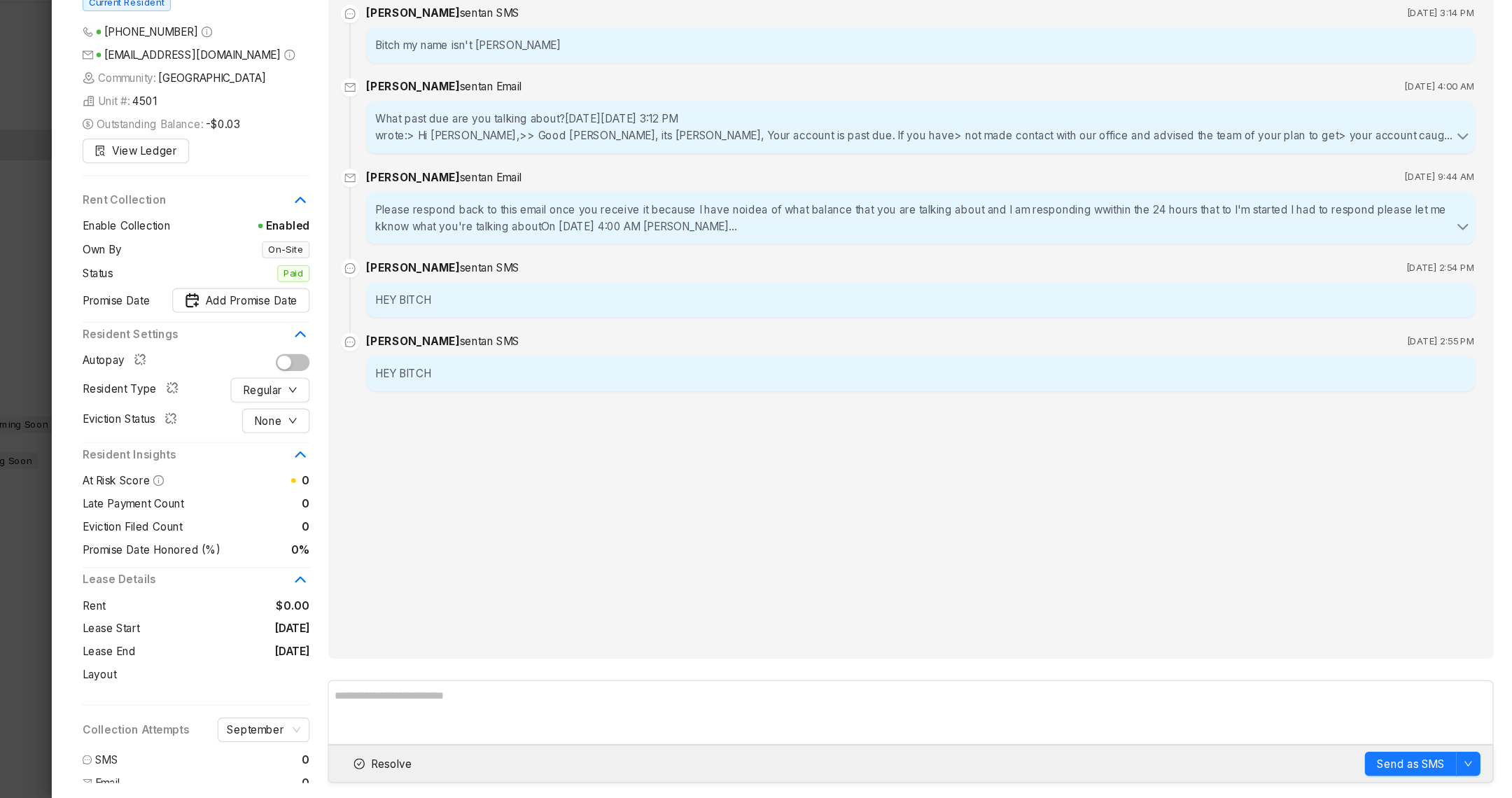
click at [554, 519] on div "Lashonda Johson sent an SMS Sep 4, 2025 at 3:14 PM Bitch my name isn't Lashonda…" at bounding box center [952, 367] width 1064 height 609
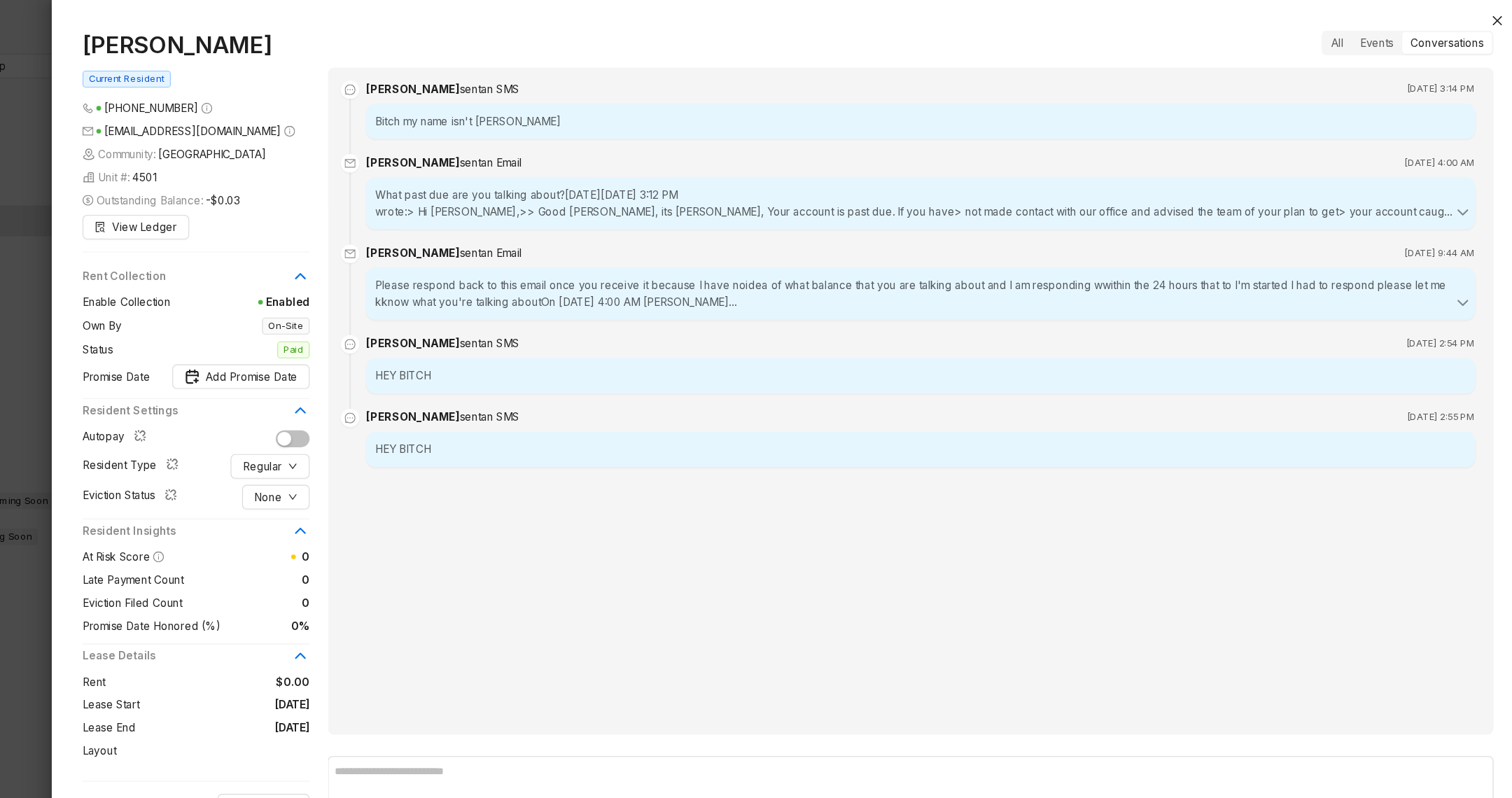
click at [1343, 28] on div "All Events Conversations" at bounding box center [1406, 40] width 157 height 22
click at [1340, 43] on div "All" at bounding box center [1342, 39] width 26 height 19
click at [1387, 37] on div "Events" at bounding box center [1378, 39] width 46 height 19
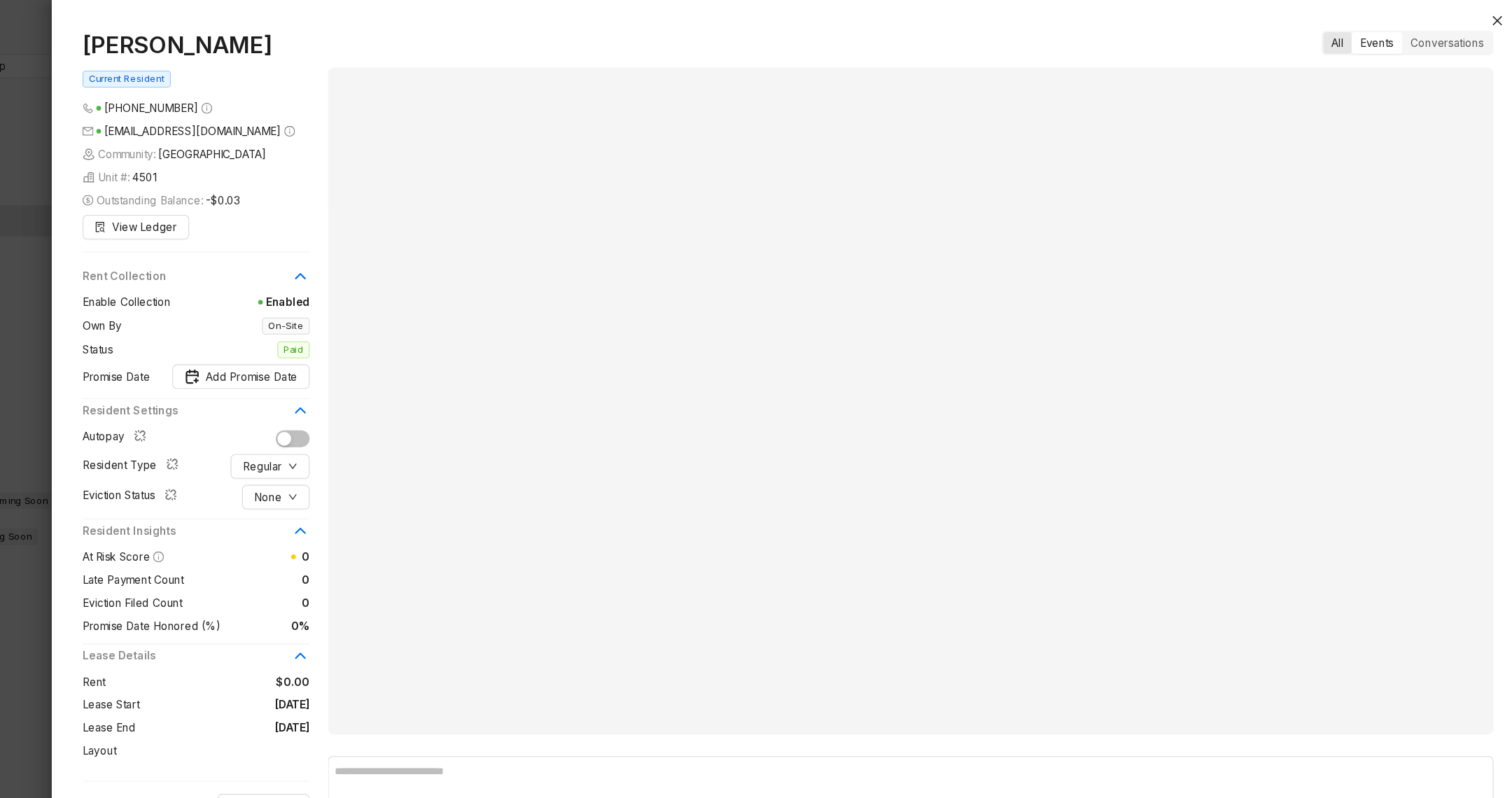
click at [1345, 43] on div "All" at bounding box center [1342, 39] width 26 height 19
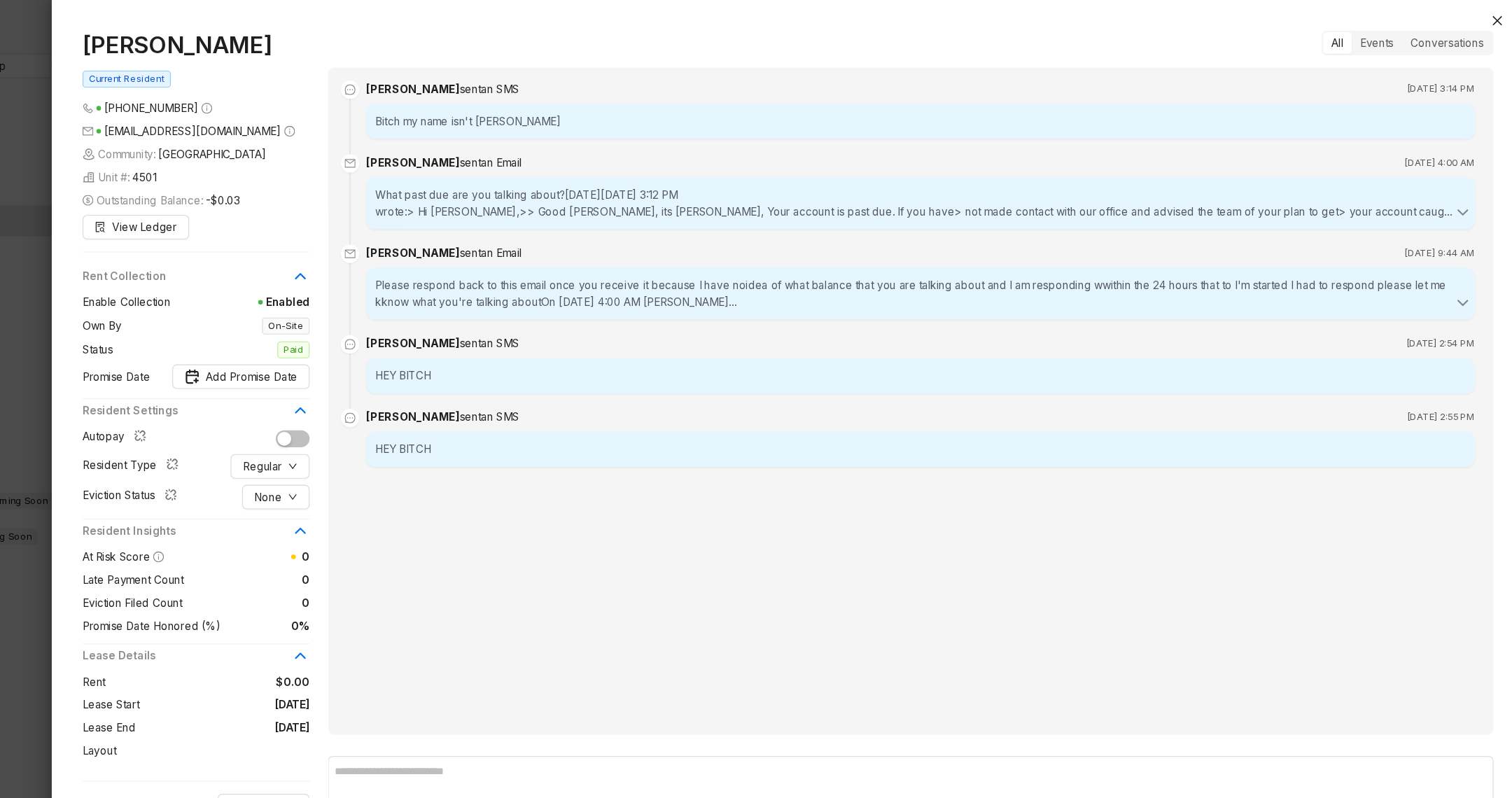
click at [882, 204] on div "What past due are you talking about?On Thu, Sep 4, 2025, 3:12 PM wrote:> Hi Las…" at bounding box center [961, 186] width 1012 height 48
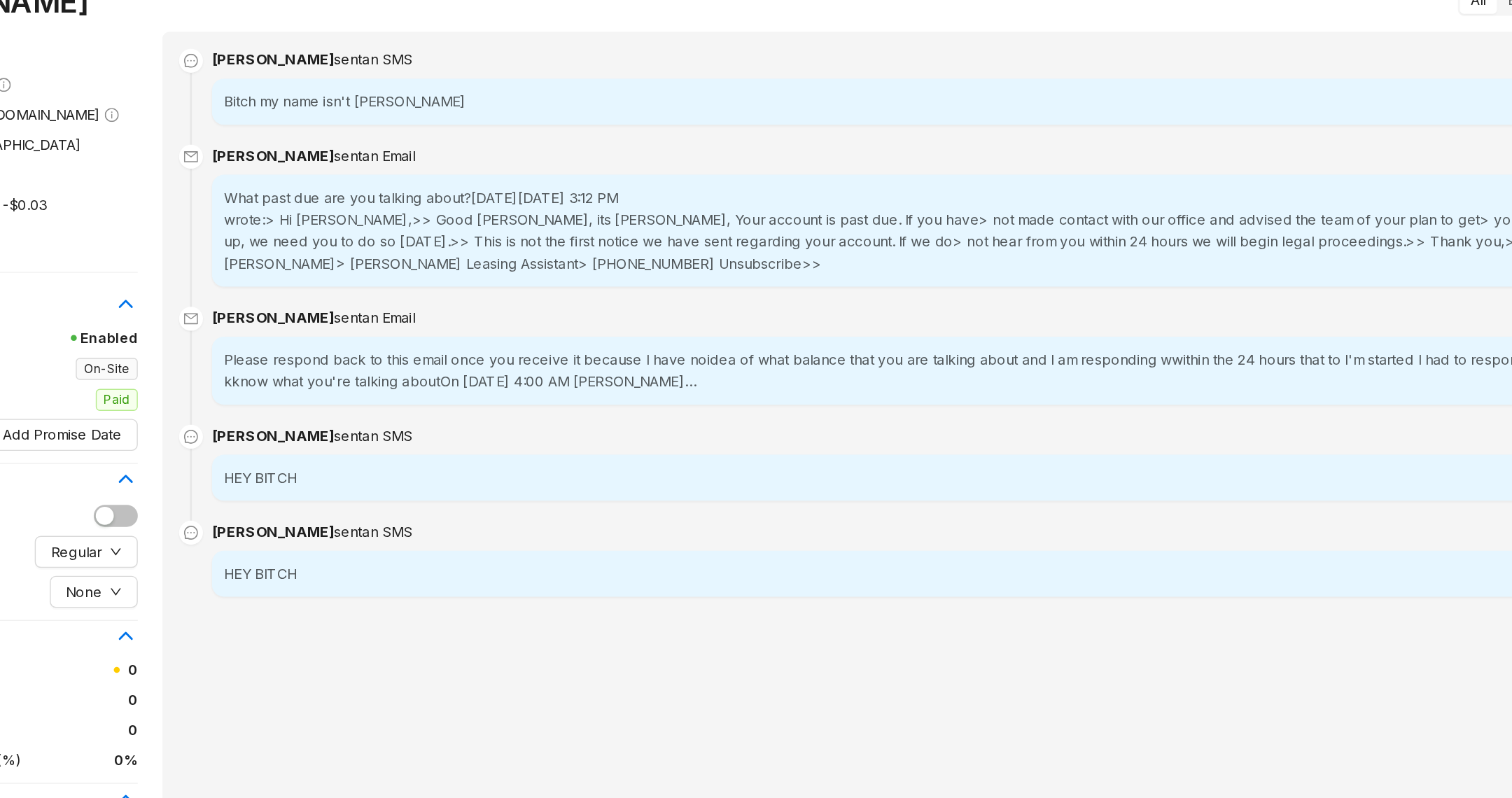
click at [903, 170] on div "What past due are you talking about?On Thu, Sep 4, 2025, 3:12 PM wrote:> Hi Las…" at bounding box center [961, 201] width 995 height 62
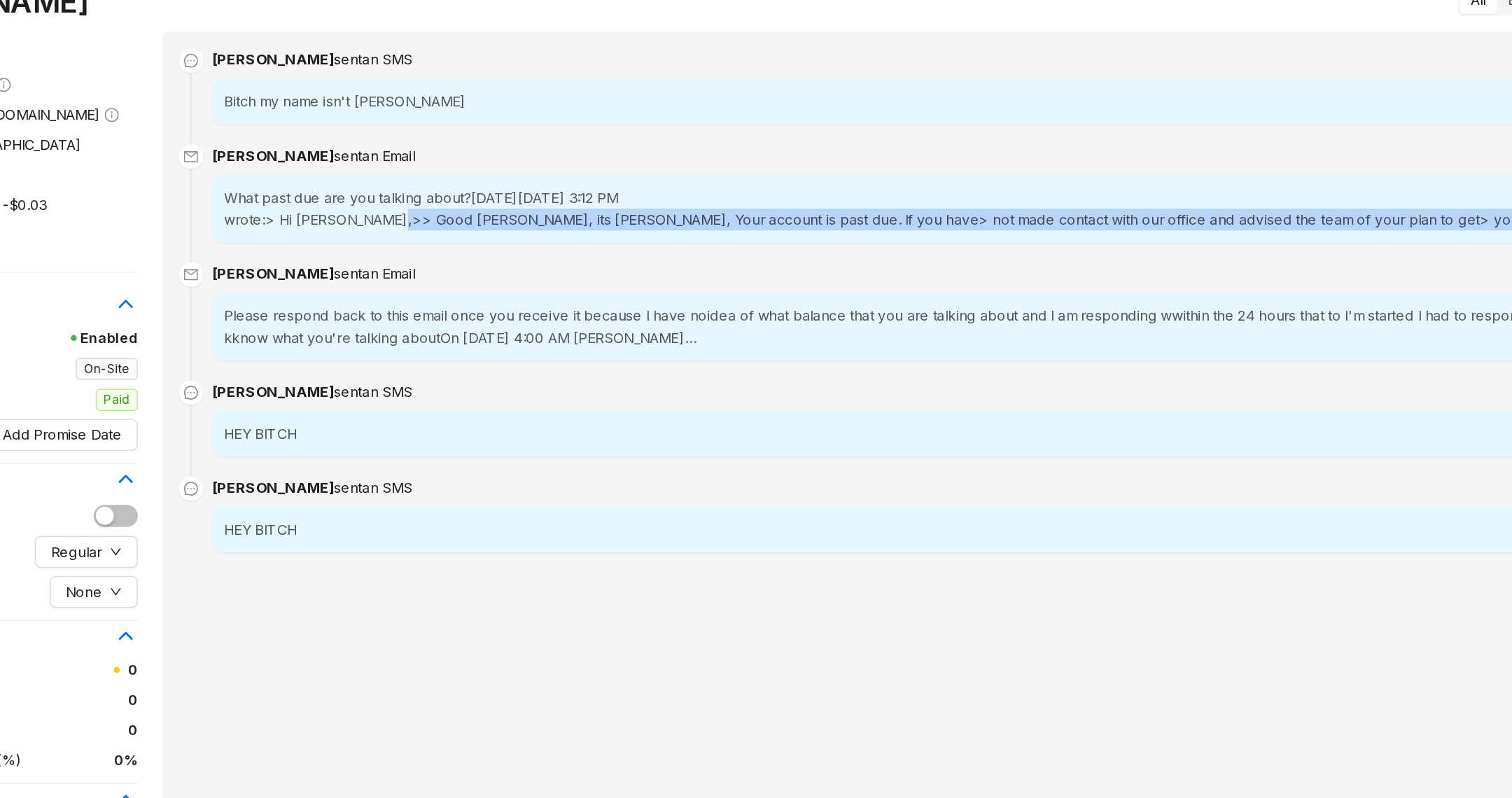
drag, startPoint x: 903, startPoint y: 170, endPoint x: 899, endPoint y: 184, distance: 14.6
click at [902, 185] on div "What past due are you talking about?On Thu, Sep 4, 2025, 3:12 PM wrote:> Hi Las…" at bounding box center [961, 185] width 995 height 31
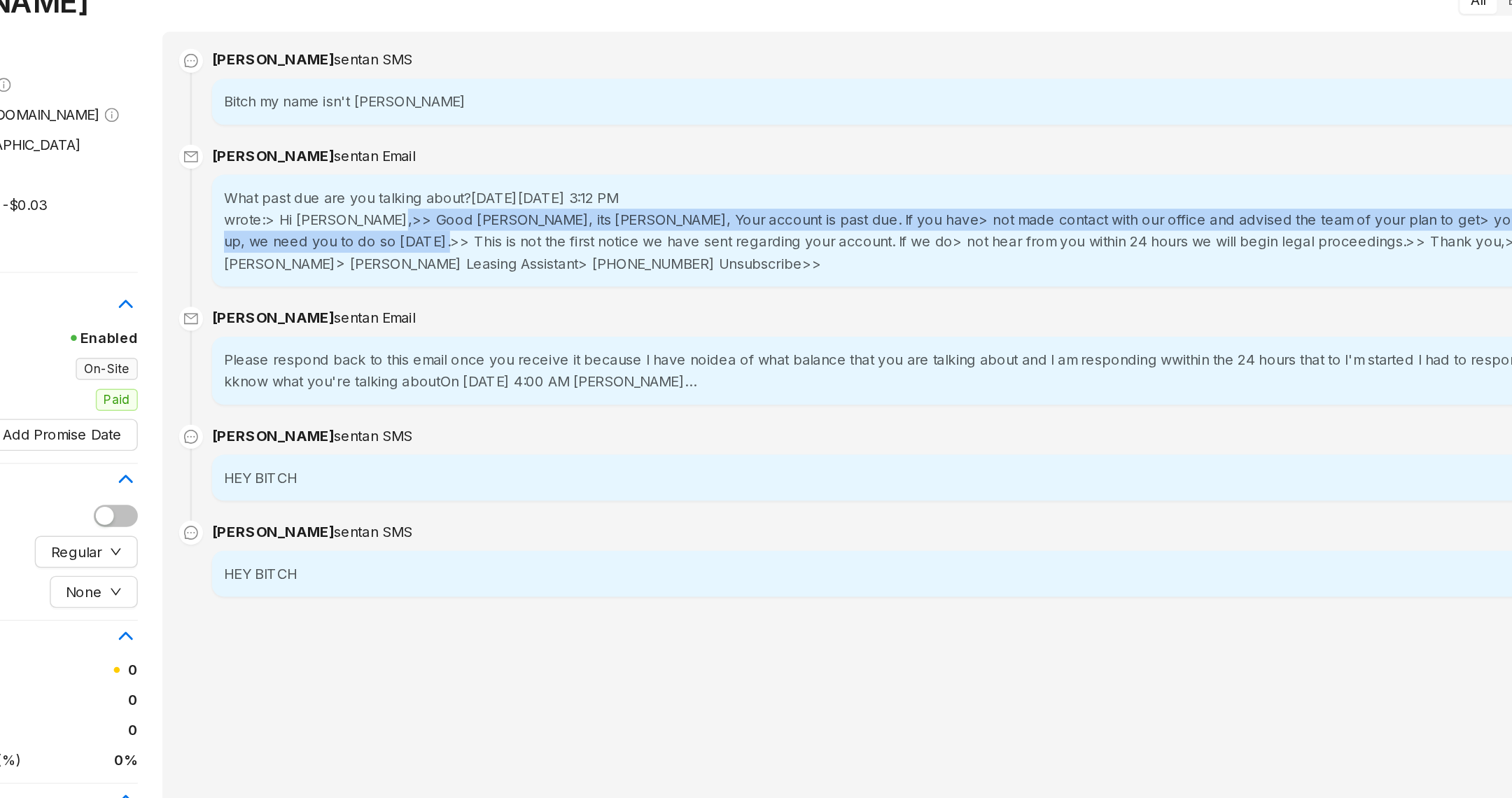
click at [899, 185] on madison-park-rentcollections\@communications\ "wrote:> Hi Lashonda,>> Good Afternoon Lashonda, its Kelsey, Your account is pas…" at bounding box center [958, 208] width 989 height 46
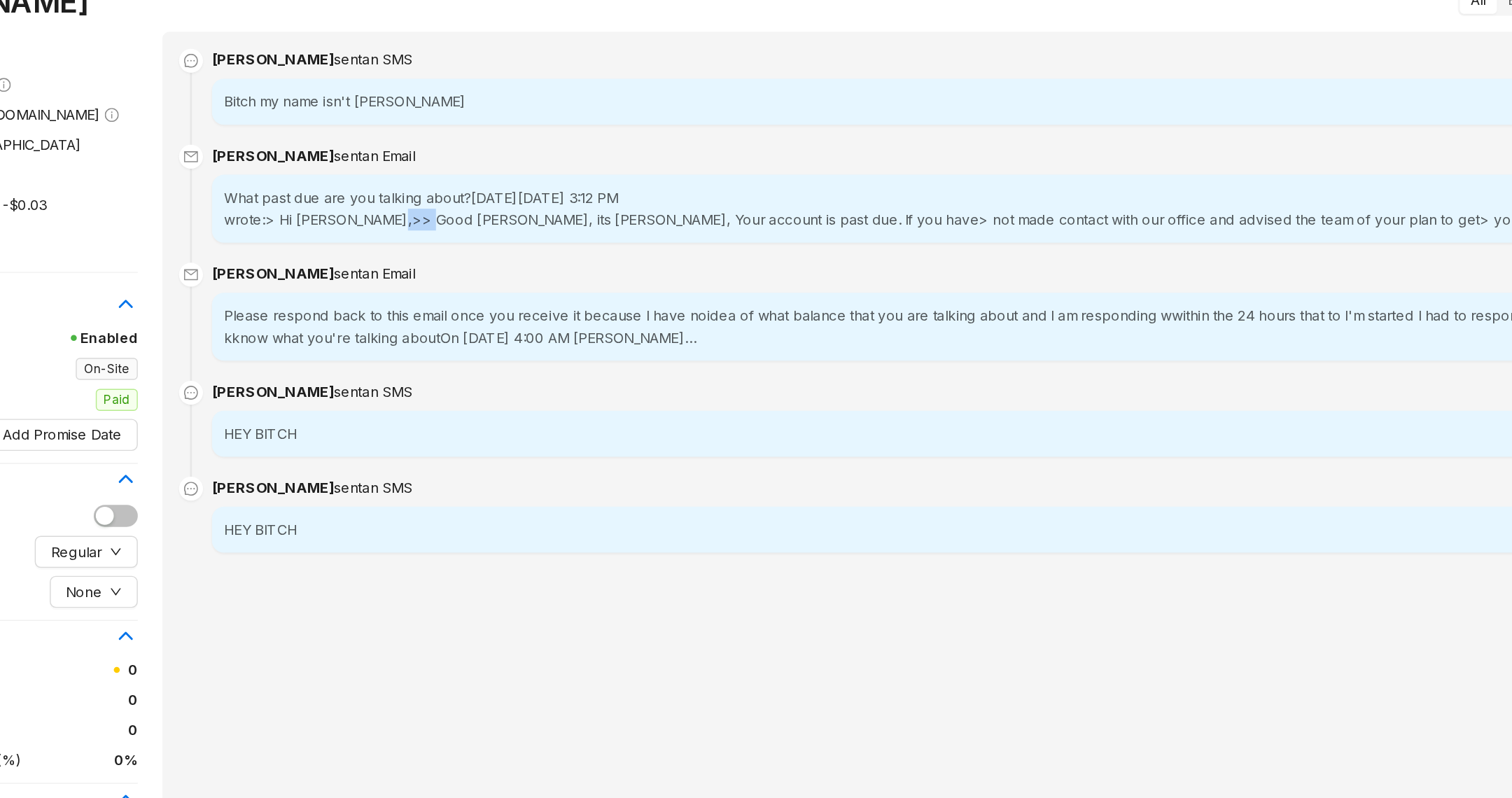
click at [899, 185] on madison-park-rentcollections\@communications\ "wrote:> Hi Lashonda,>> Good Afternoon Lashonda, its Kelsey, Your account is pas…" at bounding box center [958, 193] width 989 height 16
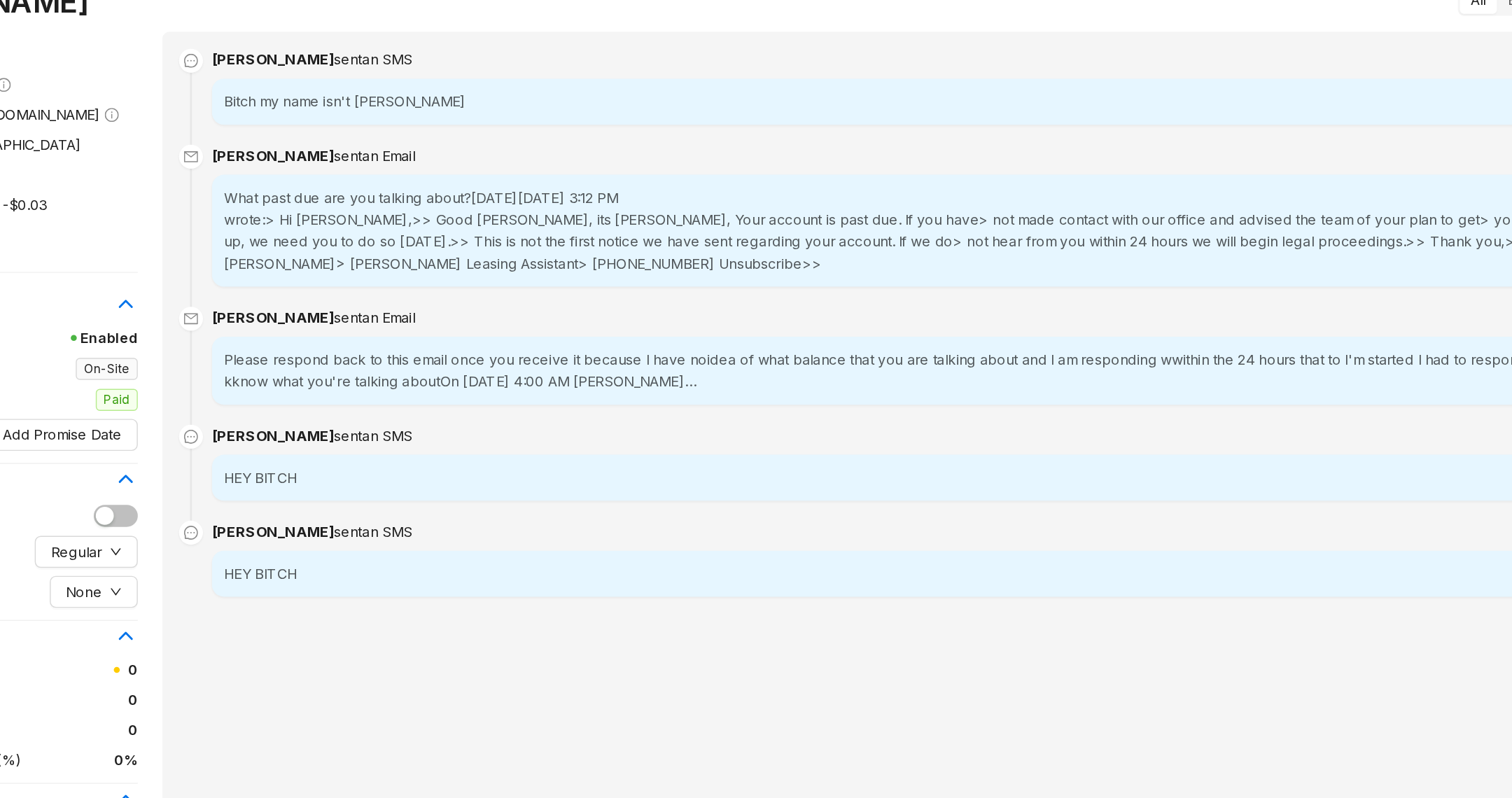
click at [897, 185] on madison-park-rentcollections\@communications\ "wrote:> Hi Lashonda,>> Good Afternoon Lashonda, its Kelsey, Your account is pas…" at bounding box center [958, 208] width 989 height 46
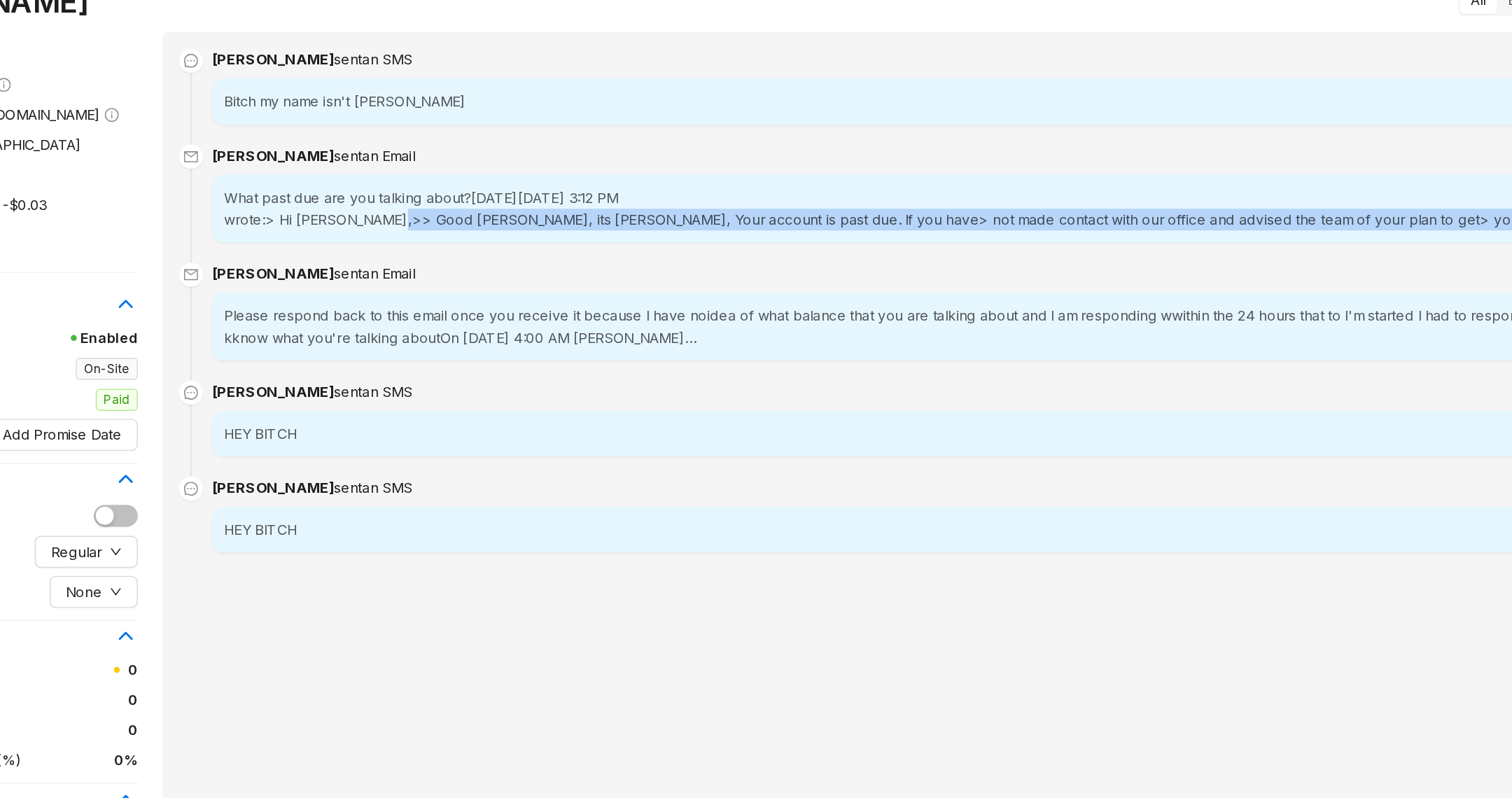
drag, startPoint x: 897, startPoint y: 181, endPoint x: 900, endPoint y: 194, distance: 13.3
click at [900, 194] on madison-park-rentcollections\@communications\ "wrote:> Hi Lashonda,>> Good Afternoon Lashonda, its Kelsey, Your account is pas…" at bounding box center [958, 193] width 989 height 16
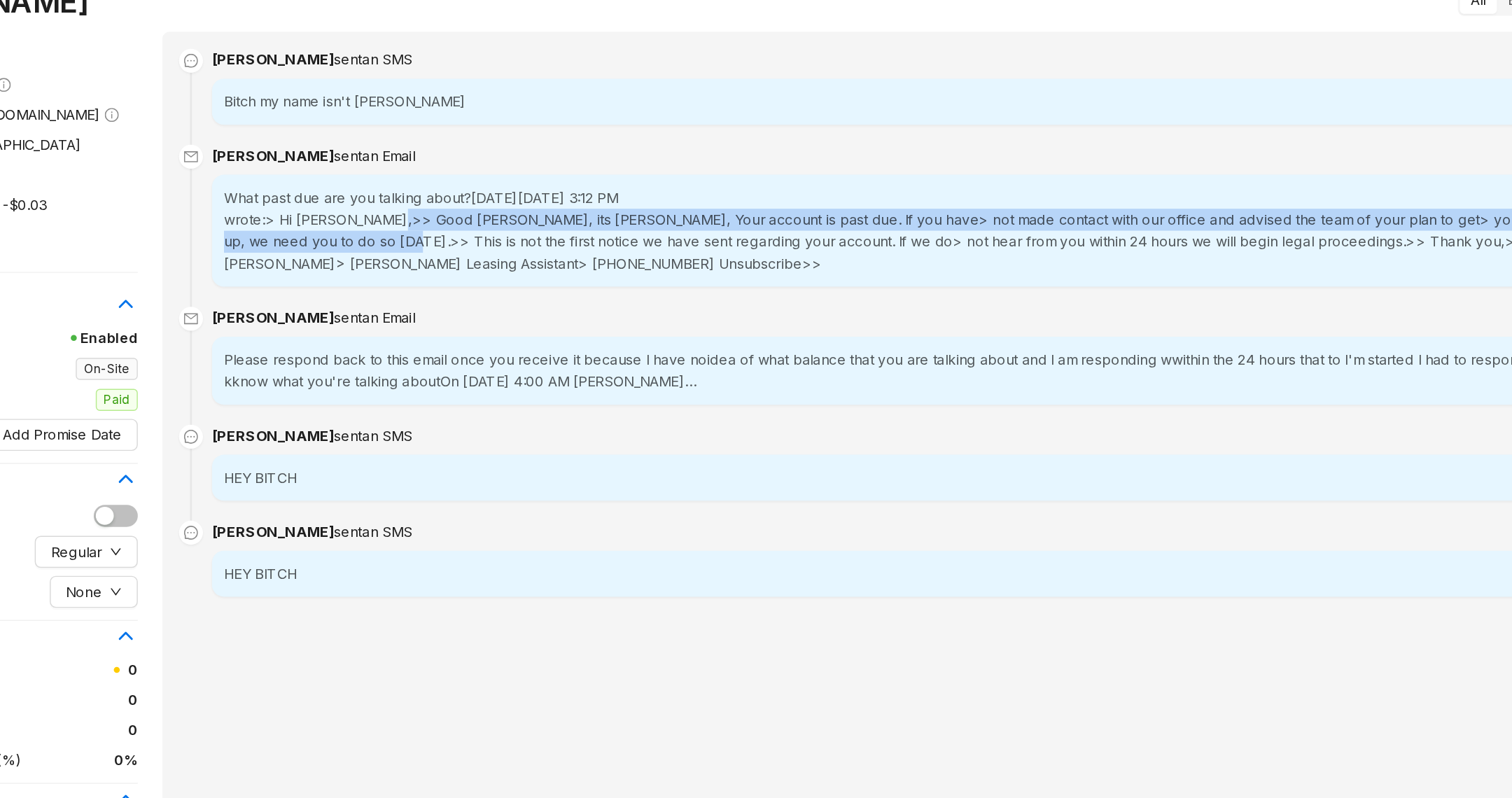
click at [900, 194] on madison-park-rentcollections\@communications\ "wrote:> Hi Lashonda,>> Good Afternoon Lashonda, its Kelsey, Your account is pas…" at bounding box center [958, 208] width 989 height 46
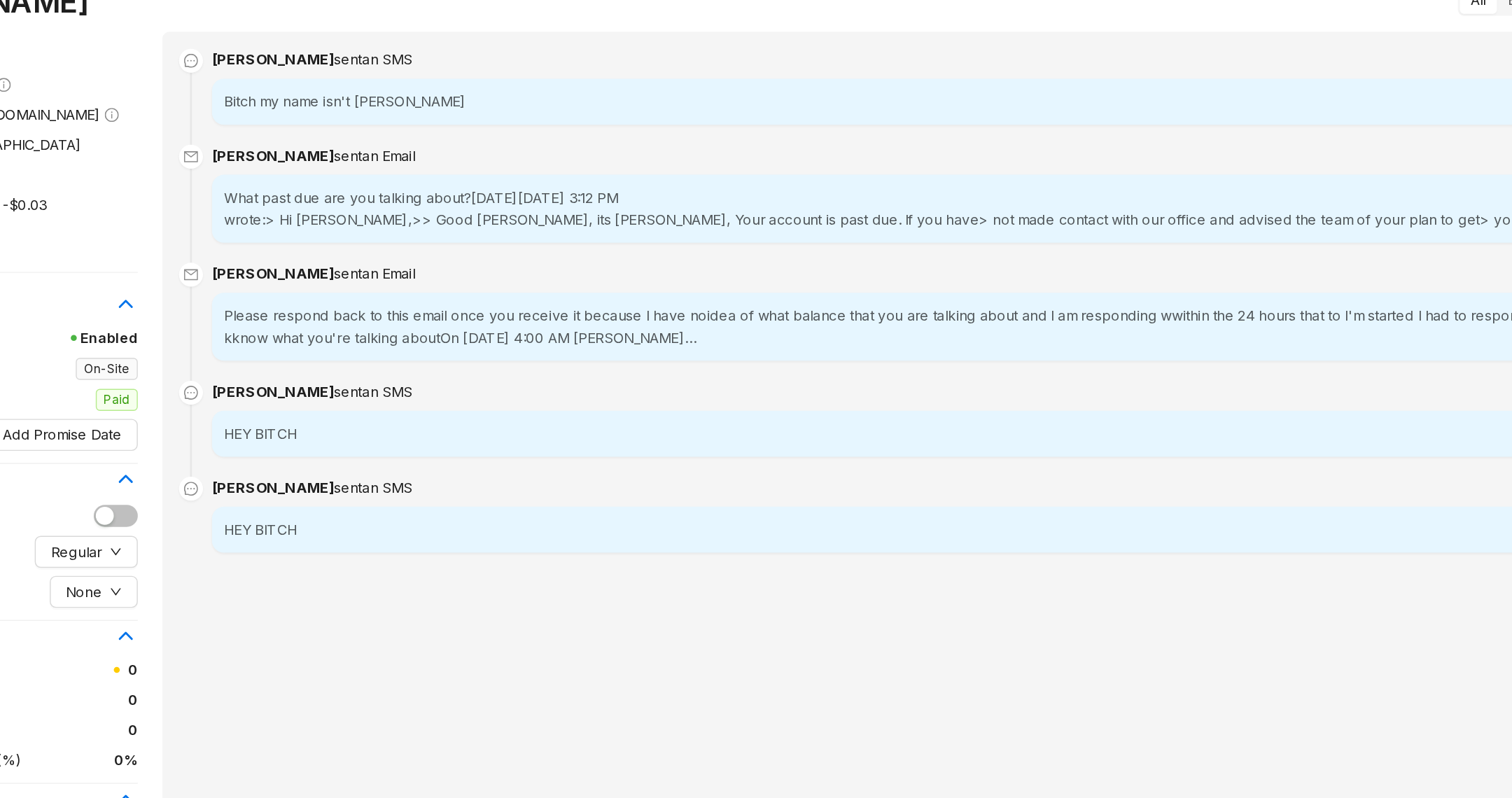
click at [900, 194] on madison-park-rentcollections\@communications\ "wrote:> Hi Lashonda,>> Good Afternoon Lashonda, its Kelsey, Your account is pas…" at bounding box center [958, 193] width 989 height 16
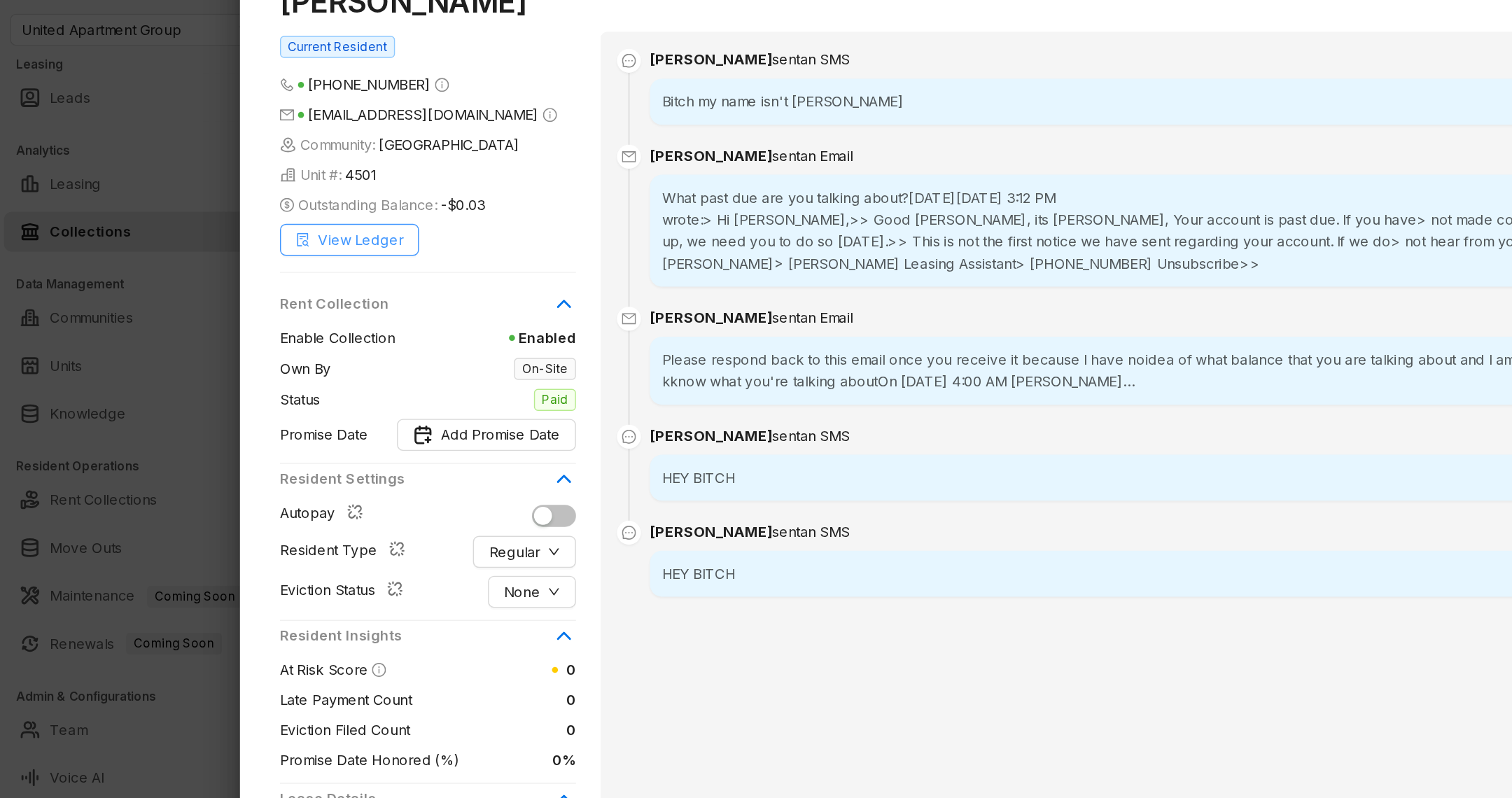
click at [252, 215] on button "View Ledger" at bounding box center [245, 208] width 97 height 22
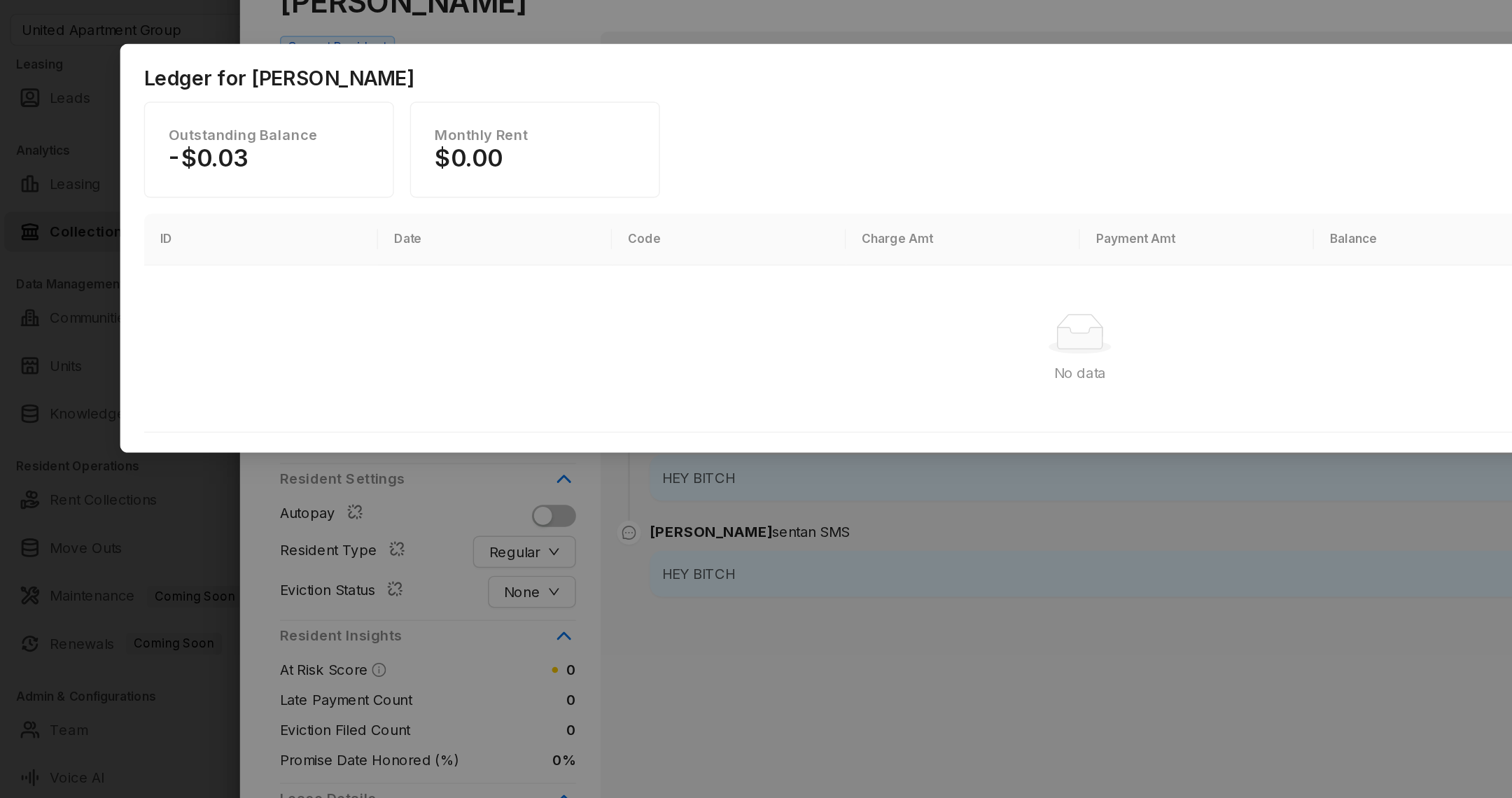
click at [450, 437] on div "Ledger for Lashonda Johson Outstanding Balance -$0.03 Monthly Rent $0.00 Septem…" at bounding box center [756, 399] width 1512 height 798
